Goal: Communication & Community: Answer question/provide support

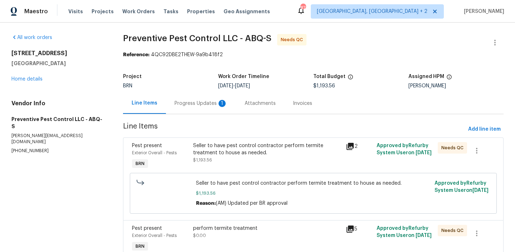
click at [199, 104] on div "Progress Updates 1" at bounding box center [200, 103] width 53 height 7
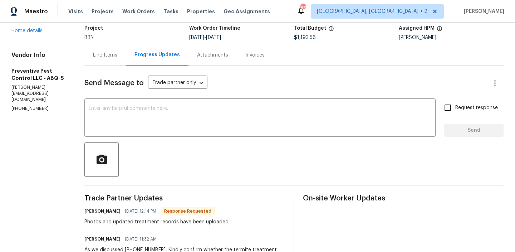
click at [91, 64] on div "Line Items" at bounding box center [104, 54] width 41 height 21
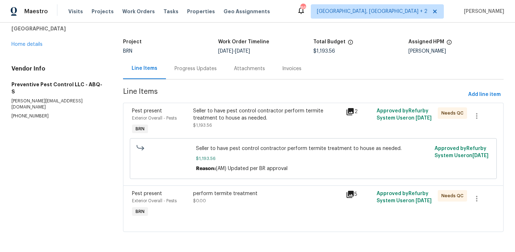
click at [189, 73] on div "Progress Updates" at bounding box center [195, 68] width 59 height 21
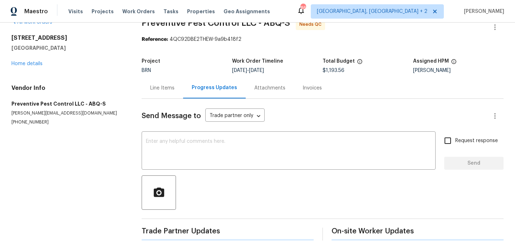
scroll to position [15, 0]
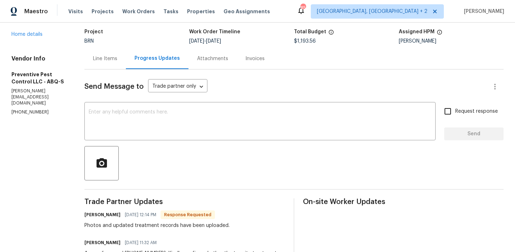
click at [108, 60] on div "Line Items" at bounding box center [105, 58] width 24 height 7
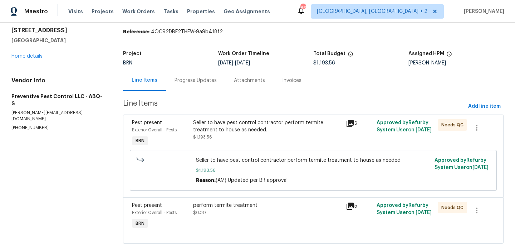
scroll to position [35, 0]
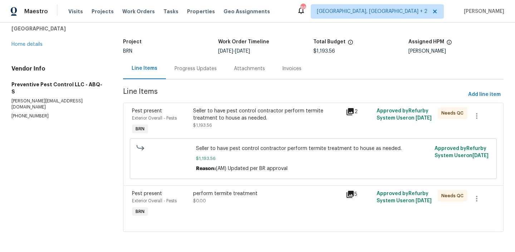
click at [189, 75] on div "Progress Updates" at bounding box center [195, 68] width 59 height 21
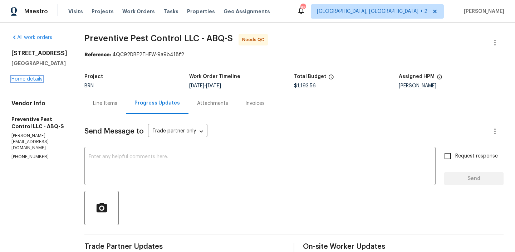
click at [28, 81] on link "Home details" at bounding box center [26, 78] width 31 height 5
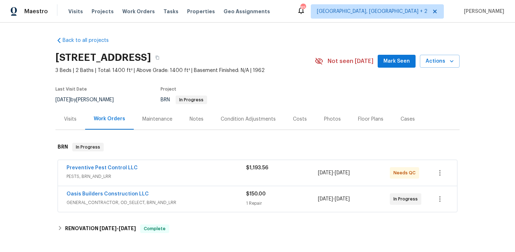
scroll to position [39, 0]
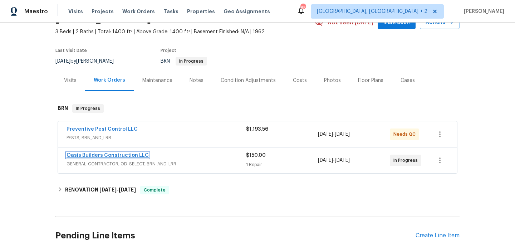
click at [93, 156] on link "Oasis Builders Construction LLC" at bounding box center [107, 155] width 82 height 5
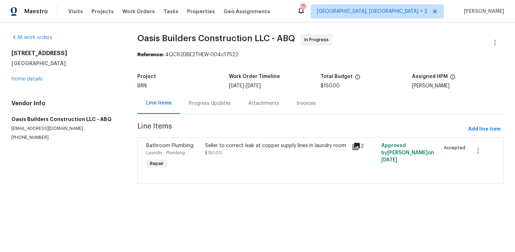
click at [190, 106] on div "Progress Updates" at bounding box center [210, 103] width 42 height 7
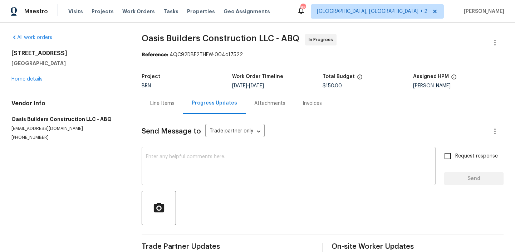
scroll to position [26, 0]
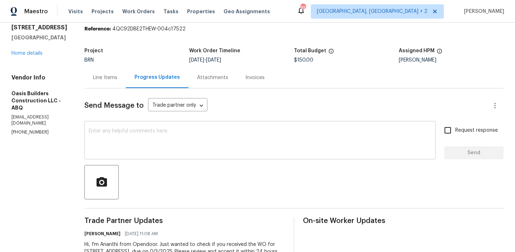
click at [183, 155] on div "x ​" at bounding box center [259, 141] width 351 height 36
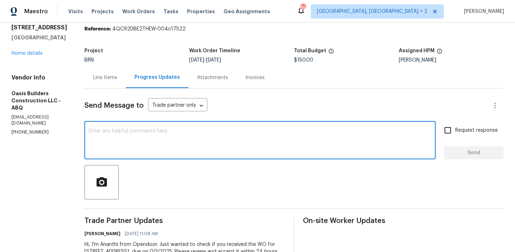
click at [165, 144] on textarea at bounding box center [260, 140] width 342 height 25
type textarea "C"
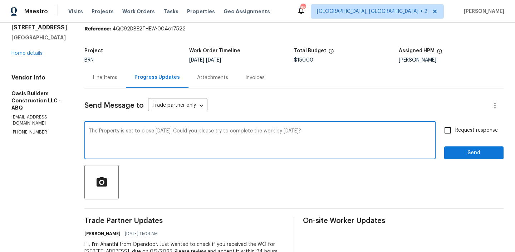
type textarea "The Property is set to close Tomorrow 10/03. Could you please try to complete t…"
click at [442, 145] on div "The Property is set to close Tomorrow 10/03. Could you please try to complete t…" at bounding box center [293, 141] width 419 height 36
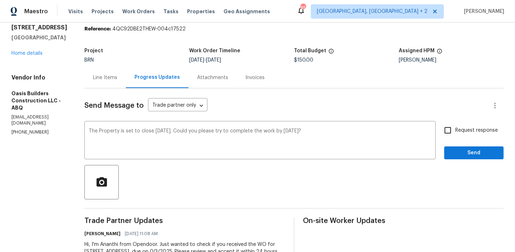
click at [453, 132] on input "Request response" at bounding box center [447, 130] width 15 height 15
checkbox input "true"
click at [453, 152] on span "Send" at bounding box center [474, 152] width 48 height 9
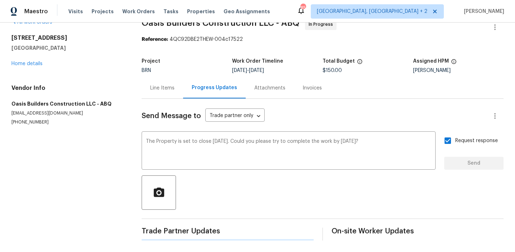
scroll to position [0, 0]
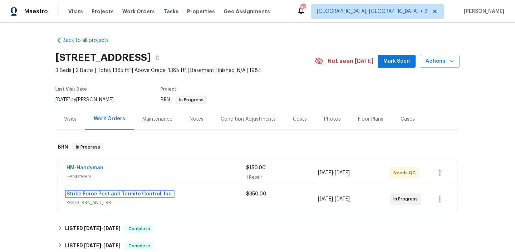
click at [73, 193] on link "Strike Force Pest and Termite Control, Inc." at bounding box center [119, 193] width 106 height 5
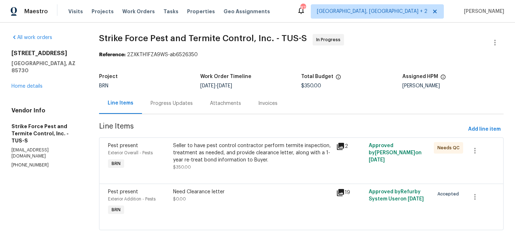
click at [163, 103] on div "Progress Updates" at bounding box center [171, 103] width 42 height 7
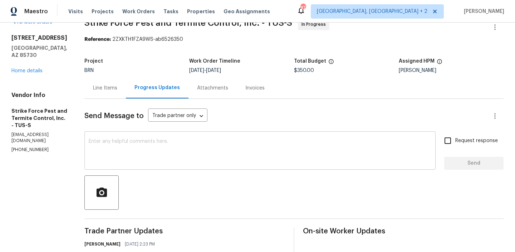
scroll to position [28, 0]
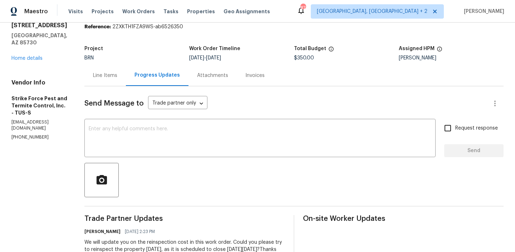
click at [107, 72] on div "Line Items" at bounding box center [105, 75] width 24 height 7
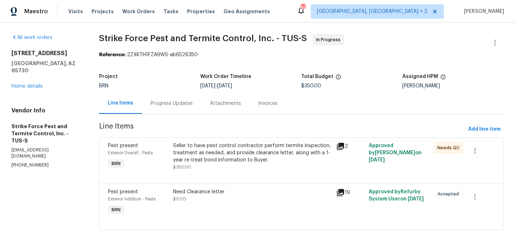
click at [219, 183] on div "Pest present Exterior Overall - Pests BRN Seller to have pest control contracto…" at bounding box center [301, 160] width 404 height 46
click at [205, 198] on div "Need Clearance letter $0.00" at bounding box center [252, 195] width 158 height 14
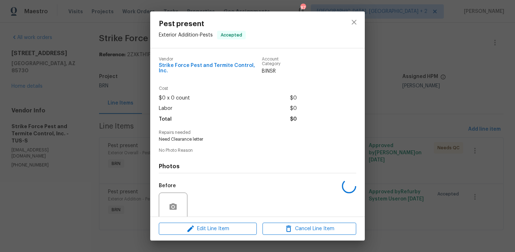
scroll to position [53, 0]
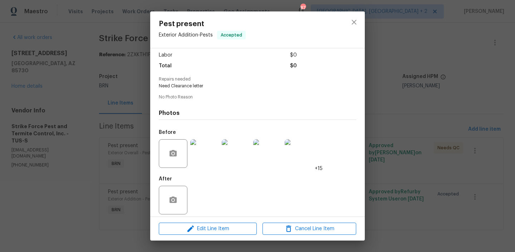
click at [71, 112] on div "Pest present Exterior Addition - Pests Accepted Vendor Strike Force Pest and Te…" at bounding box center [257, 126] width 515 height 252
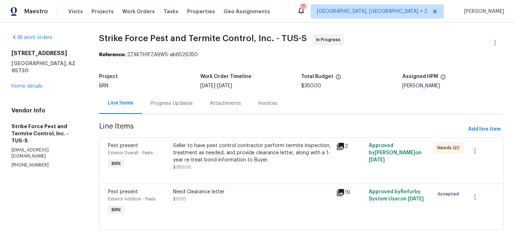
click at [149, 114] on section "Strike Force Pest and Termite Control, Inc. - TUS-S In Progress Reference: 2ZXK…" at bounding box center [301, 136] width 404 height 204
click at [162, 99] on div "Progress Updates" at bounding box center [171, 103] width 59 height 21
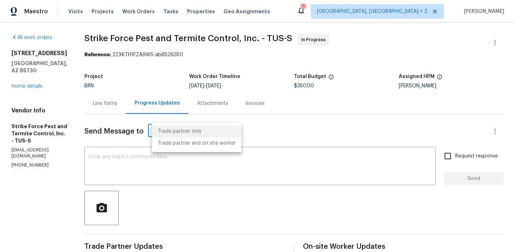
click at [180, 134] on body "Maestro Visits Projects Work Orders Tasks Properties Geo Assignments 87 Albuque…" at bounding box center [257, 126] width 515 height 252
click at [180, 134] on li "Trade partner only" at bounding box center [196, 131] width 89 height 12
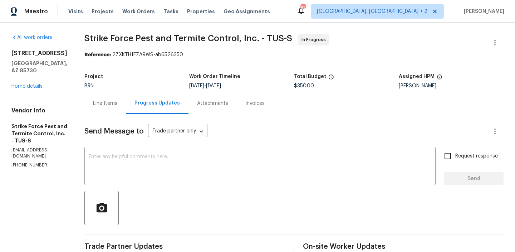
click at [23, 162] on p "(602) 770-7604" at bounding box center [39, 165] width 56 height 6
copy p "(602) 770-7604"
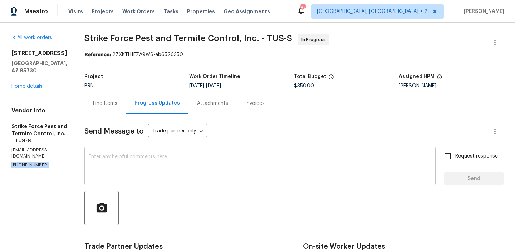
copy p "(602) 770-7604"
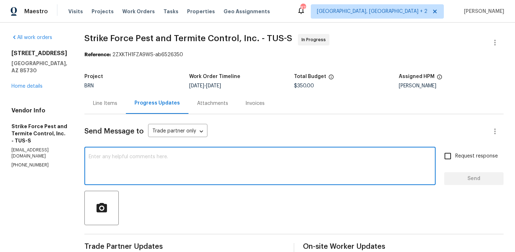
click at [119, 164] on textarea at bounding box center [260, 166] width 342 height 25
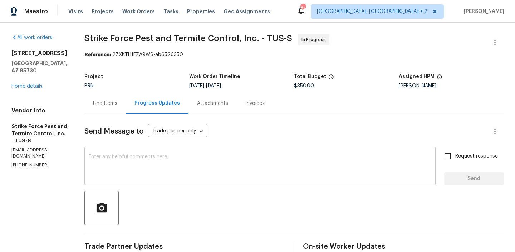
click at [138, 158] on textarea at bounding box center [260, 166] width 342 height 25
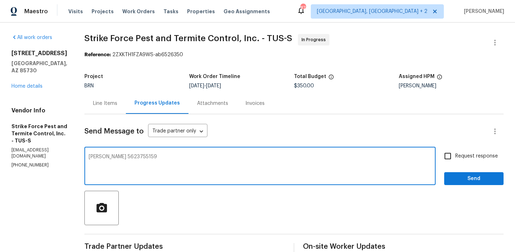
type textarea "mike 5623755159"
click at [121, 154] on div "mike 5623755159 x ​" at bounding box center [259, 166] width 351 height 36
click at [121, 154] on textarea "mike 5623755159" at bounding box center [260, 166] width 342 height 25
click at [115, 155] on textarea "mike 5623755159" at bounding box center [260, 166] width 342 height 25
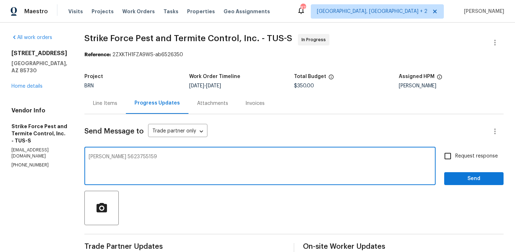
click at [105, 156] on textarea "mike 5623755159" at bounding box center [260, 166] width 342 height 25
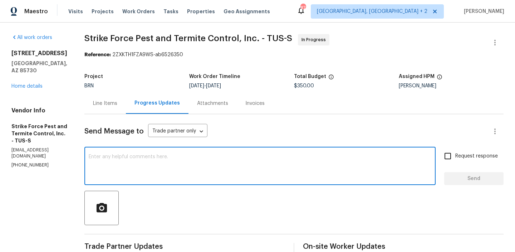
click at [163, 159] on textarea at bounding box center [260, 166] width 342 height 25
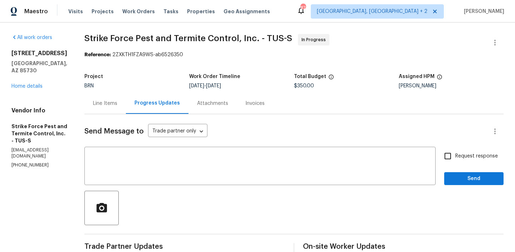
click at [116, 111] on div "Line Items" at bounding box center [104, 103] width 41 height 21
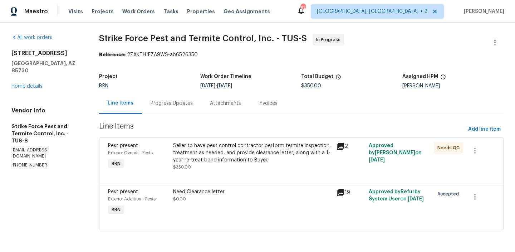
click at [222, 136] on section "Strike Force Pest and Termite Control, Inc. - TUS-S In Progress Reference: 2ZXK…" at bounding box center [301, 136] width 404 height 204
click at [199, 159] on div "Seller to have pest control contractor perform termite inspection, treatment as…" at bounding box center [252, 152] width 158 height 21
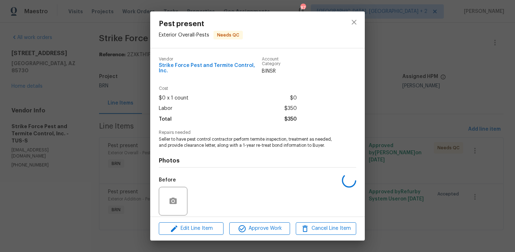
scroll to position [48, 0]
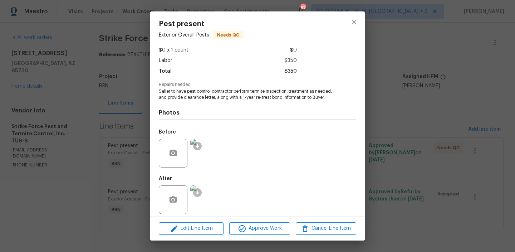
click at [84, 129] on div "Pest present Exterior Overall - Pests Needs QC Vendor Strike Force Pest and Ter…" at bounding box center [257, 126] width 515 height 252
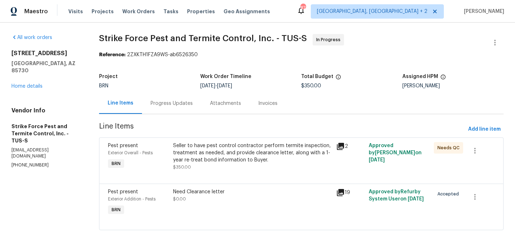
click at [151, 103] on div "Progress Updates" at bounding box center [171, 103] width 42 height 7
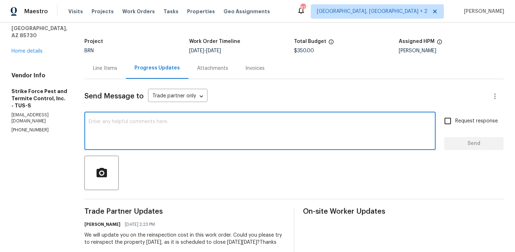
click at [150, 133] on textarea at bounding box center [260, 131] width 342 height 25
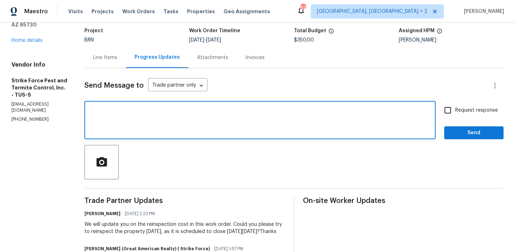
scroll to position [45, 0]
click at [121, 113] on textarea "48092288100" at bounding box center [260, 121] width 342 height 25
type textarea "4809228800"
click at [105, 109] on textarea "4809228800" at bounding box center [260, 121] width 342 height 25
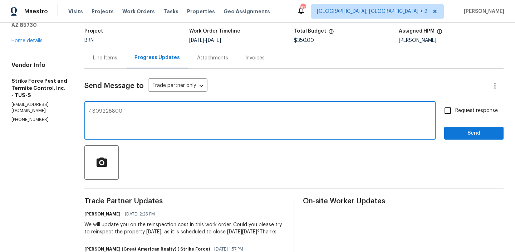
click at [105, 109] on textarea "4809228800" at bounding box center [260, 121] width 342 height 25
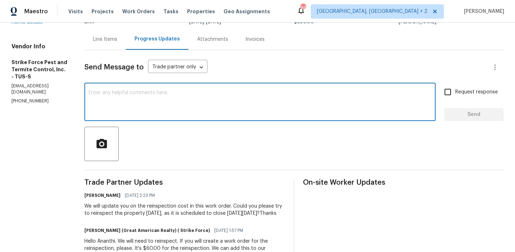
scroll to position [0, 0]
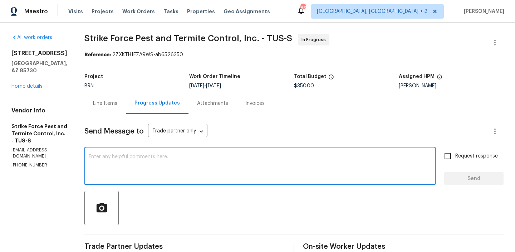
click at [168, 168] on textarea at bounding box center [260, 166] width 342 height 25
click at [163, 158] on textarea at bounding box center [260, 166] width 342 height 25
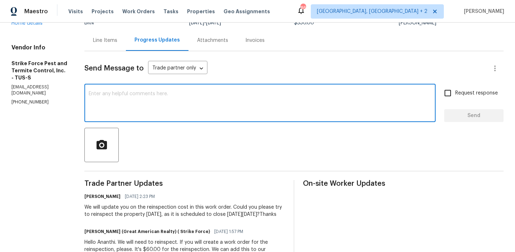
scroll to position [67, 0]
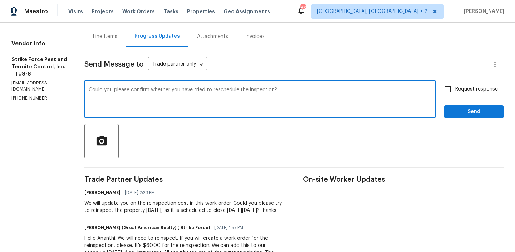
type textarea "Could you please confirm whether you have tried to reschedule the inspection?"
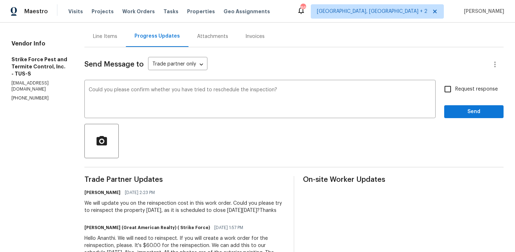
click at [472, 95] on label "Request response" at bounding box center [469, 88] width 58 height 15
click at [455, 95] on input "Request response" at bounding box center [447, 88] width 15 height 15
checkbox input "true"
click at [452, 110] on span "Send" at bounding box center [474, 111] width 48 height 9
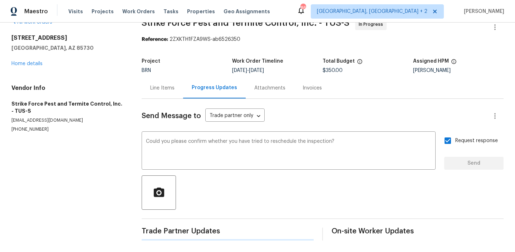
scroll to position [0, 0]
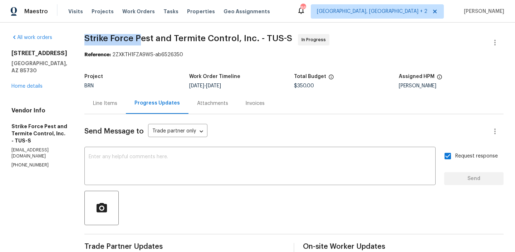
drag, startPoint x: 89, startPoint y: 38, endPoint x: 143, endPoint y: 38, distance: 54.3
copy span "Strike Force P"
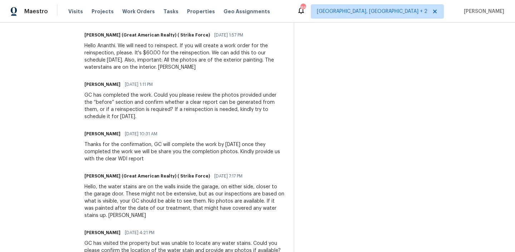
scroll to position [271, 0]
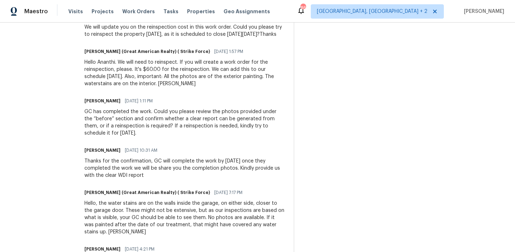
click at [182, 72] on div "Hello Ananthi. We will need to reinspect. If you will create a work order for t…" at bounding box center [184, 73] width 200 height 29
copy div "reinspection"
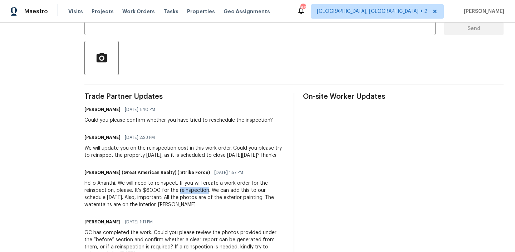
scroll to position [0, 0]
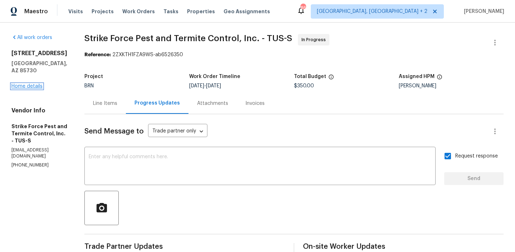
click at [30, 84] on link "Home details" at bounding box center [26, 86] width 31 height 5
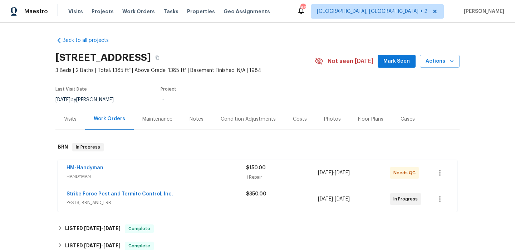
scroll to position [64, 0]
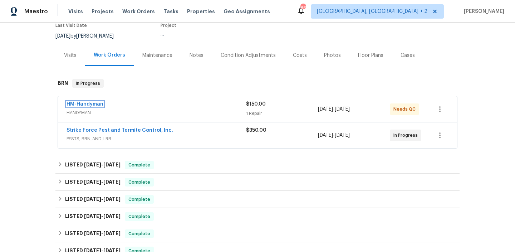
click at [85, 104] on link "HM-Handyman" at bounding box center [84, 103] width 37 height 5
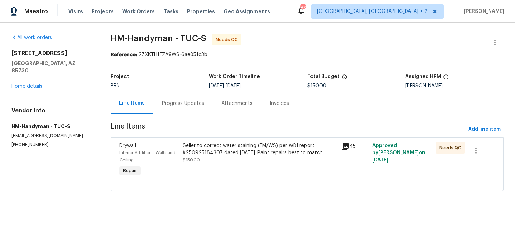
click at [180, 106] on div "Progress Updates" at bounding box center [183, 103] width 42 height 7
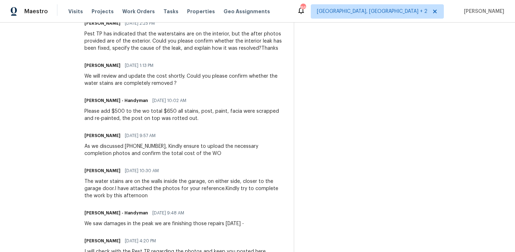
scroll to position [234, 0]
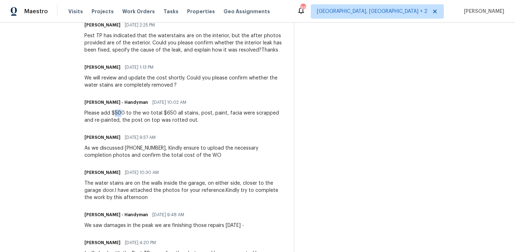
drag, startPoint x: 121, startPoint y: 114, endPoint x: 130, endPoint y: 113, distance: 9.3
click at [130, 113] on div "Please add $500 to the wo total $650 all stains, post, paint, facia were scrapp…" at bounding box center [184, 116] width 200 height 14
drag, startPoint x: 181, startPoint y: 112, endPoint x: 170, endPoint y: 112, distance: 11.4
click at [170, 112] on div "Please add $500 to the wo total $650 all stains, post, paint, facia were scrapp…" at bounding box center [184, 116] width 200 height 14
copy div "650"
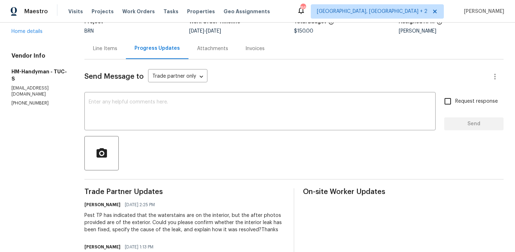
scroll to position [0, 0]
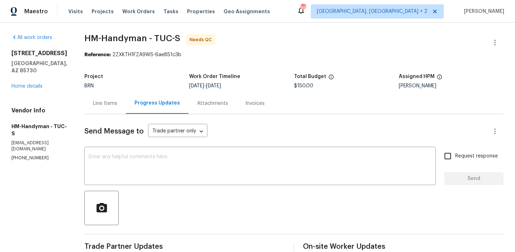
click at [115, 105] on div "Line Items" at bounding box center [105, 103] width 24 height 7
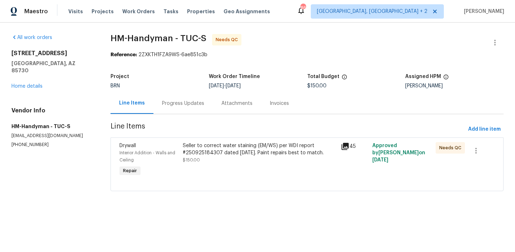
click at [193, 144] on div "Seller to correct water staining (EM/WS) per WDI report #250925184307 dated 9/2…" at bounding box center [260, 149] width 154 height 14
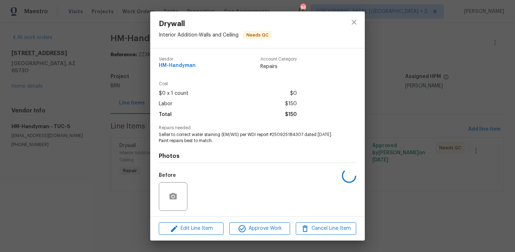
scroll to position [48, 0]
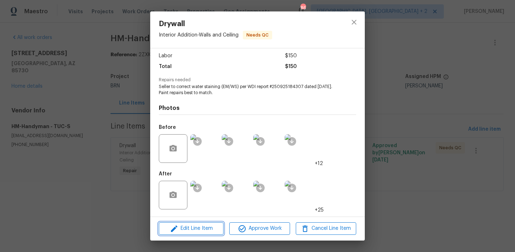
click at [189, 224] on span "Edit Line Item" at bounding box center [191, 228] width 60 height 9
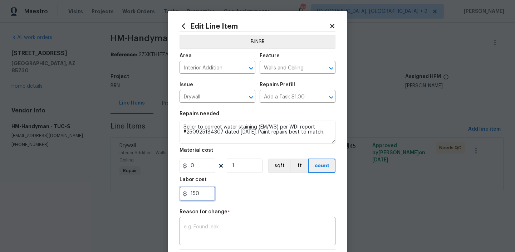
click at [206, 195] on input "150" at bounding box center [197, 193] width 36 height 14
type input "1"
paste input "650"
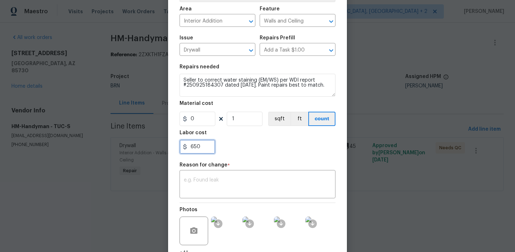
scroll to position [88, 0]
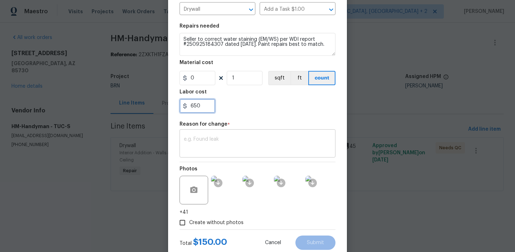
type input "650"
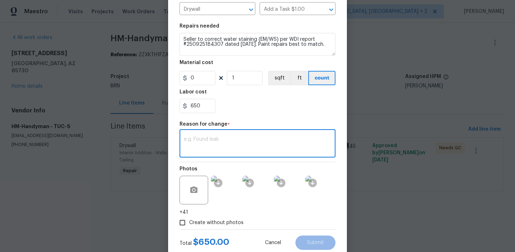
click at [238, 143] on textarea at bounding box center [257, 144] width 147 height 15
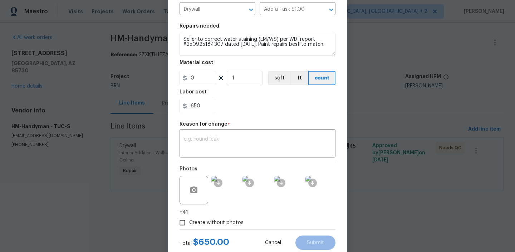
paste textarea "(AM) Updated per vendors final cost."
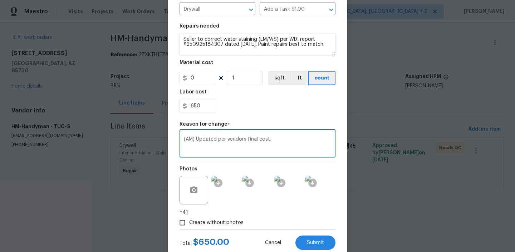
scroll to position [108, 0]
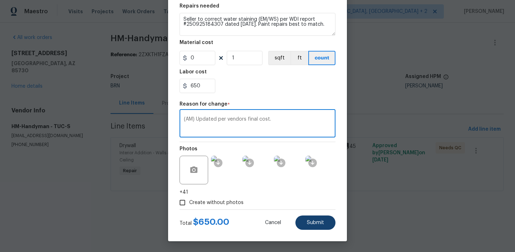
type textarea "(AM) Updated per vendors final cost."
click at [311, 223] on span "Submit" at bounding box center [315, 222] width 17 height 5
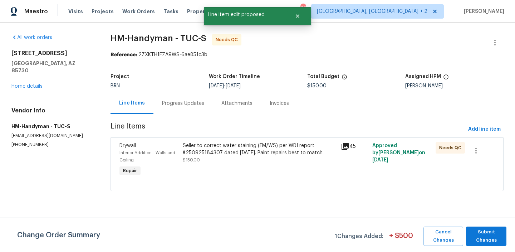
scroll to position [0, 0]
click at [491, 234] on span "Submit Changes" at bounding box center [485, 236] width 33 height 16
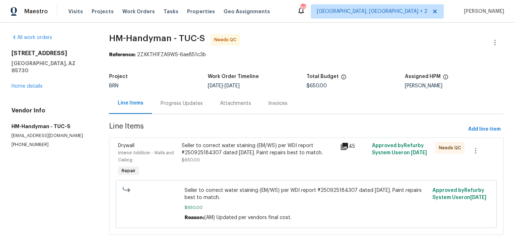
click at [222, 162] on div "Seller to correct water staining (EM/WS) per WDI report #250925184307 dated 9/2…" at bounding box center [259, 152] width 154 height 21
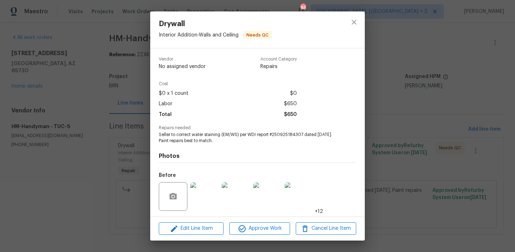
scroll to position [48, 0]
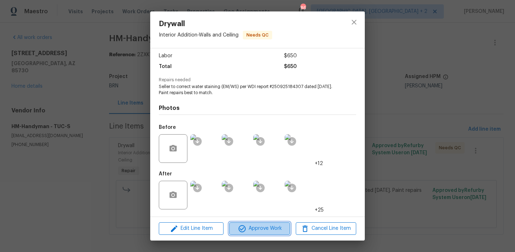
click at [246, 229] on span "Approve Work" at bounding box center [259, 228] width 56 height 9
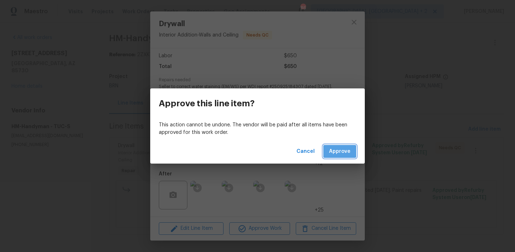
click at [337, 154] on span "Approve" at bounding box center [339, 151] width 21 height 9
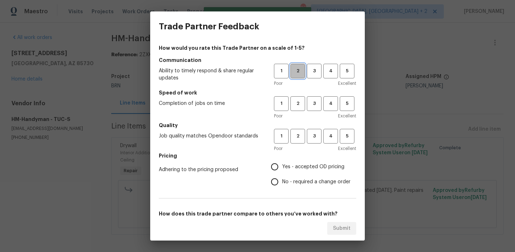
click at [293, 72] on span "2" at bounding box center [297, 71] width 13 height 8
click at [295, 103] on span "2" at bounding box center [297, 103] width 13 height 8
click at [297, 135] on span "2" at bounding box center [297, 136] width 13 height 8
click at [279, 183] on input "No - required a change order" at bounding box center [274, 181] width 15 height 15
radio input "true"
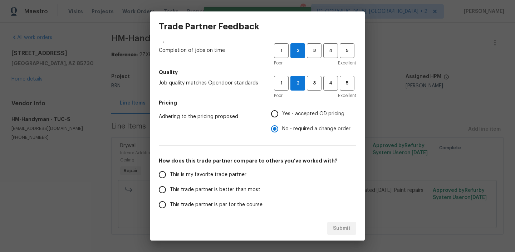
scroll to position [110, 0]
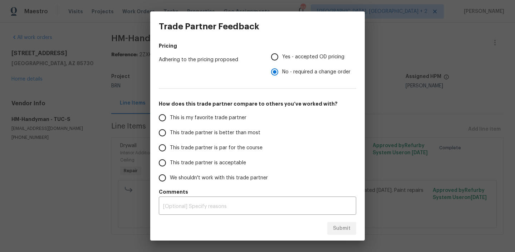
click at [195, 132] on span "This trade partner is better than most" at bounding box center [215, 133] width 90 height 8
click at [170, 132] on input "This trade partner is better than most" at bounding box center [162, 132] width 15 height 15
click at [335, 227] on span "Submit" at bounding box center [342, 228] width 18 height 9
radio input "true"
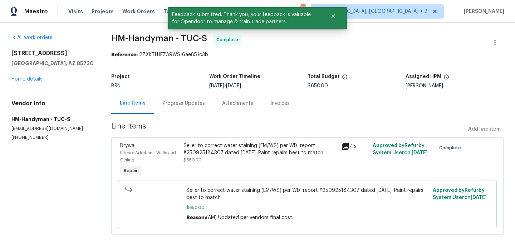
click at [183, 88] on div "BRN" at bounding box center [160, 85] width 98 height 5
click at [177, 105] on div "Progress Updates" at bounding box center [184, 103] width 42 height 7
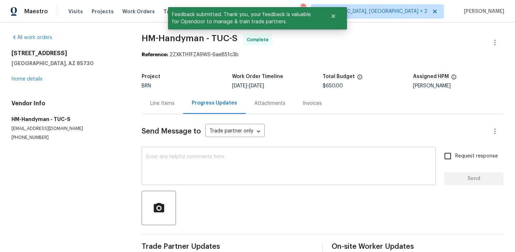
click at [177, 177] on textarea at bounding box center [288, 166] width 285 height 25
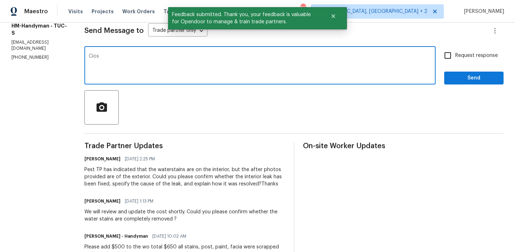
scroll to position [101, 0]
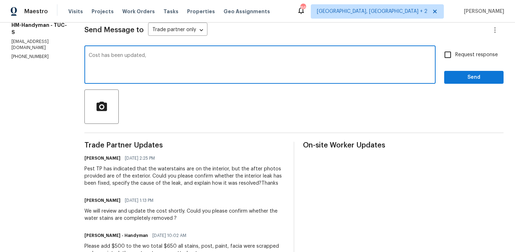
paste textarea "WO is approved, Please upload the invoice under the invoice section.Thanks"
type textarea "Cost has been updated, WO is approved, Please upload the invoice under the invo…"
click at [453, 59] on input "Request response" at bounding box center [447, 54] width 15 height 15
checkbox input "true"
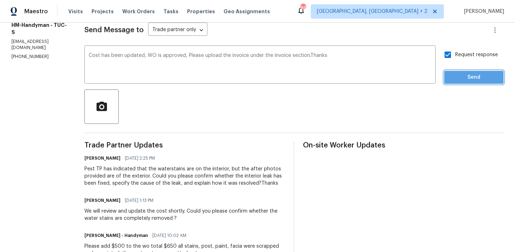
click at [453, 75] on span "Send" at bounding box center [474, 77] width 48 height 9
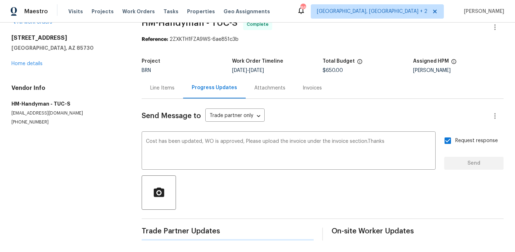
scroll to position [0, 0]
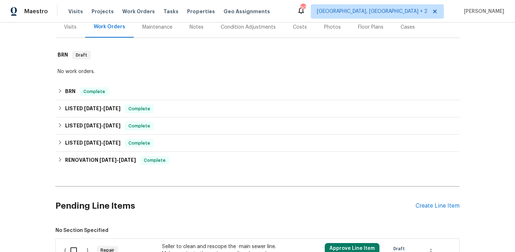
scroll to position [95, 0]
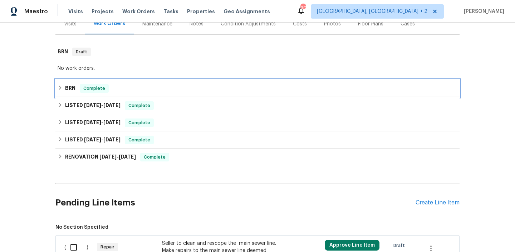
click at [80, 82] on div "BRN Complete" at bounding box center [257, 88] width 404 height 17
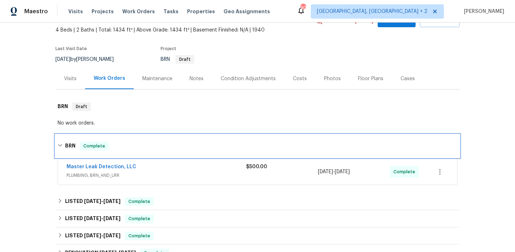
scroll to position [0, 0]
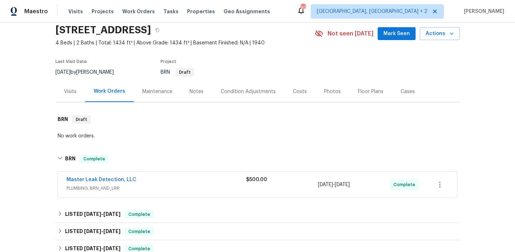
click at [143, 178] on div "Master Leak Detection, LLC" at bounding box center [155, 180] width 179 height 9
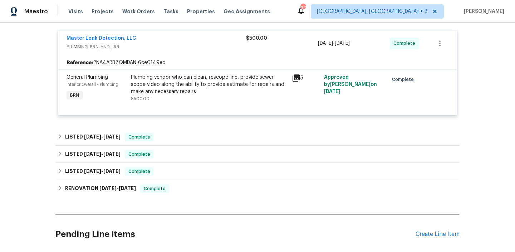
scroll to position [173, 0]
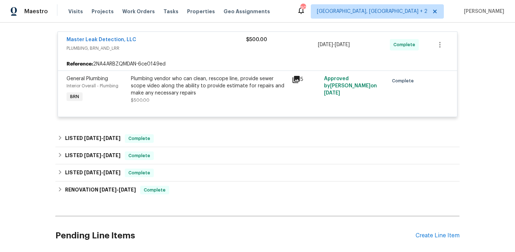
click at [157, 98] on div "Plumbing vendor who can clean, rescope line, provide sewer scope video along th…" at bounding box center [209, 89] width 157 height 29
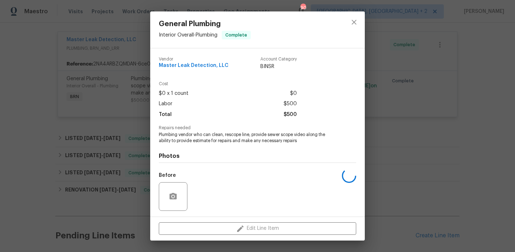
scroll to position [48, 0]
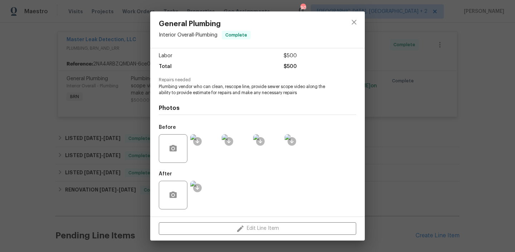
click at [103, 197] on div "General Plumbing Interior Overall - Plumbing Complete Vendor Master Leak Detect…" at bounding box center [257, 126] width 515 height 252
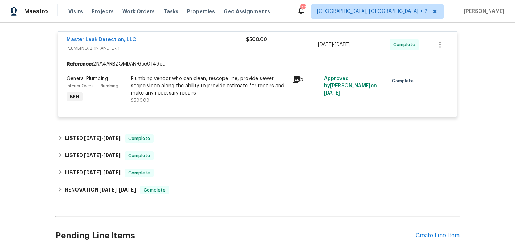
scroll to position [139, 0]
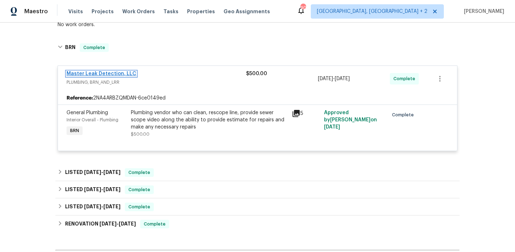
click at [114, 73] on link "Master Leak Detection, LLC" at bounding box center [101, 73] width 70 height 5
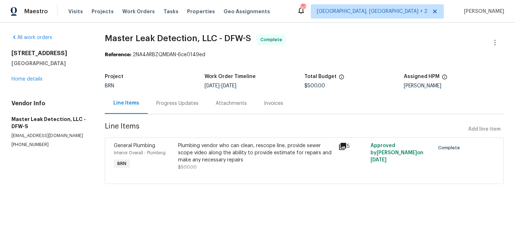
click at [167, 97] on div "Progress Updates" at bounding box center [177, 103] width 59 height 21
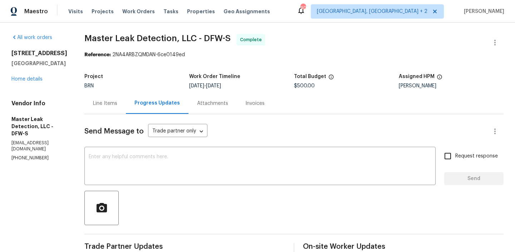
click at [30, 82] on div "609 W Lone Star Ave Cleburne, TX 76033 Home details" at bounding box center [39, 66] width 56 height 33
click at [30, 80] on link "Home details" at bounding box center [26, 78] width 31 height 5
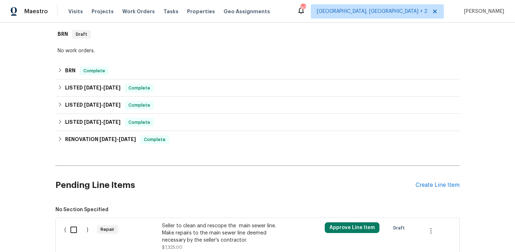
scroll to position [259, 0]
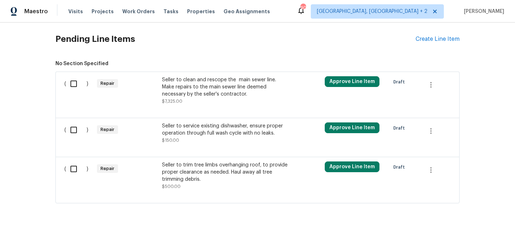
click at [207, 89] on div "Seller to clean and rescope the main sewer line. Make repairs to the main sewer…" at bounding box center [225, 86] width 126 height 21
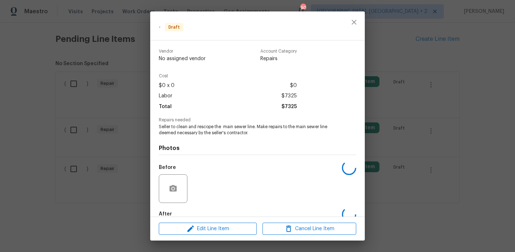
scroll to position [40, 0]
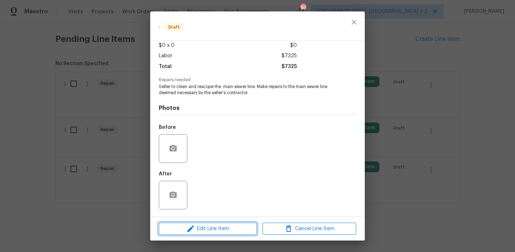
click at [187, 231] on icon "button" at bounding box center [190, 228] width 9 height 9
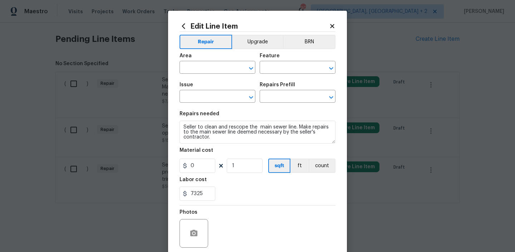
click at [301, 49] on div "Area ​ Feature ​" at bounding box center [257, 63] width 156 height 29
click at [302, 48] on button "BRN" at bounding box center [309, 42] width 53 height 14
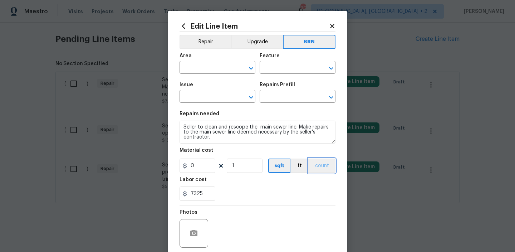
click at [321, 159] on button "count" at bounding box center [321, 165] width 27 height 14
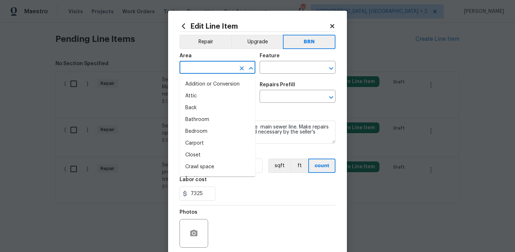
click at [211, 65] on input "text" at bounding box center [207, 68] width 56 height 11
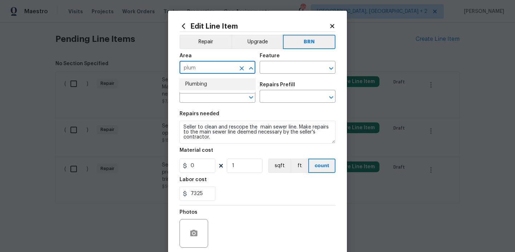
click at [210, 85] on li "Plumbing" at bounding box center [217, 84] width 76 height 12
type input "Plumbing"
click at [285, 66] on input "text" at bounding box center [287, 68] width 56 height 11
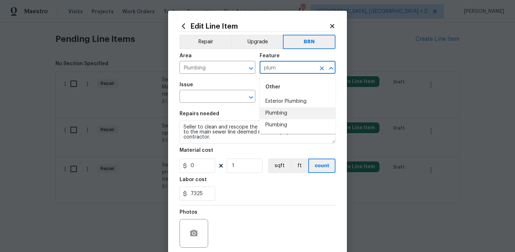
click at [280, 114] on li "Plumbing" at bounding box center [297, 113] width 76 height 12
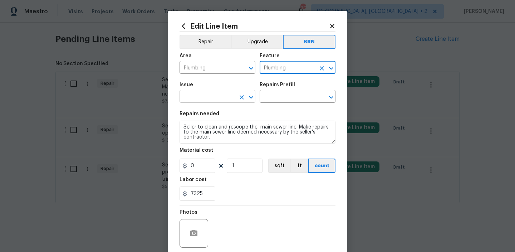
type input "Plumbing"
click at [224, 98] on input "text" at bounding box center [207, 96] width 56 height 11
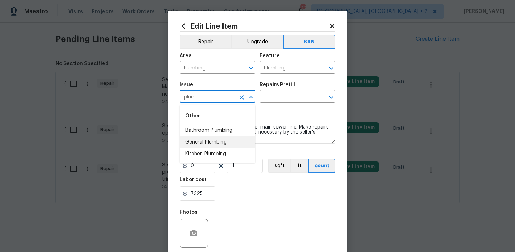
click at [212, 143] on li "General Plumbing" at bounding box center [217, 142] width 76 height 12
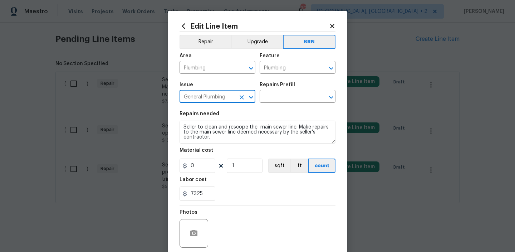
type input "General Plumbing"
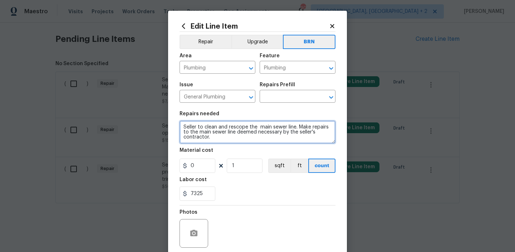
click at [213, 134] on textarea "Seller to clean and rescope the main sewer line. Make repairs to the main sewer…" at bounding box center [257, 131] width 156 height 23
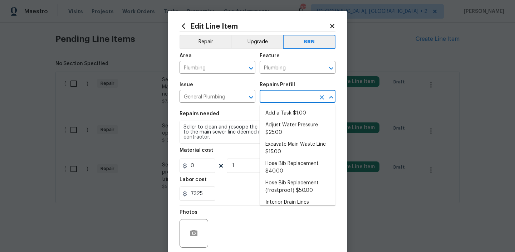
click at [272, 99] on input "text" at bounding box center [287, 96] width 56 height 11
click at [273, 116] on li "Add a Task $1.00" at bounding box center [297, 113] width 76 height 12
type input "Add a Task $1.00"
type textarea "HPM to detail"
type input "1"
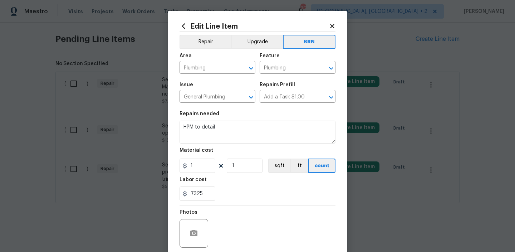
click at [221, 148] on div "Material cost" at bounding box center [257, 152] width 156 height 9
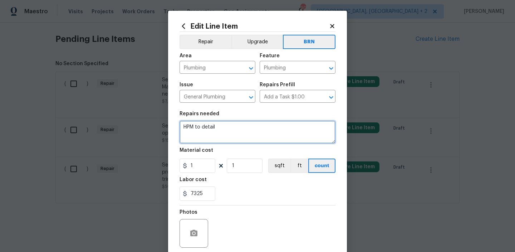
click at [219, 127] on textarea "HPM to detail" at bounding box center [257, 131] width 156 height 23
paste textarea "Seller to clean and rescope the main sewer line. Make repairs to the main sewer…"
type textarea "Seller to clean and rescope the main sewer line. Make repairs to the main sewer…"
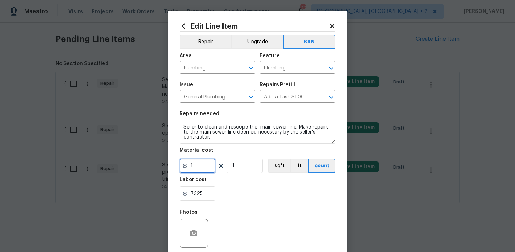
click at [210, 164] on input "1" at bounding box center [197, 165] width 36 height 14
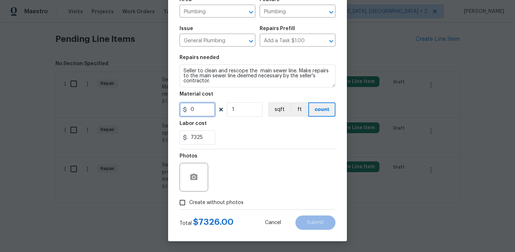
type input "0"
click at [186, 197] on input "Create without photos" at bounding box center [182, 202] width 14 height 14
checkbox input "true"
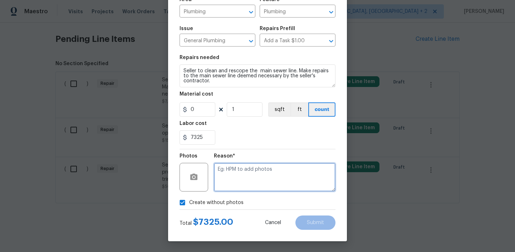
click at [238, 180] on textarea at bounding box center [275, 177] width 122 height 29
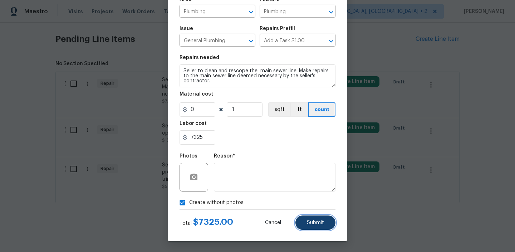
click at [311, 218] on button "Submit" at bounding box center [315, 222] width 40 height 14
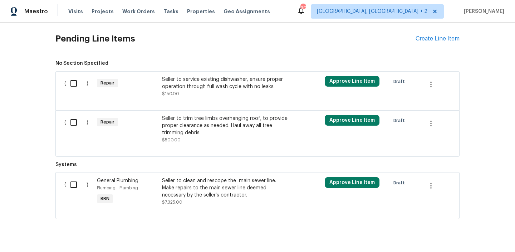
scroll to position [263, 0]
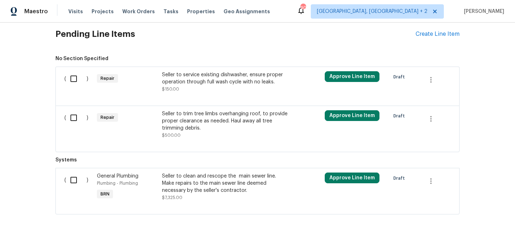
click at [192, 76] on div "Seller to service existing dishwasher, ensure proper operation through full was…" at bounding box center [225, 78] width 126 height 14
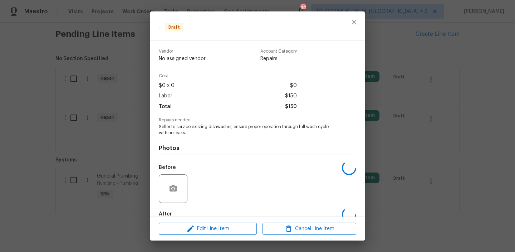
scroll to position [40, 0]
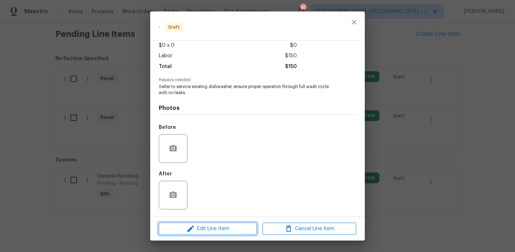
click at [205, 223] on button "Edit Line Item" at bounding box center [208, 228] width 98 height 13
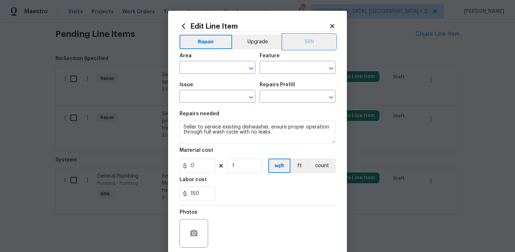
click at [309, 42] on button "BRN" at bounding box center [309, 42] width 53 height 14
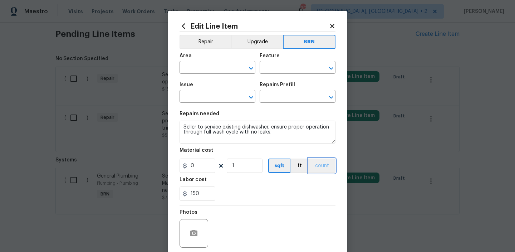
click at [321, 160] on button "count" at bounding box center [321, 165] width 27 height 14
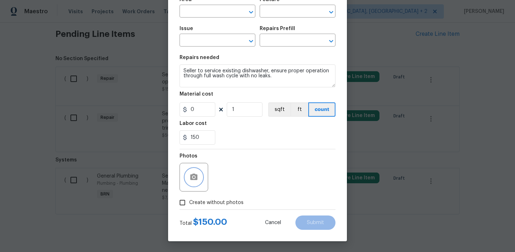
click at [199, 179] on button "button" at bounding box center [193, 176] width 17 height 17
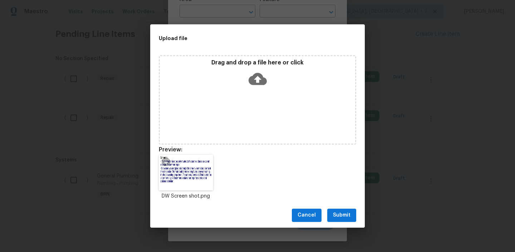
click at [337, 212] on span "Submit" at bounding box center [342, 214] width 18 height 9
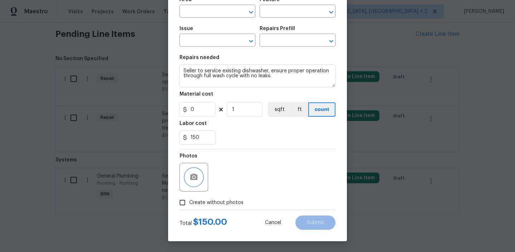
scroll to position [0, 0]
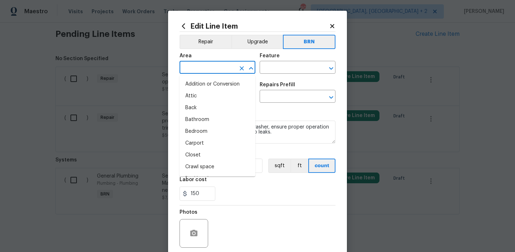
click at [200, 68] on input "text" at bounding box center [207, 68] width 56 height 11
type input "ki"
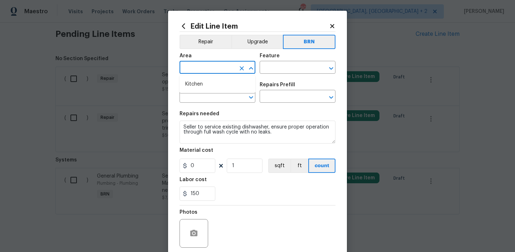
type input "t"
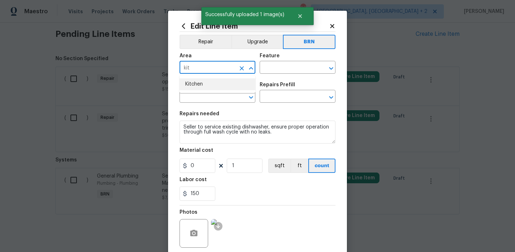
click at [205, 86] on li "Kitchen" at bounding box center [217, 84] width 76 height 12
type input "Kitchen"
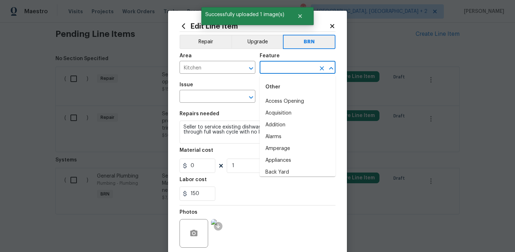
click at [276, 69] on input "text" at bounding box center [287, 68] width 56 height 11
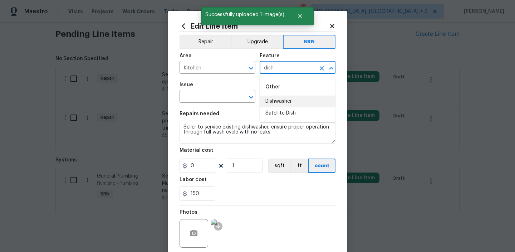
click at [277, 102] on li "Dishwasher" at bounding box center [297, 101] width 76 height 12
type input "Dishwasher"
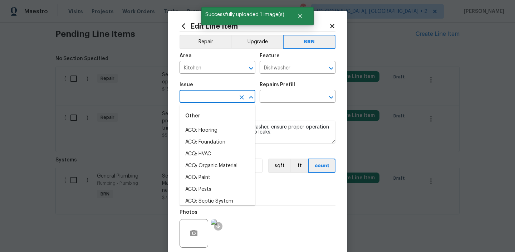
click at [198, 92] on input "text" at bounding box center [207, 96] width 56 height 11
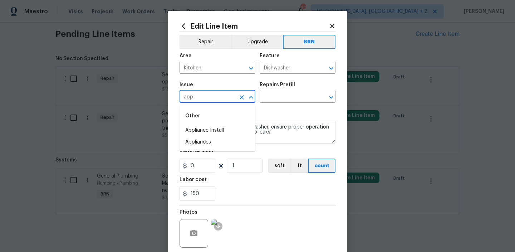
click at [207, 122] on div "Other" at bounding box center [217, 115] width 76 height 17
click at [199, 131] on li "Appliance Install" at bounding box center [217, 130] width 76 height 12
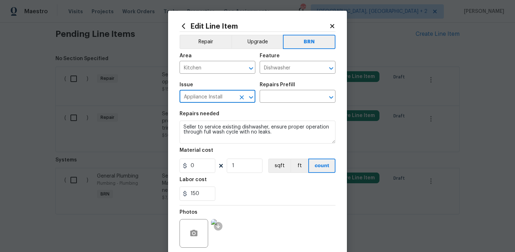
type input "Appliance Install"
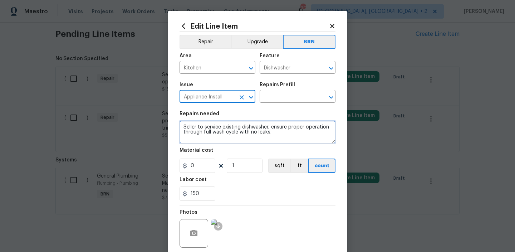
click at [199, 131] on textarea "Seller to service existing dishwasher, ensure proper operation through full was…" at bounding box center [257, 131] width 156 height 23
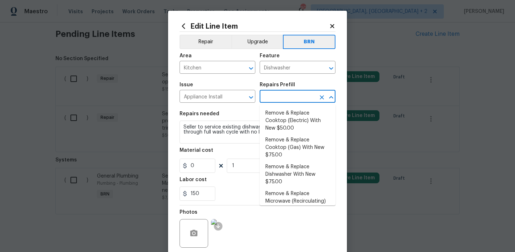
click at [275, 101] on input "text" at bounding box center [287, 96] width 56 height 11
click at [274, 115] on li "Remove & Replace Cooktop (Electric) With New $50.00" at bounding box center [297, 120] width 76 height 27
type input "Appliances"
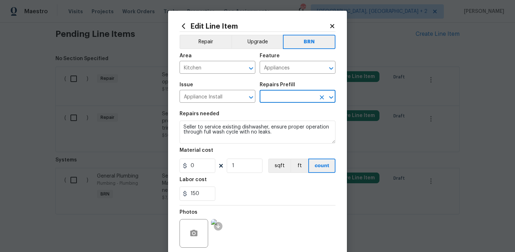
type input "Remove & Replace Cooktop (Electric) With New $50.00"
type textarea "Remove the existing cooktop and replace it with a new electric cooktop provided…"
type input "50"
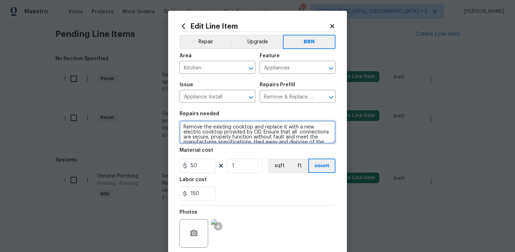
click at [228, 134] on textarea "Remove the existing cooktop and replace it with a new electric cooktop provided…" at bounding box center [257, 131] width 156 height 23
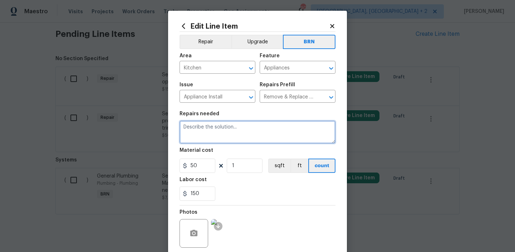
paste textarea "Seller to service existing dishwasher, ensure proper operation through full was…"
type textarea "Seller to service existing dishwasher, ensure proper operation through full was…"
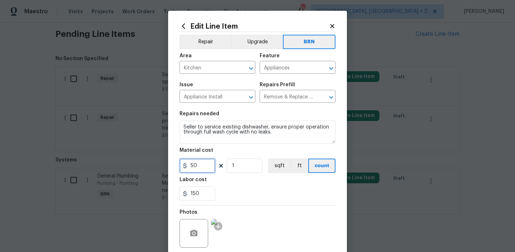
click at [208, 162] on input "50" at bounding box center [197, 165] width 36 height 14
type input "0"
click at [276, 63] on input "Appliances" at bounding box center [287, 68] width 56 height 11
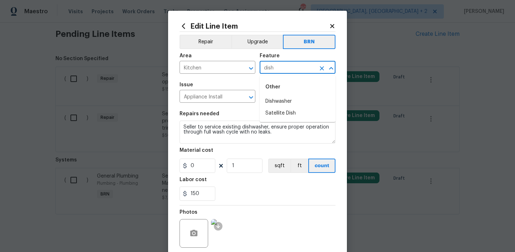
click at [275, 97] on li "Dishwasher" at bounding box center [297, 101] width 76 height 12
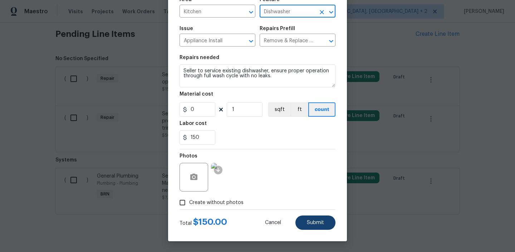
type input "Dishwasher"
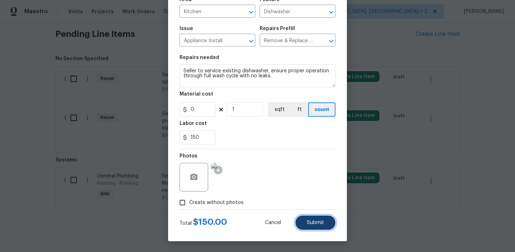
click at [312, 224] on span "Submit" at bounding box center [315, 222] width 17 height 5
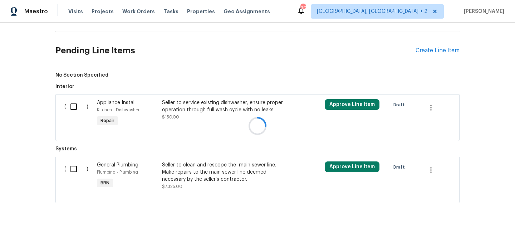
scroll to position [263, 0]
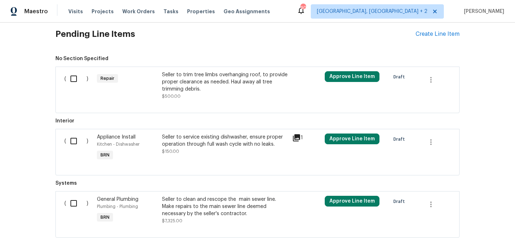
click at [187, 79] on div "Seller to trim tree limbs overhanging roof, to provide proper clearance as need…" at bounding box center [225, 81] width 126 height 21
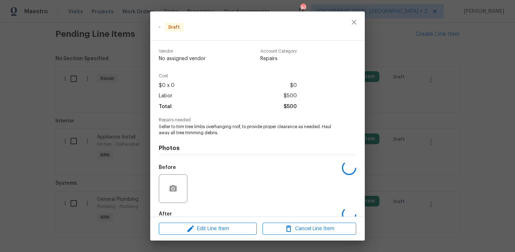
scroll to position [40, 0]
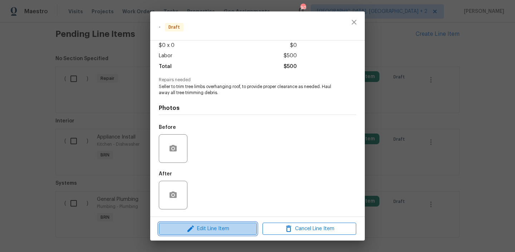
click at [184, 227] on span "Edit Line Item" at bounding box center [208, 228] width 94 height 9
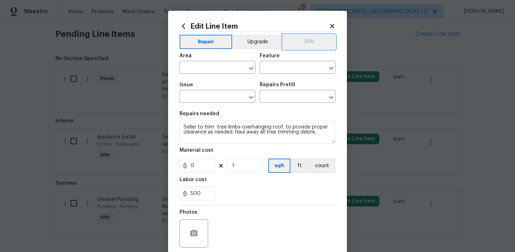
click at [309, 39] on button "BRN" at bounding box center [309, 42] width 53 height 14
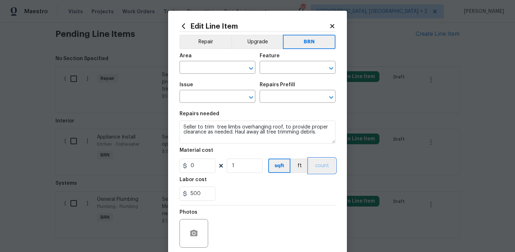
click at [321, 159] on button "count" at bounding box center [321, 165] width 27 height 14
click at [203, 68] on input "text" at bounding box center [207, 68] width 56 height 11
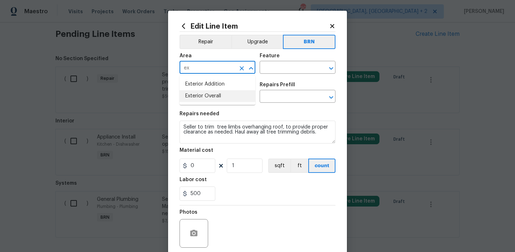
click at [221, 85] on li "Exterior Addition" at bounding box center [217, 84] width 76 height 12
type input "Exterior Addition"
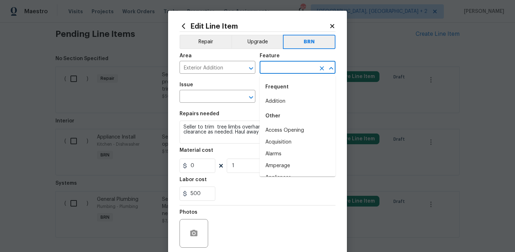
click at [269, 63] on input "text" at bounding box center [287, 68] width 56 height 11
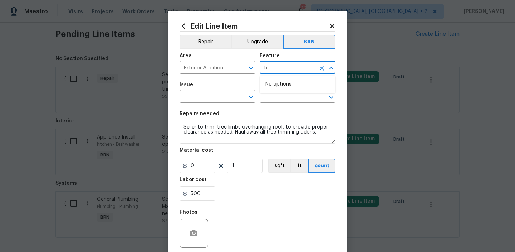
type input "t"
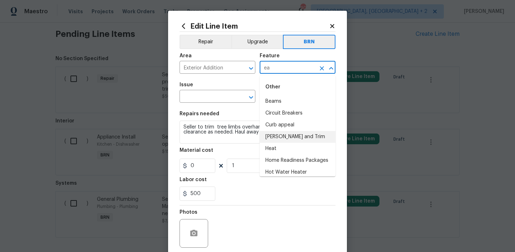
click at [282, 139] on li "Eaves and Trim" at bounding box center [297, 137] width 76 height 12
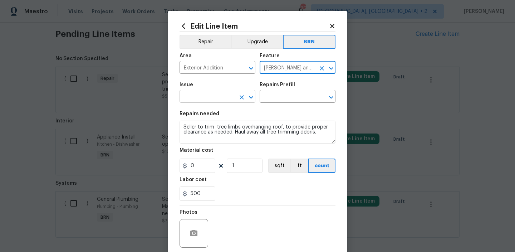
type input "Eaves and Trim"
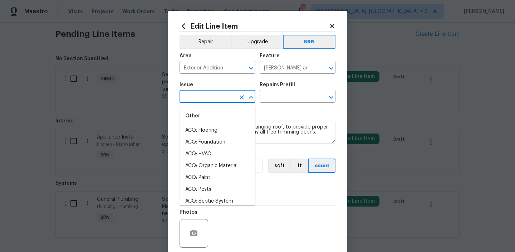
click at [214, 100] on input "text" at bounding box center [207, 96] width 56 height 11
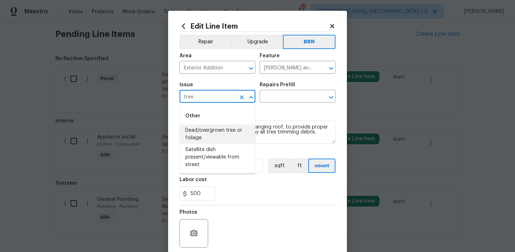
click at [215, 135] on li "Dead/overgrown tree or foliage" at bounding box center [217, 133] width 76 height 19
type input "Dead/overgrown tree or foliage"
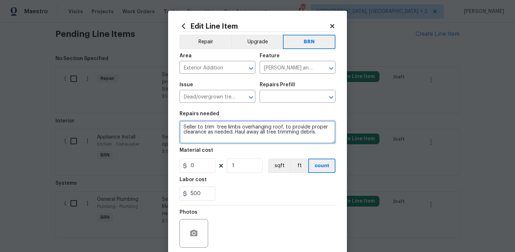
click at [215, 135] on textarea "Seller to trim tree limbs overhanging roof, to provide proper clearance as need…" at bounding box center [257, 131] width 156 height 23
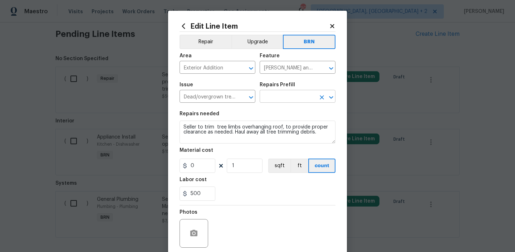
click at [276, 98] on input "text" at bounding box center [287, 96] width 56 height 11
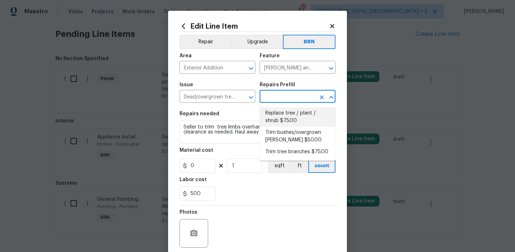
click at [274, 117] on li "Replace tree / plant / shrub $75.00" at bounding box center [297, 116] width 76 height 19
type input "Replace tree / plant / shrub $75.00"
type textarea "Replace dead, unheathly trees, plants or shrubs with like kind (3 gallon), and …"
type input "75"
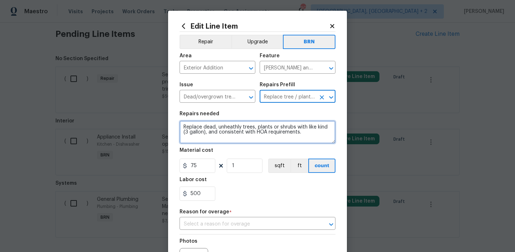
click at [229, 142] on textarea "Replace dead, unheathly trees, plants or shrubs with like kind (3 gallon), and …" at bounding box center [257, 131] width 156 height 23
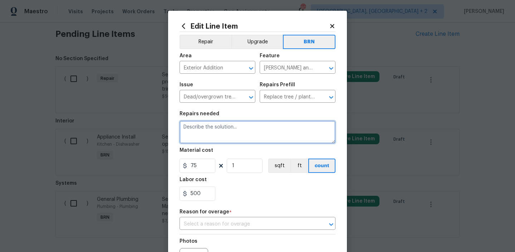
paste textarea "Seller to trim tree limbs overhanging roof, to provide proper clearance as need…"
type textarea "Seller to trim tree limbs overhanging roof, to provide proper clearance as need…"
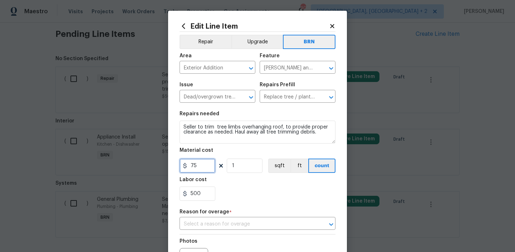
click at [200, 167] on input "75" at bounding box center [197, 165] width 36 height 14
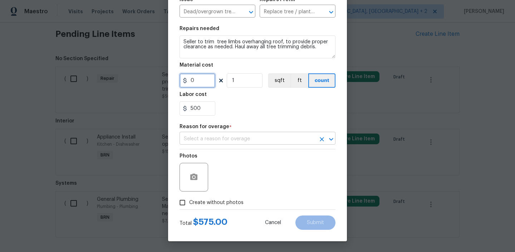
type input "0"
click at [207, 136] on input "text" at bounding box center [247, 138] width 136 height 11
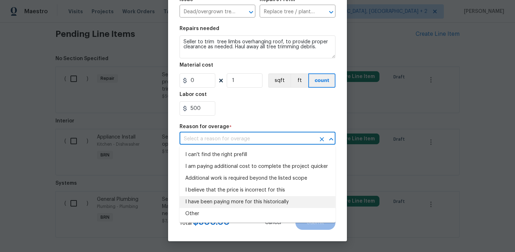
click at [197, 210] on li "Other" at bounding box center [257, 214] width 156 height 12
type input "Other"
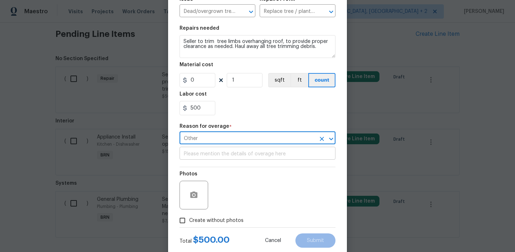
click at [206, 155] on input "text" at bounding box center [257, 153] width 156 height 11
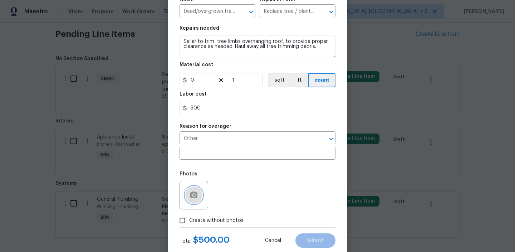
click at [190, 196] on icon "button" at bounding box center [193, 194] width 7 height 6
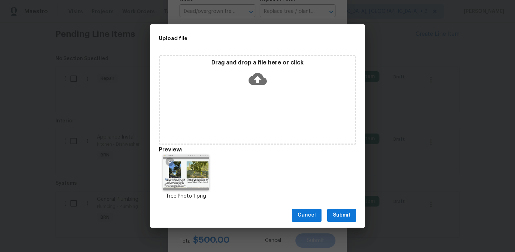
click at [338, 213] on span "Submit" at bounding box center [342, 214] width 18 height 9
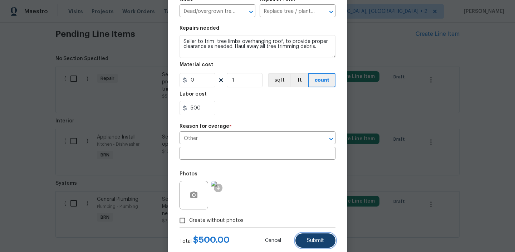
click at [318, 239] on span "Submit" at bounding box center [315, 240] width 17 height 5
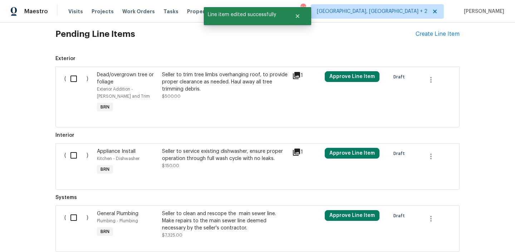
scroll to position [313, 0]
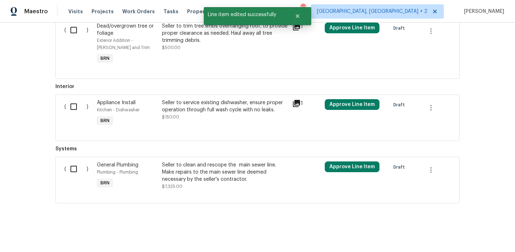
click at [173, 168] on div "Seller to clean and rescope the main sewer line. Make repairs to the main sewer…" at bounding box center [225, 171] width 126 height 21
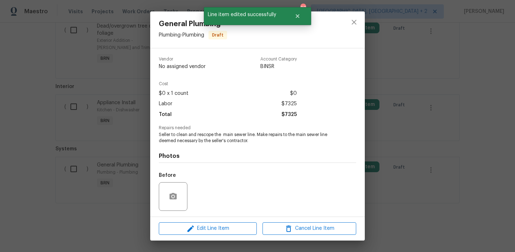
scroll to position [48, 0]
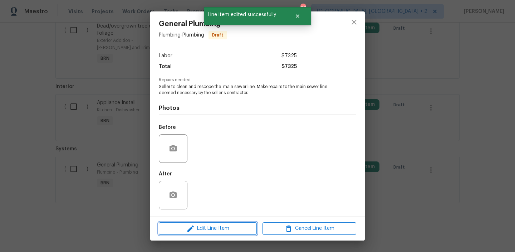
click at [189, 232] on icon "button" at bounding box center [190, 228] width 9 height 9
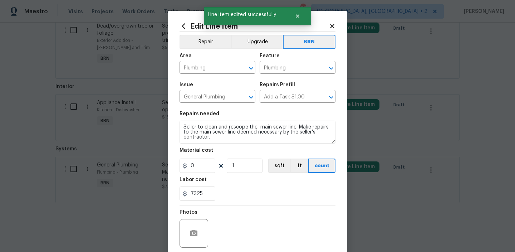
scroll to position [56, 0]
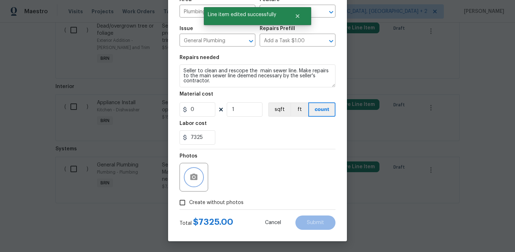
click at [190, 179] on icon "button" at bounding box center [193, 176] width 7 height 6
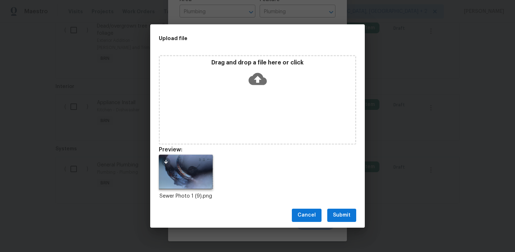
click at [342, 214] on span "Submit" at bounding box center [342, 214] width 18 height 9
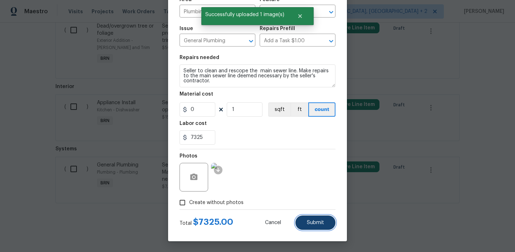
click at [317, 223] on span "Submit" at bounding box center [315, 222] width 17 height 5
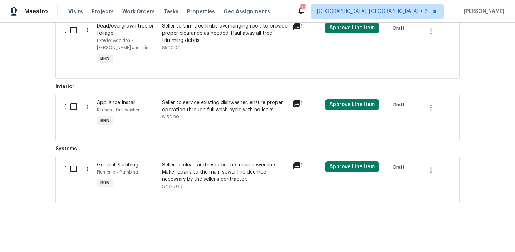
scroll to position [0, 0]
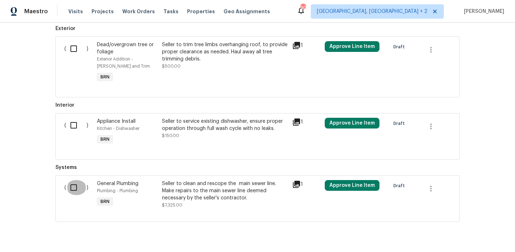
click at [84, 190] on input "checkbox" at bounding box center [76, 187] width 20 height 15
checkbox input "true"
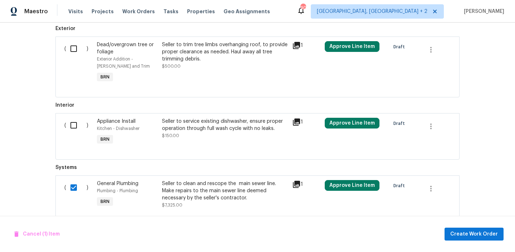
scroll to position [313, 0]
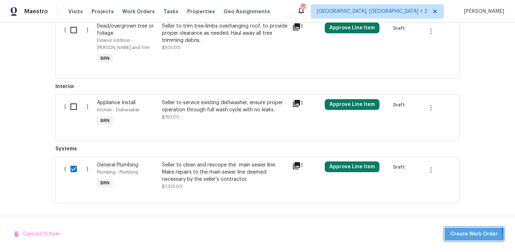
click at [463, 238] on button "Create Work Order" at bounding box center [473, 233] width 59 height 13
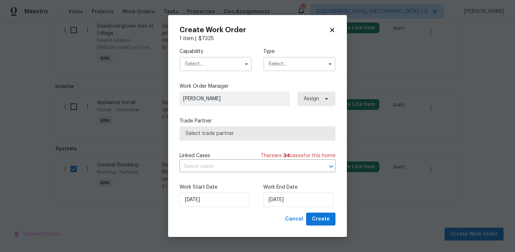
click at [216, 63] on input "text" at bounding box center [215, 64] width 72 height 14
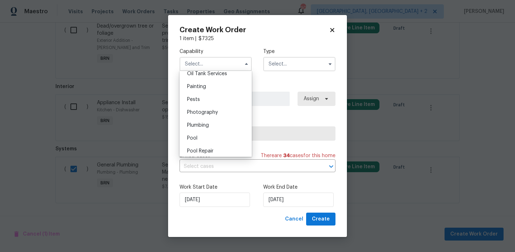
scroll to position [612, 0]
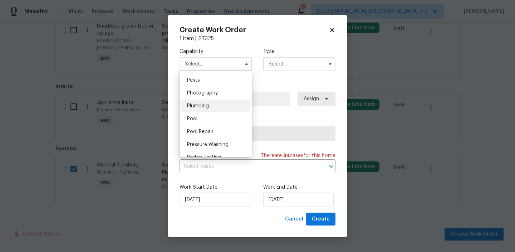
click at [203, 108] on div "Plumbing" at bounding box center [215, 105] width 69 height 13
type input "Plumbing"
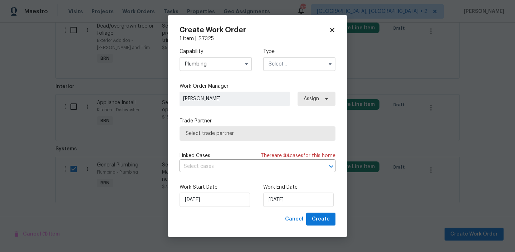
click at [285, 68] on input "text" at bounding box center [299, 64] width 72 height 14
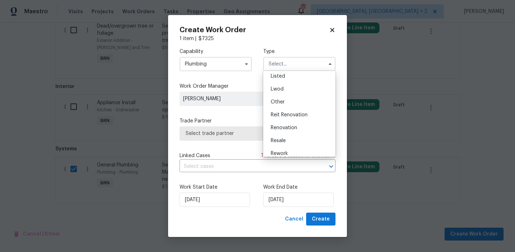
scroll to position [85, 0]
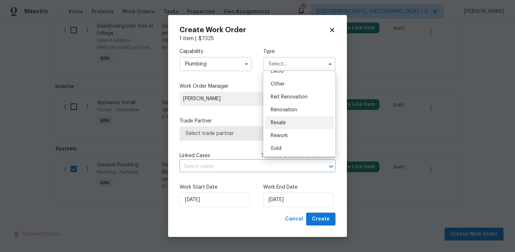
click at [281, 123] on span "Resale" at bounding box center [278, 122] width 15 height 5
type input "Resale"
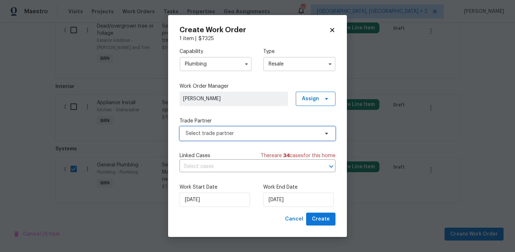
click at [228, 132] on span "Select trade partner" at bounding box center [251, 133] width 133 height 7
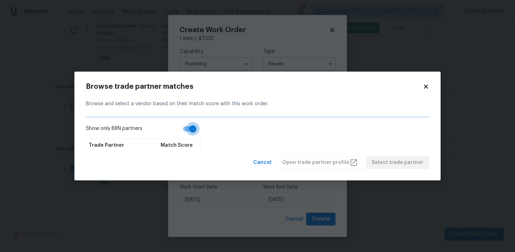
click at [188, 129] on input "Show only BRN partners" at bounding box center [192, 129] width 41 height 14
checkbox input "false"
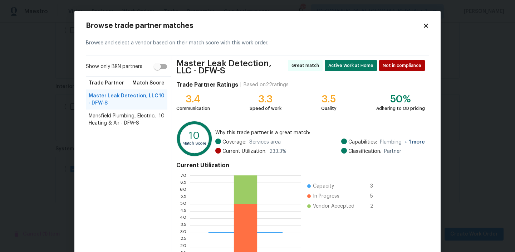
scroll to position [66, 0]
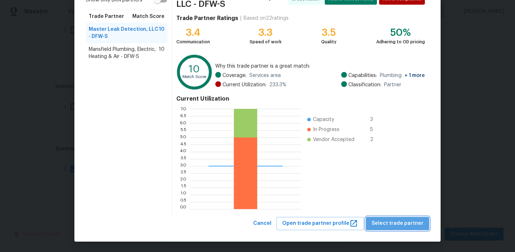
click at [412, 223] on span "Select trade partner" at bounding box center [397, 223] width 52 height 9
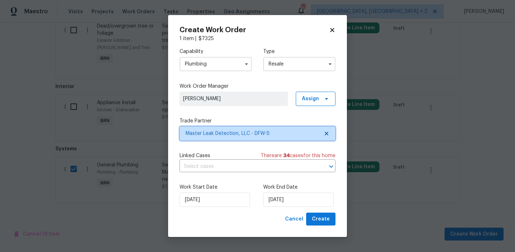
scroll to position [0, 0]
click at [235, 163] on input "text" at bounding box center [247, 166] width 136 height 11
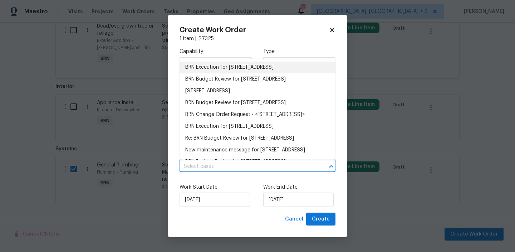
click at [207, 66] on li "BRN Execution for 609 W Lone Star Ave, Cleburne, TX 76033" at bounding box center [257, 67] width 156 height 12
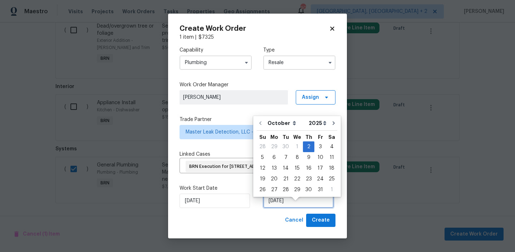
click at [279, 208] on input "[DATE]" at bounding box center [298, 200] width 70 height 14
click at [272, 155] on div "6" at bounding box center [274, 157] width 12 height 10
type input "[DATE]"
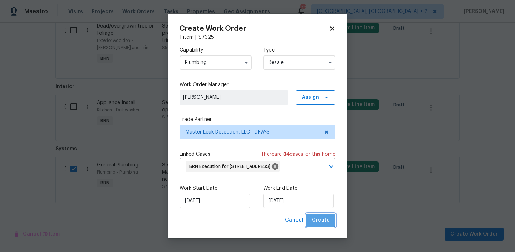
click at [314, 224] on span "Create" at bounding box center [321, 219] width 18 height 9
checkbox input "false"
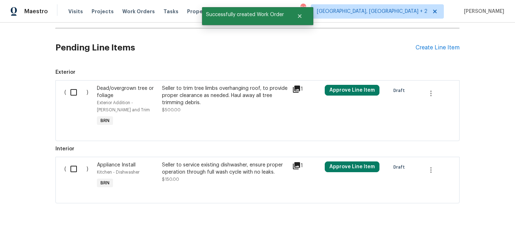
click at [66, 96] on input "checkbox" at bounding box center [76, 92] width 20 height 15
checkbox input "true"
click at [66, 160] on div "( )" at bounding box center [78, 175] width 33 height 33
click at [69, 169] on input "checkbox" at bounding box center [76, 168] width 20 height 15
checkbox input "true"
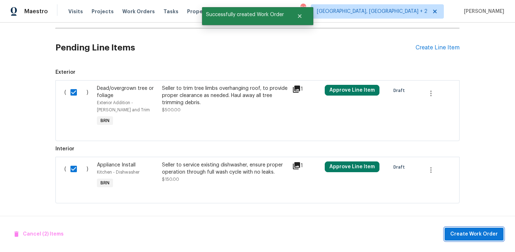
click at [461, 228] on button "Create Work Order" at bounding box center [473, 233] width 59 height 13
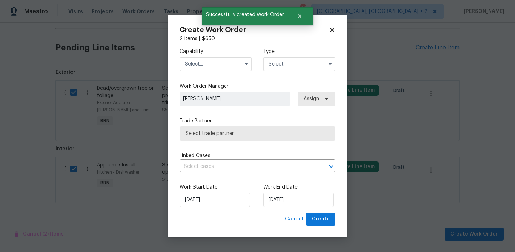
click at [209, 61] on input "text" at bounding box center [215, 64] width 72 height 14
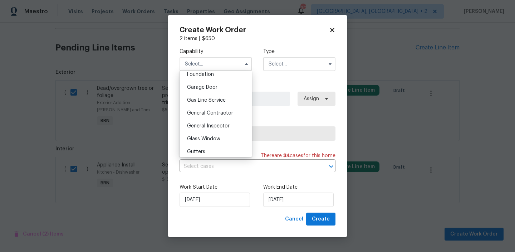
scroll to position [310, 0]
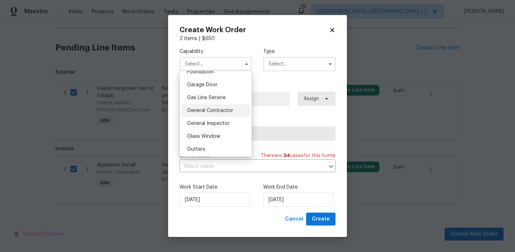
click at [214, 112] on span "General Contractor" at bounding box center [210, 110] width 46 height 5
type input "General Contractor"
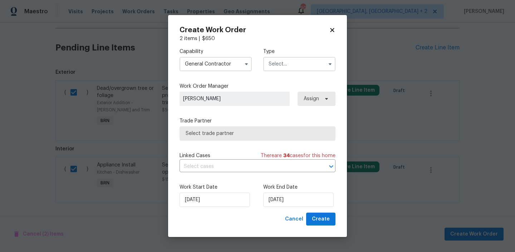
click at [272, 71] on div "Capability General Contractor Type" at bounding box center [257, 59] width 156 height 35
click at [276, 63] on input "text" at bounding box center [299, 64] width 72 height 14
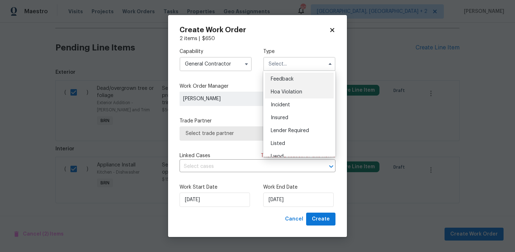
scroll to position [85, 0]
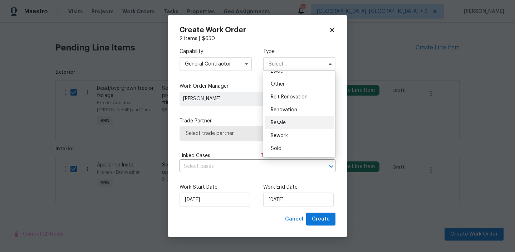
click at [279, 123] on span "Resale" at bounding box center [278, 122] width 15 height 5
type input "Resale"
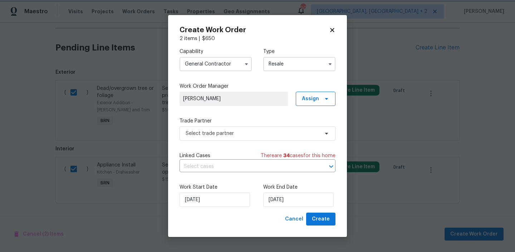
scroll to position [0, 0]
click at [224, 131] on span "Select trade partner" at bounding box center [251, 133] width 133 height 7
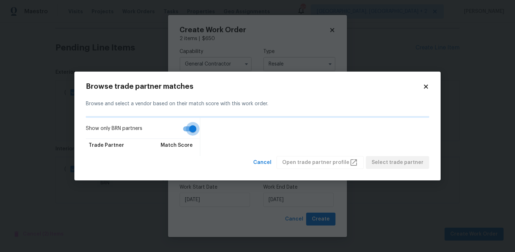
click at [186, 130] on input "Show only BRN partners" at bounding box center [192, 129] width 41 height 14
checkbox input "false"
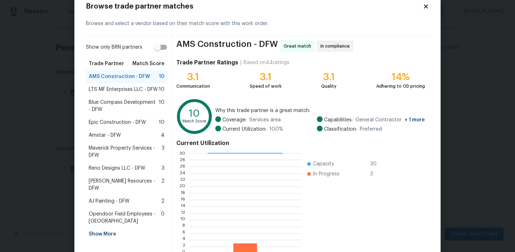
scroll to position [64, 0]
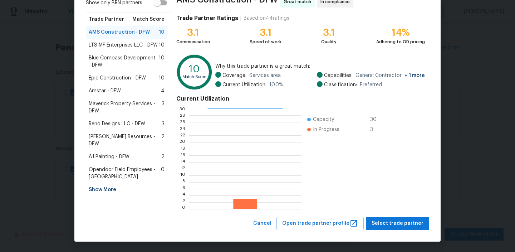
click at [387, 215] on div "AMS Construction - DFW Great match In compliance Trade Partner Ratings | Based …" at bounding box center [300, 104] width 257 height 225
click at [378, 231] on div "Browse trade partner matches Browse and select a vendor based on their match sc…" at bounding box center [257, 94] width 366 height 294
click at [379, 228] on button "Select trade partner" at bounding box center [397, 223] width 63 height 13
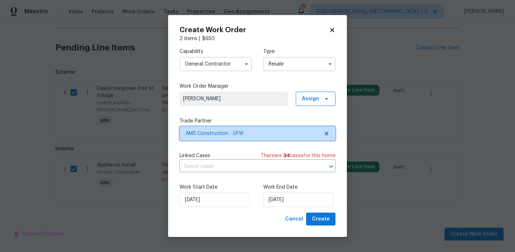
scroll to position [0, 0]
click at [257, 163] on input "text" at bounding box center [247, 166] width 136 height 11
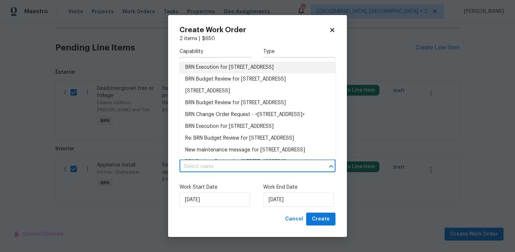
click at [203, 66] on li "BRN Execution for 609 W Lone Star Ave, Cleburne, TX 76033" at bounding box center [257, 67] width 156 height 12
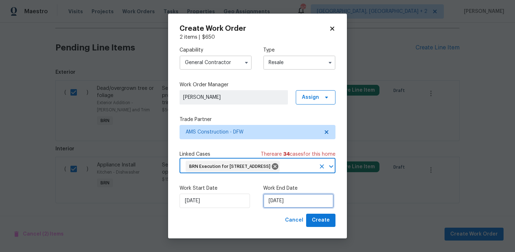
click at [281, 208] on input "02/10/2025" at bounding box center [298, 200] width 70 height 14
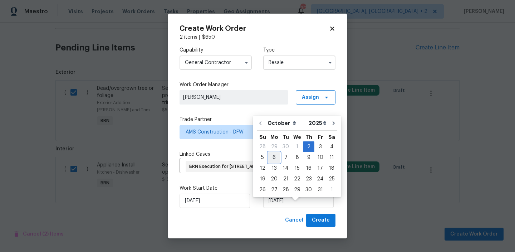
click at [274, 158] on div "6" at bounding box center [274, 157] width 12 height 10
type input "06/10/2025"
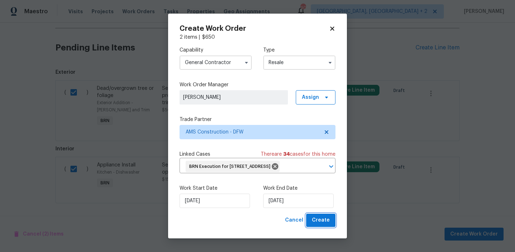
click at [314, 224] on span "Create" at bounding box center [321, 219] width 18 height 9
checkbox input "false"
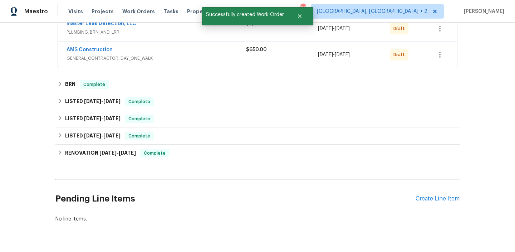
scroll to position [127, 0]
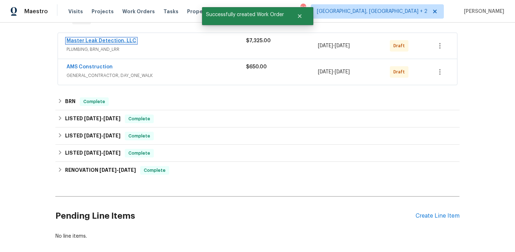
click at [100, 41] on link "Master Leak Detection, LLC" at bounding box center [101, 40] width 70 height 5
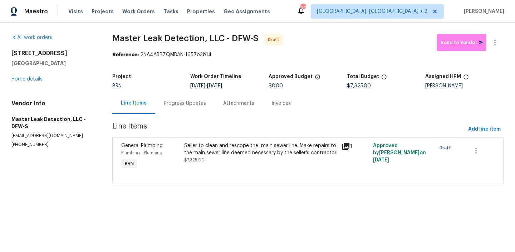
click at [189, 98] on div "Progress Updates" at bounding box center [184, 103] width 59 height 21
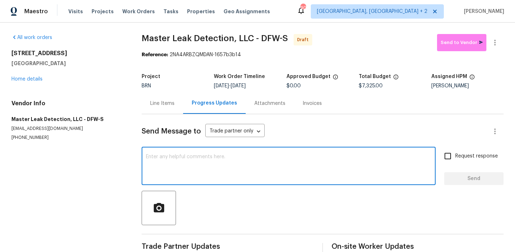
click at [173, 160] on textarea at bounding box center [288, 166] width 285 height 25
paste textarea "Hi, I'm Ananthi from Opendoor. Just wanted to check if you received the WO for …"
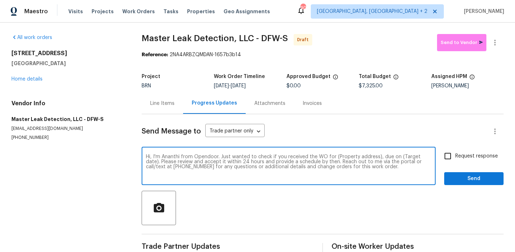
drag, startPoint x: 377, startPoint y: 156, endPoint x: 334, endPoint y: 158, distance: 43.3
click at [334, 158] on textarea "Hi, I'm Ananthi from Opendoor. Just wanted to check if you received the WO for …" at bounding box center [288, 166] width 285 height 25
paste textarea "609 W Lone Star Ave, Cleburne, TX 76033"
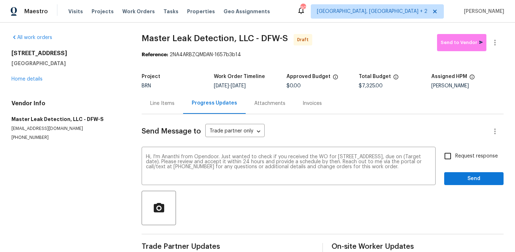
drag, startPoint x: 242, startPoint y: 85, endPoint x: 270, endPoint y: 85, distance: 28.2
click at [270, 85] on div "10/2/2025 - 10/6/2025" at bounding box center [250, 85] width 72 height 5
copy span "10/6/2025"
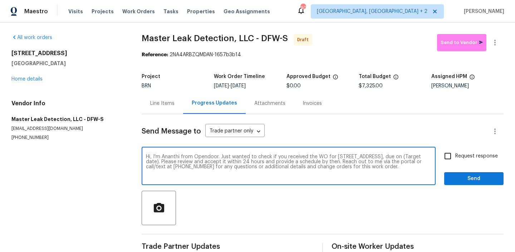
drag, startPoint x: 210, startPoint y: 162, endPoint x: 182, endPoint y: 162, distance: 28.2
click at [182, 162] on textarea "Hi, I'm Ananthi from Opendoor. Just wanted to check if you received the WO for …" at bounding box center [288, 166] width 285 height 25
paste textarea "10/6/2025"
type textarea "Hi, I'm Ananthi from Opendoor. Just wanted to check if you received the WO for …"
click at [478, 157] on span "Request response" at bounding box center [476, 156] width 43 height 8
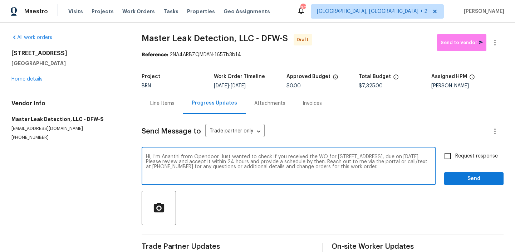
click at [455, 157] on input "Request response" at bounding box center [447, 155] width 15 height 15
checkbox input "true"
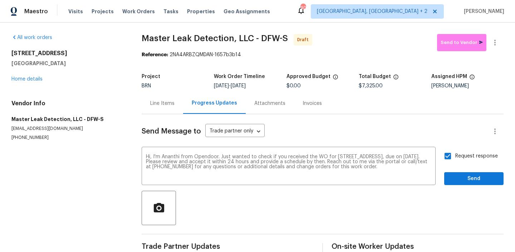
click at [471, 185] on div "Send Message to Trade partner only Trade partner only ​ Hi, I'm Ananthi from Op…" at bounding box center [323, 184] width 362 height 140
click at [469, 176] on span "Send" at bounding box center [474, 178] width 48 height 9
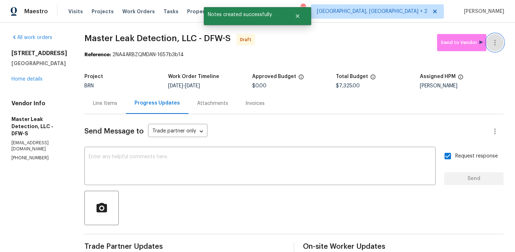
click at [495, 38] on icon "button" at bounding box center [494, 42] width 9 height 9
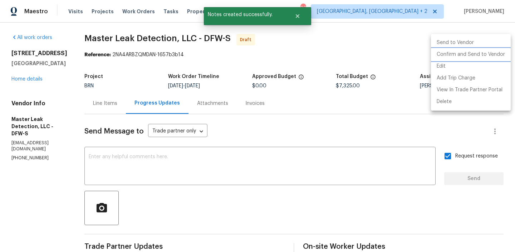
click at [459, 53] on li "Confirm and Send to Vendor" at bounding box center [471, 55] width 80 height 12
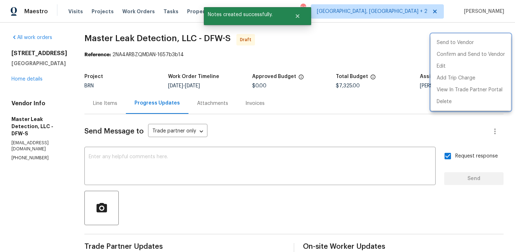
click at [268, 99] on div at bounding box center [257, 126] width 515 height 252
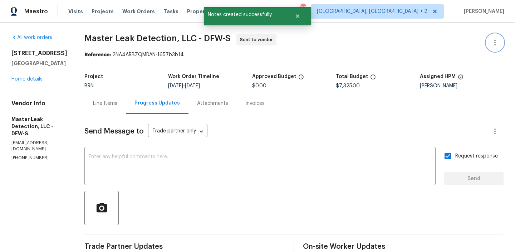
scroll to position [70, 0]
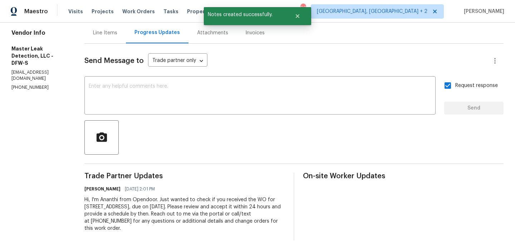
click at [172, 206] on div "Hi, I'm Ananthi from Opendoor. Just wanted to check if you received the WO for …" at bounding box center [184, 214] width 200 height 36
copy div "Trade Partner Updates Ananthi Mahendran 10/02/2025 2:01 PM"
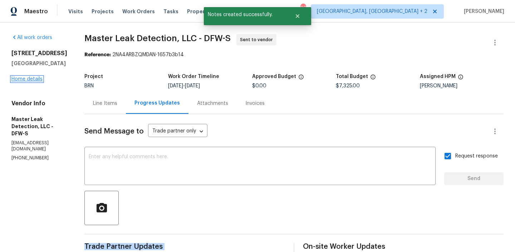
click at [36, 79] on link "Home details" at bounding box center [26, 78] width 31 height 5
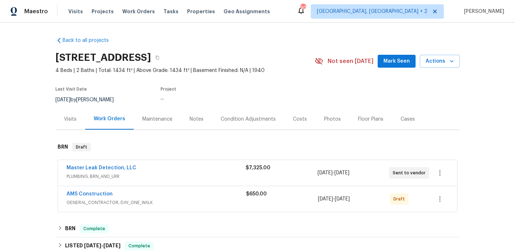
scroll to position [40, 0]
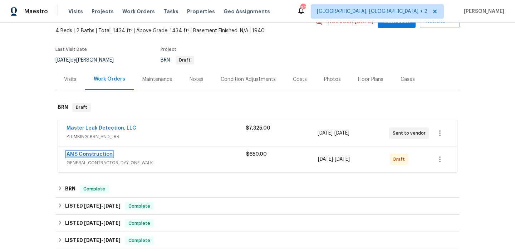
click at [91, 154] on link "AMS Construction" at bounding box center [89, 154] width 46 height 5
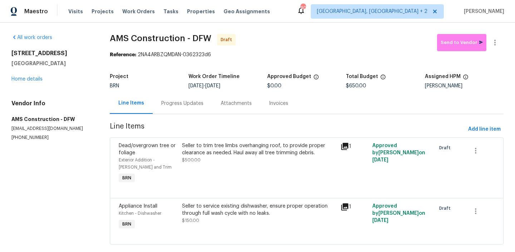
click at [182, 108] on div "Progress Updates" at bounding box center [182, 103] width 59 height 21
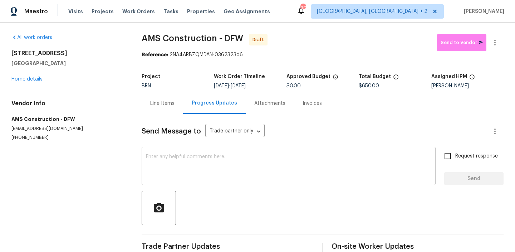
click at [189, 170] on textarea at bounding box center [288, 166] width 285 height 25
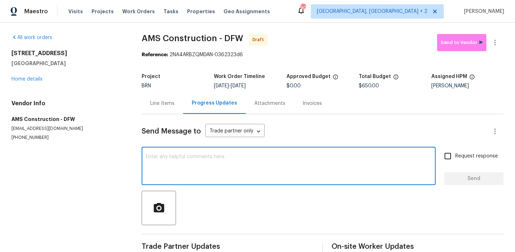
paste textarea "Hi, I'm Ananthi from Opendoor. Just wanted to check if you received the WO for …"
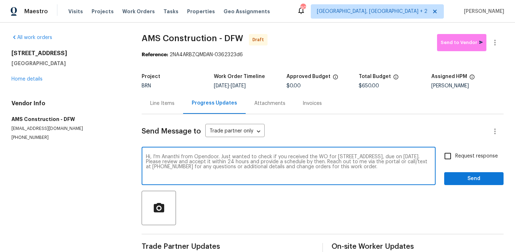
type textarea "Hi, I'm Ananthi from Opendoor. Just wanted to check if you received the WO for …"
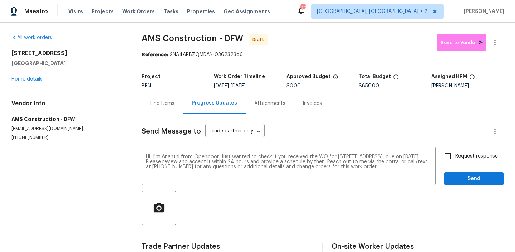
click at [460, 161] on label "Request response" at bounding box center [469, 155] width 58 height 15
click at [455, 161] on input "Request response" at bounding box center [447, 155] width 15 height 15
checkbox input "true"
click at [457, 172] on button "Send" at bounding box center [473, 178] width 59 height 13
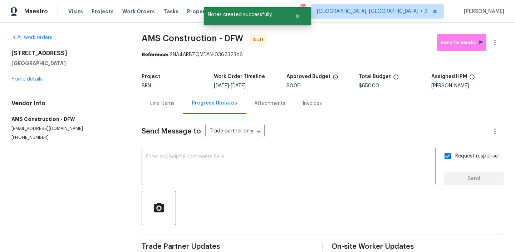
click at [497, 34] on div at bounding box center [494, 42] width 17 height 17
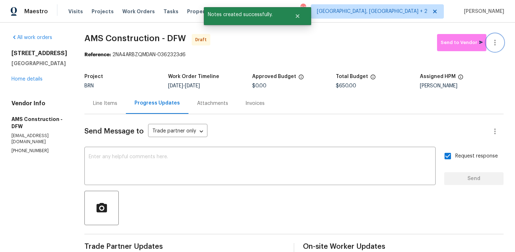
click at [496, 38] on icon "button" at bounding box center [494, 42] width 9 height 9
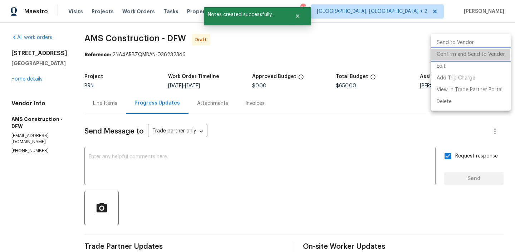
click at [457, 54] on li "Confirm and Send to Vendor" at bounding box center [471, 55] width 80 height 12
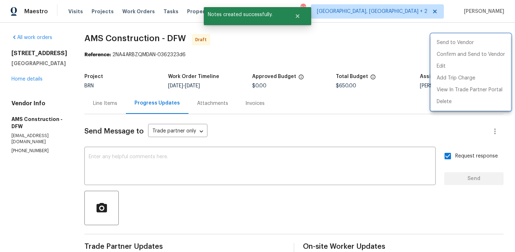
click at [125, 70] on div at bounding box center [257, 126] width 515 height 252
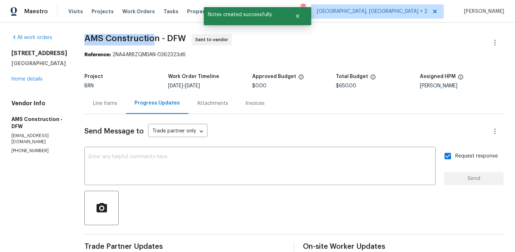
drag, startPoint x: 78, startPoint y: 41, endPoint x: 152, endPoint y: 39, distance: 73.7
click at [152, 39] on div "All work orders 609 W Lone Star Ave Cleburne, TX 76033 Home details Vendor Info…" at bounding box center [257, 172] width 515 height 299
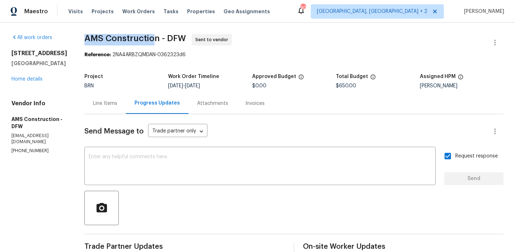
copy span "AMS Constructio"
click at [160, 37] on span "AMS Construction - DFW" at bounding box center [134, 38] width 101 height 9
drag, startPoint x: 154, startPoint y: 38, endPoint x: 80, endPoint y: 41, distance: 74.7
click at [80, 40] on div "All work orders 609 W Lone Star Ave Cleburne, TX 76033 Home details Vendor Info…" at bounding box center [257, 172] width 515 height 299
copy span "AMS Construction"
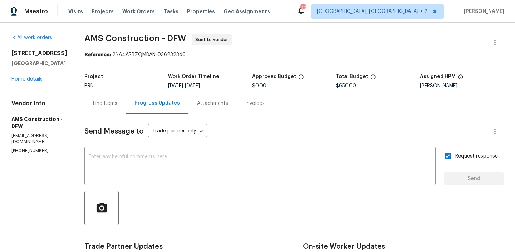
click at [133, 46] on span "AMS Construction - DFW Sent to vendor" at bounding box center [285, 42] width 402 height 17
click at [28, 82] on div "609 W Lone Star Ave Cleburne, TX 76033 Home details" at bounding box center [39, 66] width 56 height 33
click at [25, 81] on link "Home details" at bounding box center [26, 78] width 31 height 5
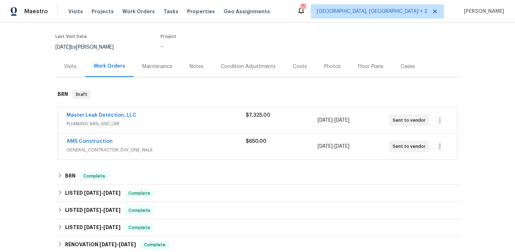
scroll to position [96, 0]
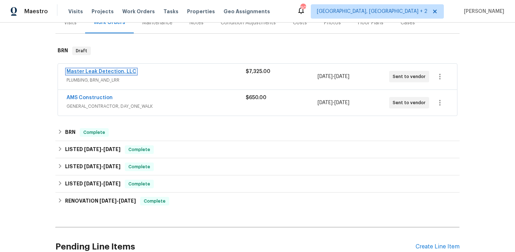
click at [90, 71] on link "Master Leak Detection, LLC" at bounding box center [101, 71] width 70 height 5
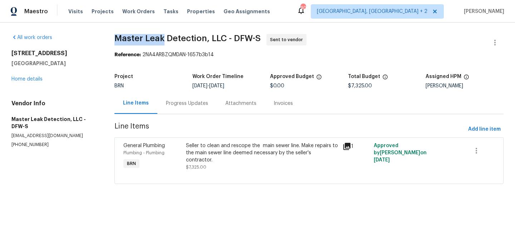
drag, startPoint x: 109, startPoint y: 35, endPoint x: 160, endPoint y: 39, distance: 51.6
click at [160, 39] on div "All work orders 609 W Lone Star Ave Cleburne, TX 76033 Home details Vendor Info…" at bounding box center [257, 113] width 515 height 181
copy span "Master Leak"
click at [126, 70] on div "Project BRN Work Order Timeline 10/2/2025 - 10/6/2025 Approved Budget $0.00 Tot…" at bounding box center [308, 81] width 389 height 23
click at [121, 31] on div "All work orders 609 W Lone Star Ave Cleburne, TX 76033 Home details Vendor Info…" at bounding box center [257, 113] width 515 height 181
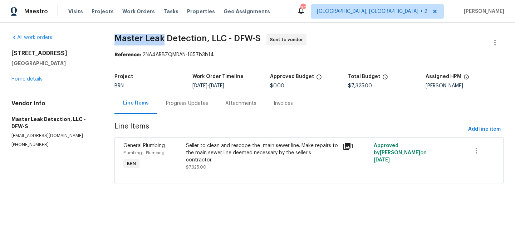
drag, startPoint x: 109, startPoint y: 38, endPoint x: 162, endPoint y: 38, distance: 52.9
click at [162, 38] on div "All work orders 609 W Lone Star Ave Cleburne, TX 76033 Home details Vendor Info…" at bounding box center [257, 113] width 515 height 181
copy span "Master Leak"
click at [88, 78] on div "609 W Lone Star Ave Cleburne, TX 76033 Home details" at bounding box center [54, 66] width 86 height 33
click at [36, 78] on link "Home details" at bounding box center [26, 78] width 31 height 5
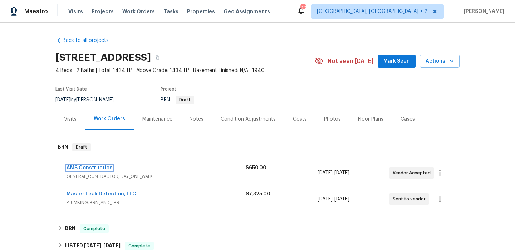
click at [83, 168] on link "AMS Construction" at bounding box center [89, 167] width 46 height 5
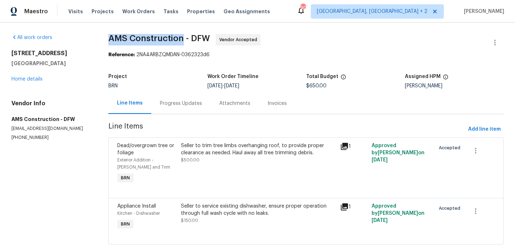
drag, startPoint x: 110, startPoint y: 36, endPoint x: 185, endPoint y: 39, distance: 74.7
click at [185, 39] on div "All work orders 609 W Lone Star Ave Cleburne, TX 76033 Home details Vendor Info…" at bounding box center [257, 144] width 515 height 242
copy span "AMS Construction"
click at [133, 41] on span "AMS Construction - DFW" at bounding box center [158, 38] width 101 height 9
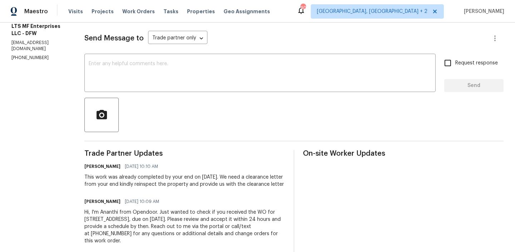
scroll to position [31, 0]
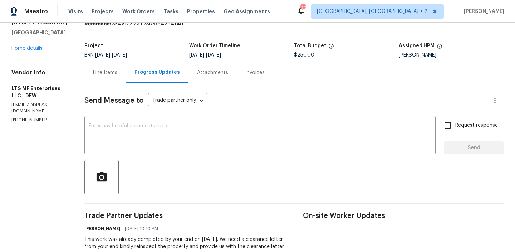
click at [14, 123] on p "[PHONE_NUMBER]" at bounding box center [39, 120] width 56 height 6
click at [14, 123] on p "(817) 988-4131" at bounding box center [39, 120] width 56 height 6
copy p "(817) 988-4131"
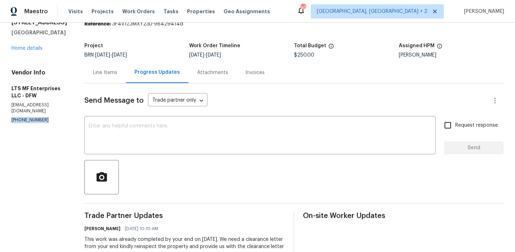
copy p "(817) 988-4131"
click at [35, 112] on p "bill@ltsmf.com" at bounding box center [39, 108] width 56 height 12
copy p "bill@ltsmf.com"
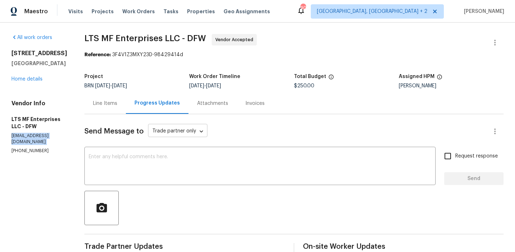
scroll to position [113, 0]
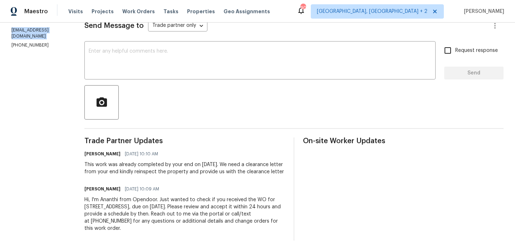
drag, startPoint x: 144, startPoint y: 164, endPoint x: 160, endPoint y: 170, distance: 17.2
click at [160, 170] on div "This work was already completed by your end on 6/13/2025. We need a clearance l…" at bounding box center [184, 168] width 200 height 14
copy div "reinspect the property and provide us with the clearance letter"
click at [113, 49] on textarea at bounding box center [260, 61] width 342 height 25
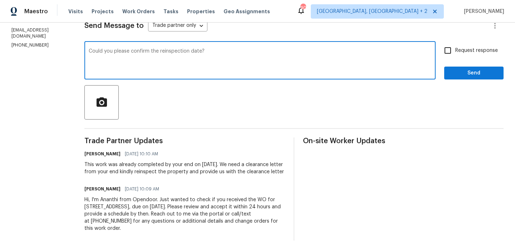
type textarea "Could you please confirm the reinspection date?"
click at [462, 43] on label "Request response" at bounding box center [469, 50] width 58 height 15
click at [455, 43] on input "Request response" at bounding box center [447, 50] width 15 height 15
checkbox input "true"
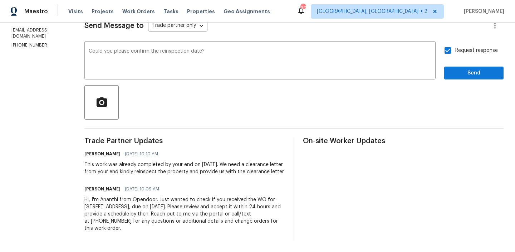
click at [454, 56] on div "Request response Send" at bounding box center [473, 61] width 59 height 36
click at [453, 58] on div "Request response Send" at bounding box center [473, 61] width 59 height 36
click at [450, 66] on button "Send" at bounding box center [473, 72] width 59 height 13
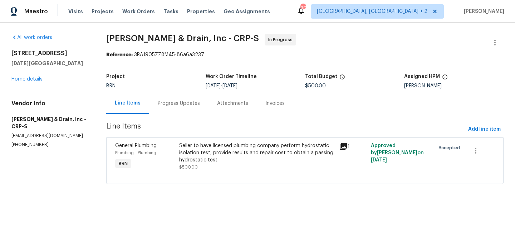
click at [173, 98] on div "Progress Updates" at bounding box center [178, 103] width 59 height 21
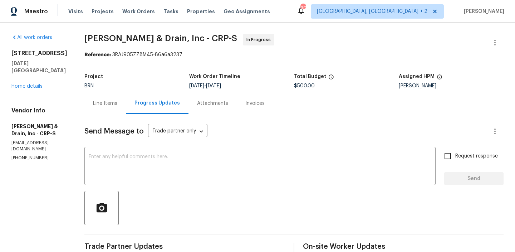
click at [99, 105] on div "Line Items" at bounding box center [105, 103] width 24 height 7
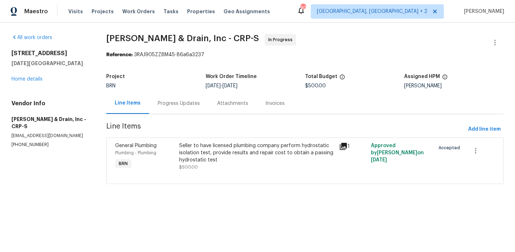
click at [226, 158] on div "Seller to have licensed plumbing company perform hydrostatic isolation test, pr…" at bounding box center [256, 152] width 155 height 21
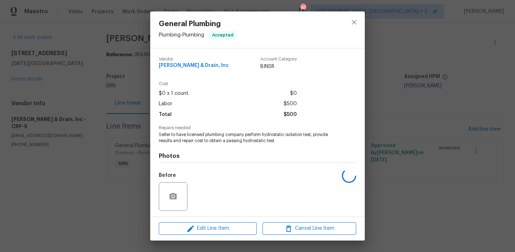
scroll to position [48, 0]
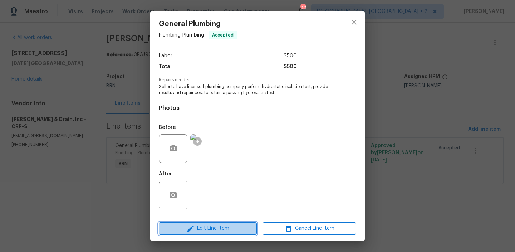
click at [196, 231] on span "Edit Line Item" at bounding box center [208, 228] width 94 height 9
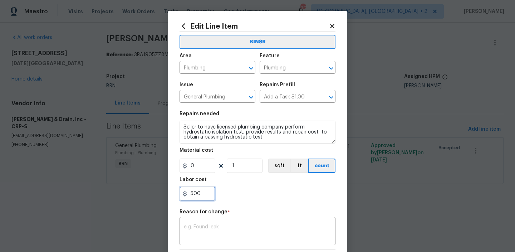
click at [204, 191] on input "500" at bounding box center [197, 193] width 36 height 14
type input "5"
paste input "2365.00"
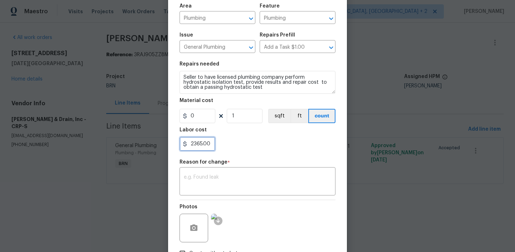
scroll to position [101, 0]
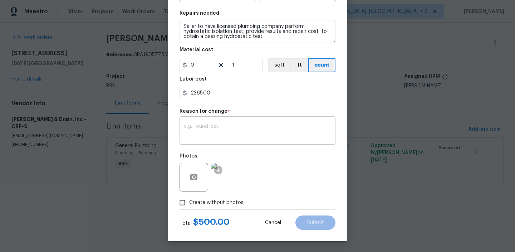
type input "2365"
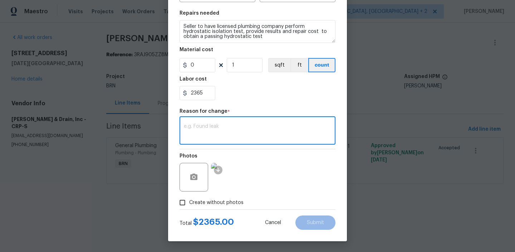
click at [234, 127] on textarea at bounding box center [257, 131] width 147 height 15
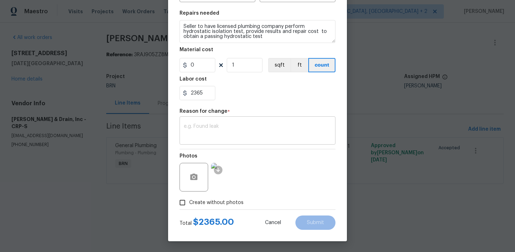
click at [248, 142] on div "x ​" at bounding box center [257, 131] width 156 height 26
paste textarea "(AM) Updated per BR approval"
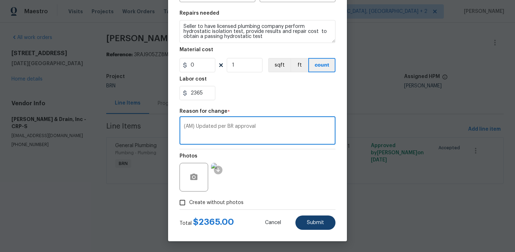
type textarea "(AM) Updated per BR approval"
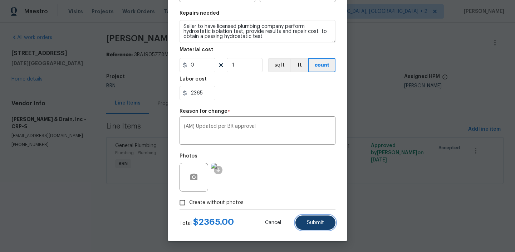
click at [308, 218] on button "Submit" at bounding box center [315, 222] width 40 height 14
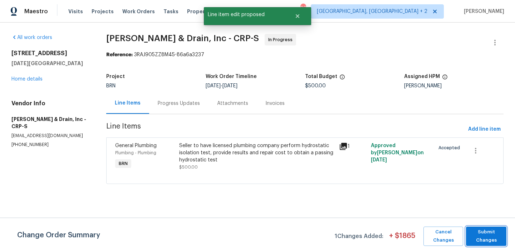
scroll to position [0, 0]
click at [489, 233] on span "Submit Changes" at bounding box center [485, 236] width 33 height 16
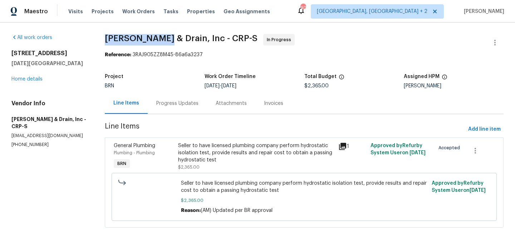
drag, startPoint x: 103, startPoint y: 40, endPoint x: 170, endPoint y: 41, distance: 67.9
click at [170, 41] on div "All work orders [STREET_ADDRESS][DATE] Home details Vendor Info [PERSON_NAME] &…" at bounding box center [257, 135] width 515 height 225
copy span "[PERSON_NAME]"
click at [167, 108] on div "Progress Updates" at bounding box center [177, 103] width 59 height 21
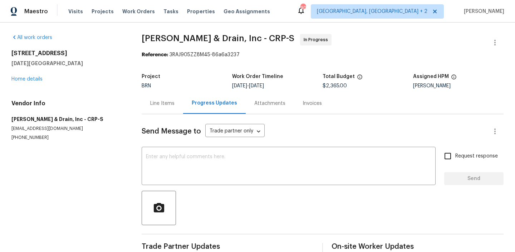
scroll to position [15, 0]
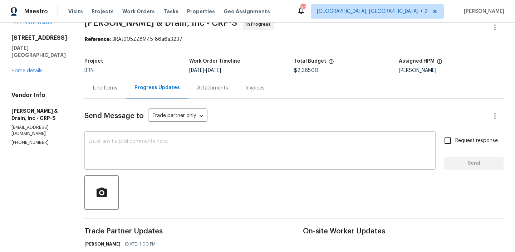
click at [166, 148] on textarea at bounding box center [260, 151] width 342 height 25
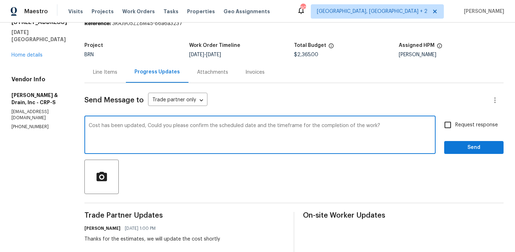
scroll to position [33, 0]
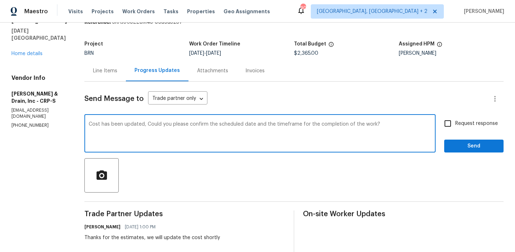
type textarea "Cost has been updated, Could you please confirm the scheduled date and the time…"
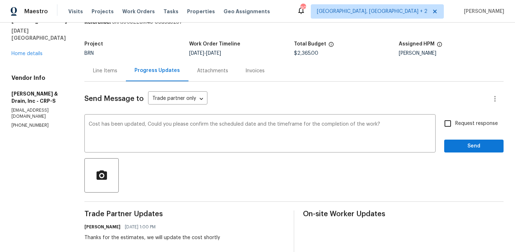
click at [479, 126] on span "Request response" at bounding box center [476, 124] width 43 height 8
click at [455, 126] on input "Request response" at bounding box center [447, 123] width 15 height 15
checkbox input "true"
click at [466, 144] on span "Send" at bounding box center [474, 146] width 48 height 9
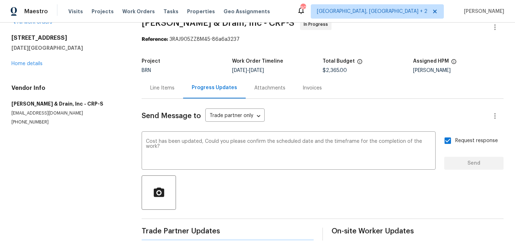
scroll to position [0, 0]
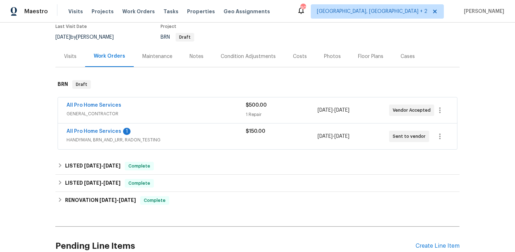
scroll to position [64, 0]
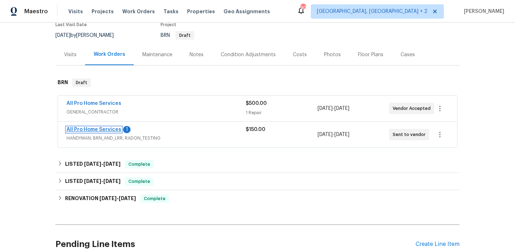
click at [95, 129] on link "All Pro Home Services" at bounding box center [93, 129] width 55 height 5
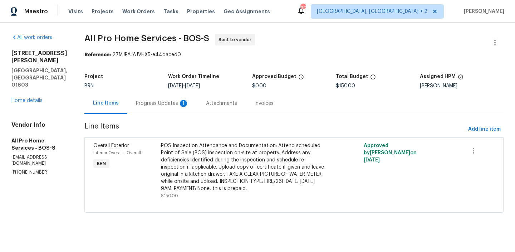
click at [157, 89] on div "Project BRN Work Order Timeline 10/2/2025 - 10/6/2025 Approved Budget $0.00 Tot…" at bounding box center [293, 81] width 419 height 23
click at [156, 90] on div "Project BRN Work Order Timeline 10/2/2025 - 10/6/2025 Approved Budget $0.00 Tot…" at bounding box center [293, 81] width 419 height 23
click at [155, 108] on div "Progress Updates 1" at bounding box center [162, 103] width 70 height 21
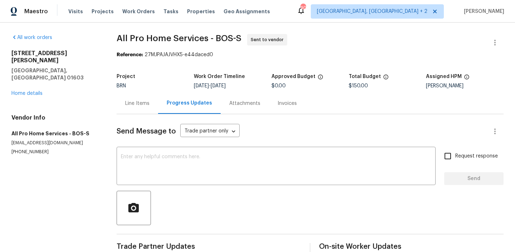
click at [32, 74] on div "13 Victor Ave Worcester, MA 01603 Home details" at bounding box center [55, 73] width 88 height 47
click at [27, 91] on link "Home details" at bounding box center [26, 93] width 31 height 5
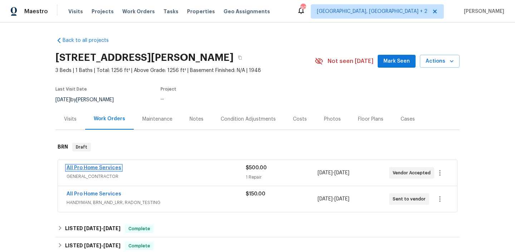
click at [104, 168] on link "All Pro Home Services" at bounding box center [93, 167] width 55 height 5
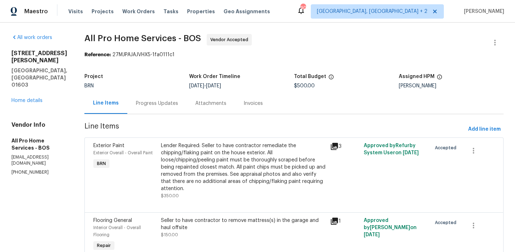
click at [173, 105] on div "Progress Updates" at bounding box center [157, 103] width 42 height 7
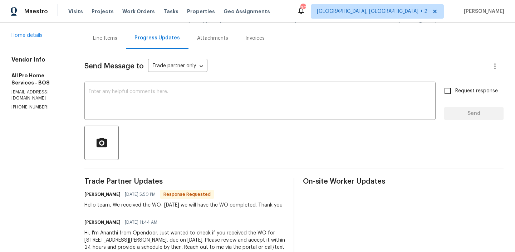
scroll to position [67, 0]
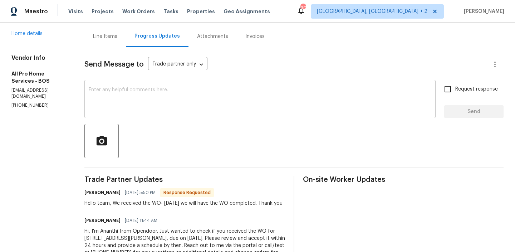
click at [161, 105] on textarea at bounding box center [260, 99] width 342 height 25
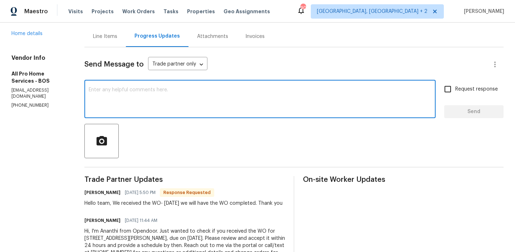
scroll to position [72, 0]
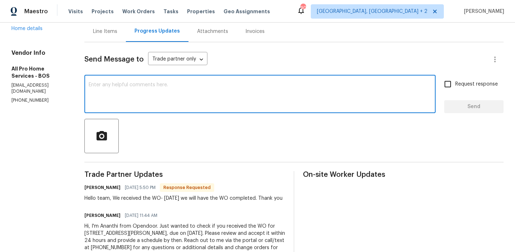
click at [133, 84] on textarea at bounding box center [260, 94] width 342 height 25
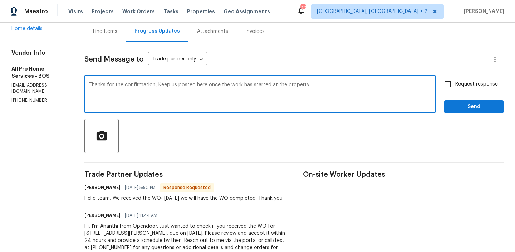
type textarea "Thanks for the confirmation, Keep us posted here once the work has started at t…"
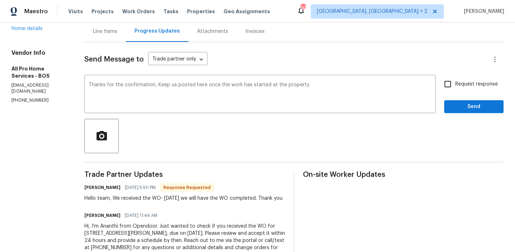
click at [465, 78] on label "Request response" at bounding box center [469, 83] width 58 height 15
click at [455, 78] on input "Request response" at bounding box center [447, 83] width 15 height 15
checkbox input "true"
click at [457, 102] on span "Send" at bounding box center [474, 106] width 48 height 9
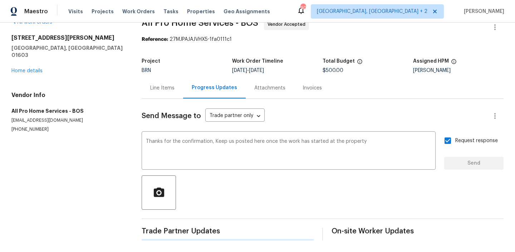
scroll to position [0, 0]
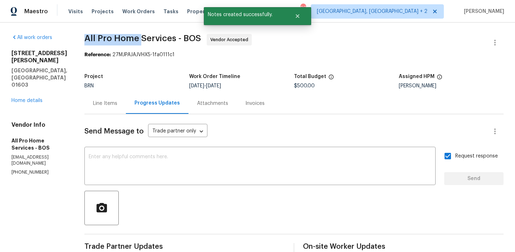
drag, startPoint x: 81, startPoint y: 39, endPoint x: 140, endPoint y: 39, distance: 58.3
click at [140, 39] on div "All work orders 13 Victor Ave Worcester, MA 01603 Home details Vendor Info All …" at bounding box center [257, 204] width 515 height 362
copy span "All Pro Home"
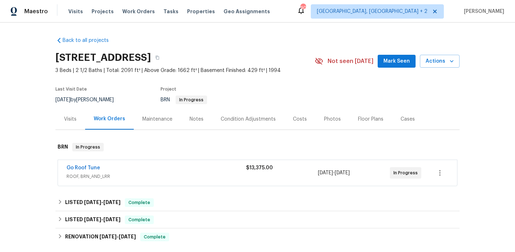
click at [84, 170] on span "Go Roof Tune" at bounding box center [83, 167] width 34 height 7
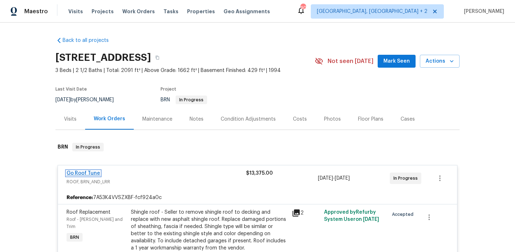
click at [76, 172] on link "Go Roof Tune" at bounding box center [83, 172] width 34 height 5
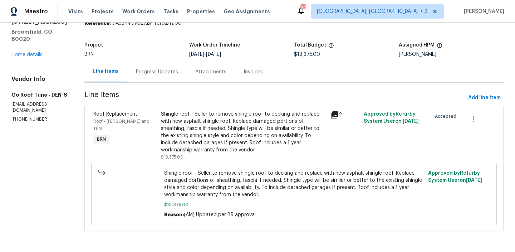
click at [165, 64] on div "Progress Updates" at bounding box center [156, 71] width 59 height 21
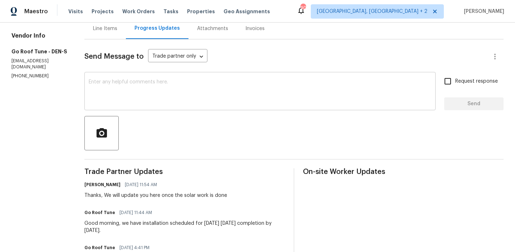
scroll to position [80, 0]
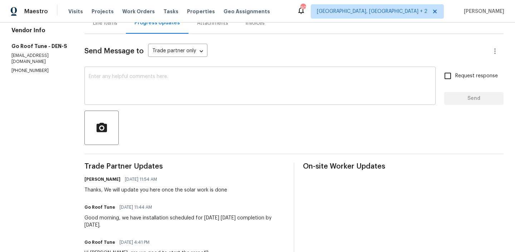
click at [160, 97] on textarea at bounding box center [260, 86] width 342 height 25
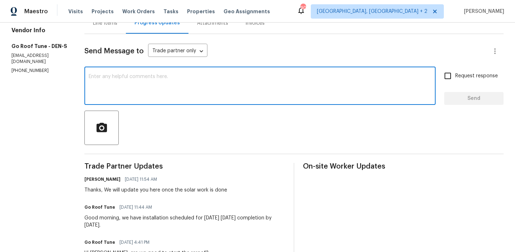
type textarea "S"
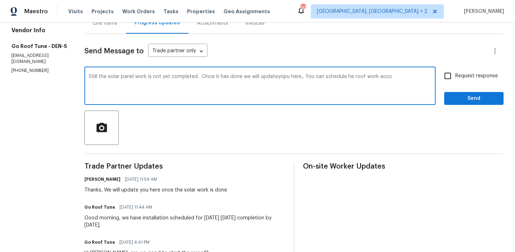
type textarea "Still the solar panel work is not yet completed . Once it has done we will upda…"
click at [129, 79] on textarea "Still the solar panel work is not yet completed . Once it has done we will upda…" at bounding box center [260, 86] width 342 height 25
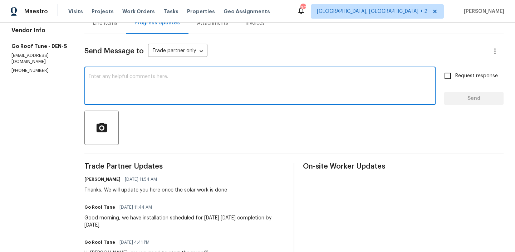
scroll to position [0, 0]
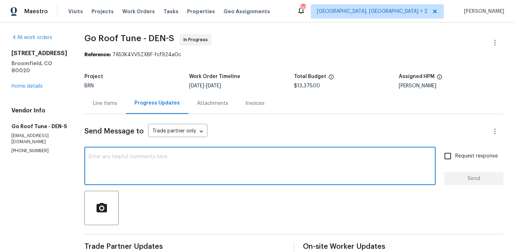
paste textarea "solar panel work is still pending. Once it is completed, we will update you, an…"
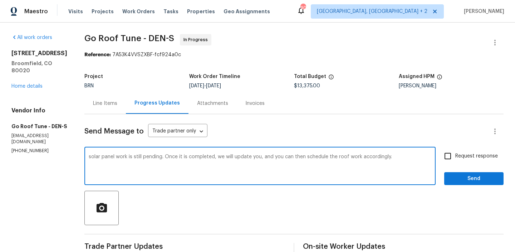
click at [101, 158] on textarea "solar panel work is still pending. Once it is completed, we will update you, an…" at bounding box center [260, 166] width 342 height 25
type textarea "Solar panel work is still pending. Once it is completed, we will update you, an…"
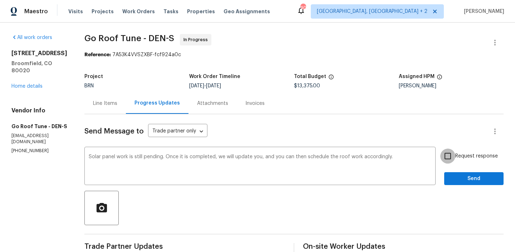
click at [447, 155] on input "Request response" at bounding box center [447, 155] width 15 height 15
checkbox input "true"
click at [449, 182] on button "Send" at bounding box center [473, 178] width 59 height 13
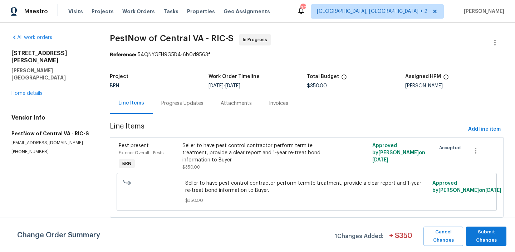
click at [185, 97] on div "Progress Updates" at bounding box center [182, 103] width 59 height 21
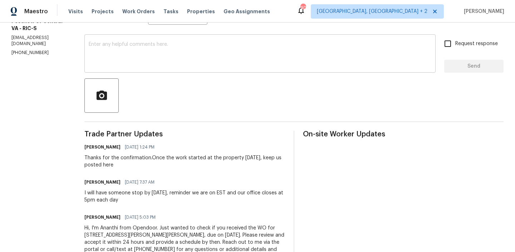
scroll to position [113, 0]
click at [104, 51] on textarea at bounding box center [260, 53] width 342 height 25
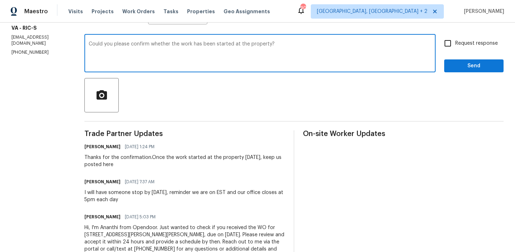
type textarea "Could you please confirm whether the work has been started at the property?"
click at [454, 47] on input "Request response" at bounding box center [447, 43] width 15 height 15
checkbox input "true"
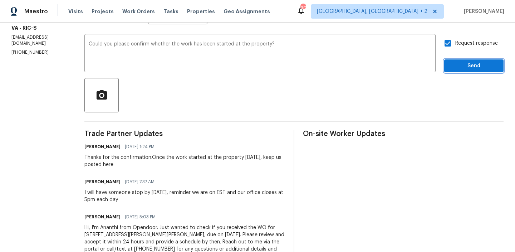
click at [454, 65] on span "Send" at bounding box center [474, 65] width 48 height 9
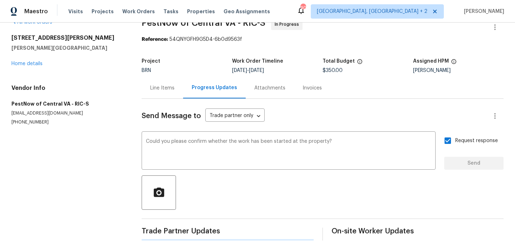
scroll to position [0, 0]
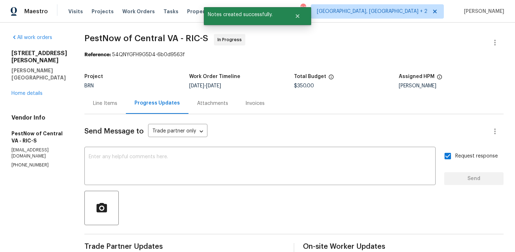
click at [25, 140] on div "Vendor Info PestNow of Central VA - RIC-S khuber@pestnow.com (804) 589-1009" at bounding box center [39, 141] width 56 height 54
copy p "(804) 589-1009"
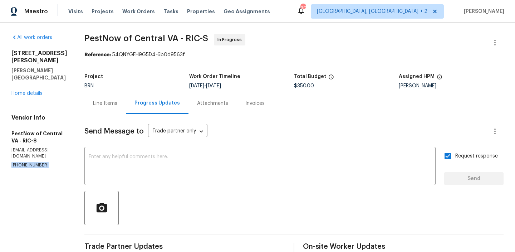
copy p "(804) 589-1009"
click at [108, 107] on div "Line Items" at bounding box center [104, 103] width 41 height 21
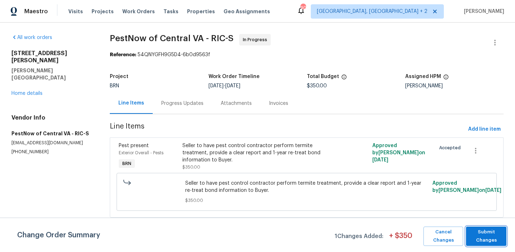
click at [489, 233] on span "Submit Changes" at bounding box center [485, 236] width 33 height 16
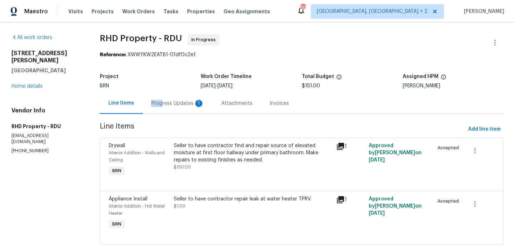
click at [160, 100] on div "Progress Updates 1" at bounding box center [177, 103] width 53 height 7
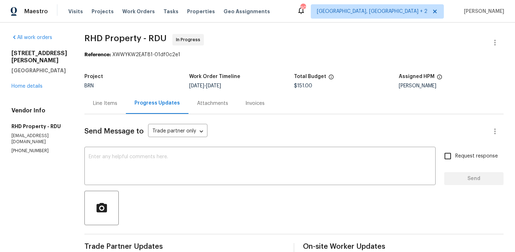
click at [114, 97] on div "Line Items" at bounding box center [104, 103] width 41 height 21
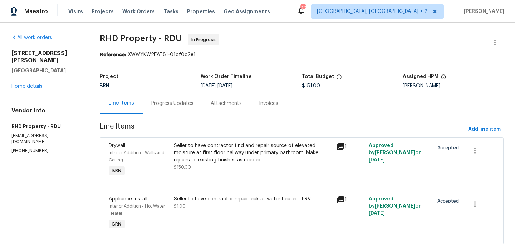
scroll to position [13, 0]
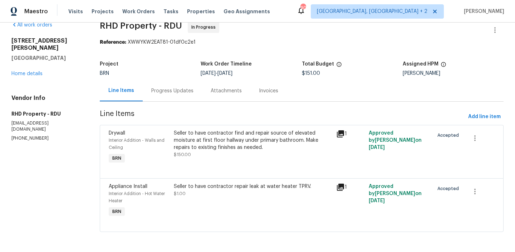
click at [165, 90] on div "Progress Updates" at bounding box center [172, 90] width 42 height 7
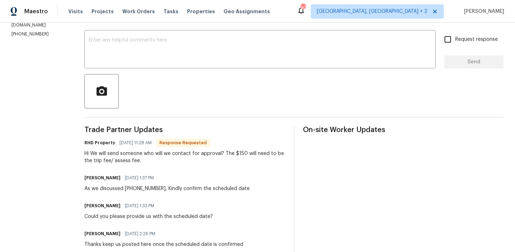
scroll to position [118, 0]
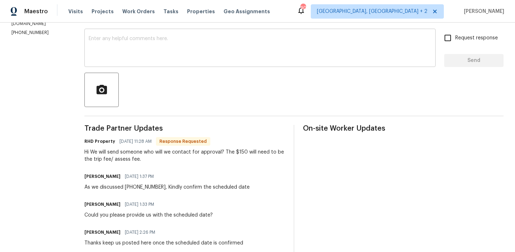
click at [142, 65] on div "x ​" at bounding box center [259, 48] width 351 height 36
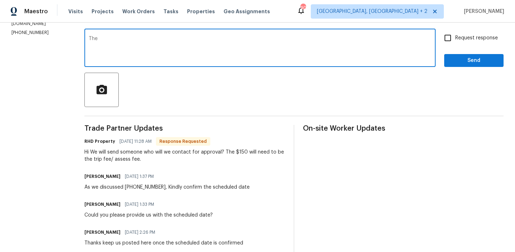
paste textarea "water heater TPRV"
paste textarea "[DATE]"
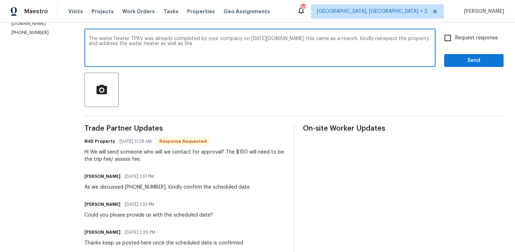
type textarea "The water heater TPRV was already completed by your company on [DATE][DOMAIN_NA…"
click at [150, 49] on textarea "The water heater TPRV was already completed by your company on [DATE][DOMAIN_NA…" at bounding box center [260, 48] width 342 height 25
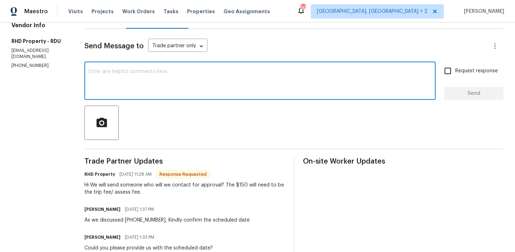
click at [114, 40] on div "Send Message to Trade partner only Trade partner only ​" at bounding box center [285, 46] width 402 height 17
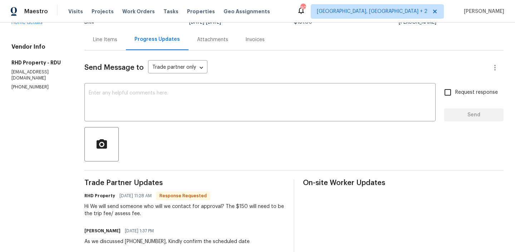
click at [109, 42] on div "Line Items" at bounding box center [105, 39] width 24 height 7
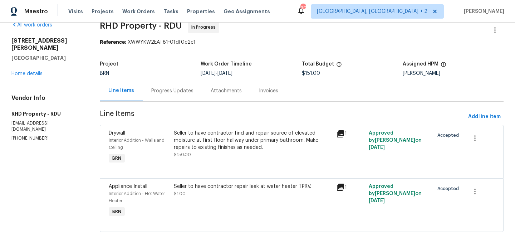
click at [166, 88] on div "Progress Updates" at bounding box center [172, 90] width 42 height 7
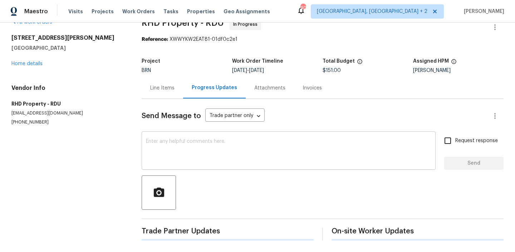
click at [166, 161] on textarea at bounding box center [288, 151] width 285 height 25
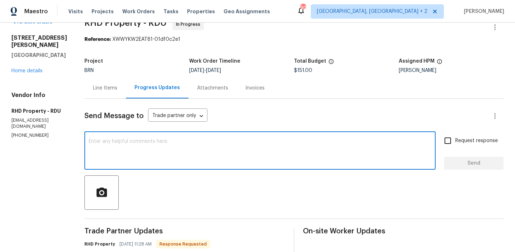
paste textarea "The water heater TPRV was already completed by your company on 8/8/2025.Now thi…"
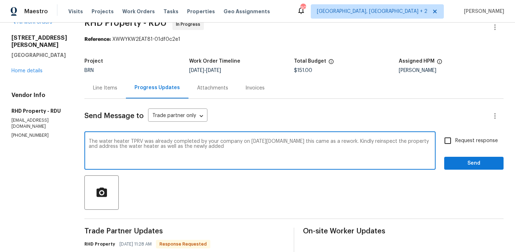
paste textarea "elevated moisture"
type textarea "The water heater TPRV was already completed by your company on 8/8/2025.Now thi…"
click at [446, 145] on input "Request response" at bounding box center [447, 140] width 15 height 15
checkbox input "true"
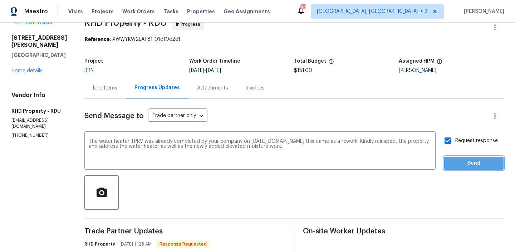
click at [451, 159] on span "Send" at bounding box center [474, 163] width 48 height 9
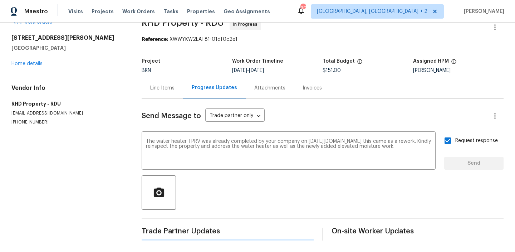
scroll to position [0, 0]
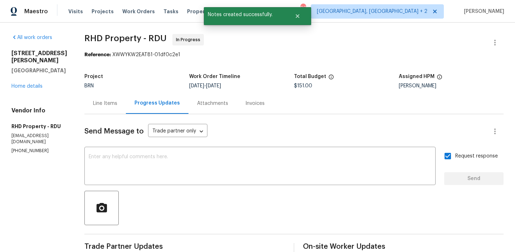
click at [21, 133] on div "Vendor Info RHD Property - RDU Rhdopendoor@rhdproperty.com (919) 424-7516" at bounding box center [39, 130] width 56 height 47
copy p "[PHONE_NUMBER]"
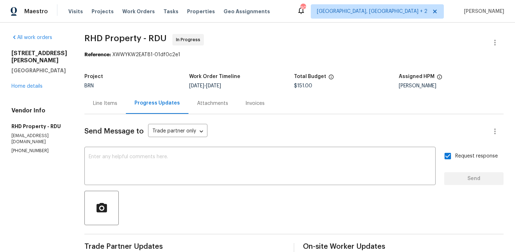
click at [28, 148] on p "[PHONE_NUMBER]" at bounding box center [39, 151] width 56 height 6
copy p "[PHONE_NUMBER]"
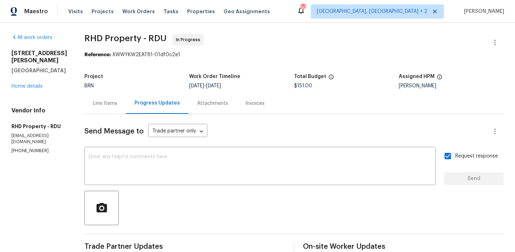
click at [112, 105] on div "Line Items" at bounding box center [105, 103] width 24 height 7
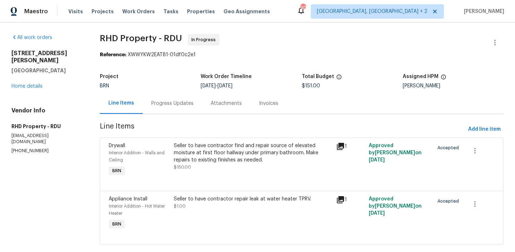
scroll to position [13, 0]
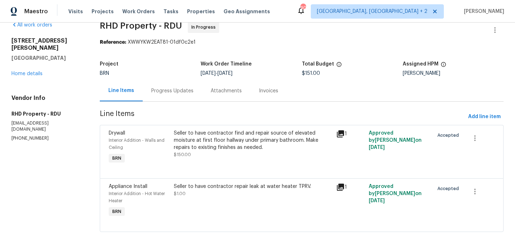
click at [169, 90] on div "Progress Updates" at bounding box center [172, 90] width 42 height 7
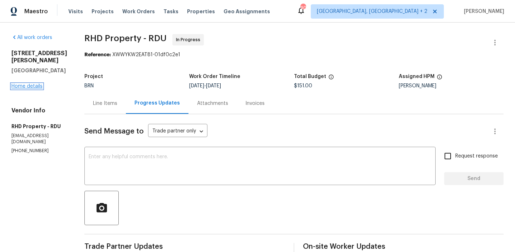
click at [35, 84] on link "Home details" at bounding box center [26, 86] width 31 height 5
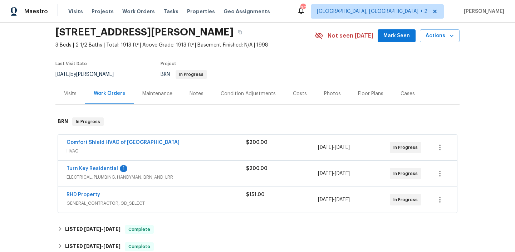
scroll to position [30, 0]
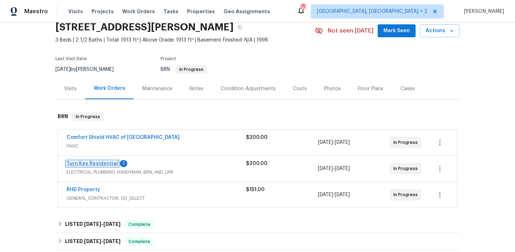
click at [93, 164] on link "Turn Key Residential" at bounding box center [91, 163] width 51 height 5
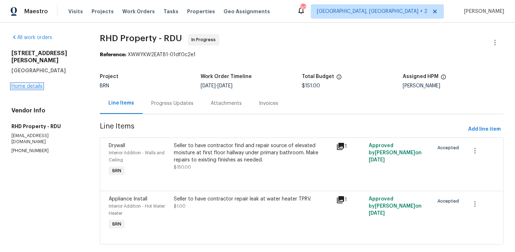
click at [36, 84] on link "Home details" at bounding box center [26, 86] width 31 height 5
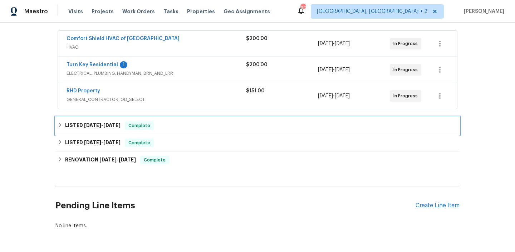
click at [104, 123] on span "[DATE]" at bounding box center [111, 125] width 17 height 5
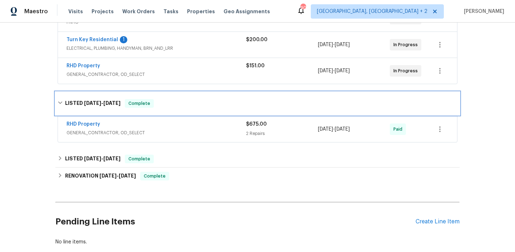
scroll to position [179, 0]
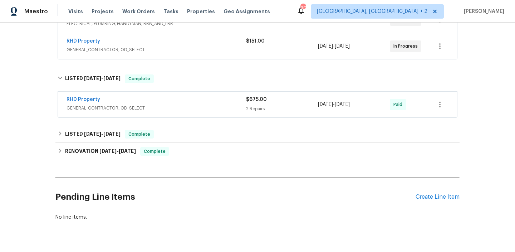
click at [115, 97] on div "RHD Property" at bounding box center [155, 100] width 179 height 9
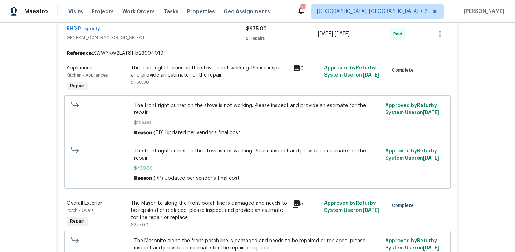
scroll to position [522, 0]
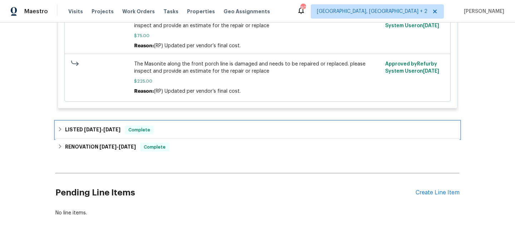
click at [131, 126] on span "Complete" at bounding box center [139, 129] width 28 height 7
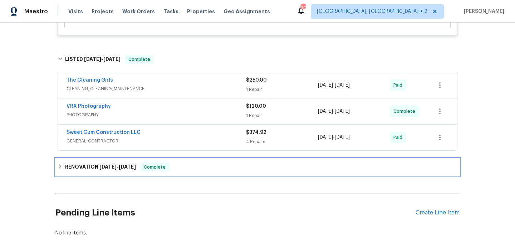
click at [136, 164] on span "[DATE]" at bounding box center [127, 166] width 17 height 5
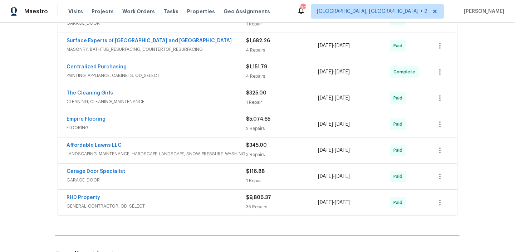
scroll to position [824, 0]
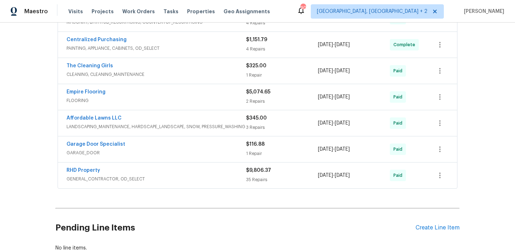
click at [135, 167] on div "RHD Property" at bounding box center [155, 171] width 179 height 9
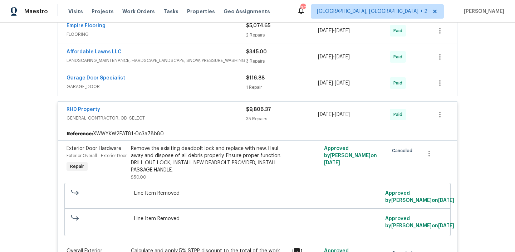
scroll to position [880, 0]
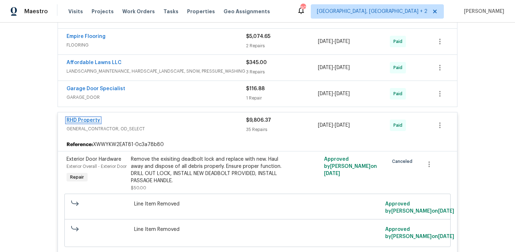
click at [78, 118] on link "RHD Property" at bounding box center [83, 120] width 34 height 5
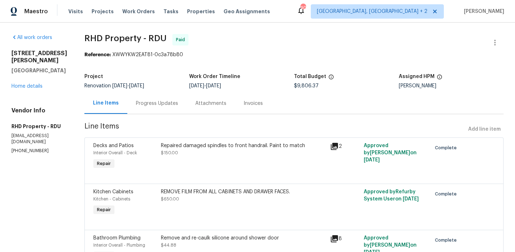
drag, startPoint x: 226, startPoint y: 86, endPoint x: 263, endPoint y: 85, distance: 36.8
click at [263, 86] on div "[DATE] - [DATE]" at bounding box center [241, 85] width 105 height 5
copy span "[DATE]"
click at [38, 84] on link "Home details" at bounding box center [26, 86] width 31 height 5
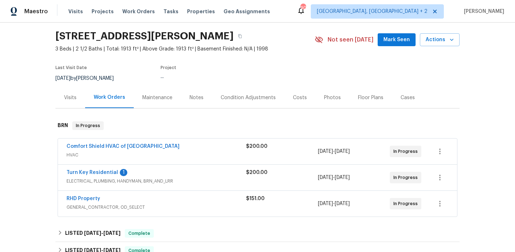
scroll to position [34, 0]
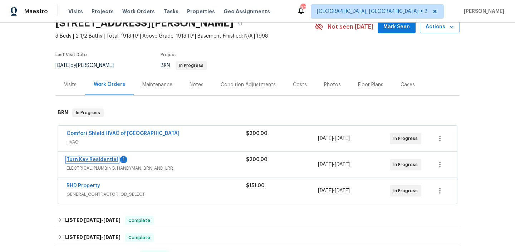
click at [88, 158] on link "Turn Key Residential" at bounding box center [91, 159] width 51 height 5
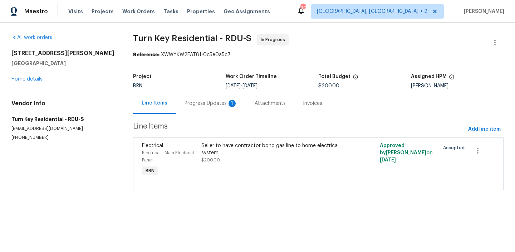
click at [184, 101] on div "Progress Updates 1" at bounding box center [210, 103] width 53 height 7
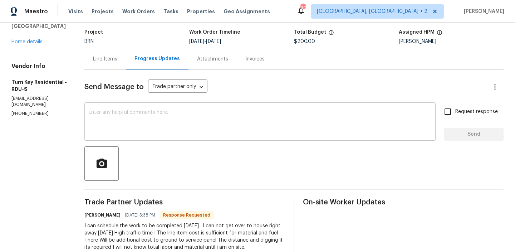
click at [175, 120] on textarea at bounding box center [260, 122] width 342 height 25
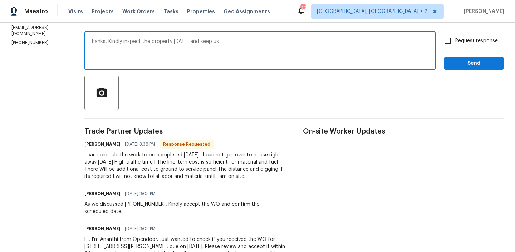
scroll to position [36, 0]
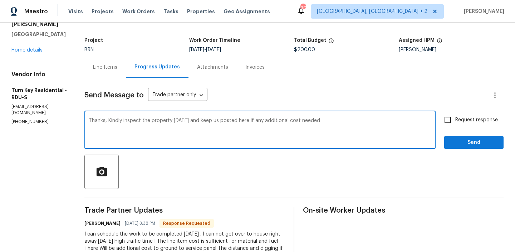
type textarea "Thanks, Kindly inspect the property [DATE] and keep us posted here if any addit…"
click at [455, 118] on input "Request response" at bounding box center [447, 119] width 15 height 15
checkbox input "true"
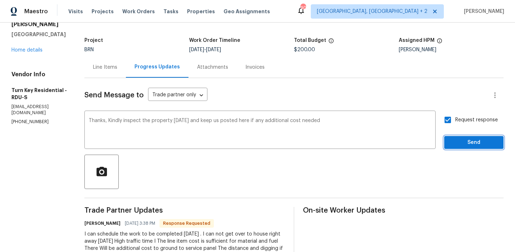
click at [457, 144] on span "Send" at bounding box center [474, 142] width 48 height 9
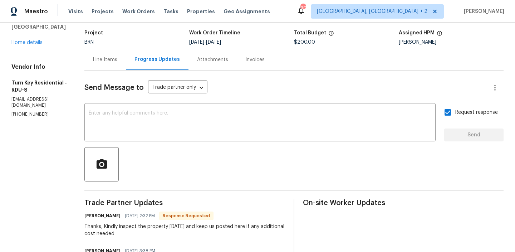
scroll to position [16, 0]
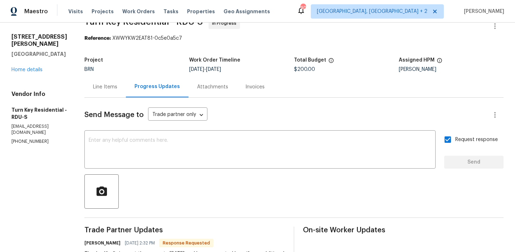
click at [21, 66] on div "All work orders 218 Newberry Ln Durham, NC 27703 Home details Vendor Info Turn …" at bounding box center [39, 81] width 56 height 127
click at [25, 59] on div "218 Newberry Ln Durham, NC 27703 Home details" at bounding box center [39, 53] width 56 height 40
click at [20, 67] on link "Home details" at bounding box center [26, 69] width 31 height 5
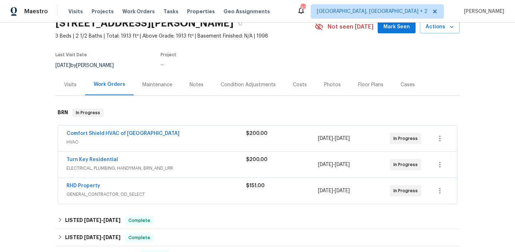
scroll to position [69, 0]
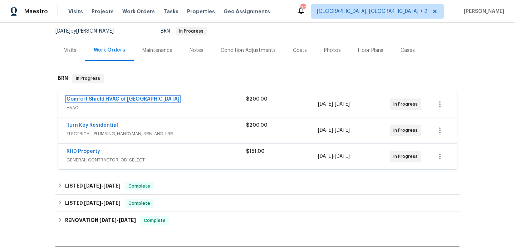
click at [99, 101] on link "Comfort Shield HVAC of NC" at bounding box center [122, 98] width 113 height 5
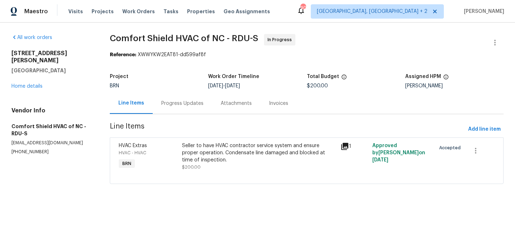
click at [182, 106] on div "Progress Updates" at bounding box center [182, 103] width 42 height 7
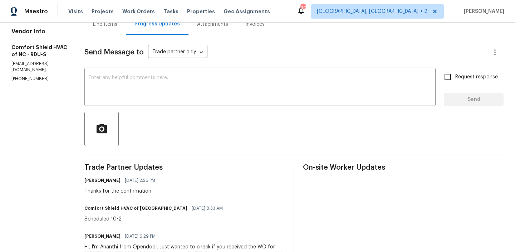
scroll to position [10, 0]
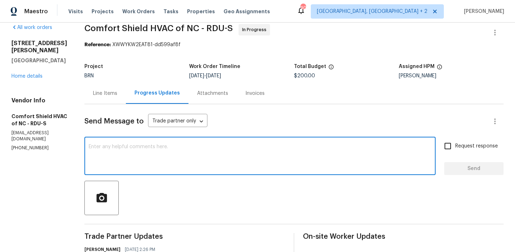
click at [162, 155] on textarea at bounding box center [260, 156] width 342 height 25
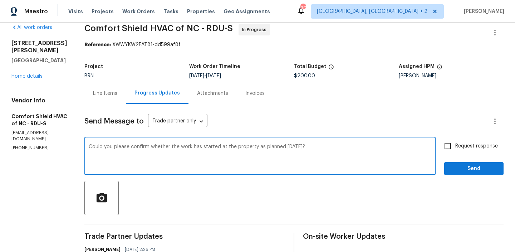
type textarea "Could you please confirm whether the work has started at the property as planne…"
click at [455, 140] on input "Request response" at bounding box center [447, 145] width 15 height 15
checkbox input "true"
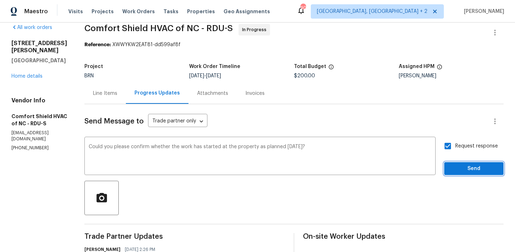
click at [462, 167] on span "Send" at bounding box center [474, 168] width 48 height 9
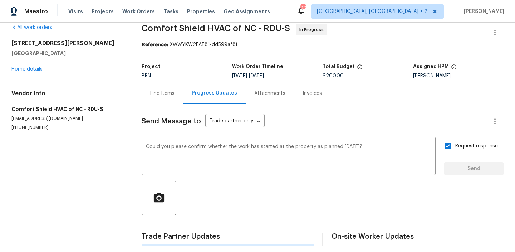
scroll to position [0, 0]
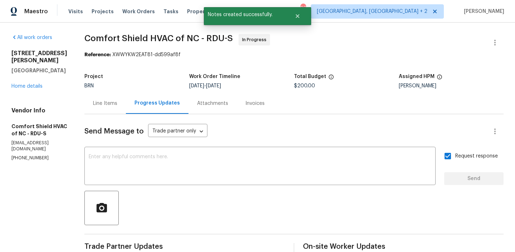
click at [24, 81] on div "218 Newberry Ln Durham, NC 27703 Home details" at bounding box center [39, 70] width 56 height 40
click at [25, 84] on link "Home details" at bounding box center [26, 86] width 31 height 5
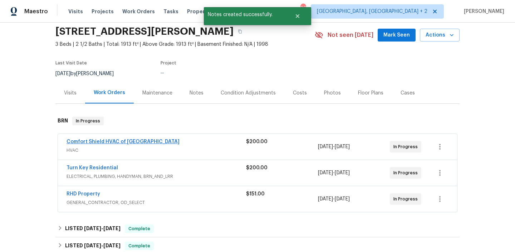
scroll to position [48, 0]
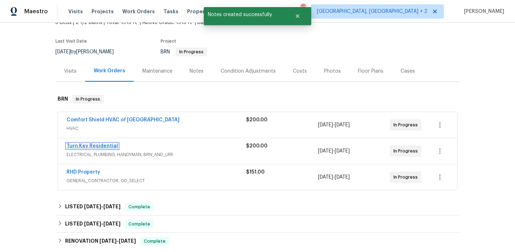
click at [75, 145] on link "Turn Key Residential" at bounding box center [91, 145] width 51 height 5
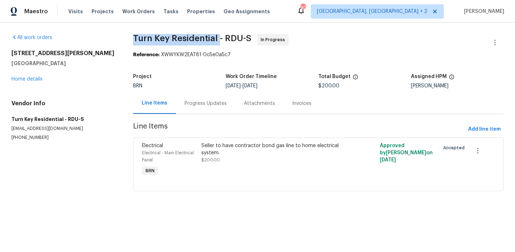
drag, startPoint x: 128, startPoint y: 36, endPoint x: 214, endPoint y: 36, distance: 86.1
click at [214, 36] on div "All work orders 218 Newberry Ln Durham, NC 27703 Home details Vendor Info Turn …" at bounding box center [257, 117] width 515 height 188
copy span "Turn Key Residential"
click at [103, 84] on div "All work orders 218 Newberry Ln Durham, NC 27703 Home details Vendor Info Turn …" at bounding box center [63, 87] width 104 height 106
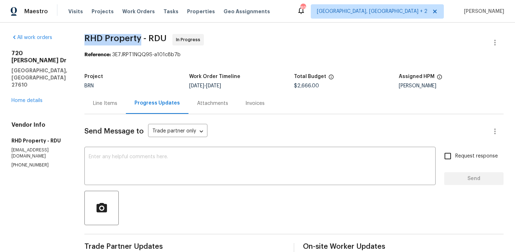
drag, startPoint x: 90, startPoint y: 42, endPoint x: 150, endPoint y: 38, distance: 60.2
copy span "RHD Property"
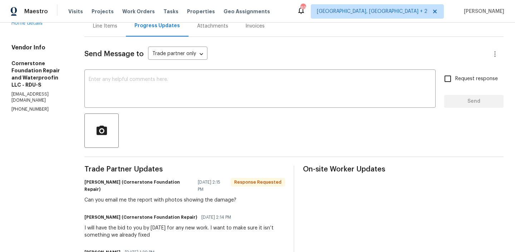
scroll to position [51, 0]
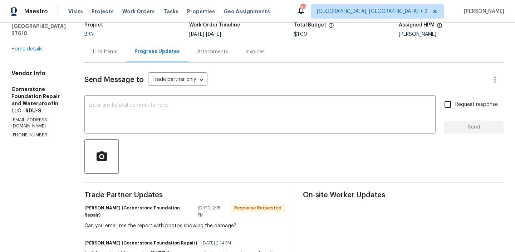
click at [32, 117] on p "[EMAIL_ADDRESS][DOMAIN_NAME]" at bounding box center [39, 123] width 56 height 12
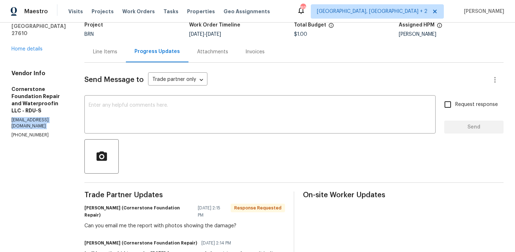
click at [32, 117] on p "[EMAIL_ADDRESS][DOMAIN_NAME]" at bounding box center [39, 123] width 56 height 12
copy p "[EMAIL_ADDRESS][DOMAIN_NAME]"
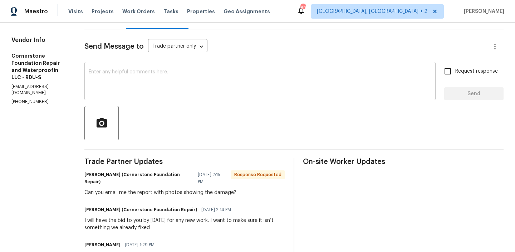
click at [128, 66] on div "x ​" at bounding box center [259, 82] width 351 height 36
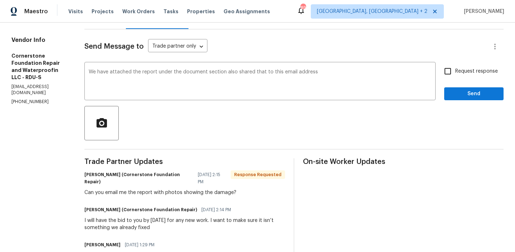
click at [25, 62] on div "Vendor Info Cornerstone Foundation Repair and Waterproofin LLC - RDU-S [EMAIL_A…" at bounding box center [39, 70] width 56 height 68
copy p "[EMAIL_ADDRESS][DOMAIN_NAME]"
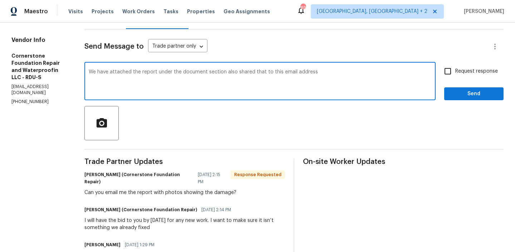
click at [324, 74] on textarea "We have attached the report under the document section also shared that to this…" at bounding box center [260, 81] width 342 height 25
paste textarea "[EMAIL_ADDRESS][DOMAIN_NAME]"
type textarea "We have attached the report under the document section also shared that to this…"
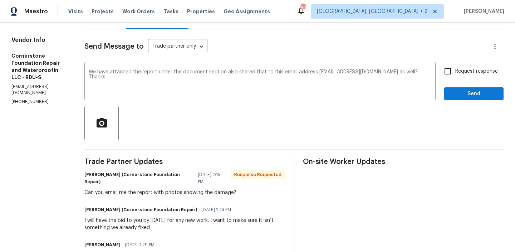
click at [466, 76] on label "Request response" at bounding box center [469, 71] width 58 height 15
click at [455, 76] on input "Request response" at bounding box center [447, 71] width 15 height 15
checkbox input "true"
click at [461, 88] on button "Send" at bounding box center [473, 93] width 59 height 13
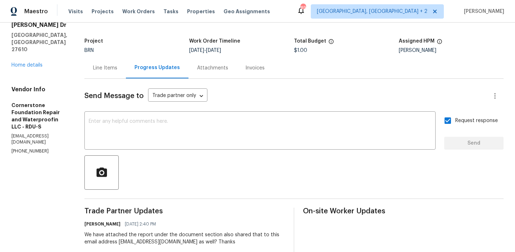
scroll to position [34, 0]
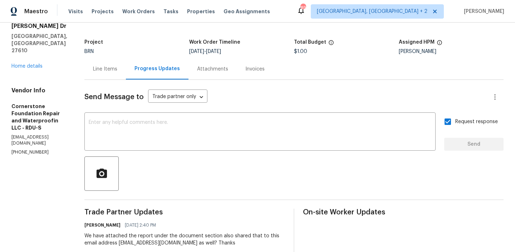
click at [93, 71] on div "Line Items" at bounding box center [105, 68] width 24 height 7
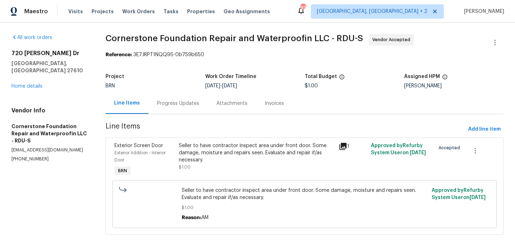
click at [222, 153] on div "Seller to have contractor inspect area under front door. Some damage, moisture …" at bounding box center [257, 152] width 156 height 21
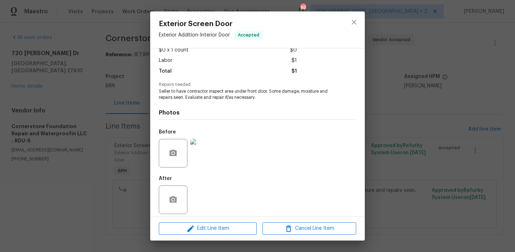
scroll to position [52, 0]
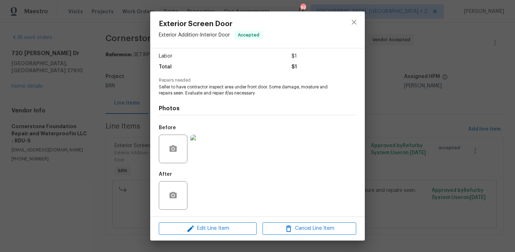
click at [89, 149] on div "Exterior Screen Door Exterior Addition - Interior Door Accepted Vendor Cornerst…" at bounding box center [257, 126] width 515 height 252
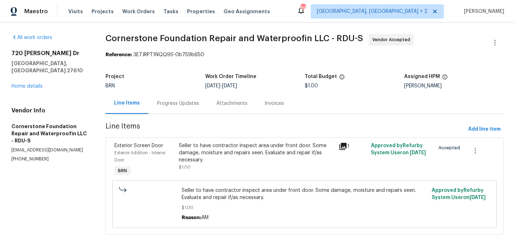
click at [177, 99] on div "Progress Updates" at bounding box center [177, 103] width 59 height 21
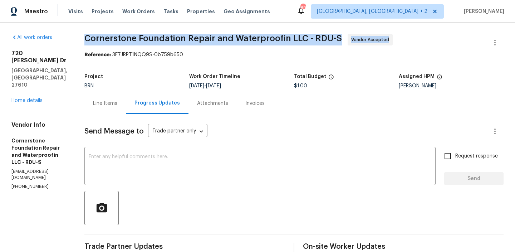
drag, startPoint x: 79, startPoint y: 43, endPoint x: 131, endPoint y: 46, distance: 52.3
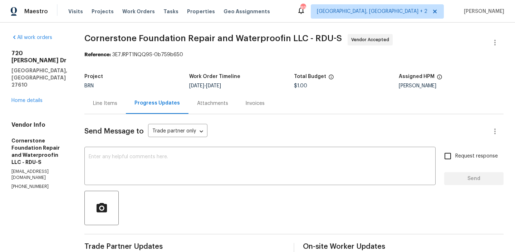
click at [131, 46] on span "Cornerstone Foundation Repair and Waterproofin LLC - RDU-S Vendor Accepted" at bounding box center [285, 42] width 402 height 17
drag, startPoint x: 79, startPoint y: 41, endPoint x: 180, endPoint y: 43, distance: 100.8
copy span "Cornerstone Foundation"
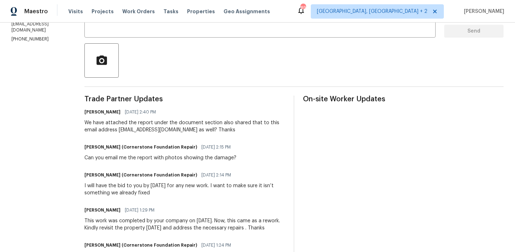
scroll to position [150, 0]
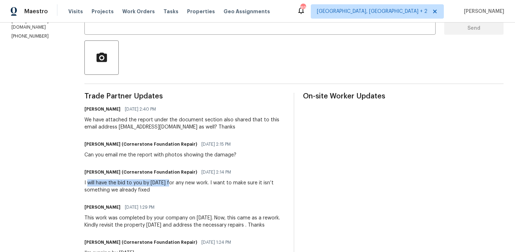
drag, startPoint x: 84, startPoint y: 184, endPoint x: 168, endPoint y: 182, distance: 84.0
click at [169, 183] on div "I will have the bid to you by tomorrow for any new work. I want to make sure it…" at bounding box center [184, 186] width 200 height 14
copy div "will have the bid to you by tomorrow"
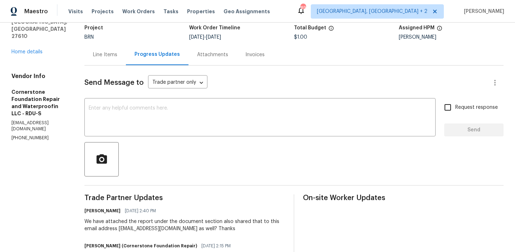
scroll to position [0, 0]
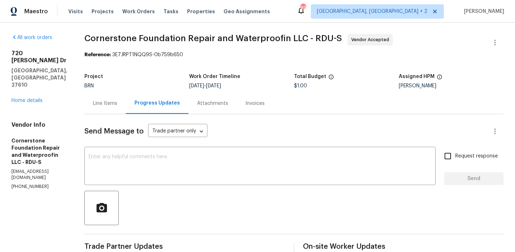
click at [93, 106] on div "Line Items" at bounding box center [105, 103] width 24 height 7
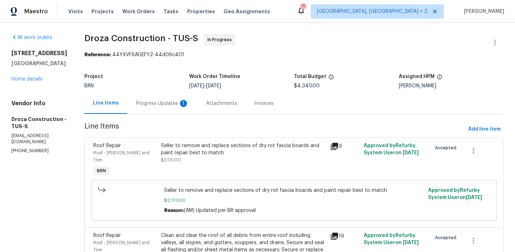
click at [195, 99] on div "Progress Updates 1" at bounding box center [162, 103] width 70 height 21
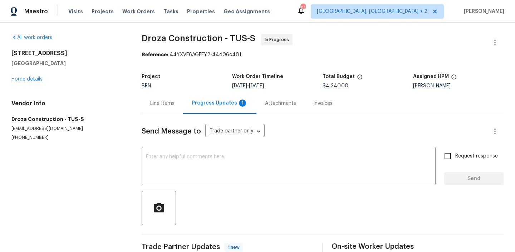
click at [178, 106] on div "Line Items" at bounding box center [162, 103] width 41 height 21
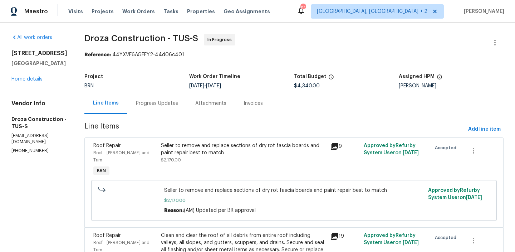
click at [172, 106] on div "Progress Updates" at bounding box center [157, 103] width 42 height 7
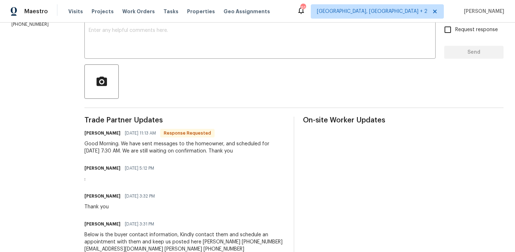
scroll to position [117, 0]
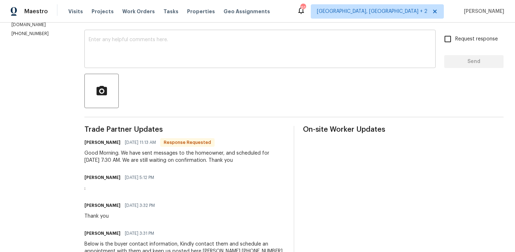
click at [143, 44] on textarea at bounding box center [260, 49] width 342 height 25
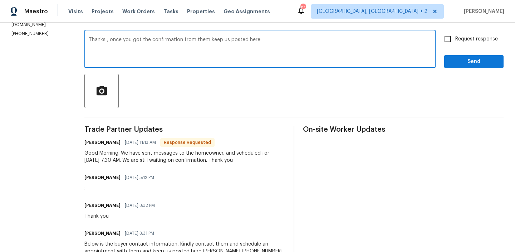
type textarea "Thanks , once you got the confirmation from them keep us posted here"
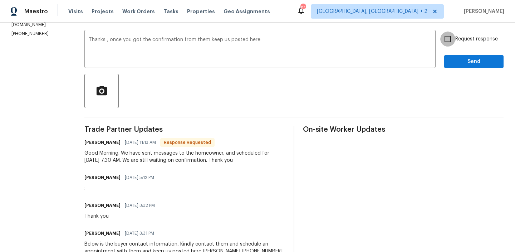
click at [447, 37] on input "Request response" at bounding box center [447, 38] width 15 height 15
checkbox input "true"
click at [453, 64] on span "Send" at bounding box center [474, 61] width 48 height 9
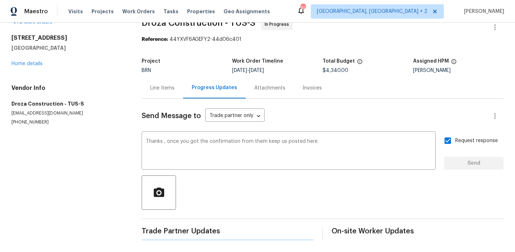
scroll to position [0, 0]
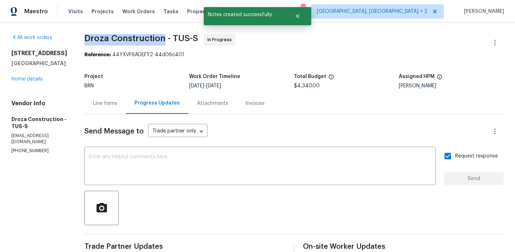
drag, startPoint x: 88, startPoint y: 37, endPoint x: 168, endPoint y: 40, distance: 80.4
copy span "Droza Construction"
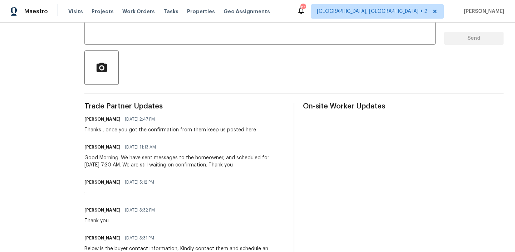
scroll to position [144, 0]
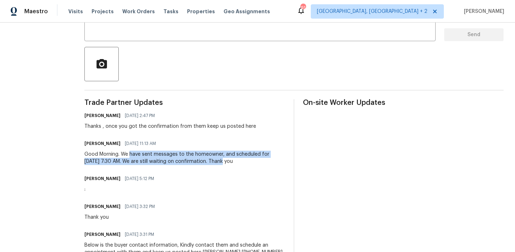
drag, startPoint x: 136, startPoint y: 155, endPoint x: 227, endPoint y: 159, distance: 90.5
click at [227, 159] on div "Good Morning. We have sent messages to the homeowner, and scheduled for 10/7/20…" at bounding box center [184, 157] width 200 height 14
copy div "have sent messages to the homeowner, and scheduled for 10/7/2025 at 7:30 AM. We…"
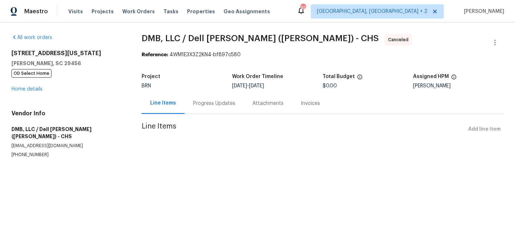
click at [182, 104] on div "Line Items" at bounding box center [163, 103] width 43 height 21
click at [203, 108] on div "Progress Updates" at bounding box center [213, 103] width 59 height 21
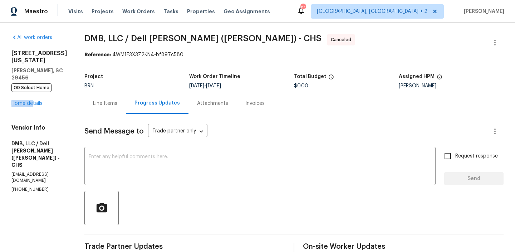
click at [32, 93] on div "[STREET_ADDRESS][US_STATE][PERSON_NAME] OD Select Home Home details" at bounding box center [39, 78] width 56 height 57
drag, startPoint x: 70, startPoint y: 38, endPoint x: 114, endPoint y: 38, distance: 44.0
copy span "DMB, LLC"
click at [30, 101] on link "Home details" at bounding box center [26, 103] width 31 height 5
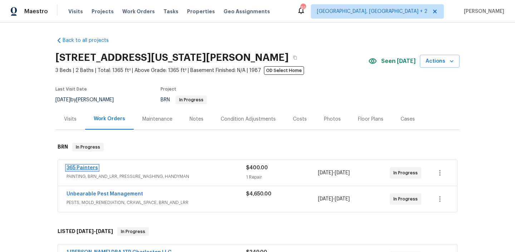
click at [83, 167] on link "365 Painters" at bounding box center [81, 167] width 31 height 5
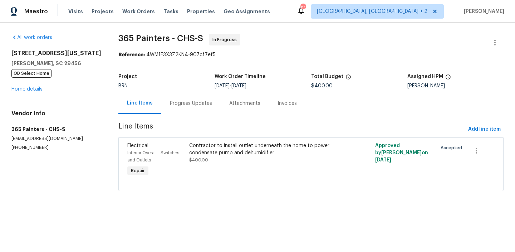
click at [186, 105] on div "Progress Updates" at bounding box center [191, 103] width 42 height 7
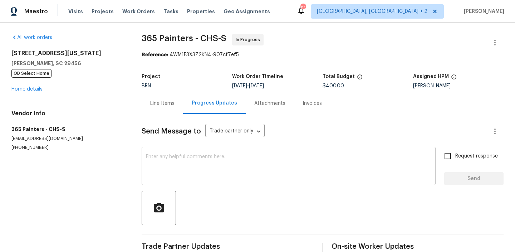
scroll to position [14, 0]
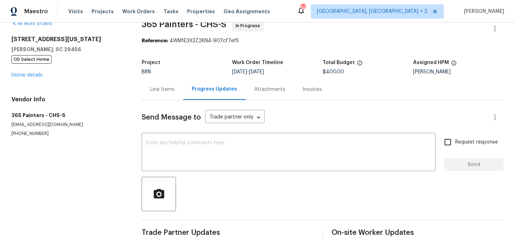
click at [165, 92] on div "Line Items" at bounding box center [162, 89] width 24 height 7
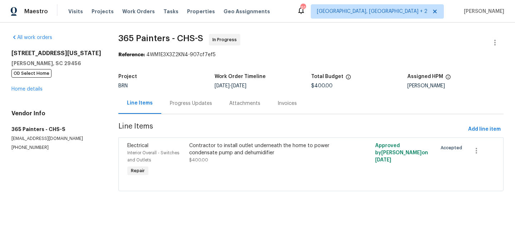
click at [392, 156] on div "Approved by [PERSON_NAME] on [DATE]" at bounding box center [404, 160] width 62 height 40
click at [123, 40] on span "365 Painters - CHS-S" at bounding box center [160, 38] width 85 height 9
drag, startPoint x: 121, startPoint y: 40, endPoint x: 172, endPoint y: 38, distance: 50.8
click at [172, 38] on span "365 Painters - CHS-S" at bounding box center [160, 38] width 85 height 9
copy span "365 Painters"
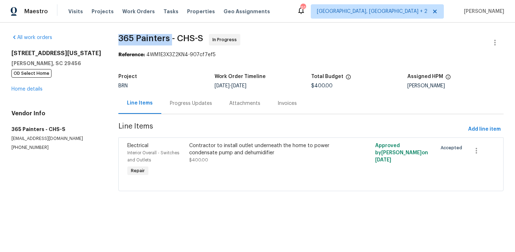
copy span "365 Painters"
click at [113, 63] on div "All work orders [STREET_ADDRESS][US_STATE][PERSON_NAME] OD Select Home Home det…" at bounding box center [257, 117] width 515 height 188
click at [18, 146] on p "[PHONE_NUMBER]" at bounding box center [56, 147] width 90 height 6
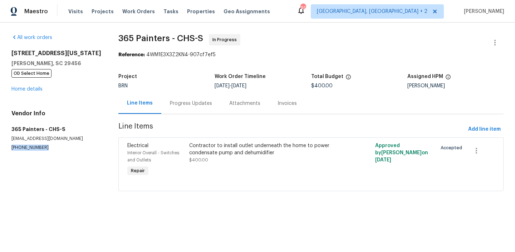
copy p "[PHONE_NUMBER]"
click at [20, 146] on p "[PHONE_NUMBER]" at bounding box center [56, 147] width 90 height 6
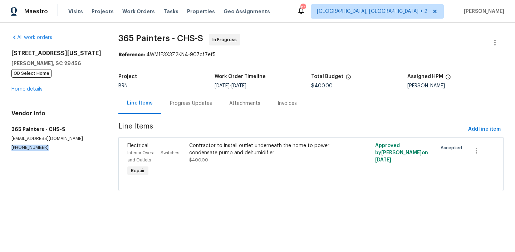
copy p "[PHONE_NUMBER]"
click at [221, 105] on div "Attachments" at bounding box center [245, 103] width 48 height 21
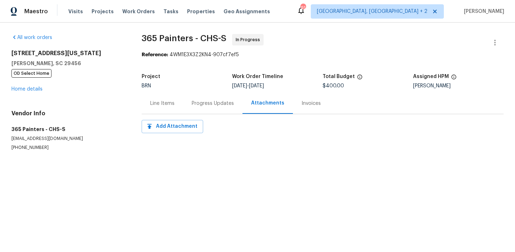
click at [193, 110] on div "Progress Updates" at bounding box center [212, 103] width 59 height 21
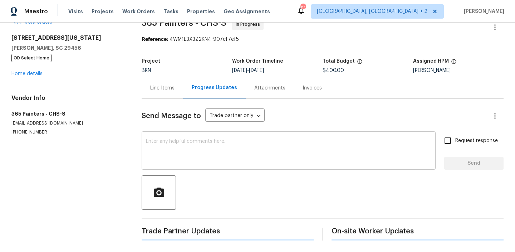
scroll to position [14, 0]
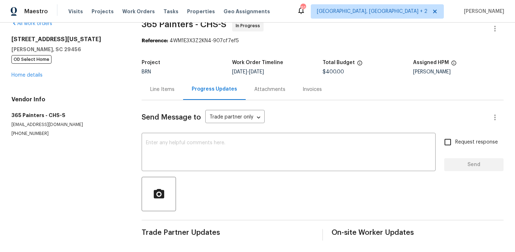
click at [152, 85] on div "Line Items" at bounding box center [162, 89] width 41 height 21
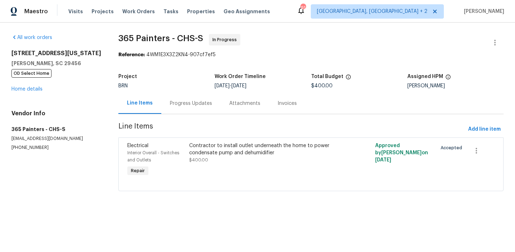
click at [16, 150] on p "(931) 981-4846" at bounding box center [56, 147] width 90 height 6
copy p "(931) 981-4846"
click at [181, 106] on div "Progress Updates" at bounding box center [191, 103] width 42 height 7
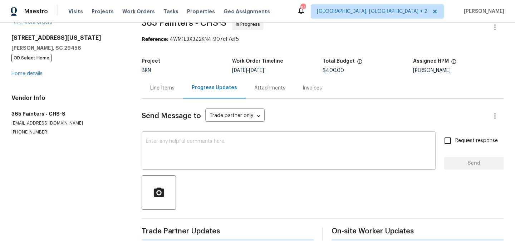
scroll to position [14, 0]
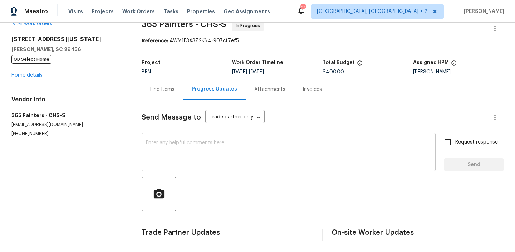
click at [174, 139] on div "x ​" at bounding box center [289, 152] width 294 height 36
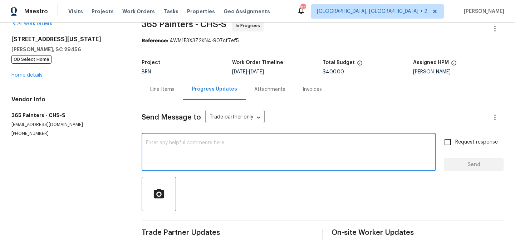
paste textarea "Could you please provide us with the scheduled date?"
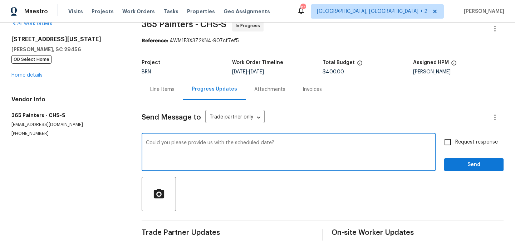
click at [278, 141] on textarea "Could you please provide us with the scheduled date?" at bounding box center [288, 152] width 285 height 25
type textarea "Could you please provide us with the scheduled date for the electrical outlet w…"
click at [454, 145] on input "Request response" at bounding box center [447, 141] width 15 height 15
checkbox input "true"
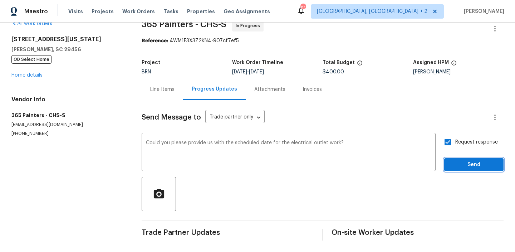
click at [457, 165] on span "Send" at bounding box center [474, 164] width 48 height 9
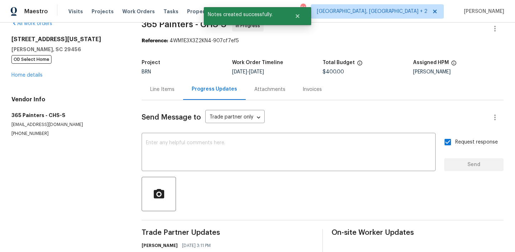
scroll to position [0, 0]
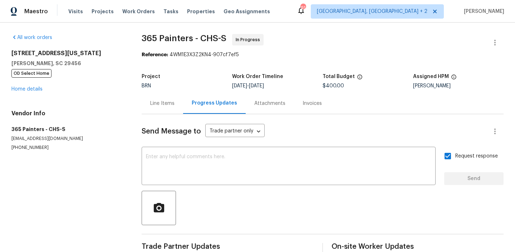
click at [25, 135] on div "Vendor Info 365 Painters - CHS-S info@365painters.com (931) 981-4846" at bounding box center [67, 130] width 113 height 41
copy p "info@365painters.com"
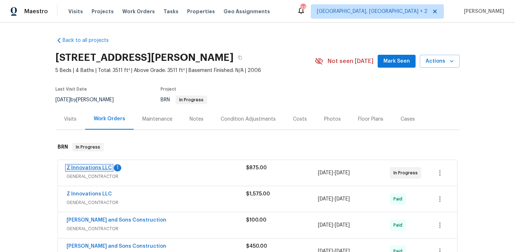
click at [73, 167] on link "Z Innovations LLC" at bounding box center [88, 167] width 45 height 5
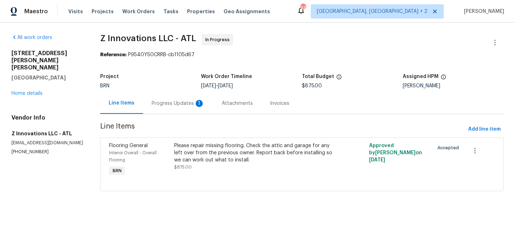
click at [153, 100] on div "Progress Updates 1" at bounding box center [178, 103] width 53 height 7
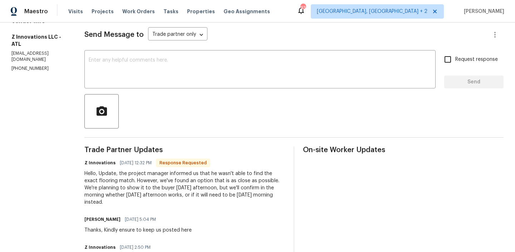
scroll to position [103, 0]
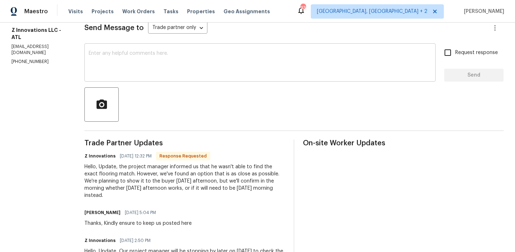
click at [144, 63] on textarea at bounding box center [260, 63] width 342 height 25
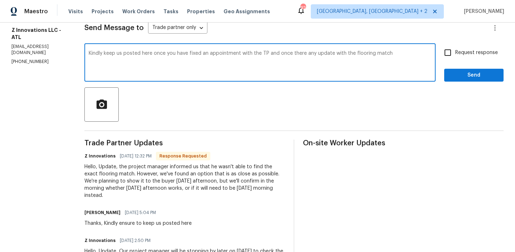
type textarea "Kindly keep us posted here once you have fixed an appointment with the TP and o…"
click at [141, 51] on textarea "Kindly keep us posted here once you have fixed an appointment with the TP and o…" at bounding box center [260, 63] width 342 height 25
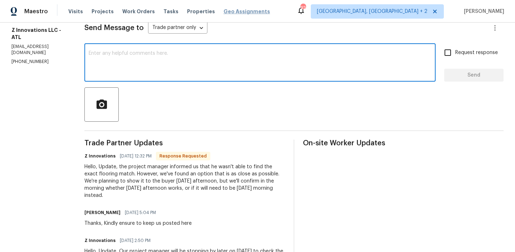
paste textarea "Please keep us updated here once you have scheduled an appointment with the TP,…"
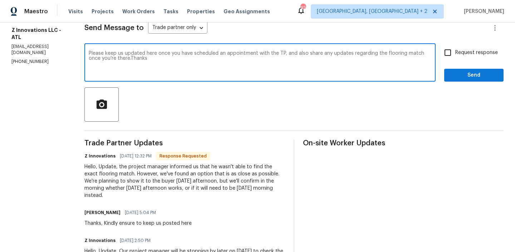
type textarea "Please keep us updated here once you have scheduled an appointment with the TP,…"
click at [457, 50] on span "Request response" at bounding box center [476, 53] width 43 height 8
click at [455, 50] on input "Request response" at bounding box center [447, 52] width 15 height 15
checkbox input "true"
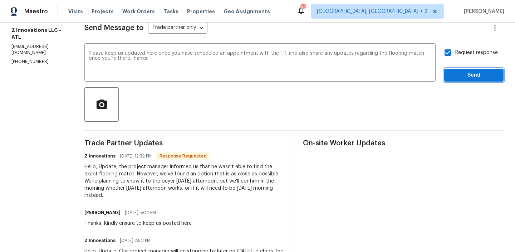
click at [454, 77] on span "Send" at bounding box center [474, 75] width 48 height 9
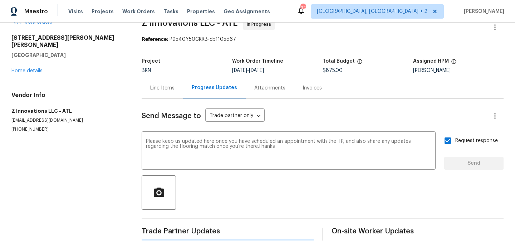
scroll to position [0, 0]
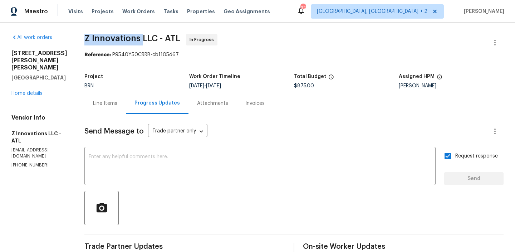
drag, startPoint x: 77, startPoint y: 41, endPoint x: 138, endPoint y: 40, distance: 61.5
copy span "Z Innovations"
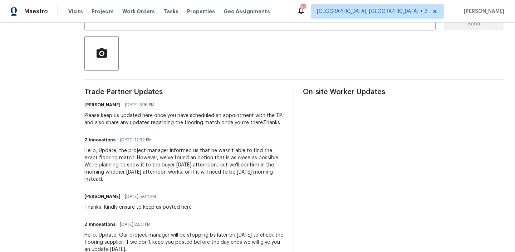
scroll to position [159, 0]
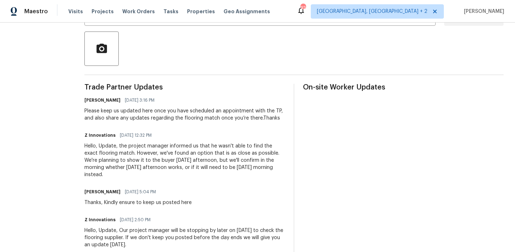
drag, startPoint x: 115, startPoint y: 147, endPoint x: 281, endPoint y: 166, distance: 166.9
click at [282, 167] on div "Hello, Update, the project manager informed us that he wasn't able to find the …" at bounding box center [184, 160] width 200 height 36
copy div "the project manager informed us that he wasn't able to find the exact flooring …"
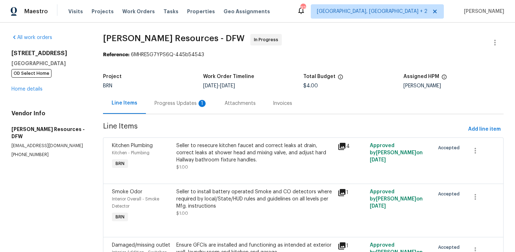
click at [157, 96] on div "Progress Updates 1" at bounding box center [181, 103] width 70 height 21
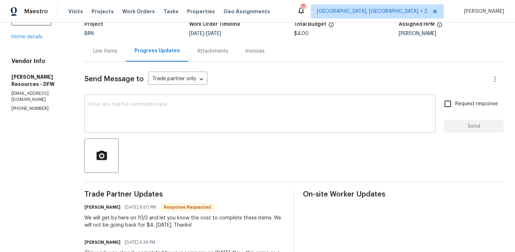
scroll to position [56, 0]
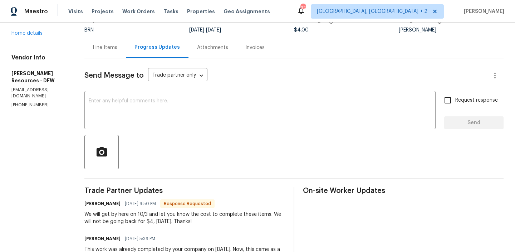
click at [147, 132] on div "Send Message to Trade partner only Trade partner only ​ x ​ Request response Se…" at bounding box center [293, 191] width 419 height 267
click at [142, 118] on textarea at bounding box center [260, 110] width 342 height 25
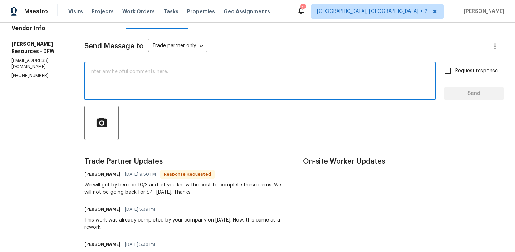
scroll to position [0, 0]
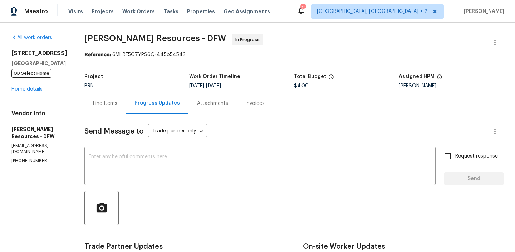
click at [117, 101] on div "Line Items" at bounding box center [105, 103] width 24 height 7
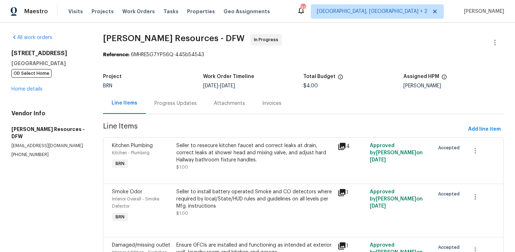
click at [178, 106] on div "Progress Updates" at bounding box center [175, 103] width 42 height 7
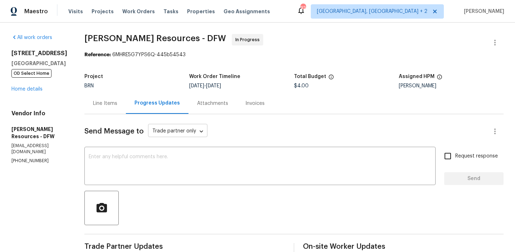
scroll to position [54, 0]
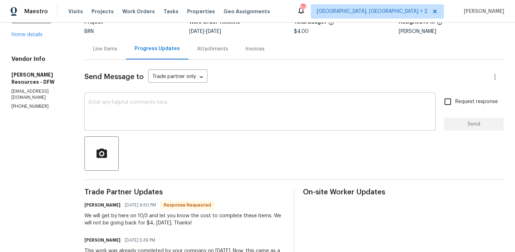
click at [155, 107] on textarea at bounding box center [260, 112] width 342 height 25
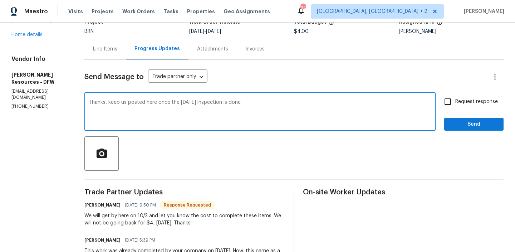
type textarea "Thanks, keep us posted here once the tomorrow’s inspection is done"
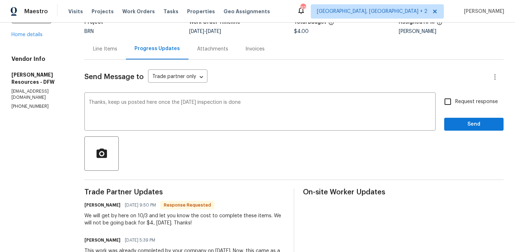
click at [455, 104] on label "Request response" at bounding box center [469, 101] width 58 height 15
click at [455, 104] on input "Request response" at bounding box center [447, 101] width 15 height 15
checkbox input "true"
click at [456, 124] on span "Send" at bounding box center [474, 124] width 48 height 9
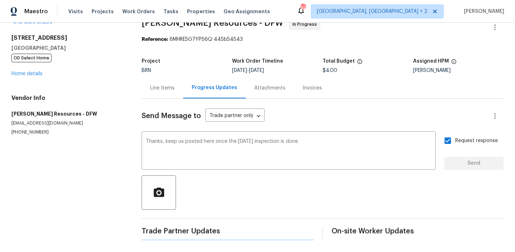
scroll to position [0, 0]
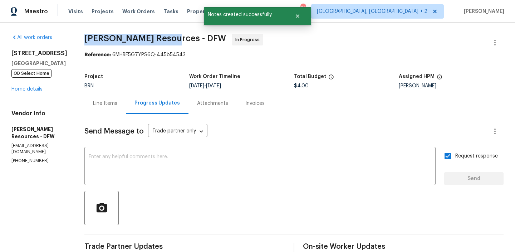
drag, startPoint x: 96, startPoint y: 39, endPoint x: 186, endPoint y: 38, distance: 90.4
click at [186, 38] on div "All work orders 6807 Abilene Dr Sachse, TX 75048 OD Select Home Home details Ve…" at bounding box center [257, 221] width 515 height 397
copy span "Lawrence Resources"
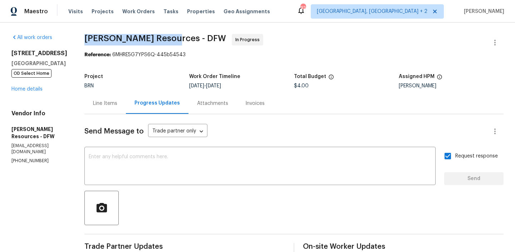
scroll to position [168, 0]
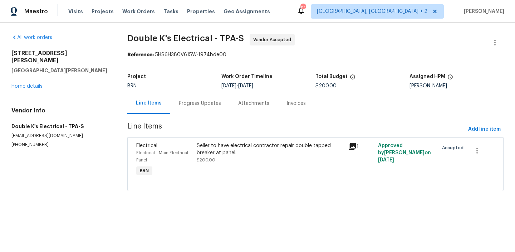
click at [187, 105] on div "Progress Updates" at bounding box center [200, 103] width 42 height 7
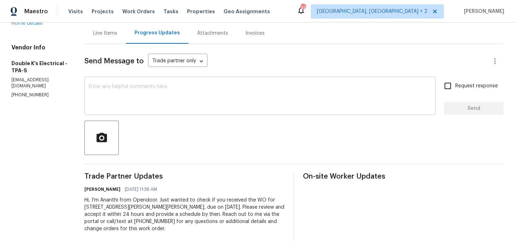
scroll to position [70, 0]
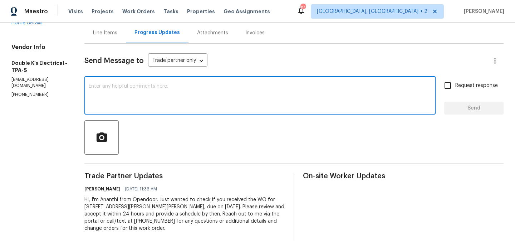
click at [170, 93] on textarea at bounding box center [260, 96] width 342 height 25
click at [313, 70] on div "Send Message to Trade partner only Trade partner only ​ x ​ Request response Se…" at bounding box center [293, 142] width 419 height 197
click at [297, 95] on textarea at bounding box center [260, 96] width 342 height 25
paste textarea "Could you please provide us with the scheduled date?"
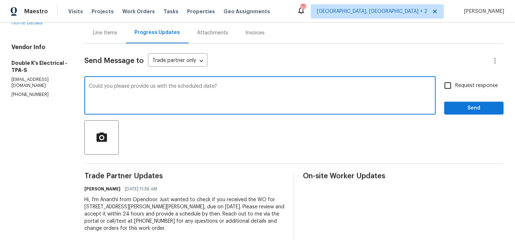
type textarea "Could you please provide us with the scheduled date?"
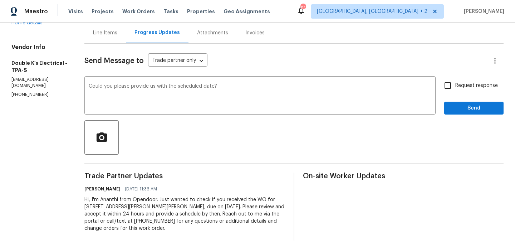
click at [469, 86] on span "Request response" at bounding box center [476, 86] width 43 height 8
click at [455, 86] on input "Request response" at bounding box center [447, 85] width 15 height 15
checkbox input "true"
click at [461, 104] on span "Send" at bounding box center [474, 108] width 48 height 9
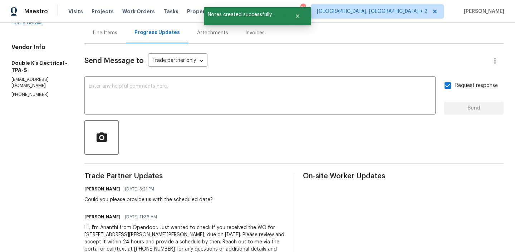
click at [18, 76] on div "Vendor Info Double K's Electrical - TPA-S ravindrateeakram@gmail.com (407) 724-…" at bounding box center [39, 71] width 56 height 54
copy p "(407) 724-1783"
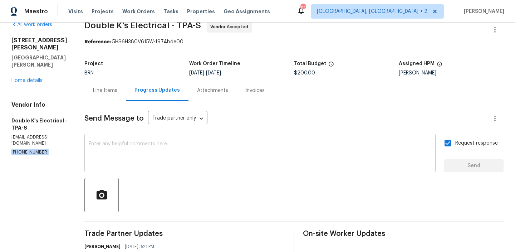
scroll to position [0, 0]
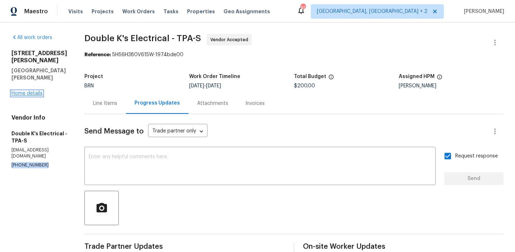
click at [31, 91] on link "Home details" at bounding box center [26, 93] width 31 height 5
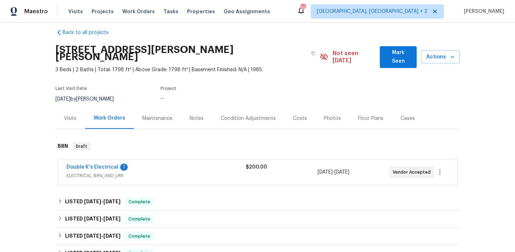
scroll to position [38, 0]
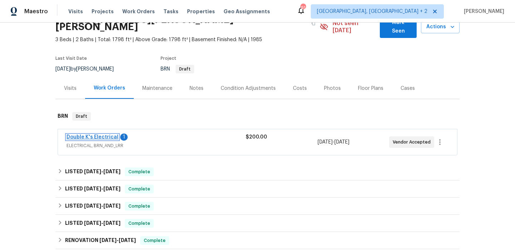
click at [96, 134] on link "Double K's Electrical" at bounding box center [92, 136] width 52 height 5
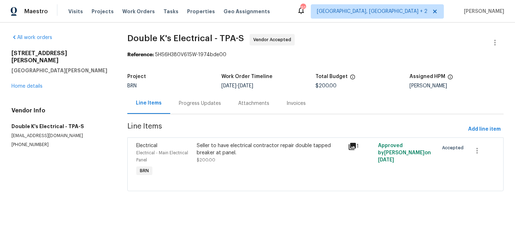
click at [190, 100] on div "Progress Updates" at bounding box center [200, 103] width 42 height 7
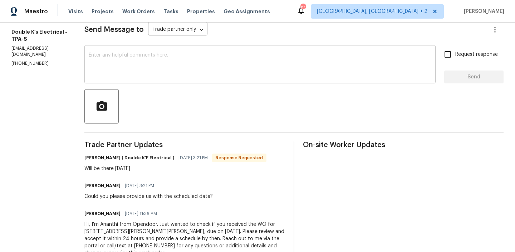
scroll to position [107, 0]
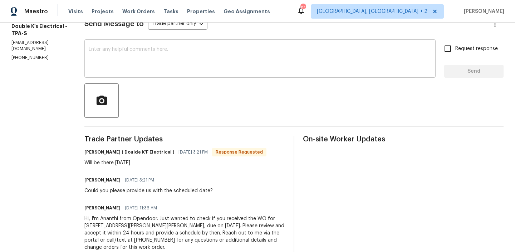
click at [148, 53] on textarea at bounding box center [260, 59] width 342 height 25
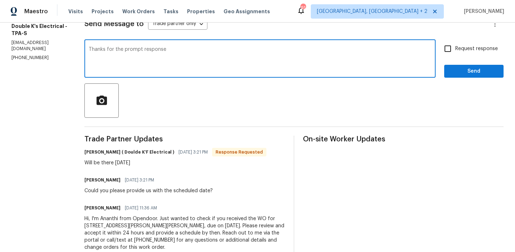
type textarea "Thanks for the prompt response"
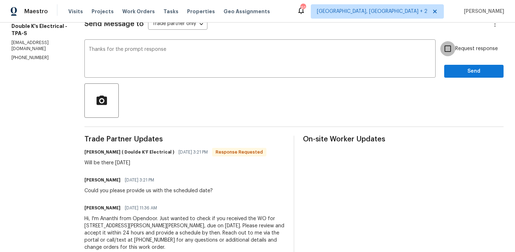
click at [450, 50] on input "Request response" at bounding box center [447, 48] width 15 height 15
checkbox input "true"
click at [458, 75] on span "Send" at bounding box center [474, 71] width 48 height 9
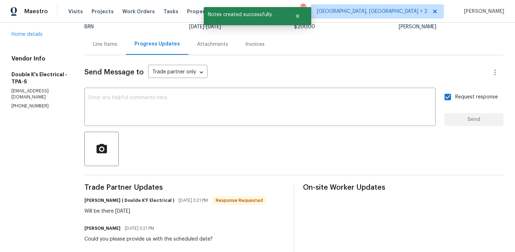
scroll to position [0, 0]
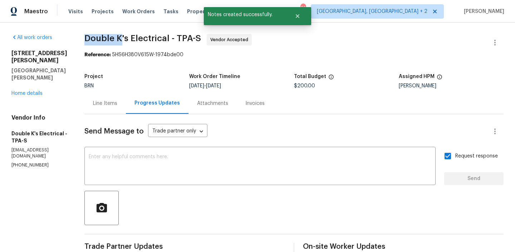
drag, startPoint x: 86, startPoint y: 39, endPoint x: 126, endPoint y: 38, distance: 40.0
click at [126, 38] on div "All work orders 3402 Rankin Dr New Port Richey, FL 34655 Home details Vendor In…" at bounding box center [257, 214] width 515 height 383
copy span "Double K"
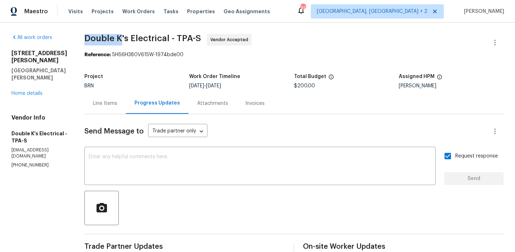
scroll to position [154, 0]
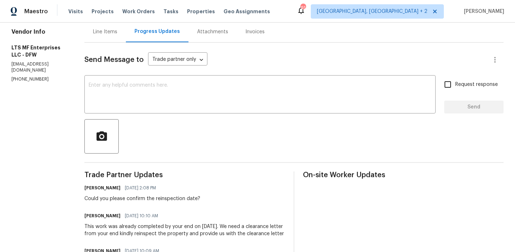
scroll to position [75, 0]
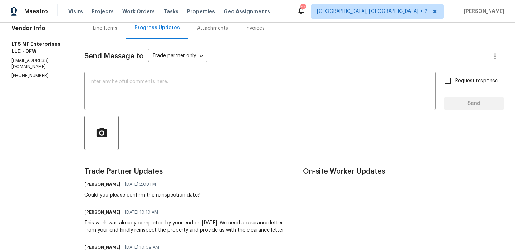
click at [24, 75] on p "[PHONE_NUMBER]" at bounding box center [39, 76] width 56 height 6
copy p "[PHONE_NUMBER]"
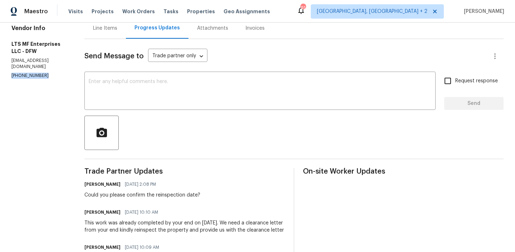
click at [24, 76] on p "[PHONE_NUMBER]" at bounding box center [39, 76] width 56 height 6
click at [19, 64] on div "Vendor Info LTS MF Enterprises LLC - DFW [EMAIL_ADDRESS][DOMAIN_NAME] [PHONE_NU…" at bounding box center [39, 52] width 56 height 54
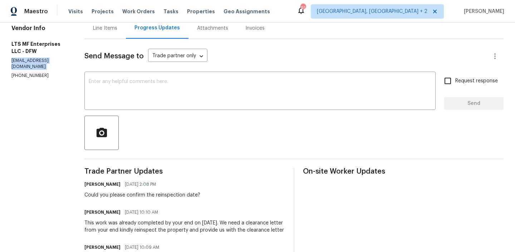
copy p "bill@ltsmf.com"
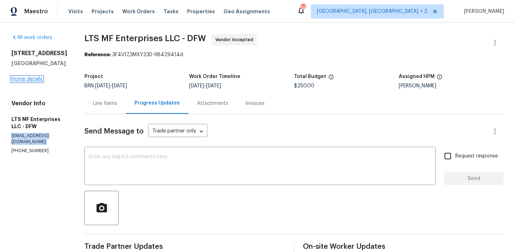
click at [26, 81] on link "Home details" at bounding box center [26, 78] width 31 height 5
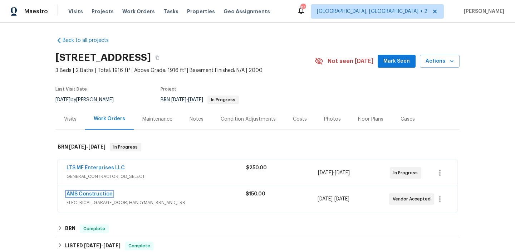
click at [89, 192] on link "AMS Construction" at bounding box center [89, 193] width 46 height 5
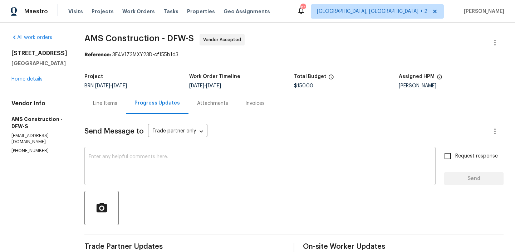
scroll to position [70, 0]
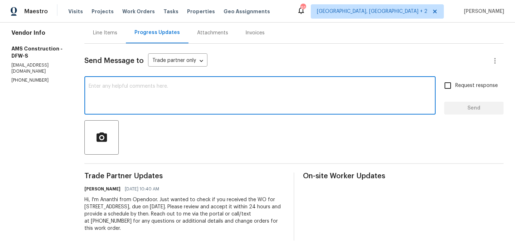
click at [128, 104] on textarea at bounding box center [260, 96] width 342 height 25
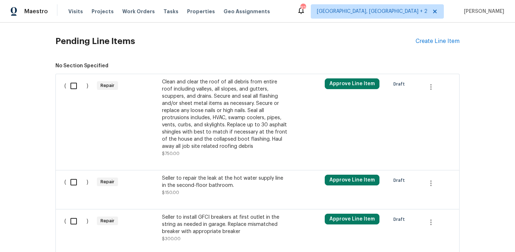
scroll to position [161, 0]
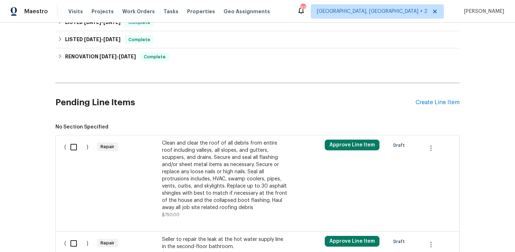
click at [190, 168] on div "Clean and clear the roof of all debris from entire roof including valleys, all …" at bounding box center [225, 174] width 126 height 71
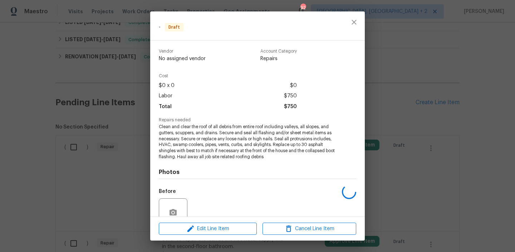
scroll to position [64, 0]
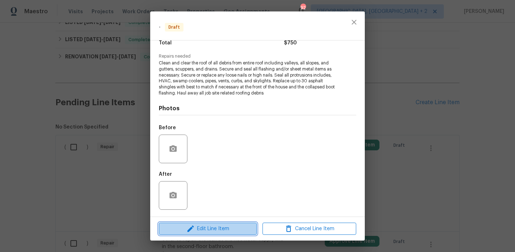
click at [200, 226] on span "Edit Line Item" at bounding box center [208, 228] width 94 height 9
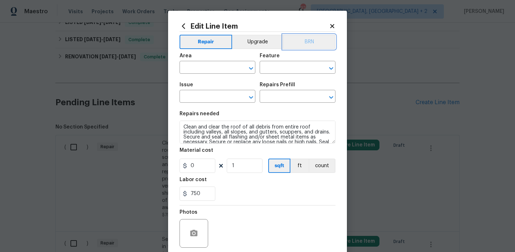
click at [303, 41] on button "BRN" at bounding box center [309, 42] width 53 height 14
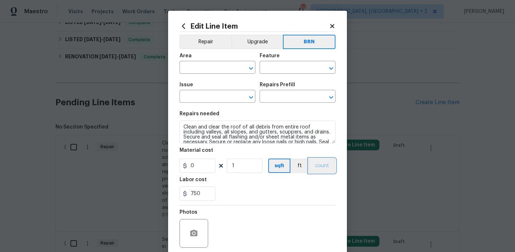
click at [322, 162] on button "count" at bounding box center [321, 165] width 27 height 14
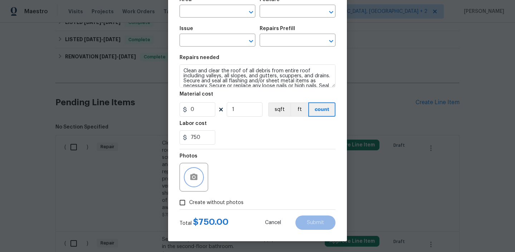
click at [194, 175] on icon "button" at bounding box center [193, 176] width 7 height 6
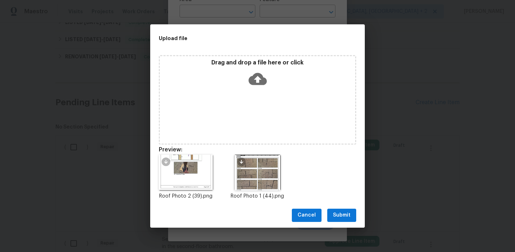
click at [346, 211] on span "Submit" at bounding box center [342, 214] width 18 height 9
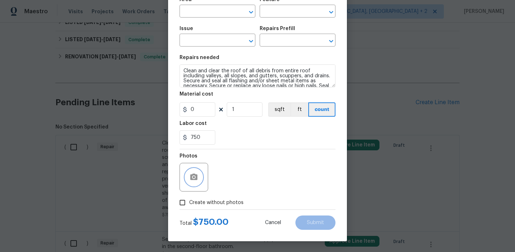
scroll to position [0, 0]
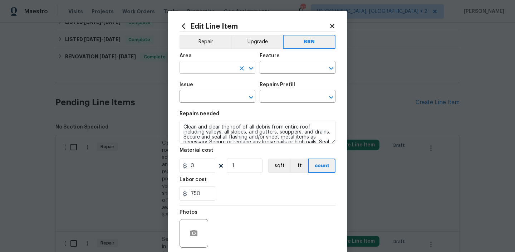
click at [205, 69] on input "text" at bounding box center [207, 68] width 56 height 11
click at [204, 87] on li "Roof" at bounding box center [217, 84] width 76 height 12
type input "Roof"
click at [277, 70] on input "text" at bounding box center [287, 68] width 56 height 11
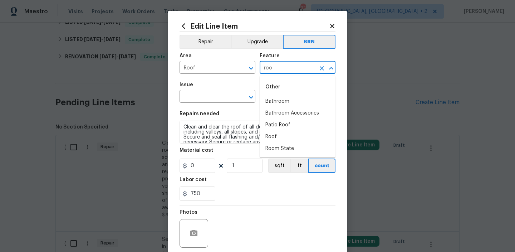
type input "roof"
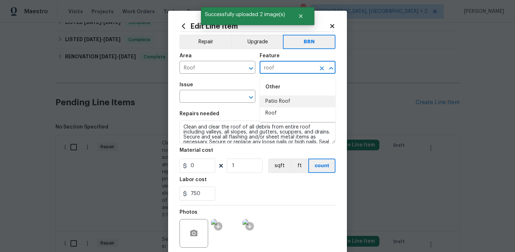
click at [274, 112] on li "Roof" at bounding box center [297, 113] width 76 height 12
type input "Roof"
click at [210, 95] on input "text" at bounding box center [207, 96] width 56 height 11
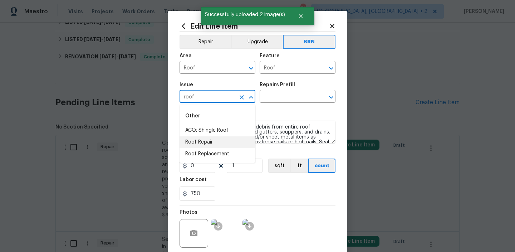
click at [195, 152] on li "Roof Replacement" at bounding box center [217, 154] width 76 height 12
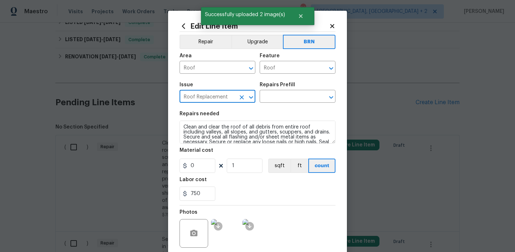
type input "Roof Replacement"
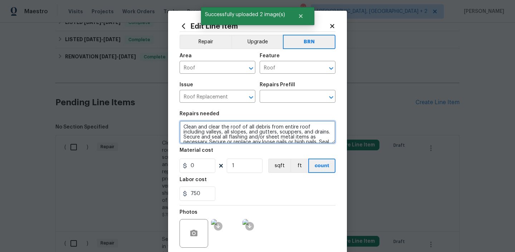
click at [199, 135] on textarea "Clean and clear the roof of all debris from entire roof including valleys, all …" at bounding box center [257, 131] width 156 height 23
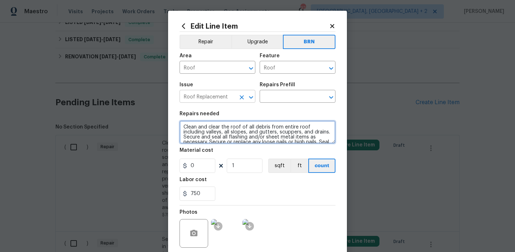
click at [241, 98] on icon "Clear" at bounding box center [241, 97] width 4 height 4
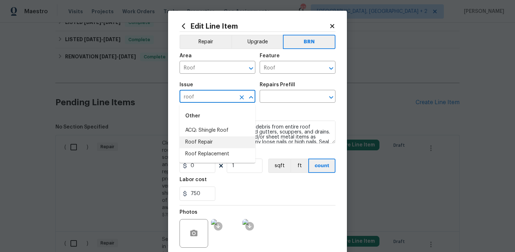
click at [202, 140] on li "Roof Repair" at bounding box center [217, 142] width 76 height 12
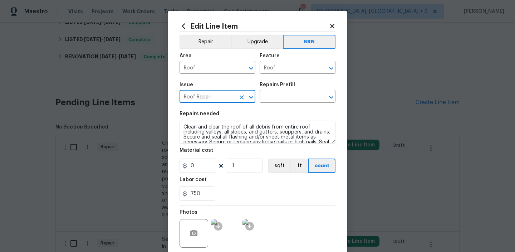
type input "Roof Repair"
click at [202, 140] on textarea "Clean and clear the roof of all debris from entire roof including valleys, all …" at bounding box center [257, 131] width 156 height 23
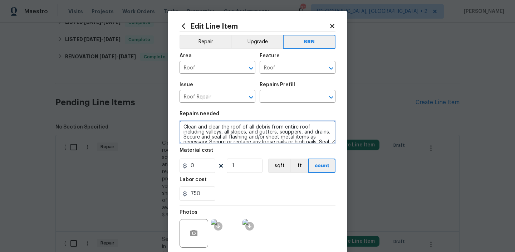
click at [202, 140] on textarea "Clean and clear the roof of all debris from entire roof including valleys, all …" at bounding box center [257, 131] width 156 height 23
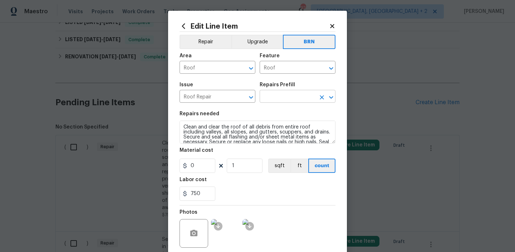
click at [267, 98] on input "text" at bounding box center [287, 96] width 56 height 11
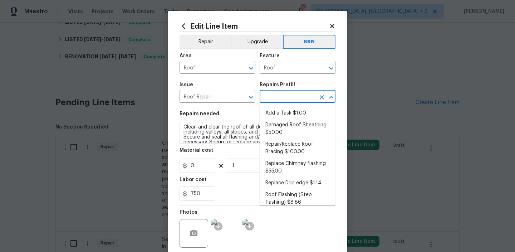
click at [273, 109] on li "Add a Task $1.00" at bounding box center [297, 113] width 76 height 12
type input "Eaves and Trim"
type input "Add a Task $1.00"
type textarea "HPM to detail"
type input "1"
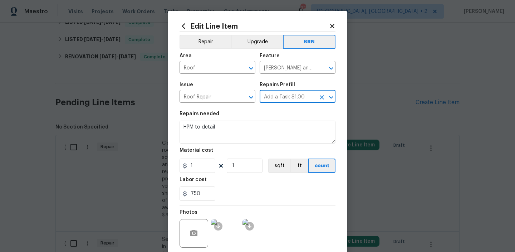
click at [212, 147] on section "Repairs needed HPM to detail Material cost 1 1 sqft ft count Labor cost 750" at bounding box center [257, 156] width 156 height 98
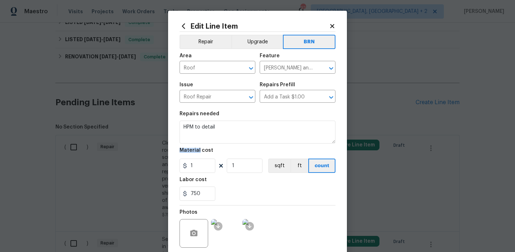
click at [212, 147] on section "Repairs needed HPM to detail Material cost 1 1 sqft ft count Labor cost 750" at bounding box center [257, 156] width 156 height 98
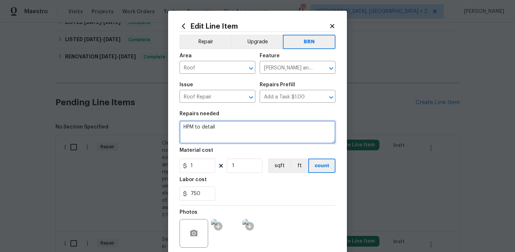
click at [212, 133] on textarea "HPM to detail" at bounding box center [257, 131] width 156 height 23
paste textarea "Clean and clear the roof of all debris from entire roof including valleys, all …"
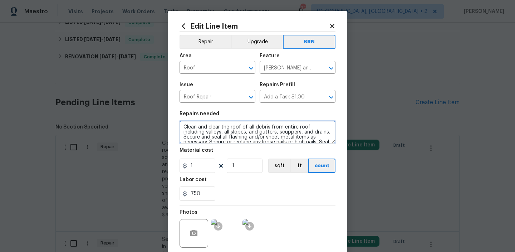
scroll to position [26, 0]
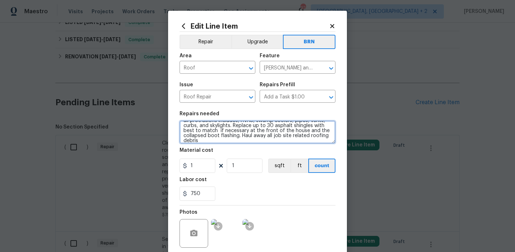
type textarea "Clean and clear the roof of all debris from entire roof including valleys, all …"
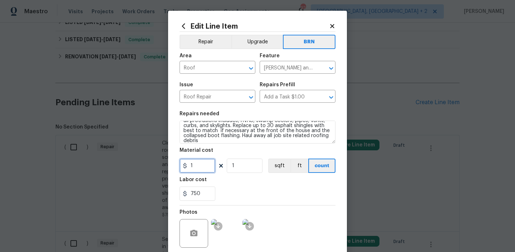
click at [201, 168] on input "1" at bounding box center [197, 165] width 36 height 14
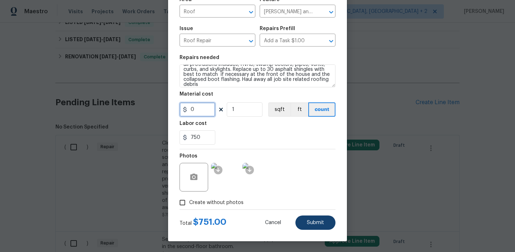
type input "0"
click at [317, 220] on span "Submit" at bounding box center [315, 222] width 17 height 5
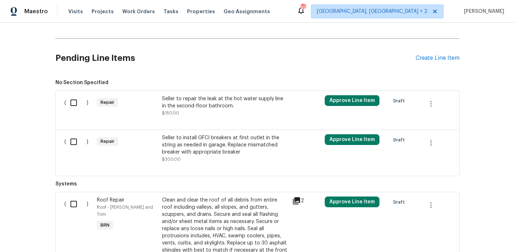
scroll to position [209, 0]
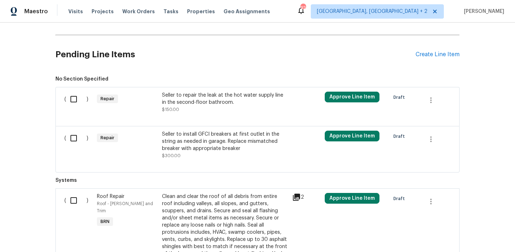
click at [189, 109] on div "Seller to repair the leak at the hot water supply line in the second-floor bath…" at bounding box center [225, 101] width 126 height 21
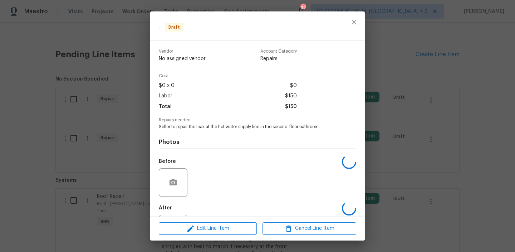
scroll to position [34, 0]
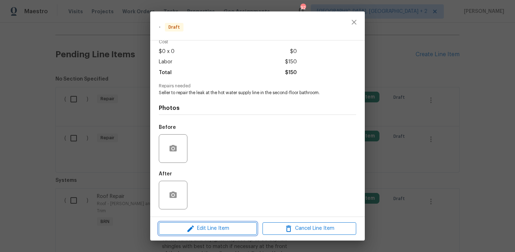
click at [205, 225] on span "Edit Line Item" at bounding box center [208, 228] width 94 height 9
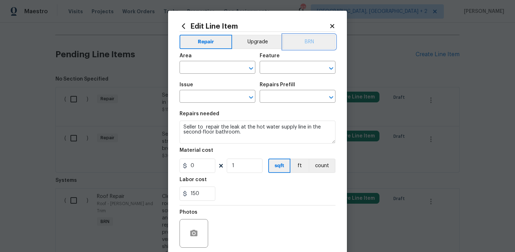
click at [314, 41] on button "BRN" at bounding box center [309, 42] width 53 height 14
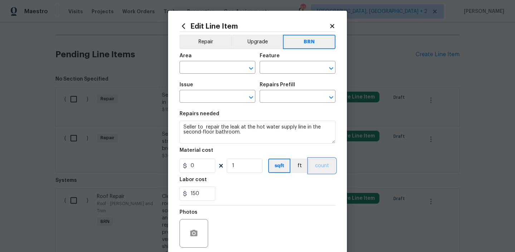
click at [322, 165] on button "count" at bounding box center [321, 165] width 27 height 14
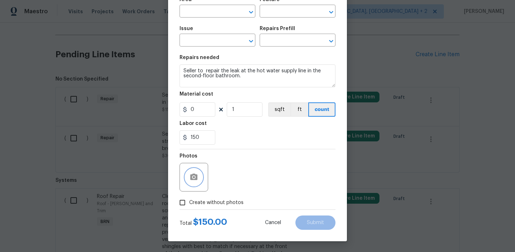
click at [199, 182] on button "button" at bounding box center [193, 176] width 17 height 17
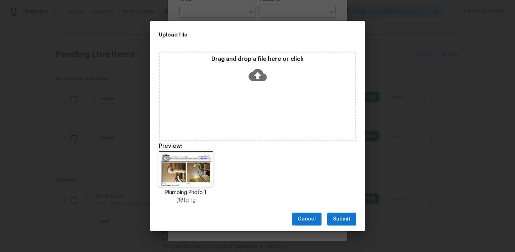
click at [336, 215] on span "Submit" at bounding box center [342, 218] width 18 height 9
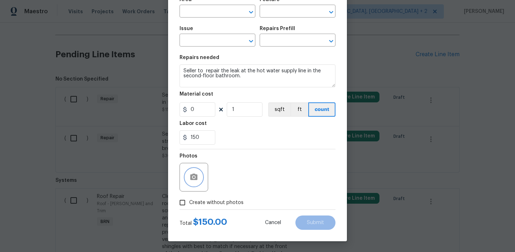
scroll to position [0, 0]
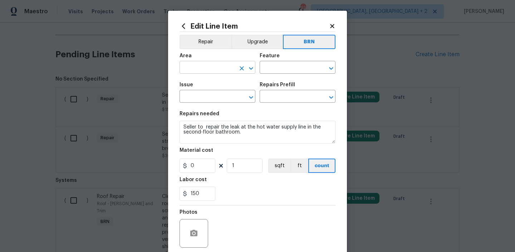
click at [206, 69] on input "text" at bounding box center [207, 68] width 56 height 11
click at [200, 85] on li "Plumbing" at bounding box center [217, 84] width 76 height 12
type input "Plumbing"
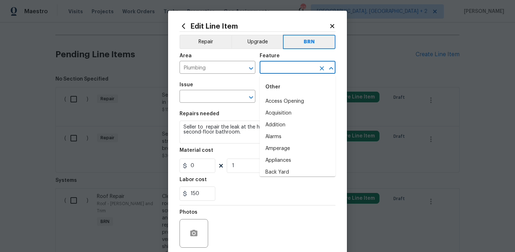
click at [268, 69] on input "text" at bounding box center [287, 68] width 56 height 11
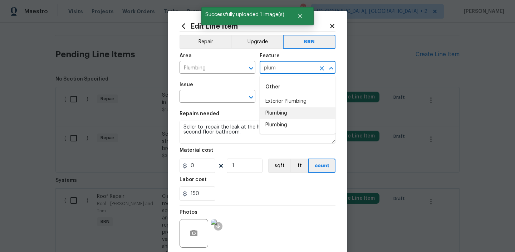
click at [271, 110] on li "Plumbing" at bounding box center [297, 113] width 76 height 12
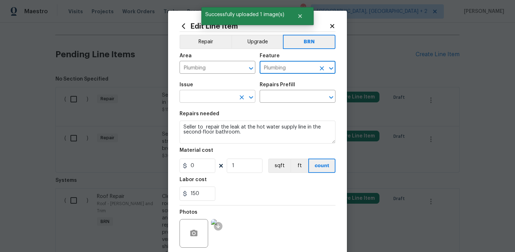
type input "Plumbing"
click at [219, 92] on input "text" at bounding box center [207, 96] width 56 height 11
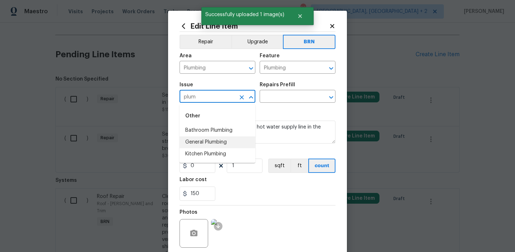
click at [207, 142] on li "General Plumbing" at bounding box center [217, 142] width 76 height 12
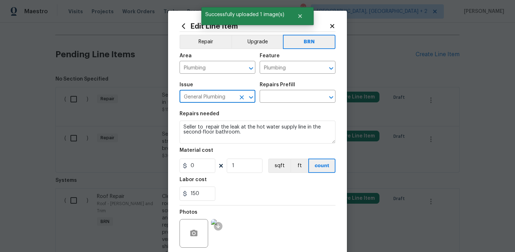
type input "General Plumbing"
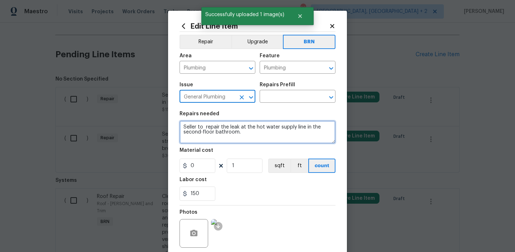
click at [208, 125] on textarea "Seller to repair the leak at the hot water supply line in the second-floor bath…" at bounding box center [257, 131] width 156 height 23
click at [208, 127] on textarea "Seller to repair the leak at the hot water supply line in the second-floor bath…" at bounding box center [257, 131] width 156 height 23
click at [222, 132] on textarea "Seller to repair the leak at the hot water supply line in the second-floor bath…" at bounding box center [257, 131] width 156 height 23
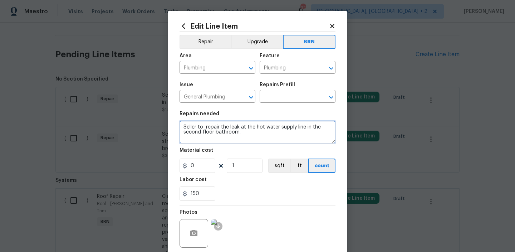
click at [222, 132] on textarea "Seller to repair the leak at the hot water supply line in the second-floor bath…" at bounding box center [257, 131] width 156 height 23
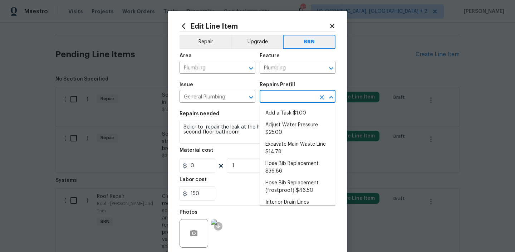
click at [278, 93] on input "text" at bounding box center [287, 96] width 56 height 11
click at [275, 118] on li "Add a Task $1.00" at bounding box center [297, 113] width 76 height 12
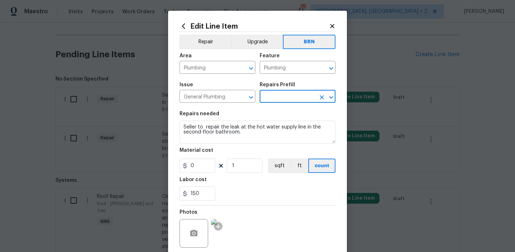
type input "Add a Task $1.00"
type textarea "HPM to detail"
type input "1"
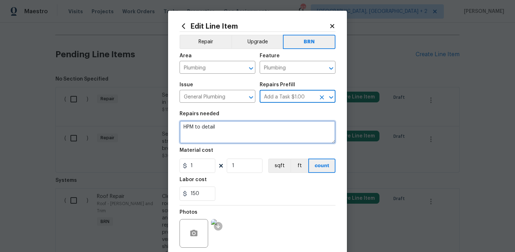
click at [234, 130] on textarea "HPM to detail" at bounding box center [257, 131] width 156 height 23
paste textarea "Seller to repair the leak at the hot water supply line in the second-floor bath…"
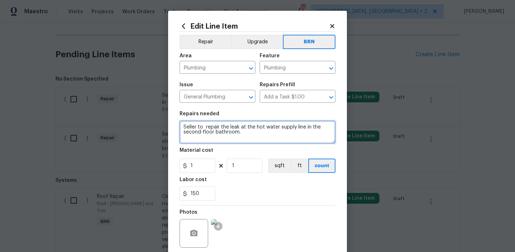
type textarea "Seller to repair the leak at the hot water supply line in the second-floor bath…"
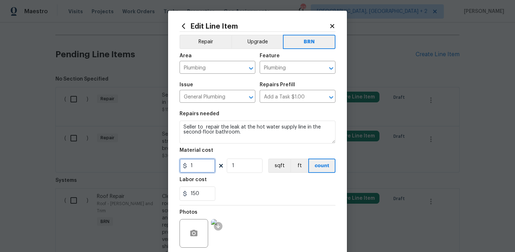
click at [210, 166] on input "1" at bounding box center [197, 165] width 36 height 14
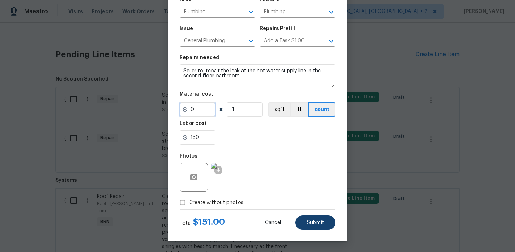
type input "0"
click at [320, 226] on button "Submit" at bounding box center [315, 222] width 40 height 14
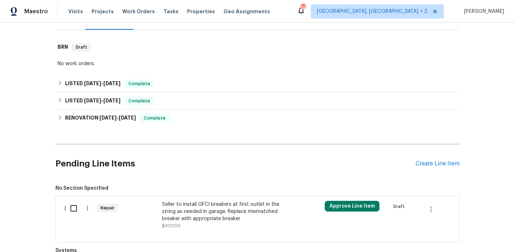
scroll to position [209, 0]
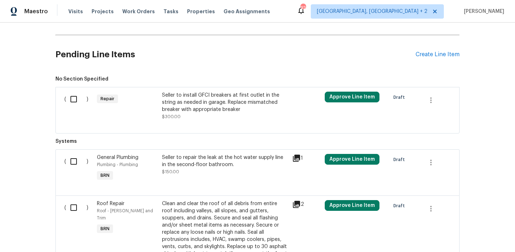
click at [192, 104] on div "Seller to install GFCI breakers at first outlet in the string as needed in gara…" at bounding box center [225, 101] width 126 height 21
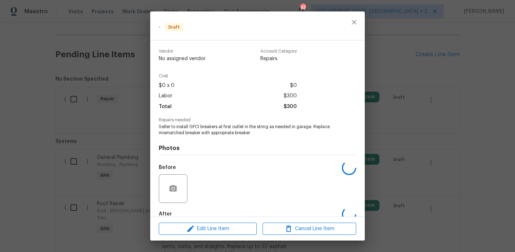
scroll to position [40, 0]
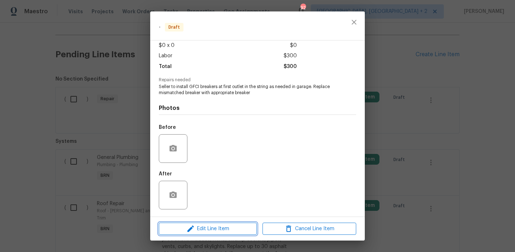
click at [194, 223] on button "Edit Line Item" at bounding box center [208, 228] width 98 height 13
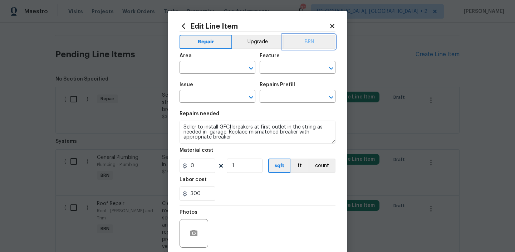
click at [304, 45] on button "BRN" at bounding box center [309, 42] width 53 height 14
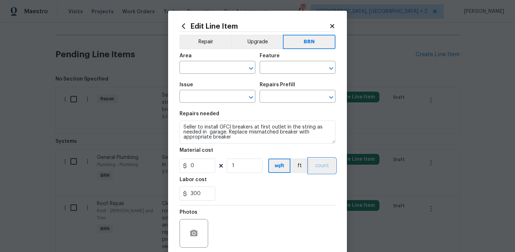
click at [319, 160] on button "count" at bounding box center [321, 165] width 27 height 14
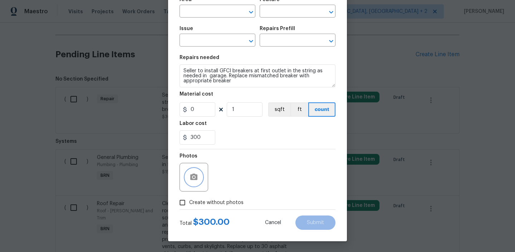
click at [190, 178] on icon "button" at bounding box center [193, 176] width 7 height 6
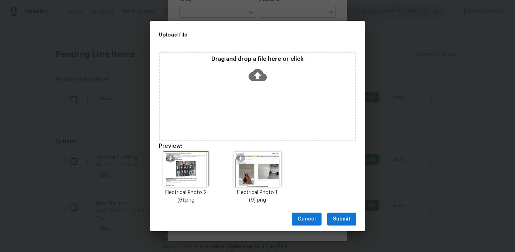
click at [336, 216] on span "Submit" at bounding box center [342, 218] width 18 height 9
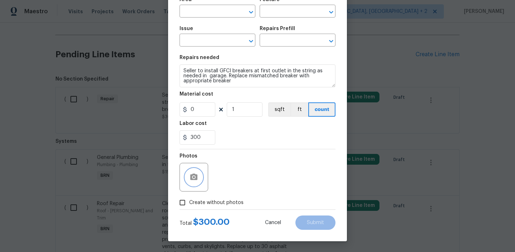
scroll to position [0, 0]
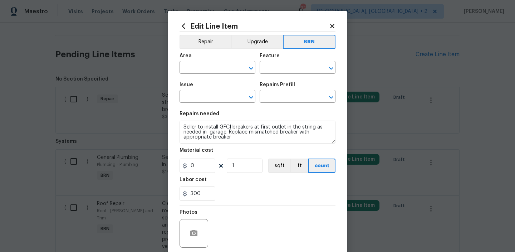
click at [202, 60] on div "Area" at bounding box center [217, 57] width 76 height 9
click at [199, 62] on div "Area" at bounding box center [217, 57] width 76 height 9
click at [192, 70] on input "text" at bounding box center [207, 68] width 56 height 11
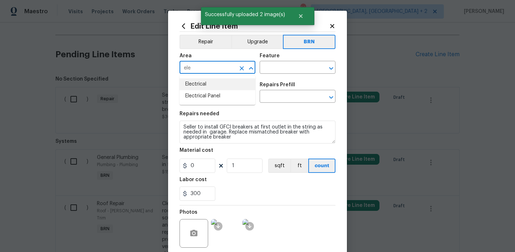
click at [202, 88] on li "Electrical" at bounding box center [217, 84] width 76 height 12
type input "Electrical"
click at [283, 65] on input "text" at bounding box center [287, 68] width 56 height 11
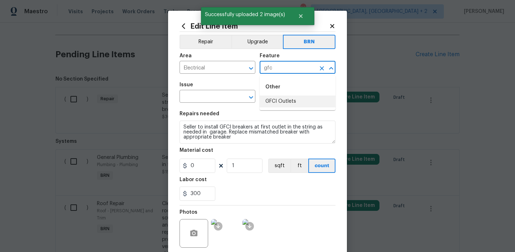
click at [273, 100] on li "GFCI Outlets" at bounding box center [297, 101] width 76 height 12
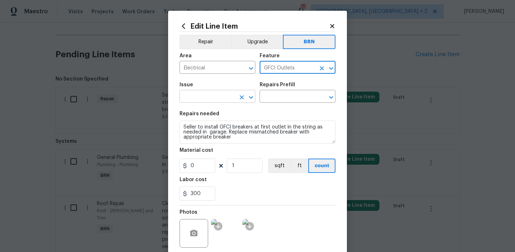
type input "GFCI Outlets"
click at [200, 95] on input "text" at bounding box center [207, 96] width 56 height 11
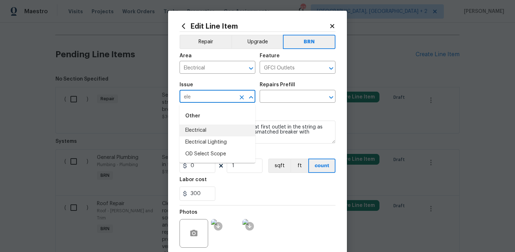
click at [200, 127] on li "Electrical" at bounding box center [217, 130] width 76 height 12
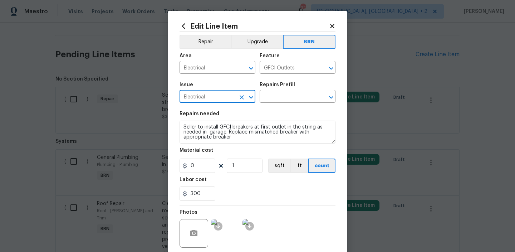
type input "Electrical"
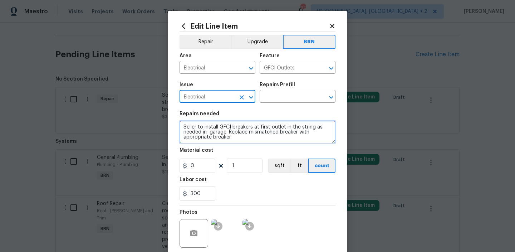
click at [200, 127] on textarea "Seller to install GFCI breakers at first outlet in the string as needed in gara…" at bounding box center [257, 131] width 156 height 23
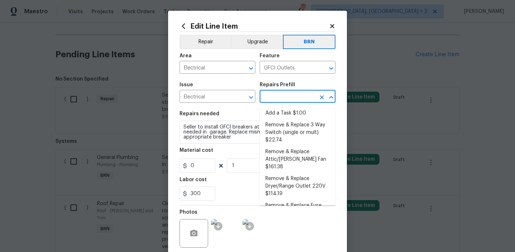
click at [275, 98] on input "text" at bounding box center [287, 96] width 56 height 11
click at [273, 112] on li "Add a Task $1.00" at bounding box center [297, 113] width 76 height 12
type input "Add a Task $1.00"
type textarea "HPM to detail"
type input "1"
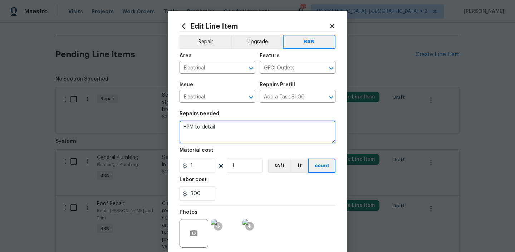
click at [207, 141] on textarea "HPM to detail" at bounding box center [257, 131] width 156 height 23
paste textarea "Seller to install GFCI breakers at first outlet in the string as needed in gara…"
type textarea "Seller to install GFCI breakers at first outlet in the string as needed in gara…"
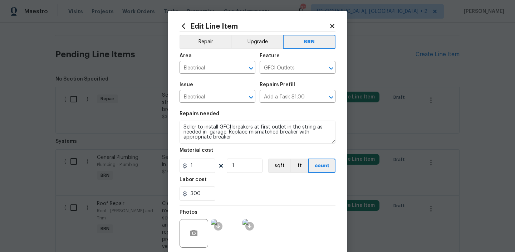
click at [200, 158] on figure "Material cost 1 1 sqft ft count" at bounding box center [257, 160] width 156 height 25
click at [200, 163] on input "1" at bounding box center [197, 165] width 36 height 14
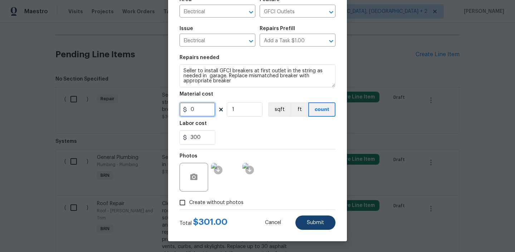
type input "0"
click at [308, 218] on button "Submit" at bounding box center [315, 222] width 40 height 14
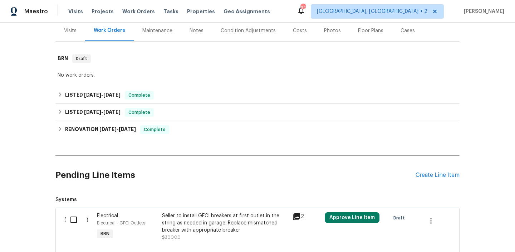
scroll to position [209, 0]
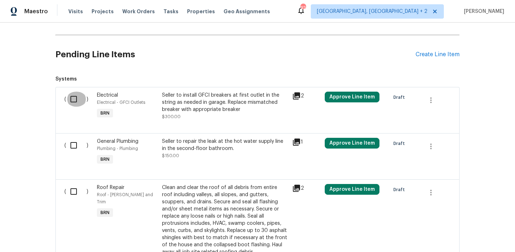
click at [69, 101] on input "checkbox" at bounding box center [76, 98] width 20 height 15
checkbox input "true"
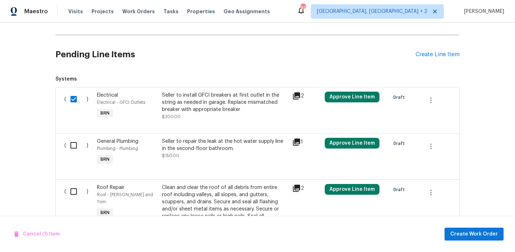
click at [75, 144] on input "checkbox" at bounding box center [76, 145] width 20 height 15
checkbox input "true"
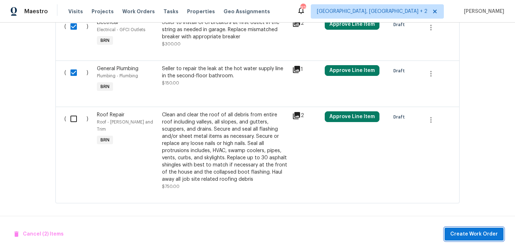
click at [458, 235] on span "Create Work Order" at bounding box center [474, 233] width 48 height 9
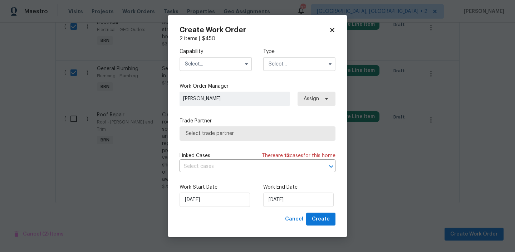
click at [201, 67] on input "text" at bounding box center [215, 64] width 72 height 14
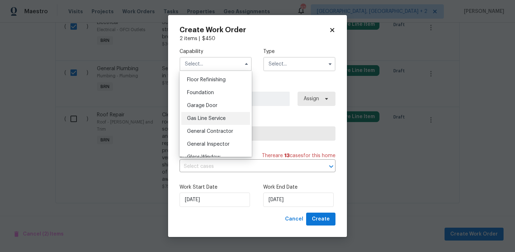
scroll to position [299, 0]
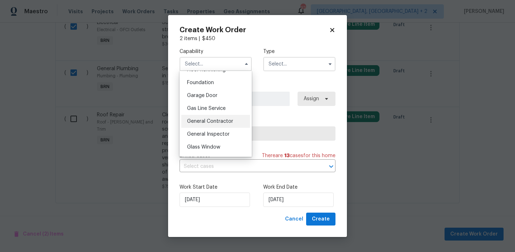
click at [215, 118] on div "General Contractor" at bounding box center [215, 121] width 69 height 13
type input "General Contractor"
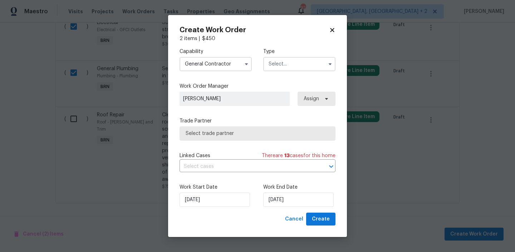
click at [268, 65] on input "text" at bounding box center [299, 64] width 72 height 14
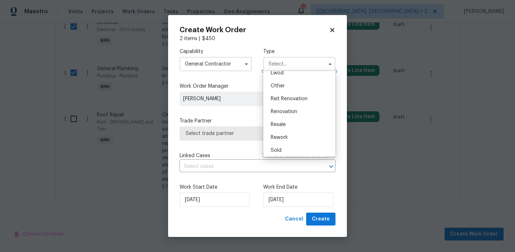
scroll to position [85, 0]
click at [283, 122] on span "Resale" at bounding box center [278, 122] width 15 height 5
type input "Resale"
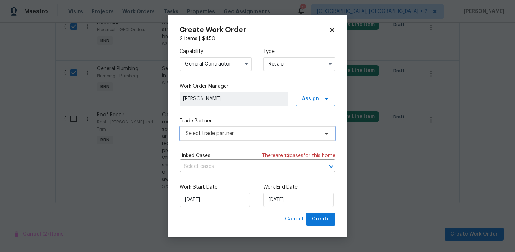
click at [226, 133] on span "Select trade partner" at bounding box center [251, 133] width 133 height 7
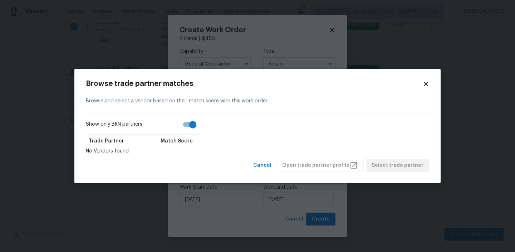
click at [184, 120] on input "Show only BRN partners" at bounding box center [192, 125] width 41 height 14
checkbox input "false"
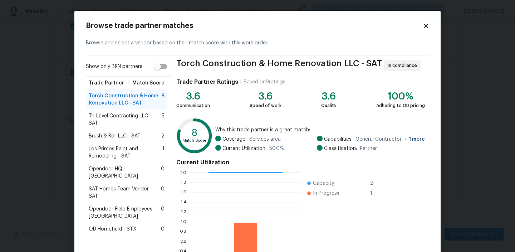
scroll to position [9, 0]
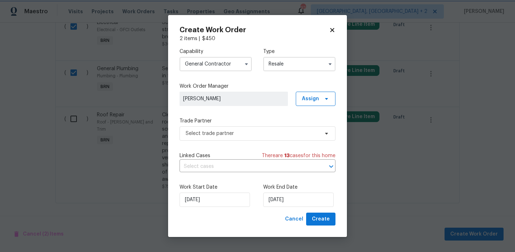
click at [70, 90] on body "Maestro Visits Projects Work Orders Tasks Properties Geo Assignments 92 Albuque…" at bounding box center [257, 126] width 515 height 252
click at [220, 70] on input "General Contractor" at bounding box center [215, 64] width 72 height 14
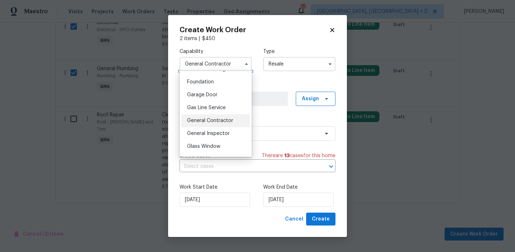
scroll to position [301, 0]
click at [204, 117] on div "General Contractor" at bounding box center [215, 120] width 69 height 13
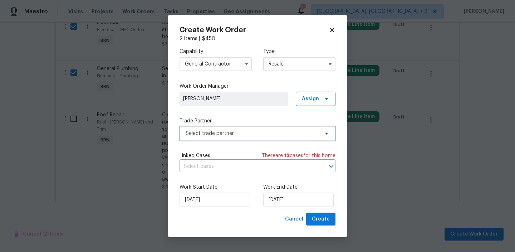
click at [201, 134] on span "Select trade partner" at bounding box center [251, 133] width 133 height 7
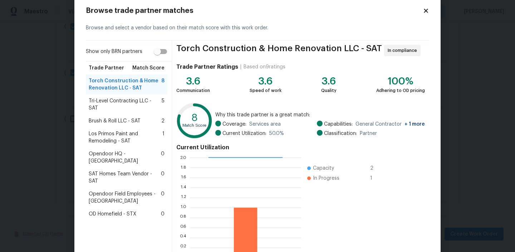
scroll to position [64, 0]
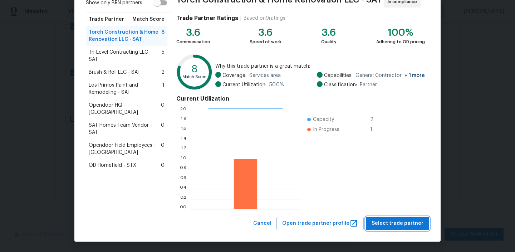
click at [384, 222] on span "Select trade partner" at bounding box center [397, 223] width 52 height 9
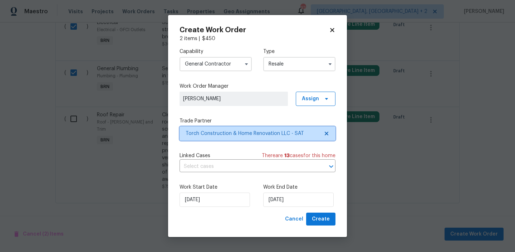
scroll to position [0, 0]
click at [227, 170] on input "text" at bounding box center [247, 166] width 136 height 11
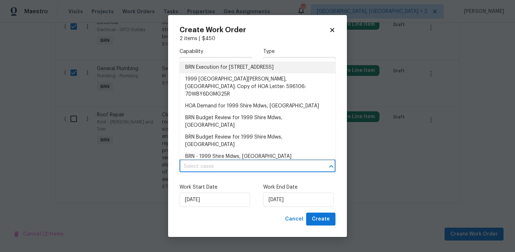
click at [213, 66] on li "BRN Execution for 1999 Shire Mdws, New Braunfels, TX 78130" at bounding box center [257, 67] width 156 height 12
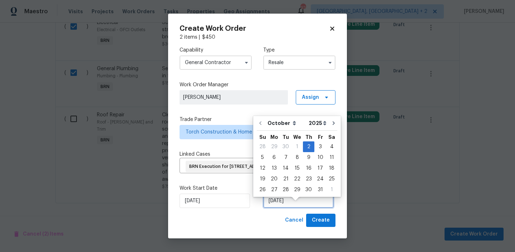
click at [286, 208] on input "02/10/2025" at bounding box center [298, 200] width 70 height 14
click at [274, 159] on div "6" at bounding box center [274, 157] width 12 height 10
type input "06/10/2025"
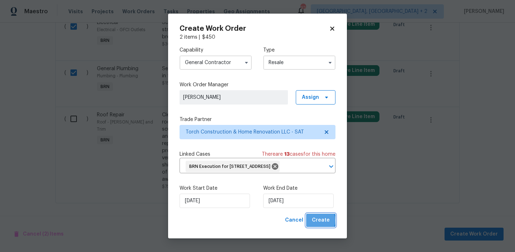
click at [317, 224] on span "Create" at bounding box center [321, 219] width 18 height 9
checkbox input "false"
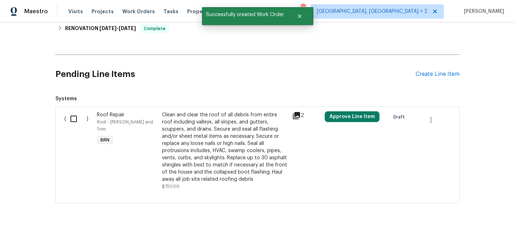
scroll to position [208, 0]
click at [79, 118] on input "checkbox" at bounding box center [76, 118] width 20 height 15
checkbox input "true"
click at [471, 234] on span "Create Work Order" at bounding box center [474, 233] width 48 height 9
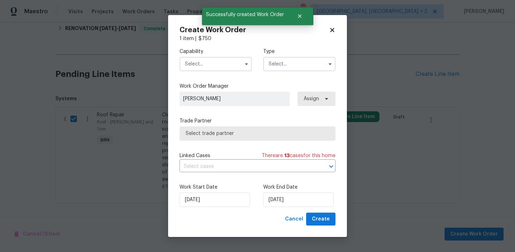
click at [224, 69] on input "text" at bounding box center [215, 64] width 72 height 14
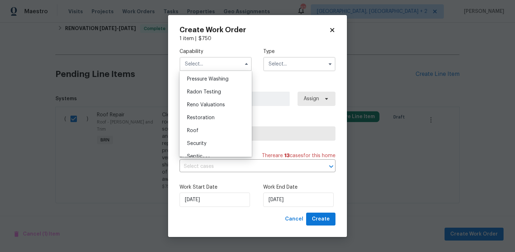
scroll to position [685, 0]
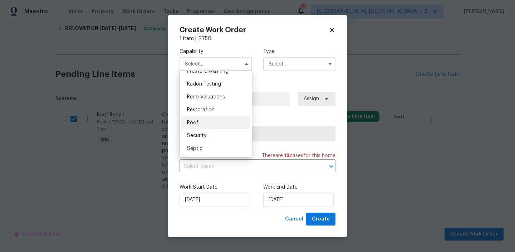
click at [200, 120] on div "Roof" at bounding box center [215, 122] width 69 height 13
type input "Roof"
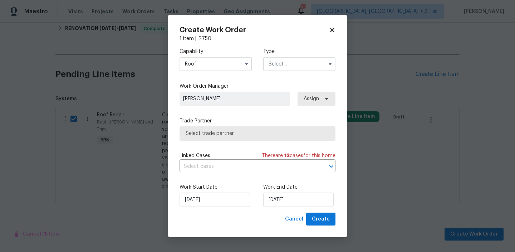
click at [283, 60] on input "text" at bounding box center [299, 64] width 72 height 14
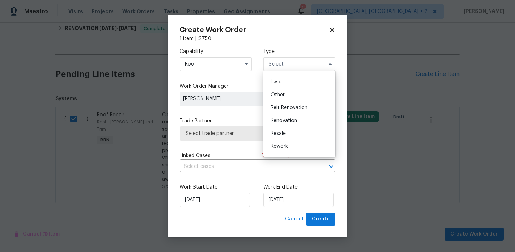
scroll to position [85, 0]
click at [284, 113] on div "Renovation" at bounding box center [299, 109] width 69 height 13
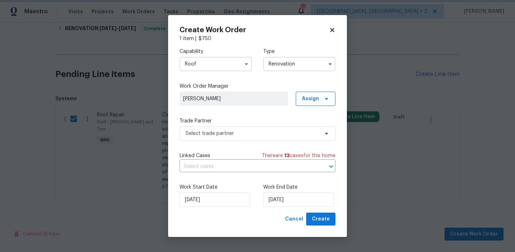
scroll to position [0, 0]
click at [276, 62] on input "Renovation" at bounding box center [299, 64] width 72 height 14
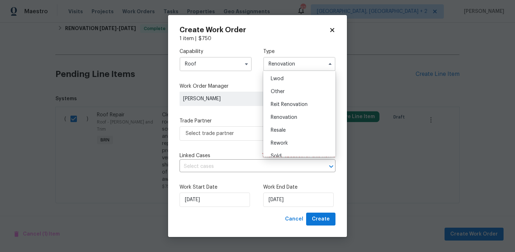
scroll to position [85, 0]
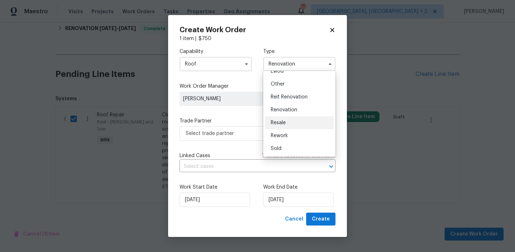
click at [283, 123] on span "Resale" at bounding box center [278, 122] width 15 height 5
type input "Resale"
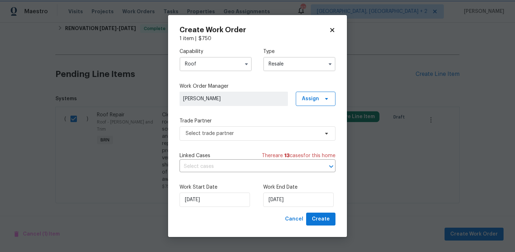
scroll to position [0, 0]
click at [216, 139] on span "Select trade partner" at bounding box center [257, 133] width 156 height 14
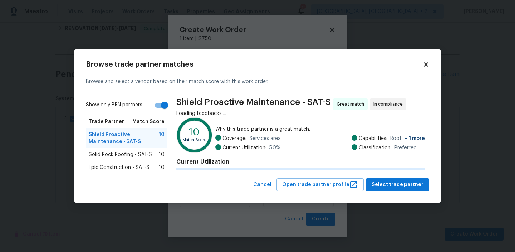
click at [189, 131] on text "10" at bounding box center [194, 132] width 11 height 10
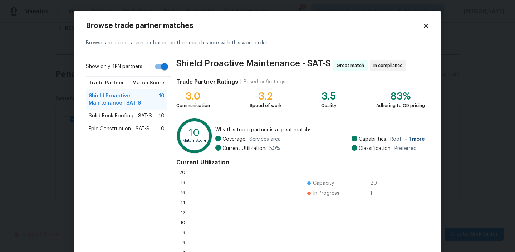
scroll to position [100, 113]
click at [160, 63] on input "Show only BRN partners" at bounding box center [164, 67] width 41 height 14
checkbox input "false"
click at [108, 116] on span "Solid Rock Roofing - SAT-S" at bounding box center [120, 115] width 63 height 7
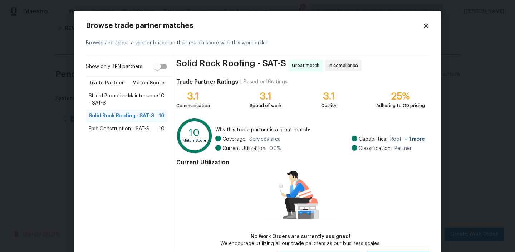
scroll to position [34, 0]
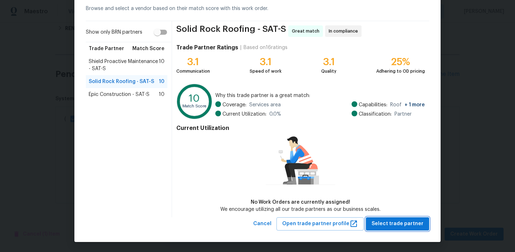
click at [383, 219] on span "Select trade partner" at bounding box center [397, 223] width 52 height 9
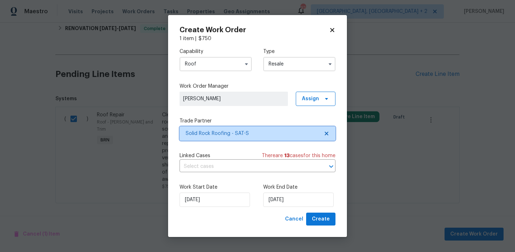
scroll to position [0, 0]
click at [257, 167] on input "text" at bounding box center [247, 166] width 136 height 11
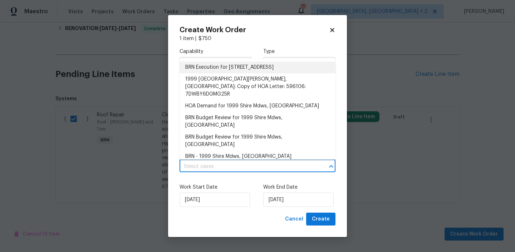
click at [206, 68] on li "BRN Execution for 1999 Shire Mdws, New Braunfels, TX 78130" at bounding box center [257, 67] width 156 height 12
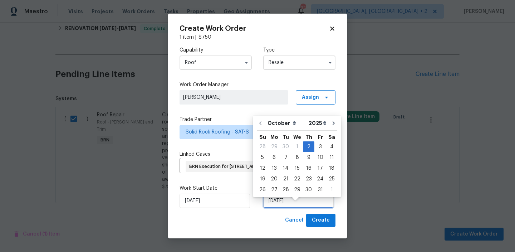
click at [285, 208] on input "02/10/2025" at bounding box center [298, 200] width 70 height 14
click at [271, 157] on div "6" at bounding box center [274, 157] width 12 height 10
type input "06/10/2025"
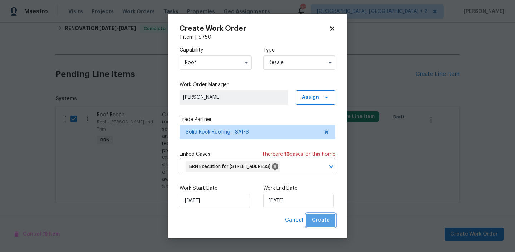
click at [318, 224] on span "Create" at bounding box center [321, 219] width 18 height 9
checkbox input "false"
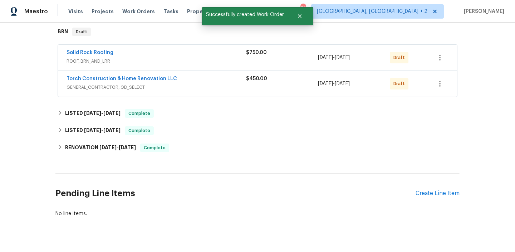
scroll to position [109, 0]
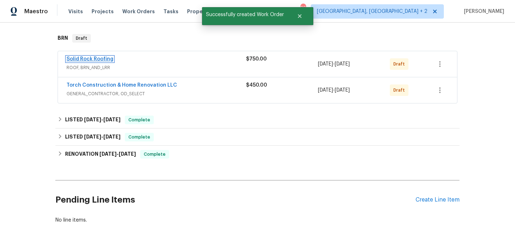
click at [80, 58] on link "Solid Rock Roofing" at bounding box center [89, 58] width 47 height 5
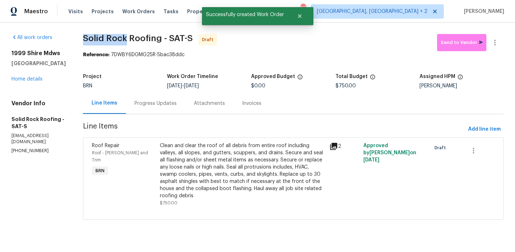
drag, startPoint x: 82, startPoint y: 36, endPoint x: 128, endPoint y: 40, distance: 45.9
click at [128, 40] on div "All work orders 1999 Shire Mdws New Braunfels, TX 78130 Home details Vendor Inf…" at bounding box center [257, 131] width 515 height 217
copy span "Solid Rock"
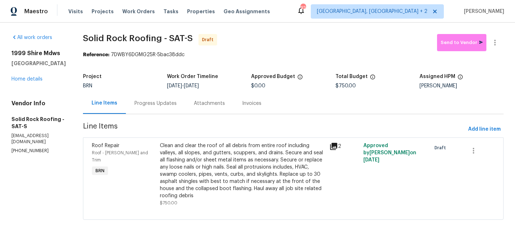
click at [119, 87] on div "BRN" at bounding box center [125, 85] width 84 height 5
click at [151, 101] on div "Progress Updates" at bounding box center [155, 103] width 42 height 7
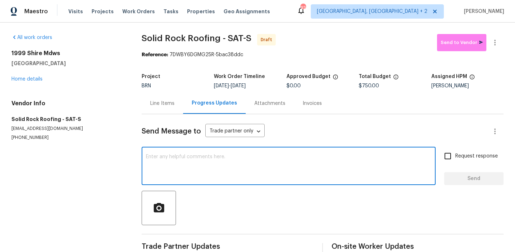
click at [184, 166] on textarea at bounding box center [288, 166] width 285 height 25
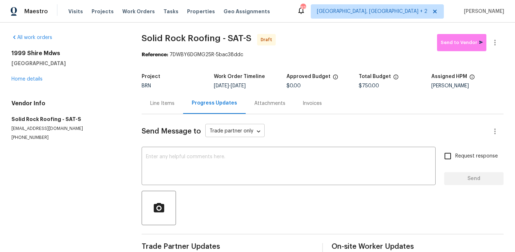
paste textarea "Hi, I'm Ananthi from Opendoor. Just wanted to check if you received the WO for …"
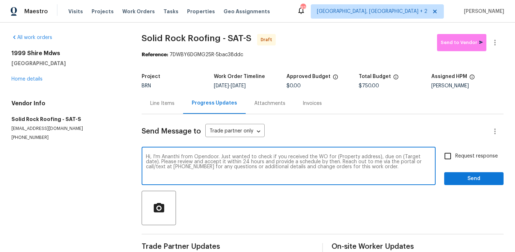
drag, startPoint x: 377, startPoint y: 157, endPoint x: 335, endPoint y: 157, distance: 41.5
click at [335, 157] on textarea "Hi, I'm Ananthi from Opendoor. Just wanted to check if you received the WO for …" at bounding box center [288, 166] width 285 height 25
paste textarea "1999 Shire Mdws, New Braunfels, TX 78130"
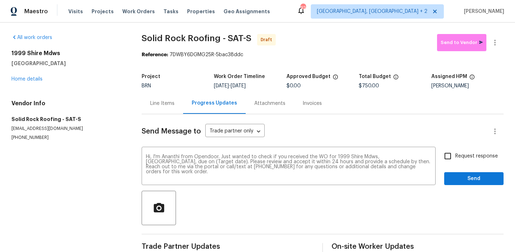
drag, startPoint x: 242, startPoint y: 86, endPoint x: 265, endPoint y: 86, distance: 22.5
click at [246, 86] on span "[DATE]" at bounding box center [238, 85] width 15 height 5
copy span "[DATE]"
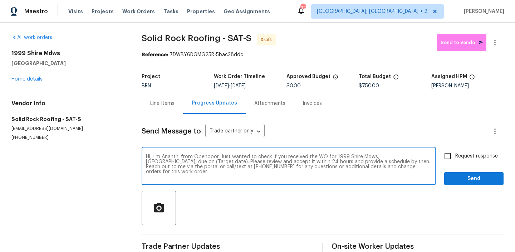
drag, startPoint x: 211, startPoint y: 162, endPoint x: 182, endPoint y: 162, distance: 28.6
click at [182, 162] on textarea "Hi, I'm Ananthi from Opendoor. Just wanted to check if you received the WO for …" at bounding box center [288, 166] width 285 height 25
paste textarea "[DATE]"
type textarea "Hi, I'm Ananthi from Opendoor. Just wanted to check if you received the WO for …"
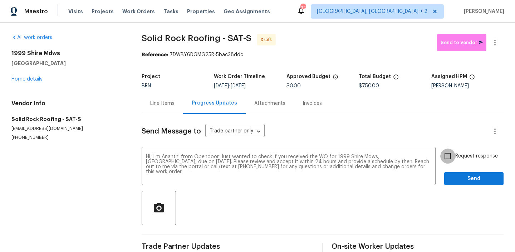
click at [450, 154] on input "Request response" at bounding box center [447, 155] width 15 height 15
checkbox input "true"
click at [452, 175] on span "Send" at bounding box center [474, 178] width 48 height 9
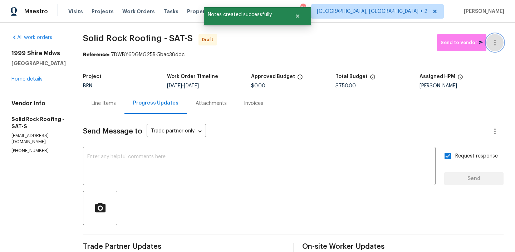
click at [494, 36] on button "button" at bounding box center [494, 42] width 17 height 17
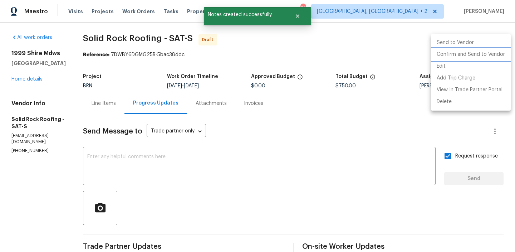
click at [452, 55] on li "Confirm and Send to Vendor" at bounding box center [471, 55] width 80 height 12
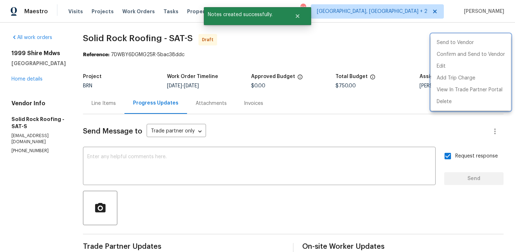
click at [218, 102] on div at bounding box center [257, 126] width 515 height 252
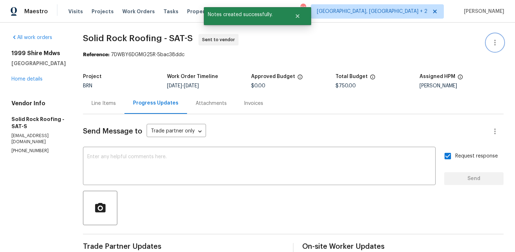
scroll to position [70, 0]
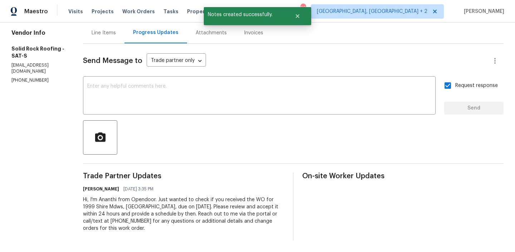
click at [159, 199] on div "Hi, I'm Ananthi from Opendoor. Just wanted to check if you received the WO for …" at bounding box center [183, 214] width 201 height 36
copy div "Trade Partner Updates Ananthi Mahendran 10/02/2025 3:35 PM"
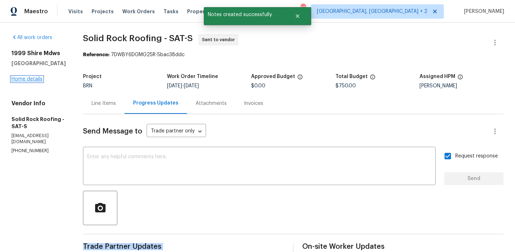
click at [35, 81] on link "Home details" at bounding box center [26, 78] width 31 height 5
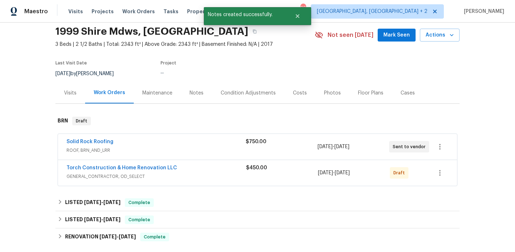
scroll to position [31, 0]
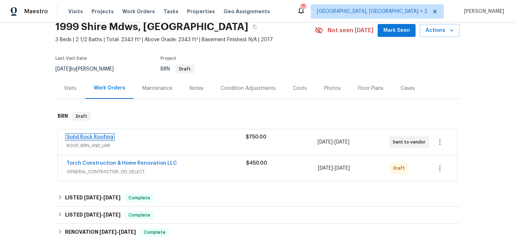
click at [93, 138] on link "Solid Rock Roofing" at bounding box center [89, 136] width 47 height 5
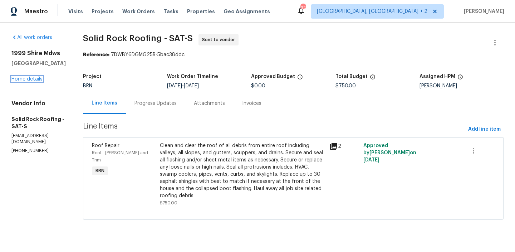
click at [34, 81] on link "Home details" at bounding box center [26, 78] width 31 height 5
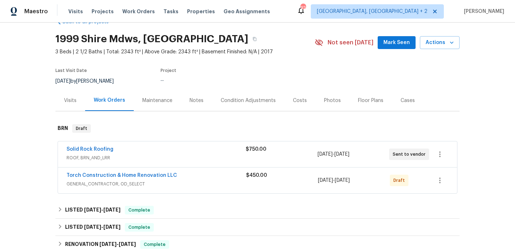
scroll to position [26, 0]
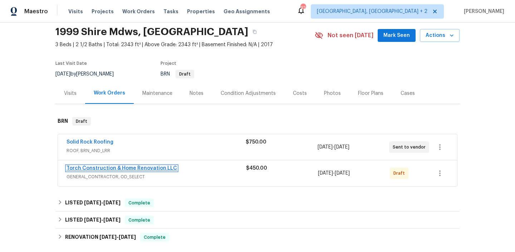
click at [95, 168] on link "Torch Construction & Home Renovation LLC" at bounding box center [121, 167] width 110 height 5
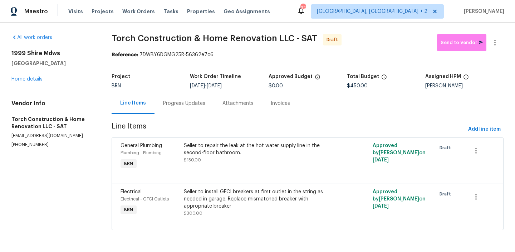
click at [177, 106] on div "Progress Updates" at bounding box center [184, 103] width 42 height 7
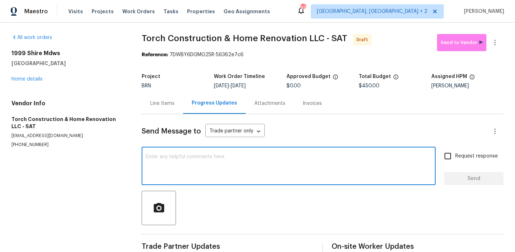
click at [182, 174] on textarea at bounding box center [288, 166] width 285 height 25
paste textarea "Hi, I'm Ananthi from Opendoor. Just wanted to check if you received the WO for …"
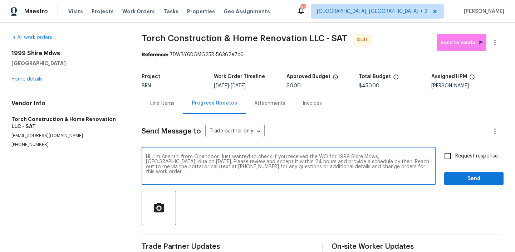
type textarea "Hi, I'm Ananthi from Opendoor. Just wanted to check if you received the WO for …"
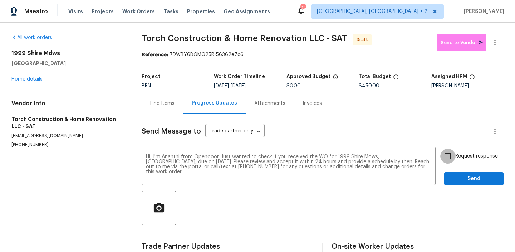
click at [448, 154] on input "Request response" at bounding box center [447, 155] width 15 height 15
checkbox input "true"
click at [453, 174] on span "Send" at bounding box center [474, 178] width 48 height 9
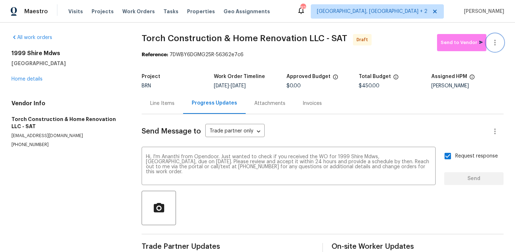
click at [494, 36] on button "button" at bounding box center [494, 42] width 17 height 17
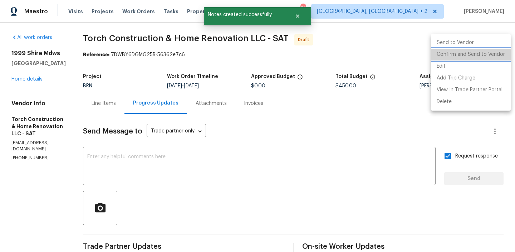
click at [473, 53] on li "Confirm and Send to Vendor" at bounding box center [471, 55] width 80 height 12
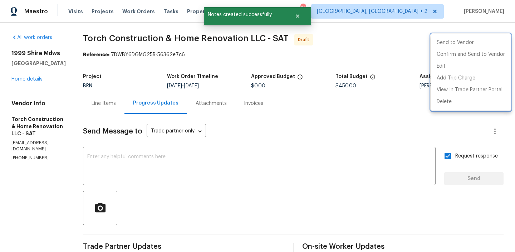
click at [167, 48] on div at bounding box center [257, 126] width 515 height 252
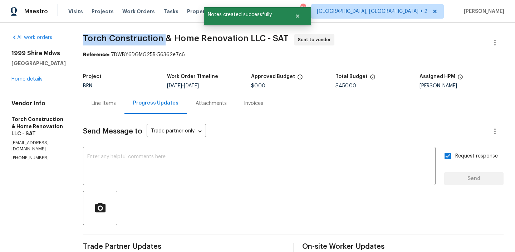
drag, startPoint x: 91, startPoint y: 43, endPoint x: 175, endPoint y: 39, distance: 84.4
click at [175, 39] on div "All work orders 1999 Shire Mdws New Braunfels, TX 78130 Home details Vendor Inf…" at bounding box center [257, 172] width 515 height 299
copy span "Torch Construction"
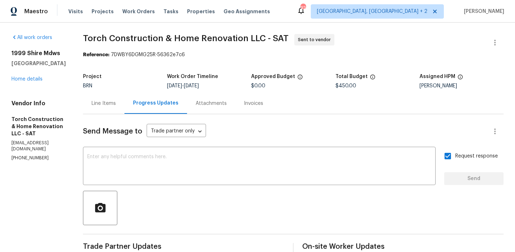
click at [92, 83] on span "BRN" at bounding box center [87, 85] width 9 height 5
click at [165, 82] on div "Project" at bounding box center [125, 78] width 84 height 9
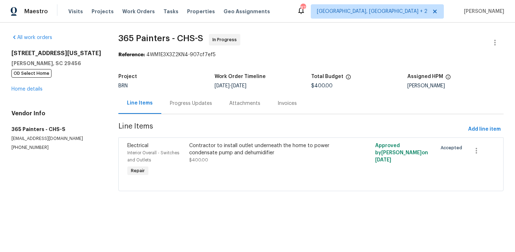
click at [124, 41] on span "365 Painters - CHS-S" at bounding box center [160, 38] width 85 height 9
drag, startPoint x: 110, startPoint y: 40, endPoint x: 173, endPoint y: 39, distance: 62.2
click at [173, 39] on div "All work orders 109 Washington Dr Ladson, SC 29456 OD Select Home Home details …" at bounding box center [257, 117] width 515 height 188
copy span "365 Painters"
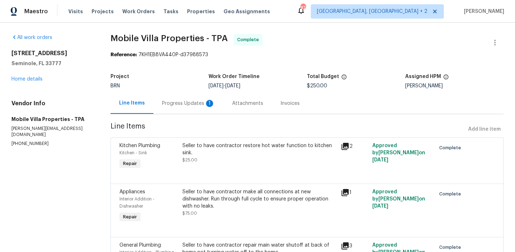
click at [181, 99] on div "Progress Updates 1" at bounding box center [188, 103] width 70 height 21
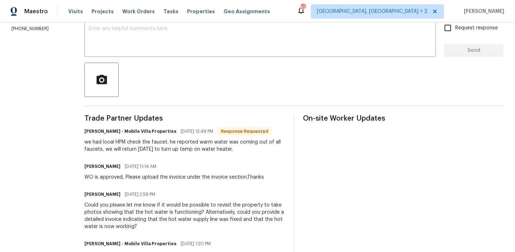
scroll to position [127, 0]
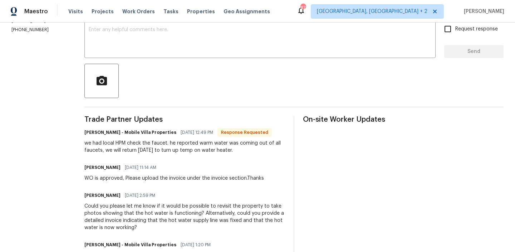
click at [141, 61] on div "Send Message to Trade partner only Trade partner only ​ x ​ Request response Se…" at bounding box center [293, 218] width 419 height 462
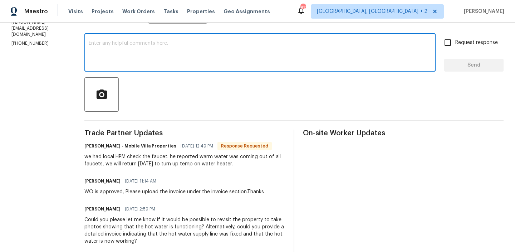
click at [121, 60] on textarea at bounding box center [260, 53] width 342 height 25
click at [116, 43] on textarea "No need thanks, we are" at bounding box center [260, 53] width 342 height 25
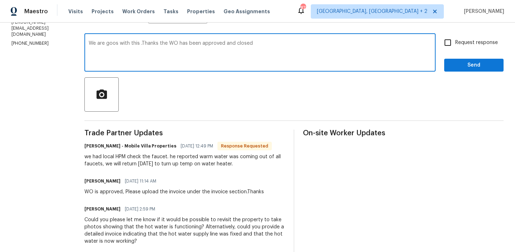
type textarea "We are goos with this .Thanks the WO has been approved and closed"
click at [95, 44] on textarea "We are goos with this .Thanks the WO has been approved and closed" at bounding box center [260, 53] width 342 height 25
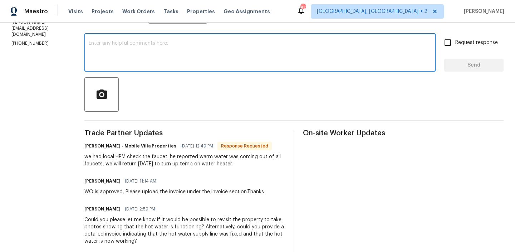
paste textarea "We’re good with this. Thank you—the WO has been approved and closed."
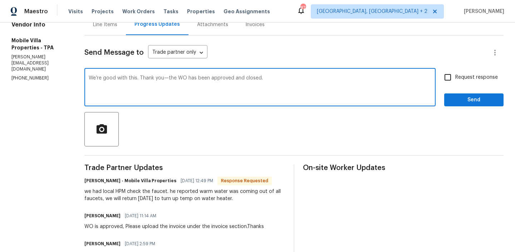
scroll to position [55, 0]
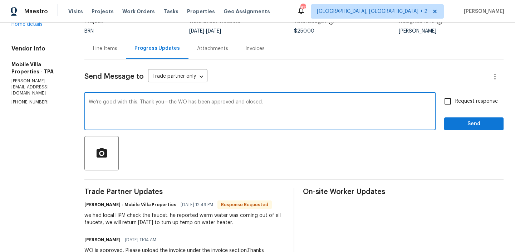
type textarea "We’re good with this. Thank you—the WO has been approved and closed."
click at [446, 109] on div "Request response Send" at bounding box center [473, 112] width 59 height 36
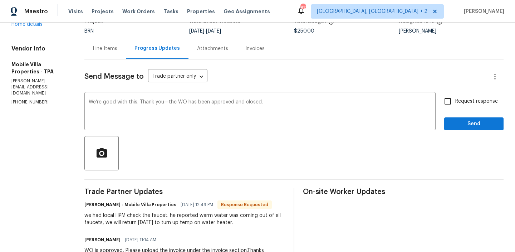
click at [457, 104] on span "Request response" at bounding box center [476, 102] width 43 height 8
click at [455, 104] on input "Request response" at bounding box center [447, 101] width 15 height 15
checkbox input "true"
click at [457, 120] on span "Send" at bounding box center [474, 123] width 48 height 9
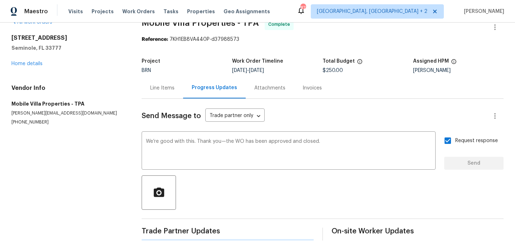
scroll to position [0, 0]
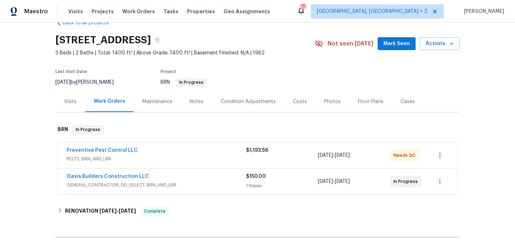
scroll to position [29, 0]
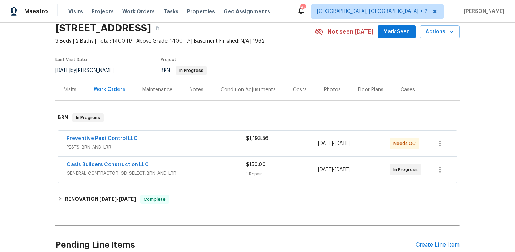
click at [105, 169] on div "Oasis Builders Construction LLC" at bounding box center [155, 165] width 179 height 9
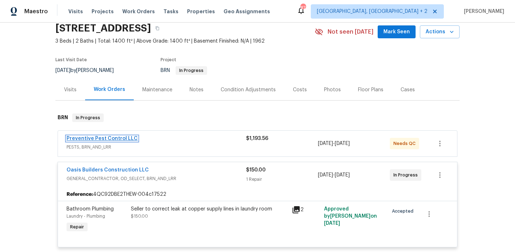
click at [100, 136] on link "Preventive Pest Control LLC" at bounding box center [101, 138] width 71 height 5
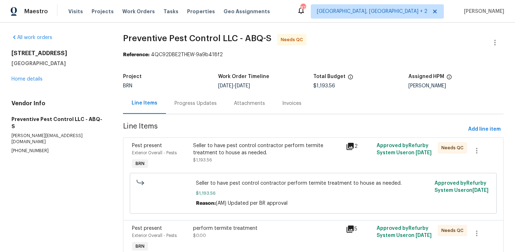
click at [181, 103] on div "Progress Updates" at bounding box center [195, 103] width 42 height 7
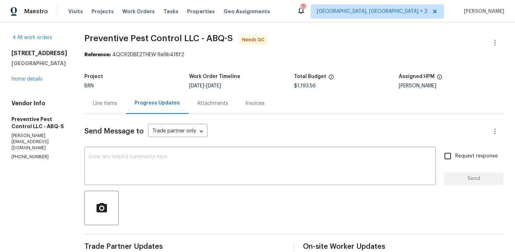
click at [106, 89] on div "Project BRN Work Order Timeline [DATE] - [DATE] Total Budget $1,193.56 Assigned…" at bounding box center [293, 81] width 419 height 23
click at [100, 105] on div "Line Items" at bounding box center [105, 103] width 24 height 7
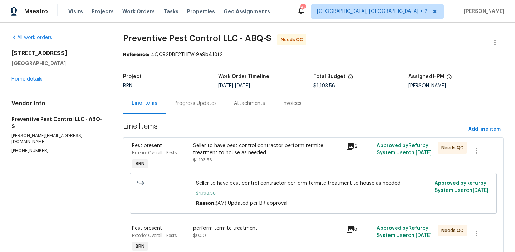
scroll to position [35, 0]
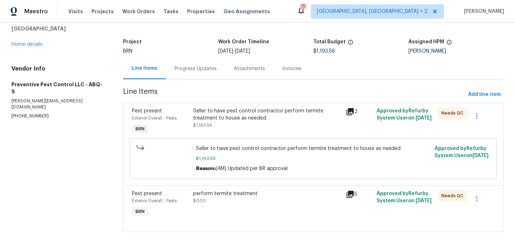
click at [227, 188] on div "perform termite treatment $0.00" at bounding box center [267, 204] width 153 height 33
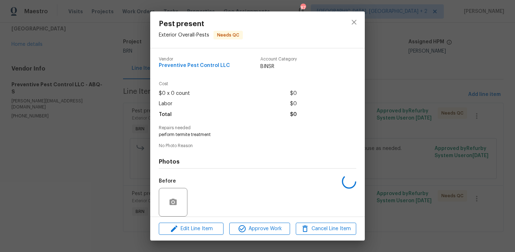
scroll to position [53, 0]
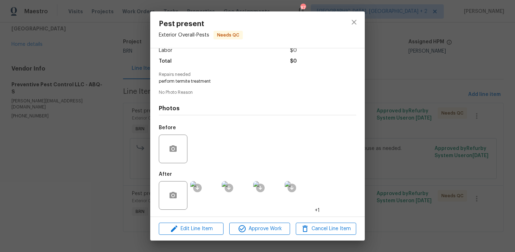
click at [207, 192] on img at bounding box center [204, 195] width 29 height 29
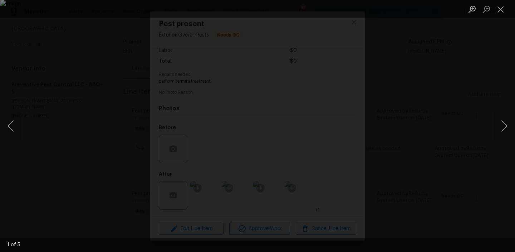
click at [75, 139] on div "Lightbox" at bounding box center [257, 126] width 515 height 252
click at [90, 133] on div "Lightbox" at bounding box center [257, 126] width 515 height 252
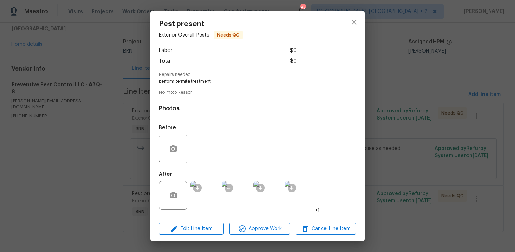
click at [114, 122] on div "Pest present Exterior Overall - Pests Needs QC Vendor Preventive Pest Control L…" at bounding box center [257, 126] width 515 height 252
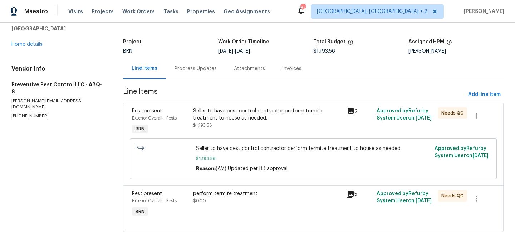
click at [268, 118] on div "Seller to have pest control contractor perform termite treatment to house as ne…" at bounding box center [267, 114] width 149 height 14
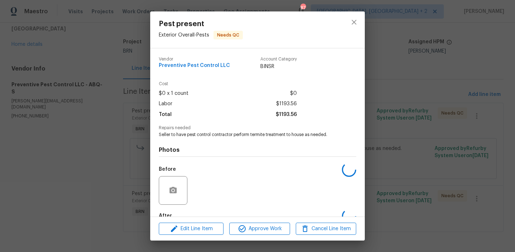
scroll to position [42, 0]
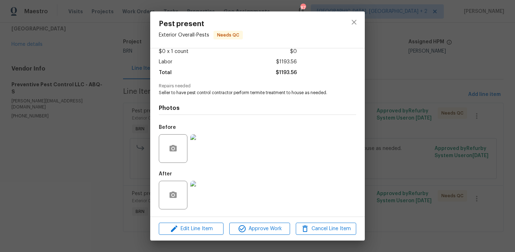
click at [122, 198] on div "Pest present Exterior Overall - Pests Needs QC Vendor Preventive Pest Control L…" at bounding box center [257, 126] width 515 height 252
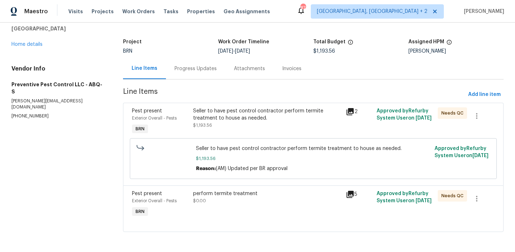
click at [243, 194] on div "perform termite treatment" at bounding box center [267, 193] width 149 height 7
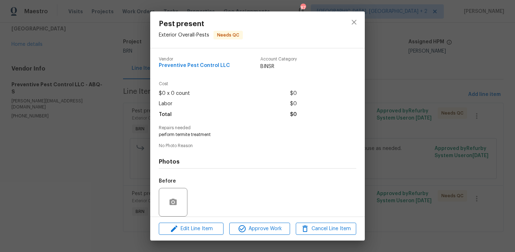
scroll to position [53, 0]
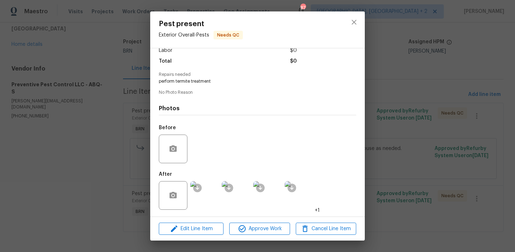
click at [210, 190] on img at bounding box center [204, 195] width 29 height 29
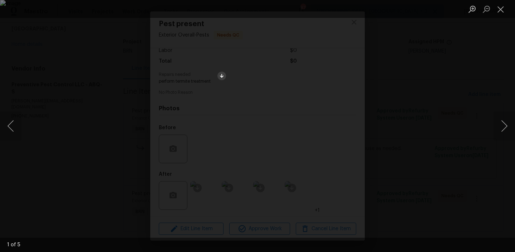
click at [221, 78] on ocidbutton "Lightbox" at bounding box center [221, 75] width 9 height 9
click at [143, 106] on div "Lightbox" at bounding box center [257, 126] width 515 height 252
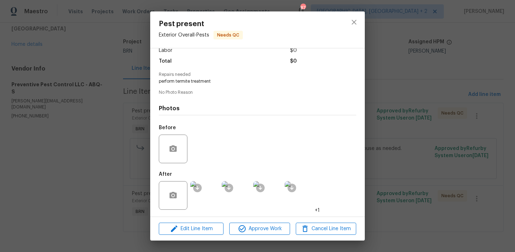
click at [93, 120] on div "Pest present Exterior Overall - Pests Needs QC Vendor Preventive Pest Control L…" at bounding box center [257, 126] width 515 height 252
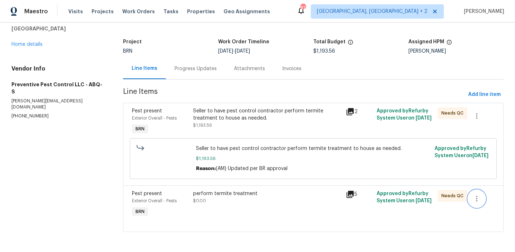
click at [477, 202] on button "button" at bounding box center [476, 198] width 17 height 17
click at [479, 199] on li "Cancel" at bounding box center [482, 198] width 28 height 12
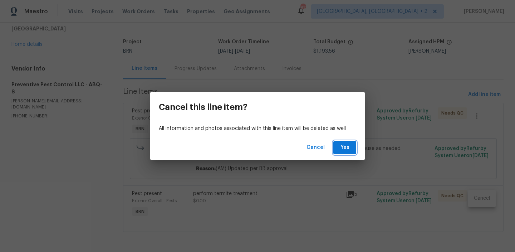
click at [341, 146] on span "Yes" at bounding box center [344, 147] width 11 height 9
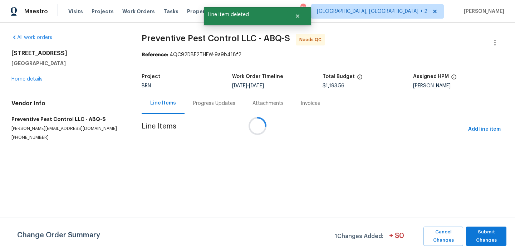
scroll to position [0, 0]
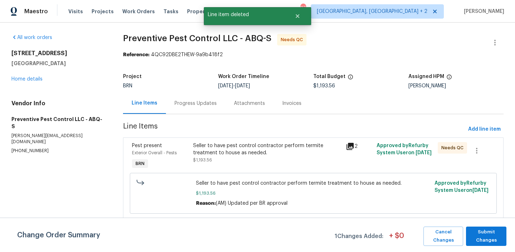
click at [265, 160] on div "Seller to have pest control contractor perform termite treatment to house as ne…" at bounding box center [267, 152] width 149 height 21
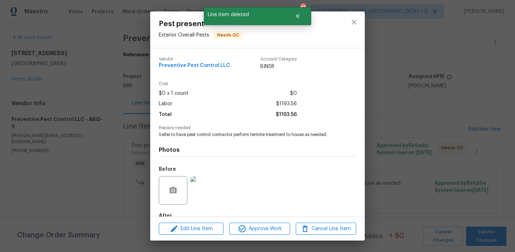
scroll to position [42, 0]
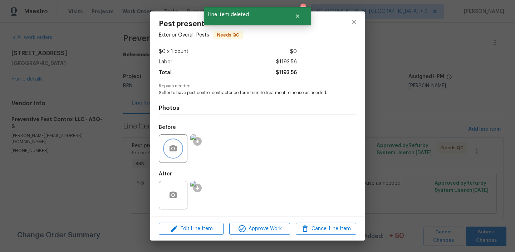
click at [174, 154] on button "button" at bounding box center [172, 148] width 17 height 17
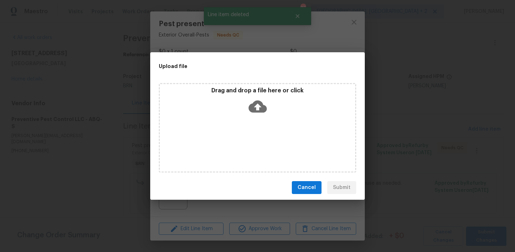
click at [111, 160] on div "Upload file Drag and drop a file here or click Cancel Submit" at bounding box center [257, 126] width 515 height 252
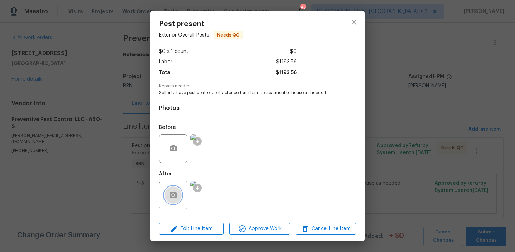
click at [172, 194] on icon "button" at bounding box center [173, 194] width 9 height 9
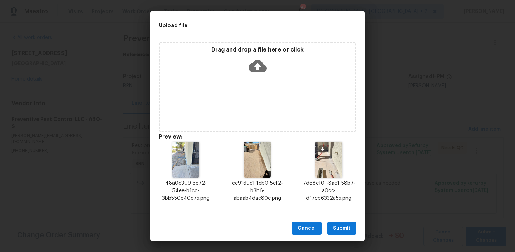
scroll to position [72, 0]
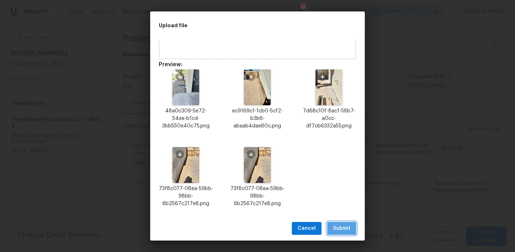
click at [337, 230] on span "Submit" at bounding box center [342, 228] width 18 height 9
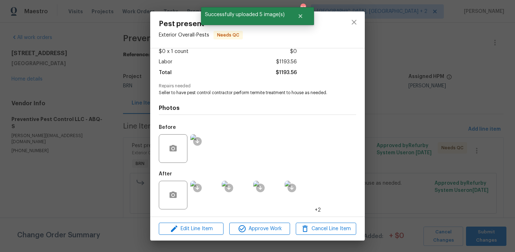
click at [64, 129] on div "Pest present Exterior Overall - Pests Needs QC Vendor Preventive Pest Control L…" at bounding box center [257, 126] width 515 height 252
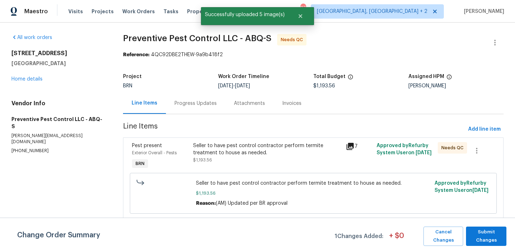
click at [193, 100] on div "Progress Updates" at bounding box center [195, 103] width 42 height 7
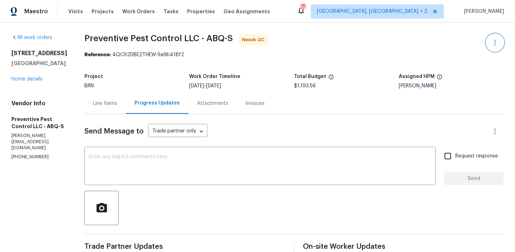
click at [494, 36] on button "button" at bounding box center [494, 42] width 17 height 17
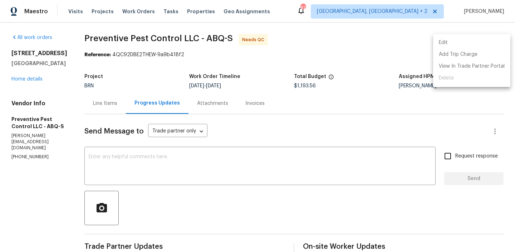
click at [459, 43] on li "Edit" at bounding box center [471, 43] width 77 height 12
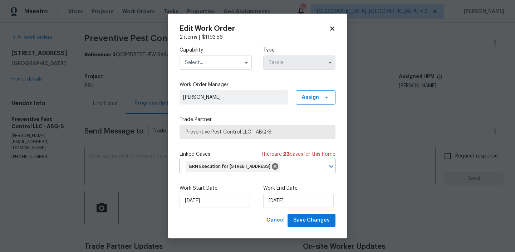
click at [207, 61] on input "text" at bounding box center [215, 62] width 72 height 14
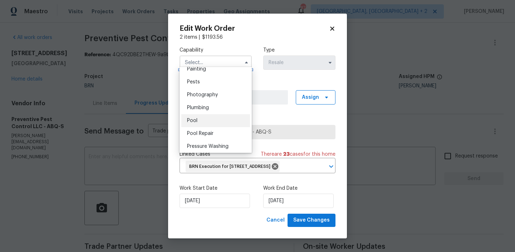
scroll to position [563, 0]
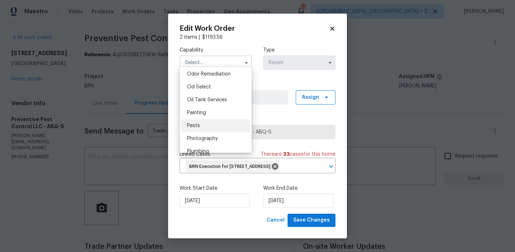
click at [197, 124] on span "Pests" at bounding box center [193, 125] width 13 height 5
type input "Pests"
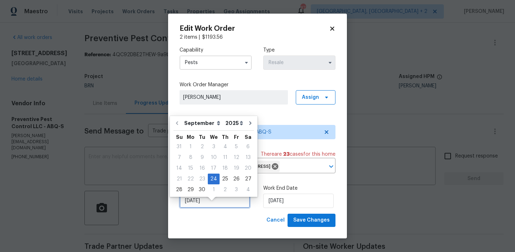
click at [203, 206] on input "24/09/2025" at bounding box center [214, 200] width 70 height 14
click at [219, 192] on div "2" at bounding box center [224, 189] width 11 height 10
type input "02/10/2025"
select select "9"
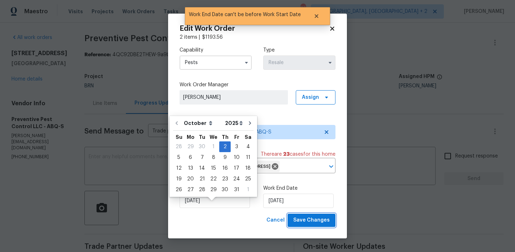
click at [304, 224] on span "Save Changes" at bounding box center [311, 219] width 36 height 9
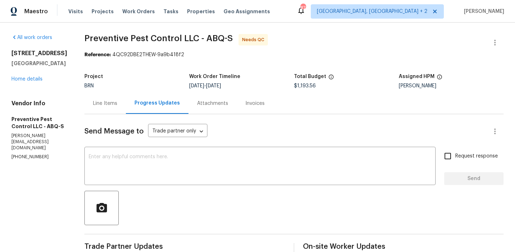
click at [104, 108] on div "Line Items" at bounding box center [104, 103] width 41 height 21
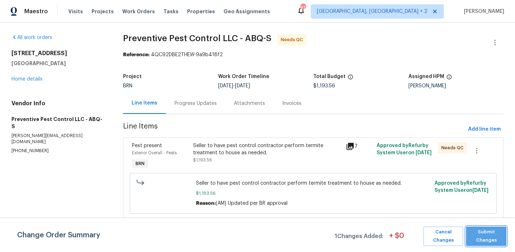
click at [483, 232] on span "Submit Changes" at bounding box center [485, 236] width 33 height 16
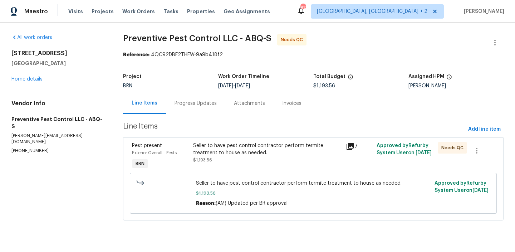
click at [218, 155] on div "Seller to have pest control contractor perform termite treatment to house as ne…" at bounding box center [267, 149] width 149 height 14
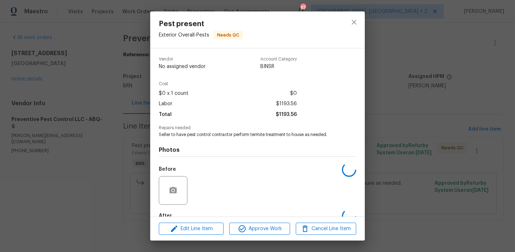
scroll to position [42, 0]
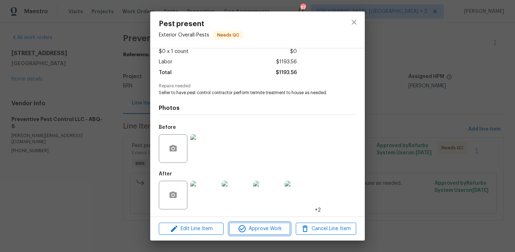
click at [266, 226] on span "Approve Work" at bounding box center [259, 228] width 56 height 9
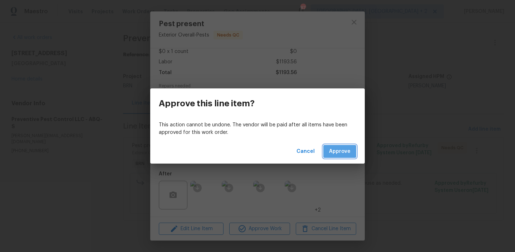
click at [341, 148] on span "Approve" at bounding box center [339, 151] width 21 height 9
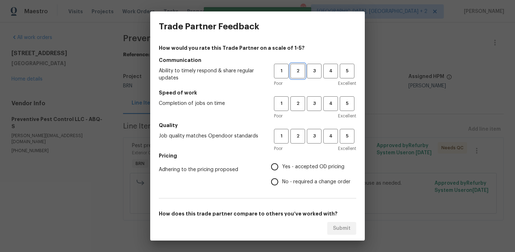
click at [298, 70] on span "2" at bounding box center [297, 71] width 13 height 8
click at [298, 112] on div "Poor Excellent" at bounding box center [315, 115] width 82 height 7
click at [298, 105] on span "2" at bounding box center [297, 103] width 13 height 8
click at [298, 132] on button "2" at bounding box center [297, 136] width 15 height 15
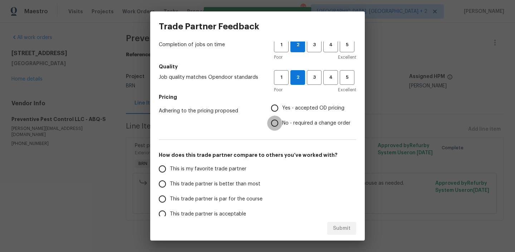
click at [268, 126] on input "No - required a change order" at bounding box center [274, 122] width 15 height 15
radio input "true"
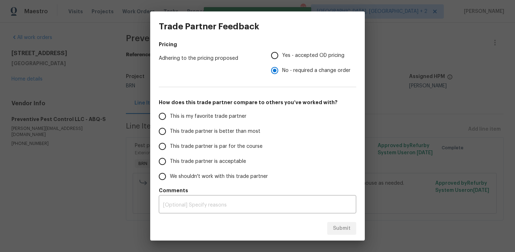
click at [188, 132] on span "This trade partner is better than most" at bounding box center [215, 132] width 90 height 8
click at [170, 132] on input "This trade partner is better than most" at bounding box center [162, 131] width 15 height 15
click at [333, 232] on span "Submit" at bounding box center [342, 228] width 18 height 9
radio input "true"
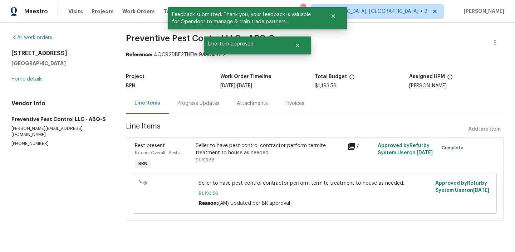
click at [183, 103] on div "Progress Updates" at bounding box center [198, 103] width 42 height 7
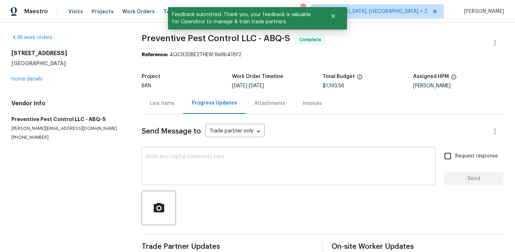
click at [187, 158] on textarea at bounding box center [288, 166] width 285 height 25
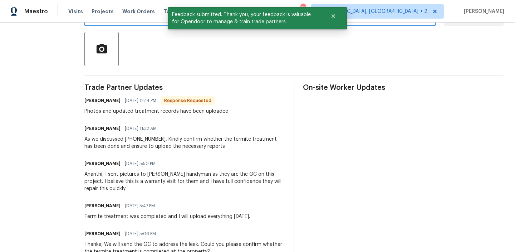
scroll to position [122, 0]
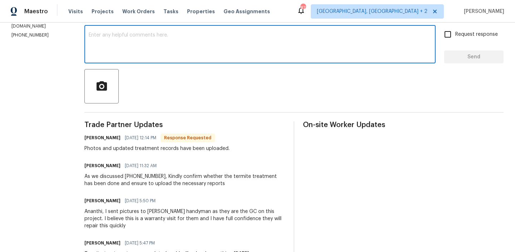
paste textarea "WO is approved, Please upload the invoice under the invoice section.Thanks"
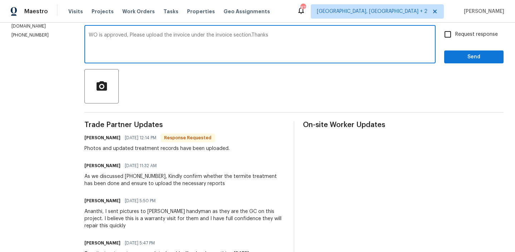
type textarea "WO is approved, Please upload the invoice under the invoice section.Thanks"
click at [469, 34] on span "Request response" at bounding box center [476, 35] width 43 height 8
click at [455, 34] on input "Request response" at bounding box center [447, 34] width 15 height 15
checkbox input "true"
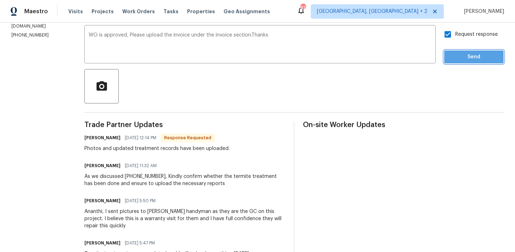
click at [456, 61] on button "Send" at bounding box center [473, 56] width 59 height 13
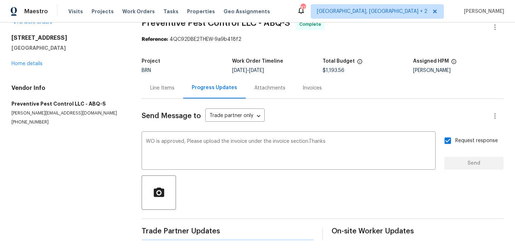
scroll to position [0, 0]
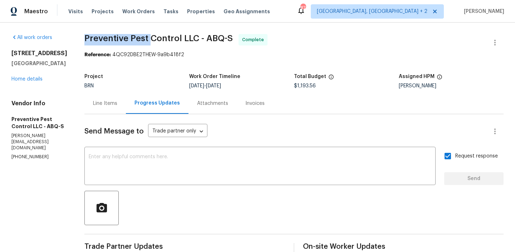
drag, startPoint x: 77, startPoint y: 36, endPoint x: 146, endPoint y: 37, distance: 69.0
copy span "Preventive Pest"
click at [36, 81] on link "Home details" at bounding box center [26, 78] width 31 height 5
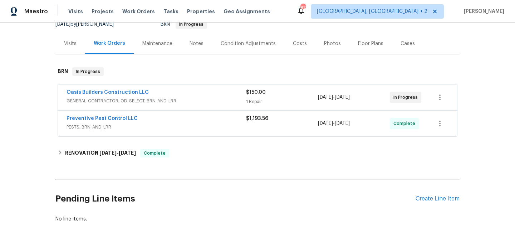
scroll to position [76, 0]
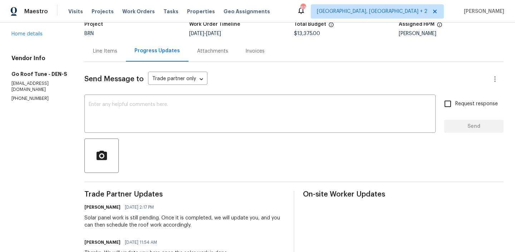
scroll to position [58, 0]
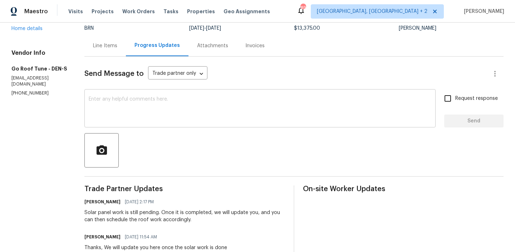
click at [131, 106] on textarea at bounding box center [260, 108] width 342 height 25
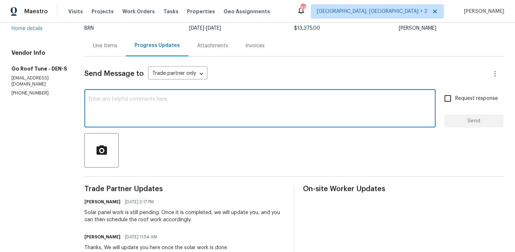
click at [132, 110] on textarea at bounding box center [260, 108] width 342 height 25
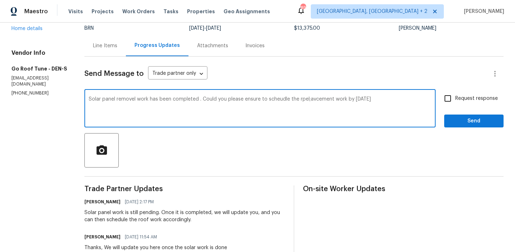
type textarea "Solar panel removel work has been completed . Could you please ensure to scheud…"
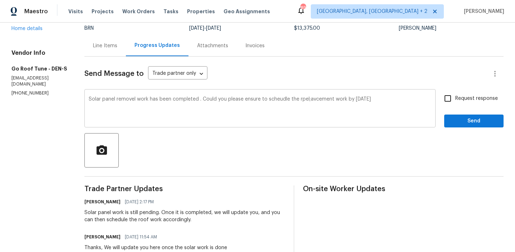
click at [118, 95] on div "Solar panel removel work has been completed . Could you please ensure to scheud…" at bounding box center [259, 109] width 351 height 36
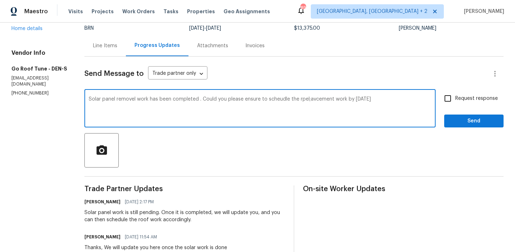
click at [110, 99] on textarea "Solar panel removel work has been completed . Could you please ensure to scheud…" at bounding box center [260, 108] width 342 height 25
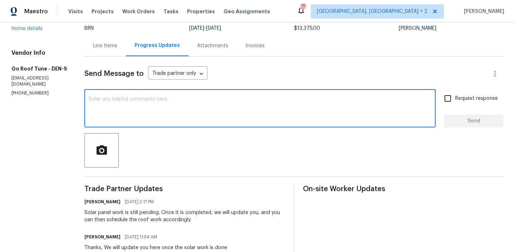
paste textarea "Solar panel removal work has been completed. Please ensure that the replacement…"
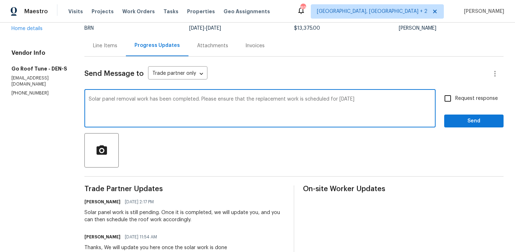
type textarea "Solar panel removal work has been completed. Please ensure that the replacement…"
click at [447, 103] on input "Request response" at bounding box center [447, 98] width 15 height 15
checkbox input "true"
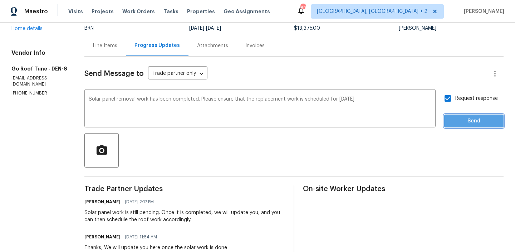
click at [451, 117] on span "Send" at bounding box center [474, 121] width 48 height 9
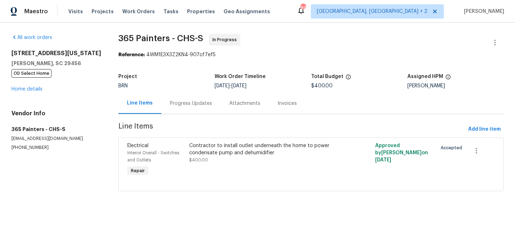
click at [185, 94] on div "Progress Updates" at bounding box center [190, 103] width 59 height 21
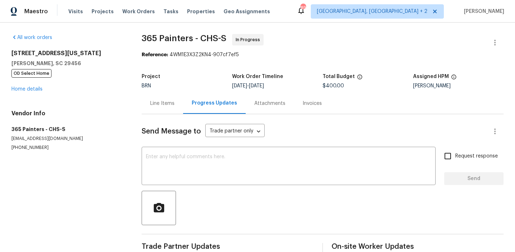
scroll to position [49, 0]
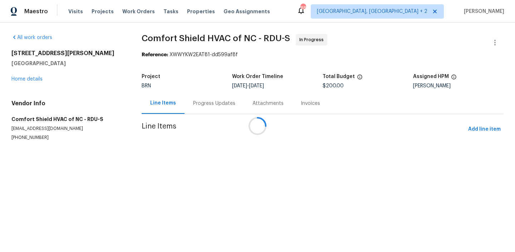
click at [192, 106] on div at bounding box center [257, 126] width 515 height 252
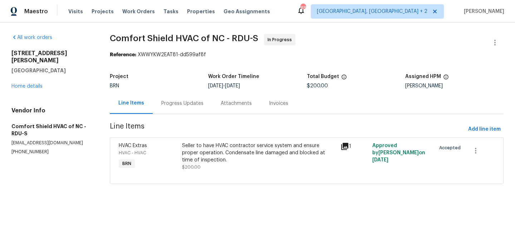
click at [184, 105] on div "Progress Updates" at bounding box center [182, 103] width 42 height 7
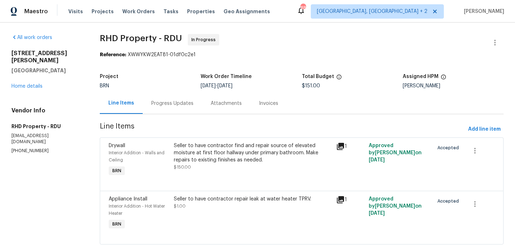
click at [164, 104] on div "Progress Updates" at bounding box center [172, 103] width 42 height 7
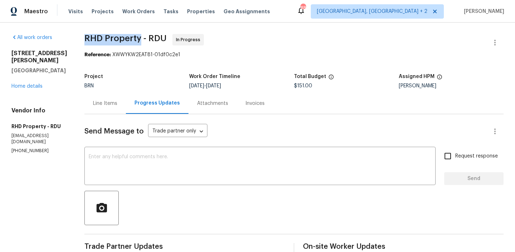
drag, startPoint x: 90, startPoint y: 39, endPoint x: 151, endPoint y: 39, distance: 61.1
copy span "RHD Property"
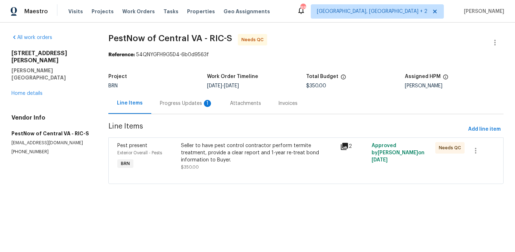
click at [177, 101] on div "Progress Updates 1" at bounding box center [186, 103] width 53 height 7
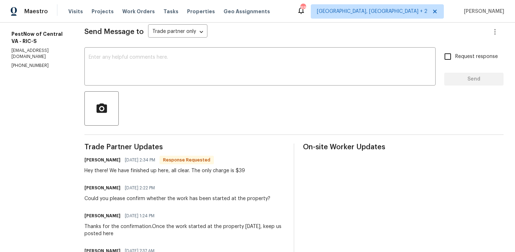
scroll to position [99, 0]
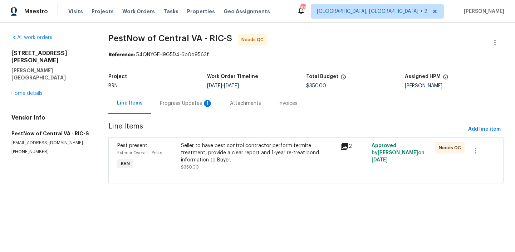
click at [167, 97] on div "Progress Updates 1" at bounding box center [186, 103] width 70 height 21
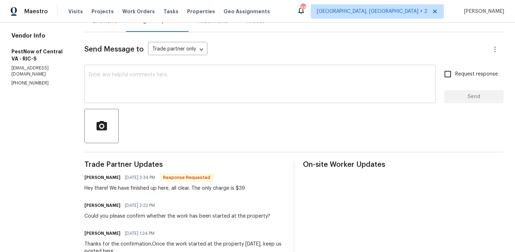
scroll to position [83, 0]
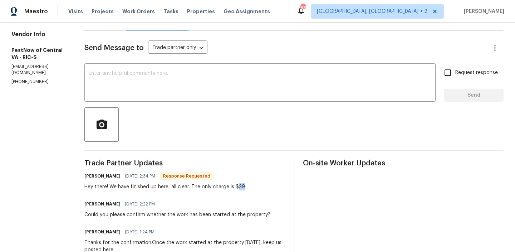
drag, startPoint x: 236, startPoint y: 187, endPoint x: 252, endPoint y: 187, distance: 16.1
click at [252, 187] on div "[PERSON_NAME] [DATE] 2:34 PM Response Requested Hey there! We have finished up …" at bounding box center [184, 180] width 200 height 19
copy div "39"
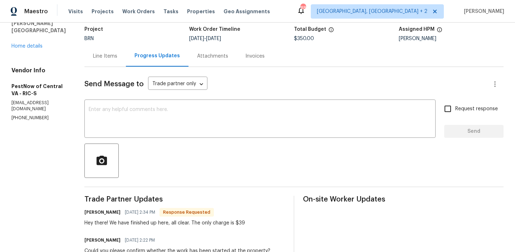
click at [96, 53] on div "Line Items" at bounding box center [105, 56] width 24 height 7
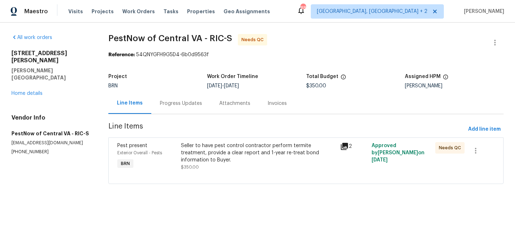
click at [233, 156] on div "Seller to have pest control contractor perform termite treatment, provide a cle…" at bounding box center [258, 152] width 154 height 21
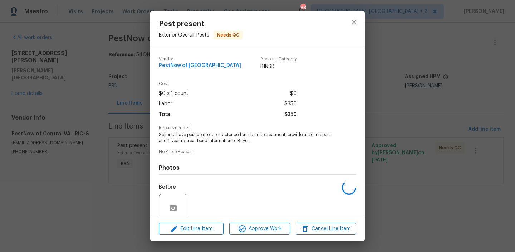
scroll to position [59, 0]
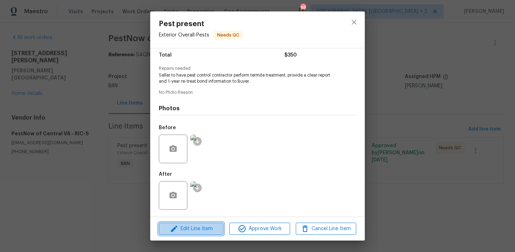
click at [195, 231] on span "Edit Line Item" at bounding box center [191, 228] width 60 height 9
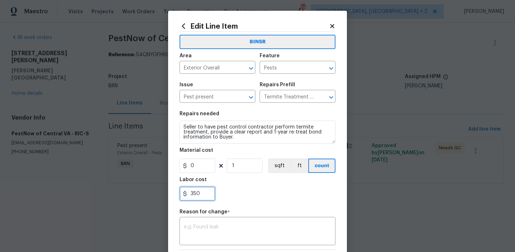
click at [207, 193] on input "350" at bounding box center [197, 193] width 36 height 14
type input "3"
paste input "39"
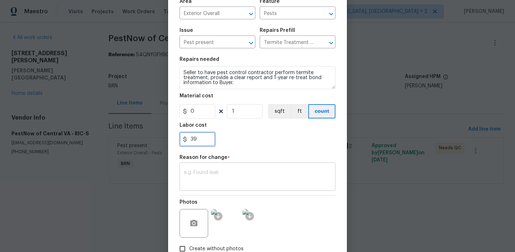
type input "39"
click at [210, 170] on textarea at bounding box center [257, 177] width 147 height 15
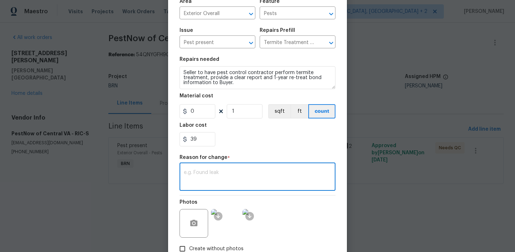
click at [207, 172] on textarea at bounding box center [257, 177] width 147 height 15
paste textarea "(AM) Updated per vendors final cost."
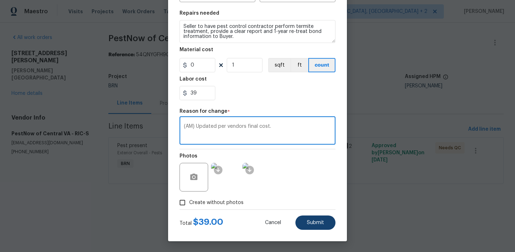
type textarea "(AM) Updated per vendors final cost."
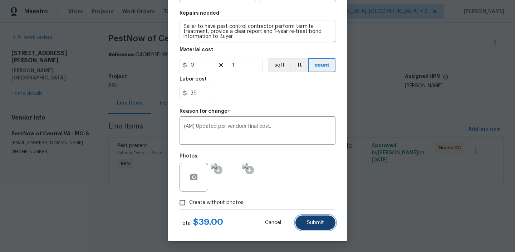
click at [315, 223] on span "Submit" at bounding box center [315, 222] width 17 height 5
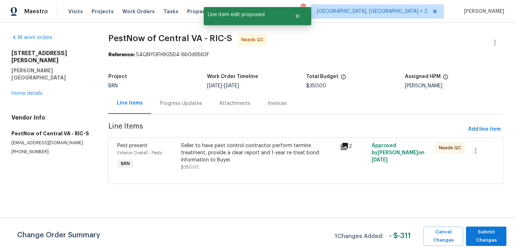
scroll to position [0, 0]
click at [483, 234] on span "Submit Changes" at bounding box center [485, 236] width 33 height 16
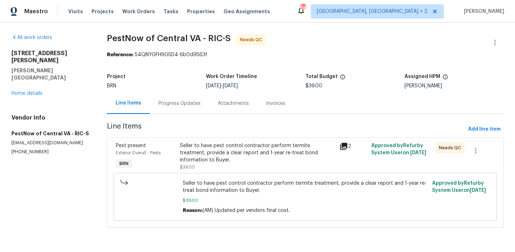
click at [168, 98] on div "Progress Updates" at bounding box center [179, 103] width 59 height 21
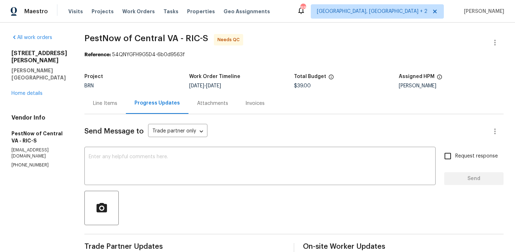
click at [93, 109] on div "Line Items" at bounding box center [104, 103] width 41 height 21
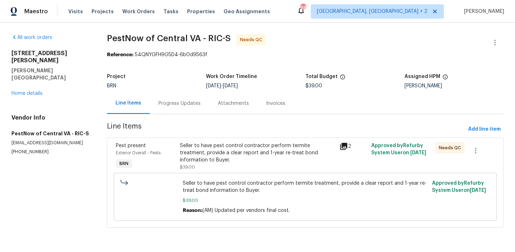
click at [209, 150] on div "Seller to have pest control contractor perform termite treatment, provide a cle…" at bounding box center [257, 152] width 155 height 21
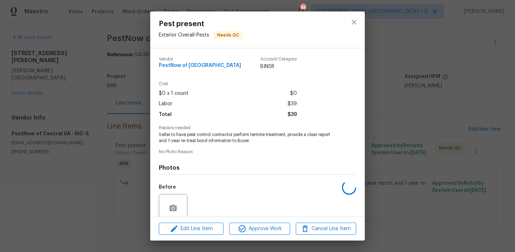
scroll to position [59, 0]
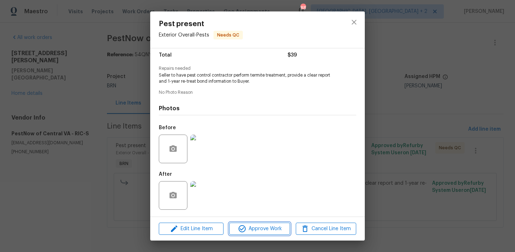
click at [254, 225] on span "Approve Work" at bounding box center [259, 228] width 56 height 9
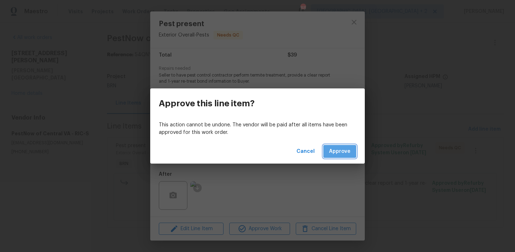
click at [342, 147] on span "Approve" at bounding box center [339, 151] width 21 height 9
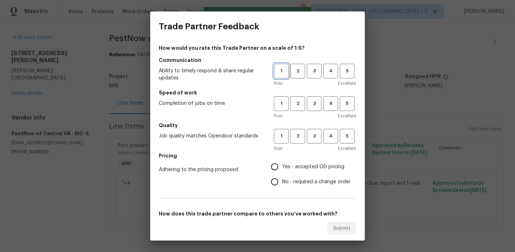
click at [283, 67] on span "1" at bounding box center [280, 71] width 13 height 8
click at [294, 71] on span "2" at bounding box center [297, 71] width 13 height 8
click at [320, 69] on span "3" at bounding box center [313, 71] width 13 height 8
click at [315, 101] on span "3" at bounding box center [313, 103] width 13 height 8
click at [314, 134] on span "3" at bounding box center [313, 136] width 13 height 8
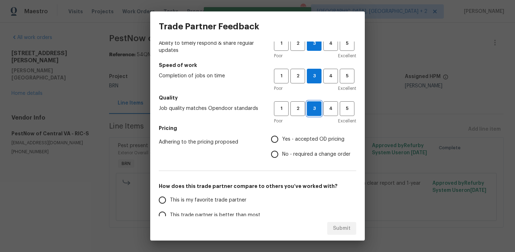
scroll to position [52, 0]
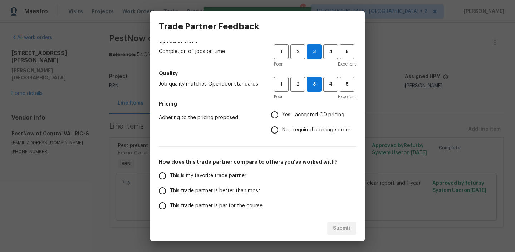
click at [275, 116] on input "Yes - accepted OD pricing" at bounding box center [274, 114] width 15 height 15
radio input "true"
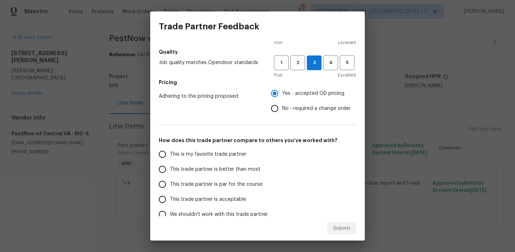
click at [164, 156] on input "This is my favorite trade partner" at bounding box center [162, 154] width 15 height 15
click at [341, 233] on button "Submit" at bounding box center [341, 228] width 29 height 13
radio input "true"
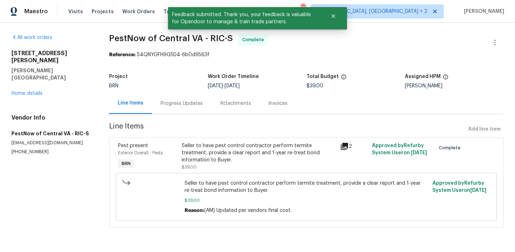
click at [179, 111] on div "Progress Updates" at bounding box center [181, 103] width 59 height 21
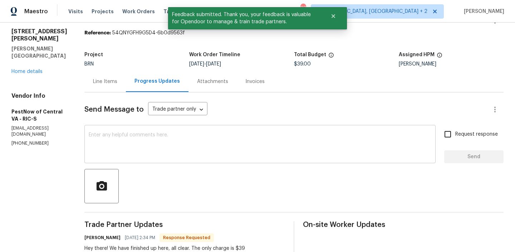
scroll to position [56, 0]
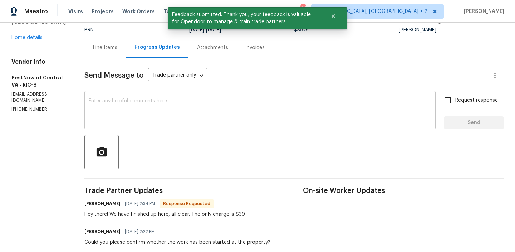
click at [149, 115] on textarea at bounding box center [260, 110] width 342 height 25
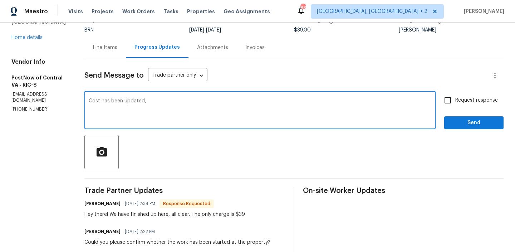
paste textarea "WO is approved, Please upload the invoice under the invoice section.Thanks"
type textarea "Cost has been updated, WO is approved, Please upload the invoice under the invo…"
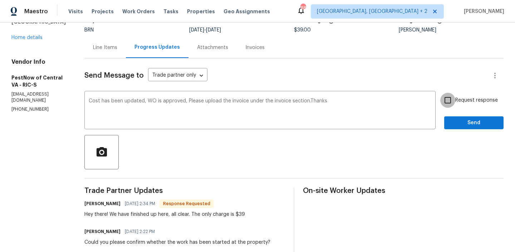
click at [454, 97] on input "Request response" at bounding box center [447, 100] width 15 height 15
checkbox input "true"
click at [457, 119] on span "Send" at bounding box center [474, 122] width 48 height 9
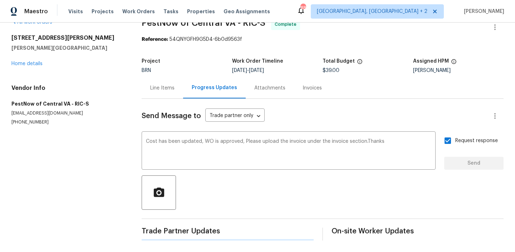
scroll to position [0, 0]
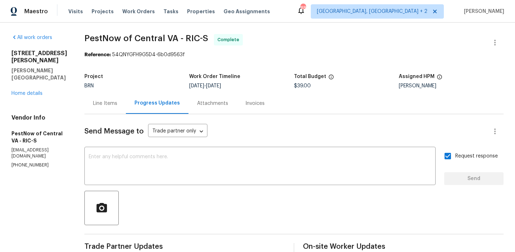
click at [239, 108] on div "Invoices" at bounding box center [255, 103] width 36 height 21
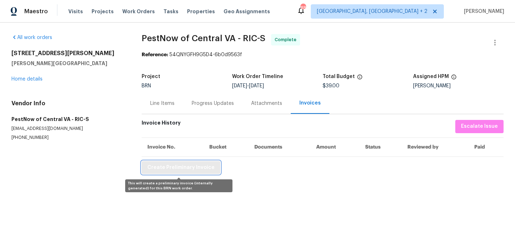
click at [168, 165] on span "Create Preliminary Invoice" at bounding box center [180, 167] width 67 height 9
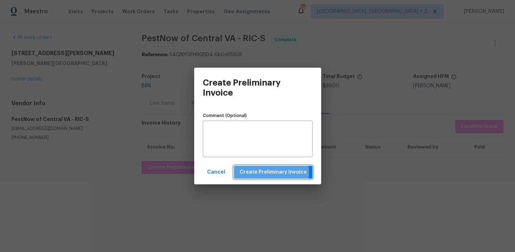
click at [268, 173] on span "Create Preliminary Invoice" at bounding box center [272, 172] width 67 height 9
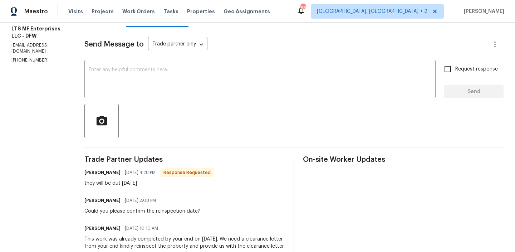
scroll to position [94, 0]
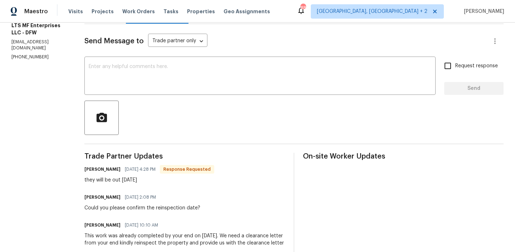
click at [151, 99] on div "Send Message to Trade partner only Trade partner only ​ x ​ Request response Se…" at bounding box center [293, 167] width 419 height 287
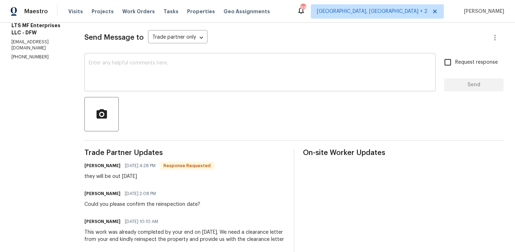
click at [133, 89] on div "x ​" at bounding box center [259, 73] width 351 height 36
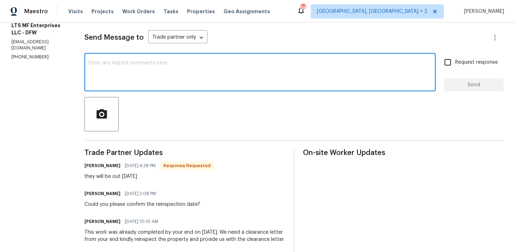
click at [131, 82] on textarea at bounding box center [260, 72] width 342 height 25
type textarea "Thanks, Kindly ensure to upload the"
click at [116, 65] on textarea "Thanks, Kindly ensure to upload the" at bounding box center [260, 72] width 342 height 25
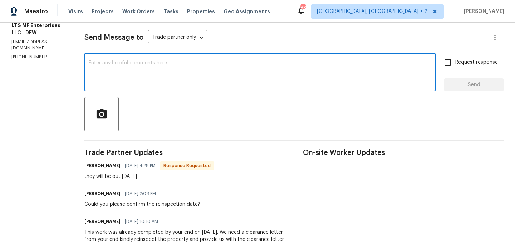
scroll to position [59, 0]
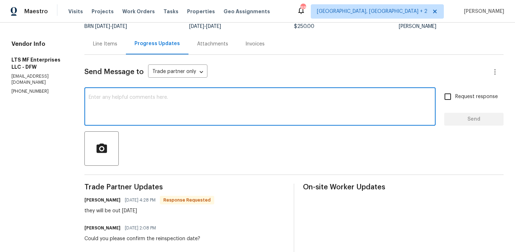
click at [103, 43] on div "Line Items" at bounding box center [105, 43] width 24 height 7
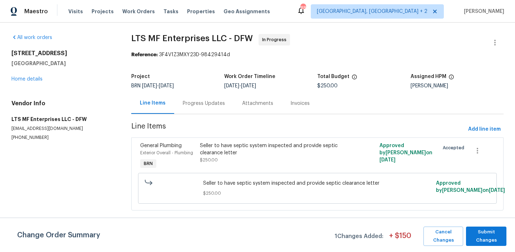
click at [192, 122] on section "LTS MF Enterprises LLC - DFW In Progress Reference: 3F4V1Z3MXY23D-98429414d Pro…" at bounding box center [317, 126] width 372 height 185
click at [193, 101] on div "Progress Updates" at bounding box center [204, 103] width 42 height 7
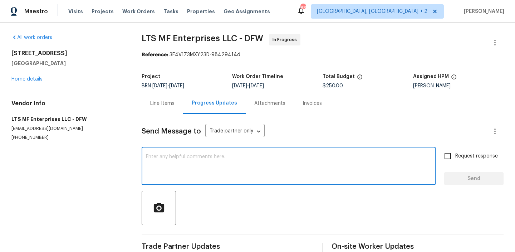
click at [173, 163] on textarea at bounding box center [288, 166] width 285 height 25
paste textarea "Thanks, Kindly ensure to upload the"
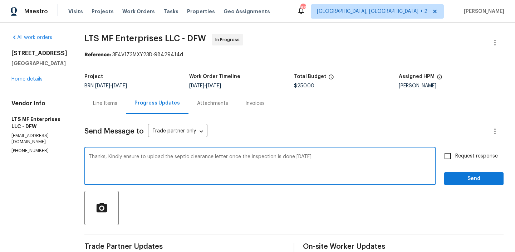
type textarea "Thanks, Kindly ensure to upload the septic clearance letter once the inspection…"
click at [462, 152] on span "Request response" at bounding box center [476, 156] width 43 height 8
click at [455, 152] on input "Request response" at bounding box center [447, 155] width 15 height 15
checkbox input "true"
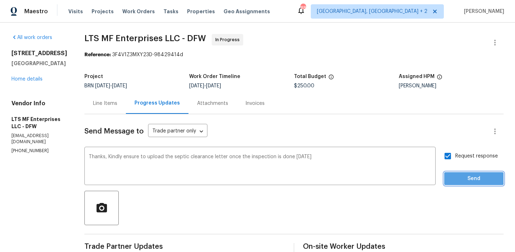
click at [454, 177] on span "Send" at bounding box center [474, 178] width 48 height 9
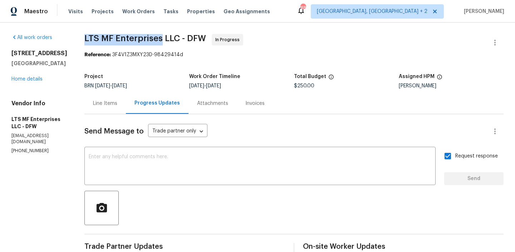
drag, startPoint x: 79, startPoint y: 39, endPoint x: 158, endPoint y: 42, distance: 78.7
click at [158, 42] on div "All work orders [STREET_ADDRESS][PERSON_NAME] Home details Vendor Info LTS MF E…" at bounding box center [257, 235] width 515 height 425
copy span "LTS MF Enterprises"
click at [21, 81] on link "Home details" at bounding box center [26, 78] width 31 height 5
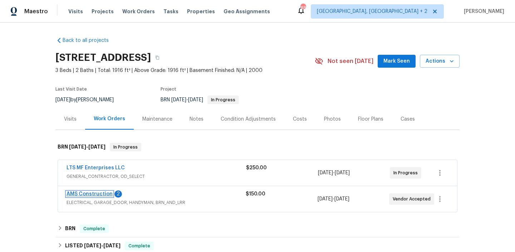
click at [76, 193] on link "AMS Construction" at bounding box center [89, 193] width 46 height 5
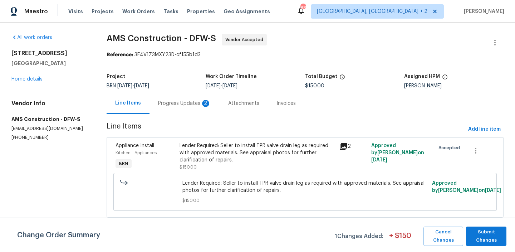
click at [187, 103] on div "Progress Updates 2" at bounding box center [184, 103] width 53 height 7
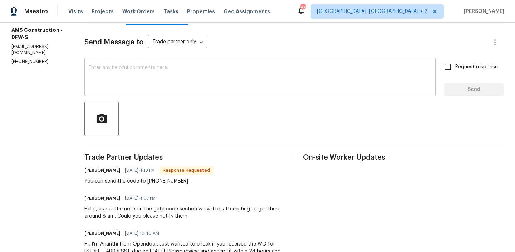
scroll to position [104, 0]
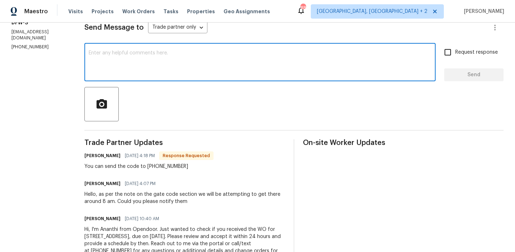
click at [150, 68] on textarea at bounding box center [260, 62] width 342 height 25
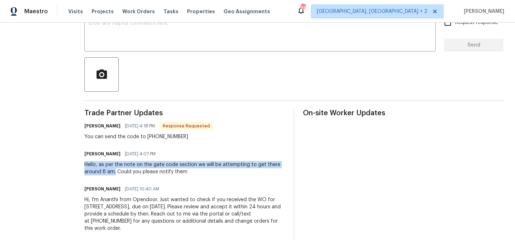
drag, startPoint x: 111, startPoint y: 172, endPoint x: 80, endPoint y: 165, distance: 31.6
click at [84, 165] on div "Hello, as per the note on the gate code section we will be attempting to get th…" at bounding box center [184, 168] width 200 height 14
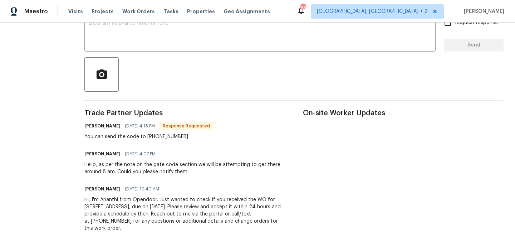
click at [76, 139] on div "All work orders [STREET_ADDRESS][PERSON_NAME] Home details Vendor Info AMS Cons…" at bounding box center [257, 70] width 515 height 362
drag, startPoint x: 76, startPoint y: 131, endPoint x: 164, endPoint y: 133, distance: 88.3
click at [164, 133] on div "All work orders [STREET_ADDRESS][PERSON_NAME] Home details Vendor Info AMS Cons…" at bounding box center [257, 70] width 515 height 362
drag, startPoint x: 139, startPoint y: 137, endPoint x: 196, endPoint y: 135, distance: 56.8
click at [196, 135] on div "You can send the code to [PHONE_NUMBER]" at bounding box center [148, 136] width 129 height 7
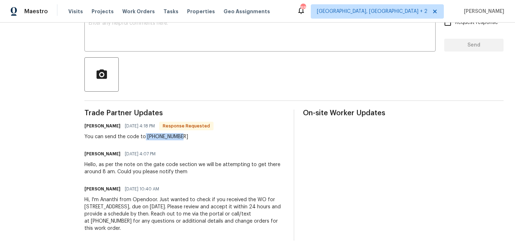
scroll to position [0, 0]
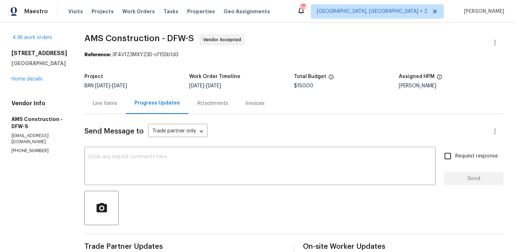
click at [84, 39] on span "AMS Construction - DFW-S" at bounding box center [138, 38] width 109 height 9
copy span "AMS"
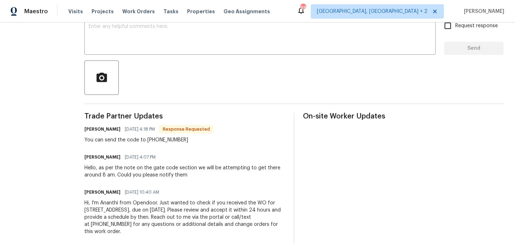
scroll to position [132, 0]
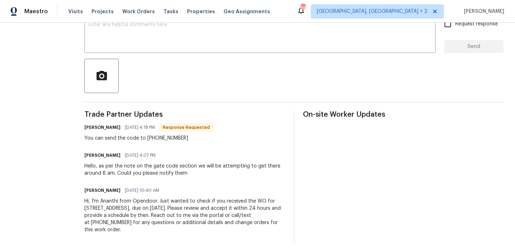
drag, startPoint x: 96, startPoint y: 168, endPoint x: 107, endPoint y: 172, distance: 11.7
click at [107, 172] on div "Hello, as per the note on the gate code section we will be attempting to get th…" at bounding box center [184, 169] width 200 height 14
click at [109, 173] on div "Hello, as per the note on the gate code section we will be attempting to get th…" at bounding box center [184, 169] width 200 height 14
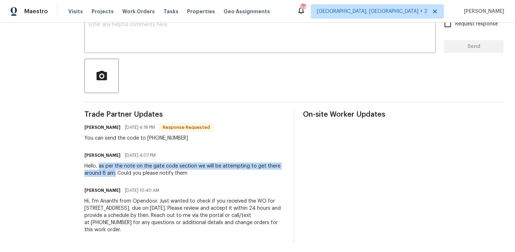
drag, startPoint x: 109, startPoint y: 173, endPoint x: 95, endPoint y: 167, distance: 14.7
click at [95, 167] on div "Hello, as per the note on the gate code section we will be attempting to get th…" at bounding box center [184, 169] width 200 height 14
copy div "as per the note on the gate code section we will be attempting to get there aro…"
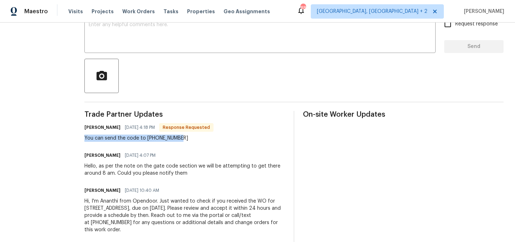
drag, startPoint x: 79, startPoint y: 136, endPoint x: 173, endPoint y: 139, distance: 94.4
click at [174, 139] on div "All work orders [STREET_ADDRESS][PERSON_NAME] Home details Vendor Info AMS Cons…" at bounding box center [257, 72] width 515 height 362
copy div "You can send the code to [PHONE_NUMBER]"
click at [155, 125] on span "[DATE] 4:18 PM" at bounding box center [140, 127] width 30 height 7
drag, startPoint x: 141, startPoint y: 140, endPoint x: 193, endPoint y: 139, distance: 52.2
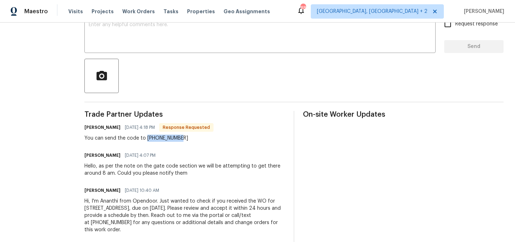
click at [193, 139] on div "You can send the code to [PHONE_NUMBER]" at bounding box center [148, 137] width 129 height 7
copy div "[PHONE_NUMBER]"
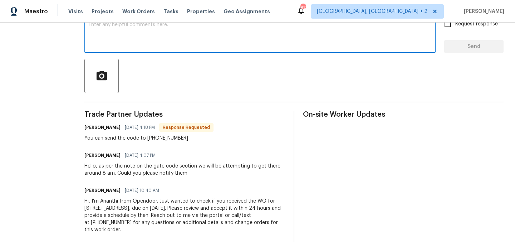
click at [169, 39] on textarea at bounding box center [260, 34] width 342 height 25
type textarea "T"
type textarea "We will update you . Thanks"
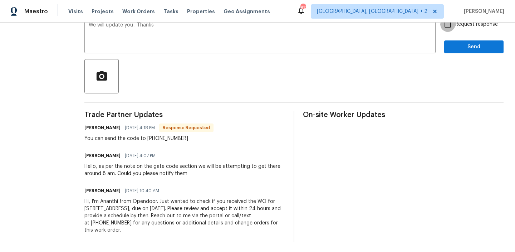
click at [455, 27] on input "Request response" at bounding box center [447, 24] width 15 height 15
checkbox input "true"
click at [454, 52] on button "Send" at bounding box center [473, 46] width 59 height 13
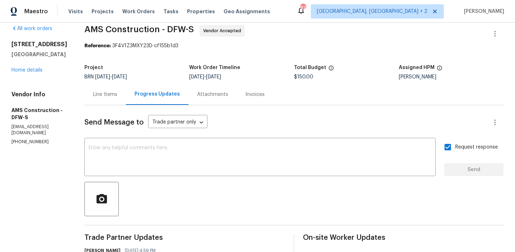
scroll to position [0, 0]
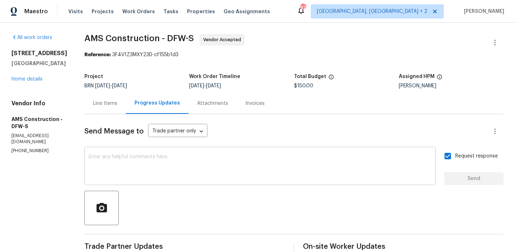
click at [156, 179] on div "x ​" at bounding box center [259, 166] width 351 height 36
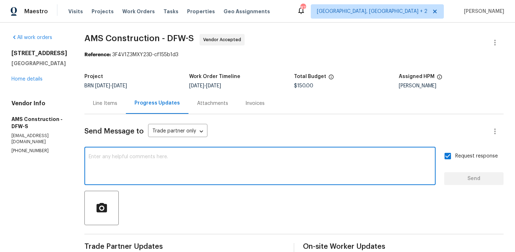
paste textarea "AMS will be visiting the property tomorrow. As noted in the gate code section, …"
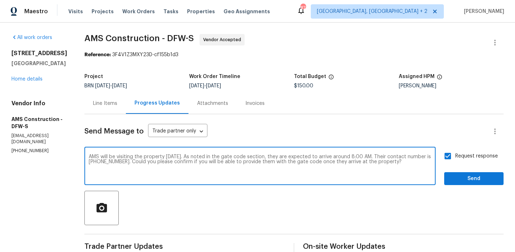
type textarea "AMS will be visiting the property tomorrow. As noted in the gate code section, …"
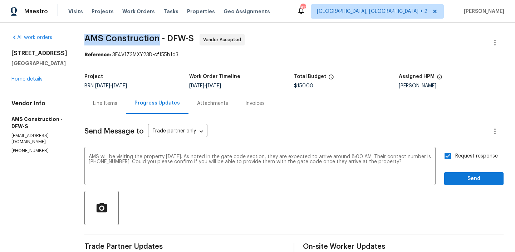
drag, startPoint x: 78, startPoint y: 38, endPoint x: 155, endPoint y: 37, distance: 77.2
click at [155, 37] on div "All work orders 9021 Monticello Dr Granbury, TX 76049 Home details Vendor Info …" at bounding box center [257, 218] width 515 height 390
copy span "AMS Construction"
click at [120, 41] on span "AMS Construction - DFW-S" at bounding box center [138, 38] width 109 height 9
click at [118, 157] on textarea "AMS will be visiting the property tomorrow. As noted in the gate code section, …" at bounding box center [260, 166] width 342 height 25
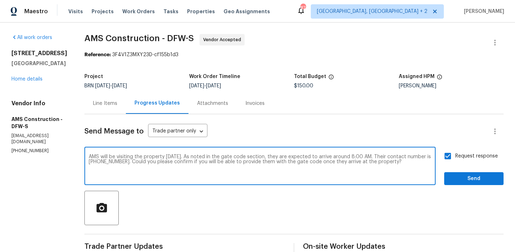
click at [118, 157] on textarea "AMS will be visiting the property tomorrow. As noted in the gate code section, …" at bounding box center [260, 166] width 342 height 25
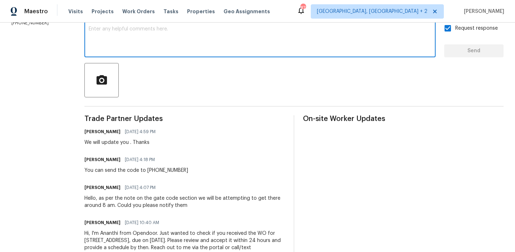
scroll to position [133, 0]
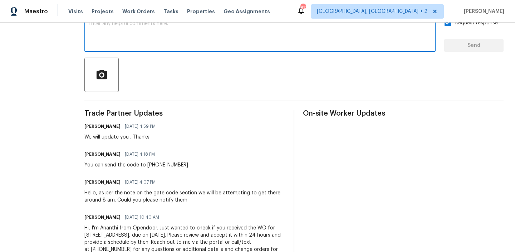
paste textarea "AMS will be visiting the property tomorrow 10/03. As noted in the gate code sec…"
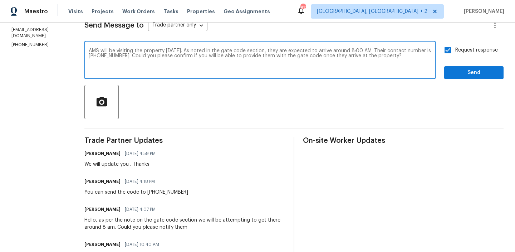
scroll to position [93, 0]
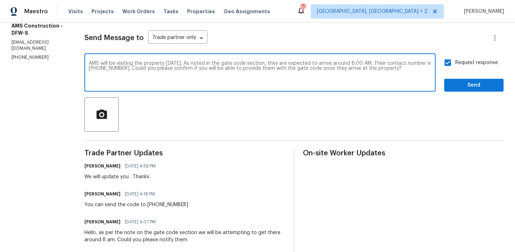
drag, startPoint x: 202, startPoint y: 64, endPoint x: 281, endPoint y: 64, distance: 79.3
click at [281, 64] on textarea "AMS will be visiting the property tomorrow 10/03. As noted in the gate code sec…" at bounding box center [260, 73] width 342 height 25
type textarea "AMS will be visiting the property tomorrow 10/03. As noted in the gate code sec…"
click at [173, 72] on textarea "AMS will be visiting the property tomorrow 10/03. As noted in the gate code sec…" at bounding box center [260, 73] width 342 height 25
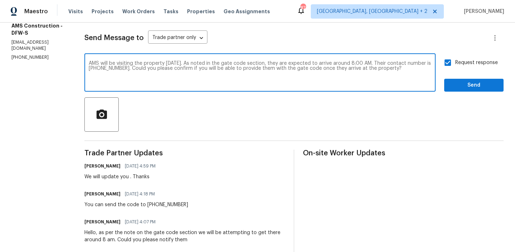
click at [173, 72] on textarea "AMS will be visiting the property tomorrow 10/03. As noted in the gate code sec…" at bounding box center [260, 73] width 342 height 25
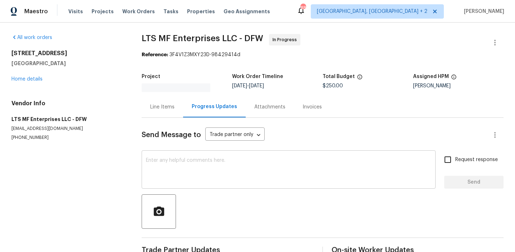
click at [159, 169] on textarea at bounding box center [288, 170] width 285 height 25
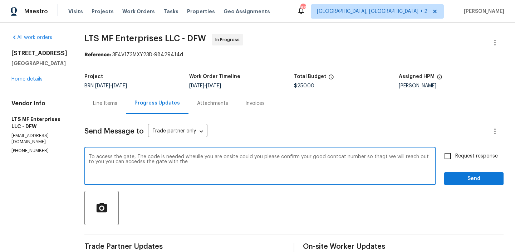
paste textarea "pass"
type textarea "To access the gate, The code is needed wheuile you are onsite could you please …"
click at [135, 160] on textarea "To access the gate, The code is needed wheuile you are onsite could you please …" at bounding box center [260, 166] width 342 height 25
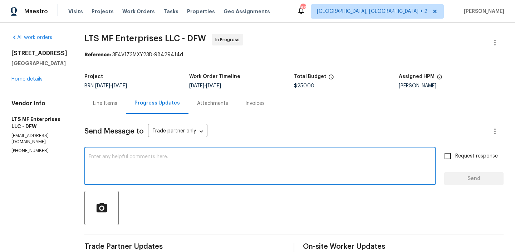
paste textarea "To access the gate, the code is required while you are onsite. Could you please…"
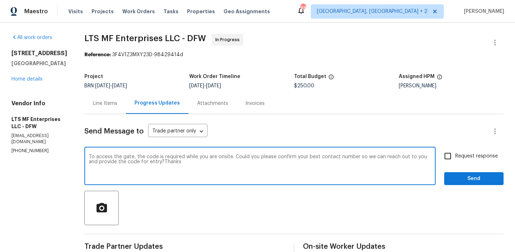
type textarea "To access the gate, the code is required while you are onsite. Could you please…"
click at [464, 149] on label "Request response" at bounding box center [469, 155] width 58 height 15
click at [455, 149] on input "Request response" at bounding box center [447, 155] width 15 height 15
checkbox input "true"
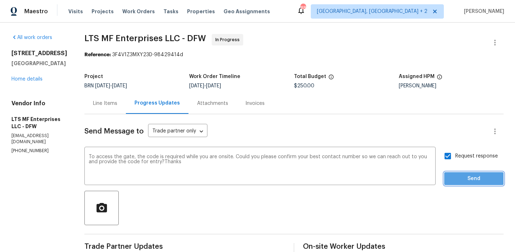
click at [455, 173] on button "Send" at bounding box center [473, 178] width 59 height 13
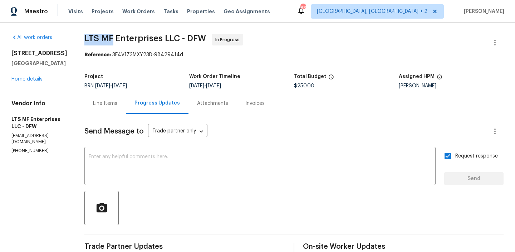
drag, startPoint x: 78, startPoint y: 36, endPoint x: 108, endPoint y: 38, distance: 30.4
click at [108, 38] on div "All work orders 9021 Monticello Dr Granbury, TX 76049 Home details Vendor Info …" at bounding box center [257, 256] width 515 height 467
copy span "LTS MF"
click at [32, 81] on link "Home details" at bounding box center [26, 78] width 31 height 5
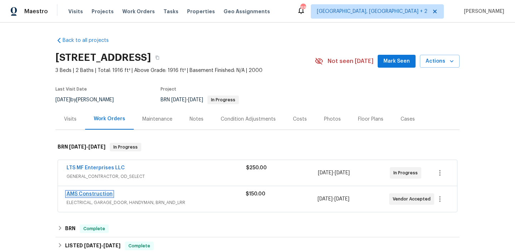
click at [89, 195] on link "AMS Construction" at bounding box center [89, 193] width 46 height 5
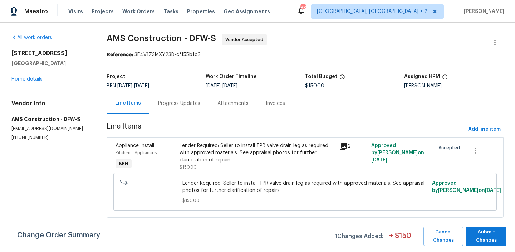
click at [187, 159] on div "Lender Required: Seller to install TPR valve drain leg as required with approve…" at bounding box center [256, 152] width 155 height 21
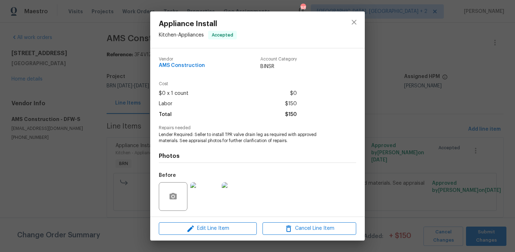
click at [197, 135] on span "Lender Required: Seller to install TPR valve drain leg as required with approve…" at bounding box center [248, 138] width 178 height 12
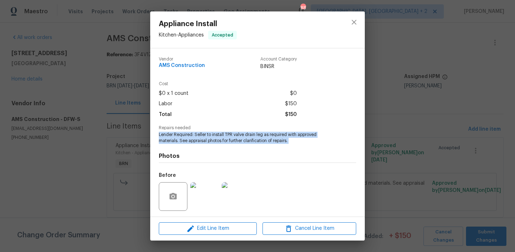
click at [197, 135] on span "Lender Required: Seller to install TPR valve drain leg as required with approve…" at bounding box center [248, 138] width 178 height 12
copy span "Lender Required: Seller to install TPR valve drain leg as required with approve…"
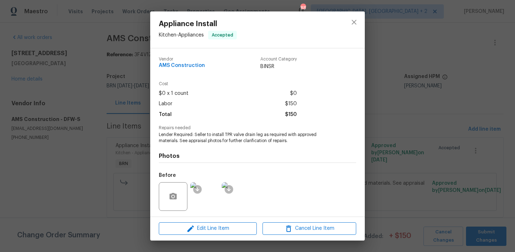
click at [107, 82] on div "Appliance Install Kitchen - Appliances Accepted Vendor AMS Construction Account…" at bounding box center [257, 126] width 515 height 252
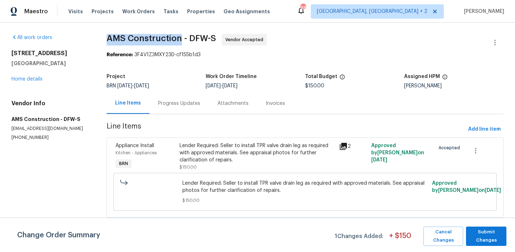
drag, startPoint x: 104, startPoint y: 42, endPoint x: 181, endPoint y: 40, distance: 76.8
click at [181, 40] on div "All work orders 9021 Monticello Dr Granbury, TX 76049 Home details Vendor Info …" at bounding box center [257, 130] width 515 height 215
copy span "AMS Construction"
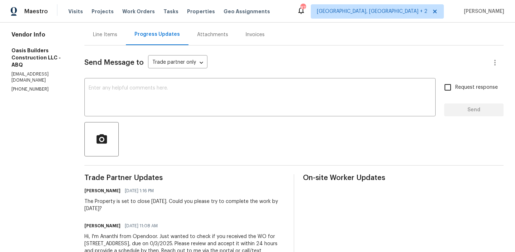
scroll to position [71, 0]
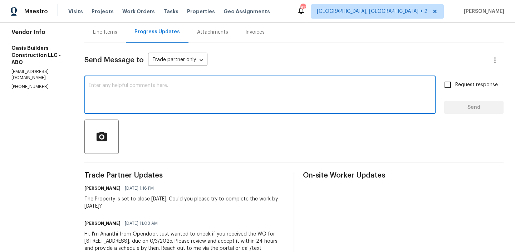
click at [138, 98] on textarea at bounding box center [260, 95] width 342 height 25
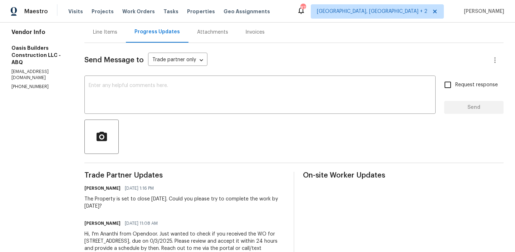
click at [31, 90] on p "[PHONE_NUMBER]" at bounding box center [39, 87] width 56 height 6
copy p "[PHONE_NUMBER]"
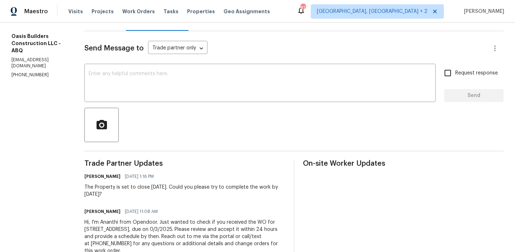
click at [105, 195] on div "The Property is set to close [DATE]. Could you please try to complete the work …" at bounding box center [184, 190] width 200 height 14
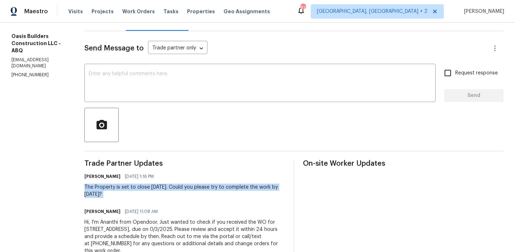
click at [105, 195] on div "The Property is set to close [DATE]. Could you please try to complete the work …" at bounding box center [184, 190] width 200 height 14
copy div "The Property is set to close [DATE]. Could you please try to complete the work …"
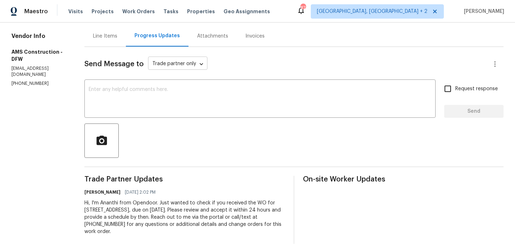
scroll to position [68, 0]
click at [128, 116] on div "x ​" at bounding box center [259, 99] width 351 height 36
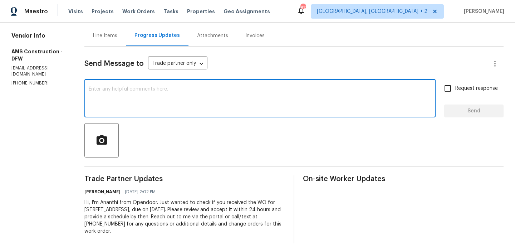
scroll to position [0, 0]
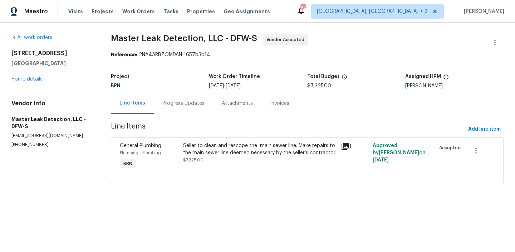
click at [178, 97] on div "Progress Updates" at bounding box center [183, 103] width 59 height 21
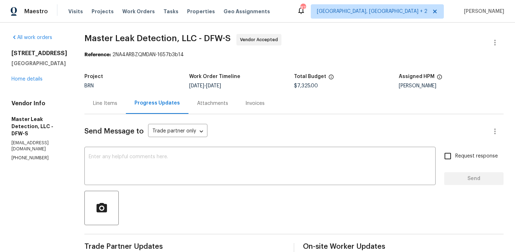
scroll to position [70, 0]
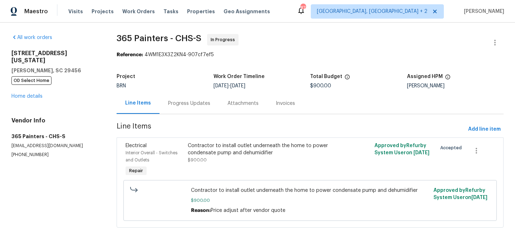
click at [174, 101] on div "Progress Updates" at bounding box center [189, 103] width 42 height 7
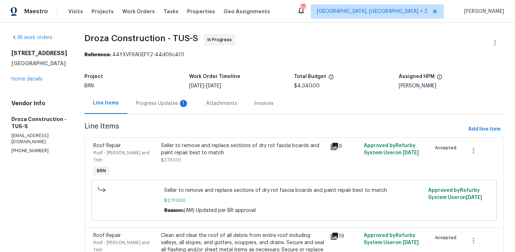
click at [158, 101] on div "Progress Updates 1" at bounding box center [162, 103] width 53 height 7
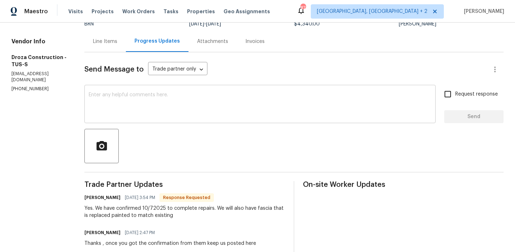
scroll to position [68, 0]
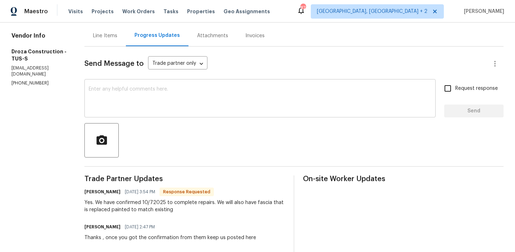
click at [153, 113] on div "x ​" at bounding box center [259, 99] width 351 height 36
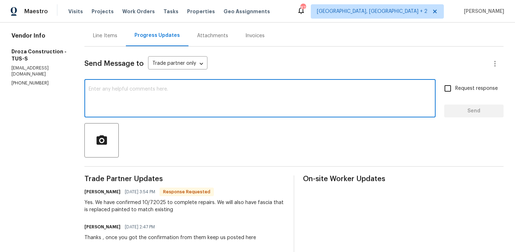
scroll to position [69, 0]
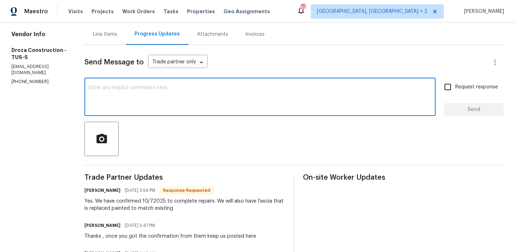
click at [148, 104] on textarea at bounding box center [260, 97] width 342 height 25
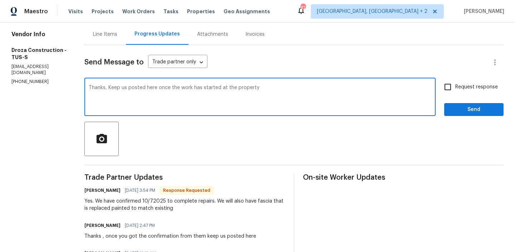
type textarea "Thanks, Keep us posted here once the work has started at the property"
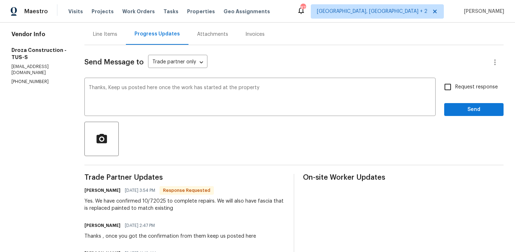
click at [462, 80] on label "Request response" at bounding box center [469, 86] width 58 height 15
click at [455, 80] on input "Request response" at bounding box center [447, 86] width 15 height 15
checkbox input "true"
click at [454, 114] on button "Send" at bounding box center [473, 109] width 59 height 13
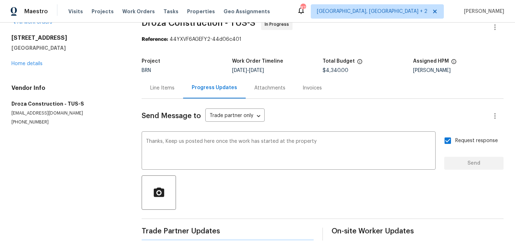
scroll to position [0, 0]
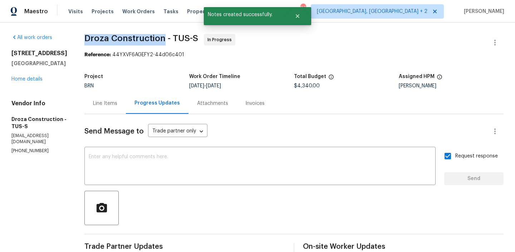
drag, startPoint x: 86, startPoint y: 38, endPoint x: 169, endPoint y: 39, distance: 82.6
copy span "Droza Construction"
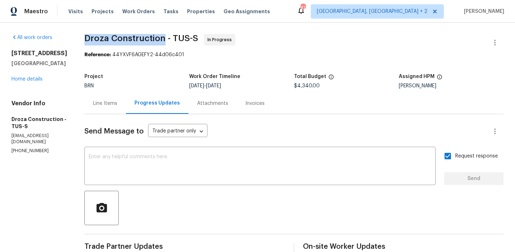
copy span "Droza Construction"
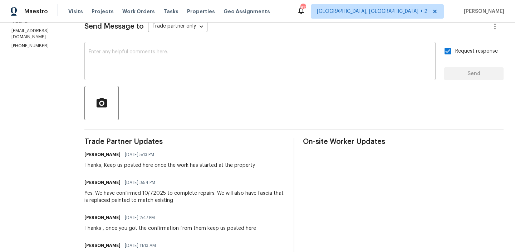
scroll to position [112, 0]
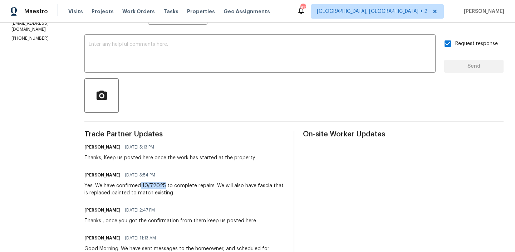
drag, startPoint x: 146, startPoint y: 185, endPoint x: 170, endPoint y: 185, distance: 24.3
click at [170, 185] on div "Yes. We have confirmed 10/72025 to complete repairs. We will also have fascia t…" at bounding box center [184, 189] width 200 height 14
copy div "10/72025"
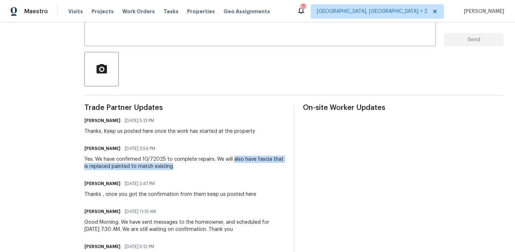
drag, startPoint x: 237, startPoint y: 159, endPoint x: 247, endPoint y: 167, distance: 12.6
click at [247, 167] on div "Yes. We have confirmed 10/72025 to complete repairs. We will also have fascia t…" at bounding box center [184, 162] width 200 height 14
copy div "also have fascia that is replaced painted to match existing"
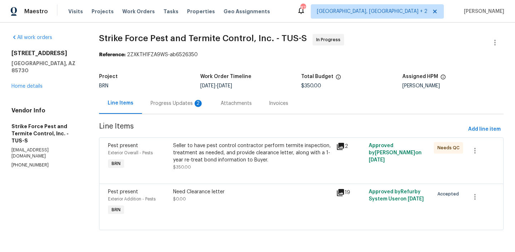
click at [183, 93] on div "Progress Updates 2" at bounding box center [177, 103] width 70 height 21
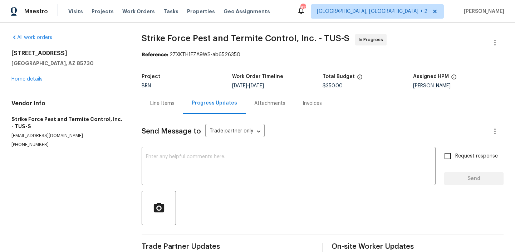
click at [181, 96] on div "Line Items" at bounding box center [162, 103] width 41 height 21
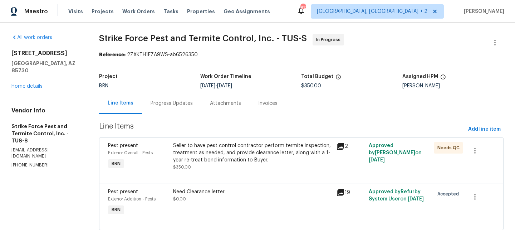
click at [171, 99] on div "Progress Updates" at bounding box center [171, 103] width 59 height 21
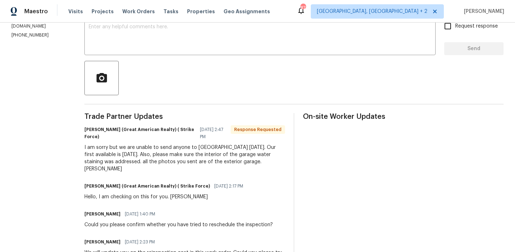
scroll to position [108, 0]
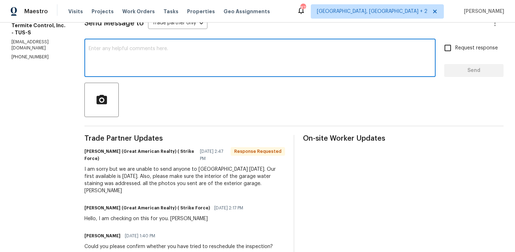
click at [146, 68] on textarea at bounding box center [260, 58] width 342 height 25
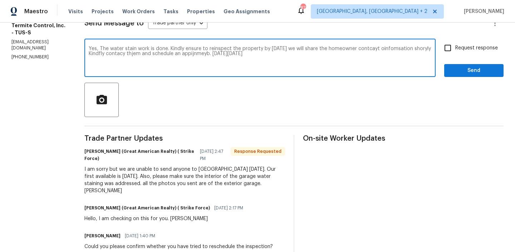
type textarea "Yes, The water stain work is done. Kindly ensure to reinspect the property by […"
click at [105, 53] on textarea "Yes, The water stain work is done. Kindly ensure to reinspect the property by M…" at bounding box center [260, 58] width 342 height 25
click at [104, 53] on textarea "Yes, The water stain work is done. Kindly ensure to reinspect the property by M…" at bounding box center [260, 58] width 342 height 25
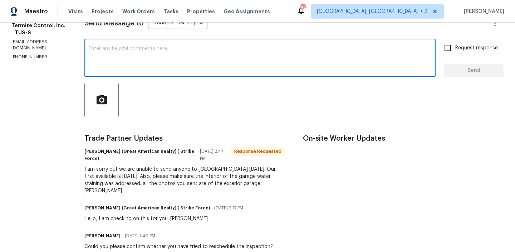
paste textarea "Yes, the water stain work has been completed. Please ensure the property is rei…"
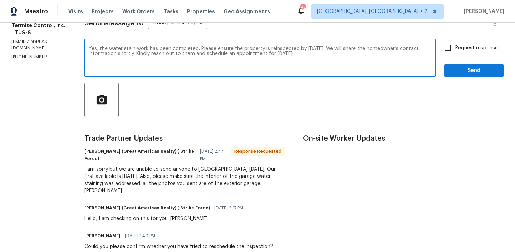
type textarea "Yes, the water stain work has been completed. Please ensure the property is rei…"
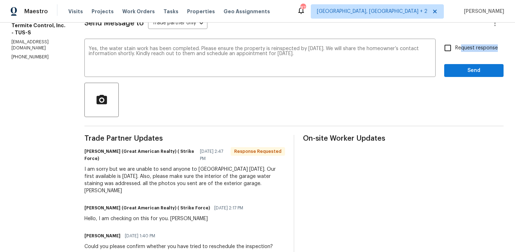
click at [463, 51] on label "Request response" at bounding box center [469, 47] width 58 height 15
click at [461, 67] on span "Send" at bounding box center [474, 70] width 48 height 9
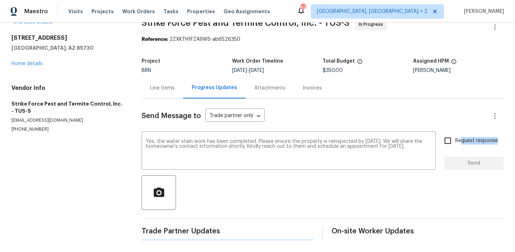
scroll to position [0, 0]
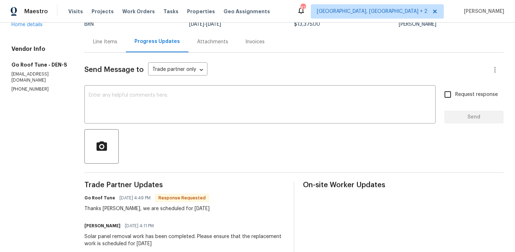
scroll to position [65, 0]
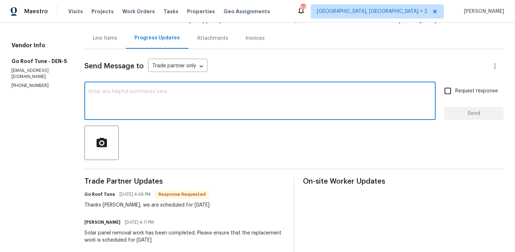
click at [139, 113] on textarea at bounding box center [260, 101] width 342 height 25
type textarea "Thanks for the confirmation"
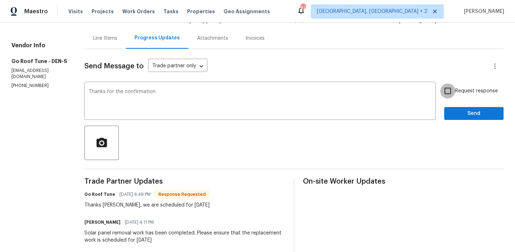
click at [446, 90] on input "Request response" at bounding box center [447, 90] width 15 height 15
checkbox input "true"
click at [455, 114] on span "Send" at bounding box center [474, 113] width 48 height 9
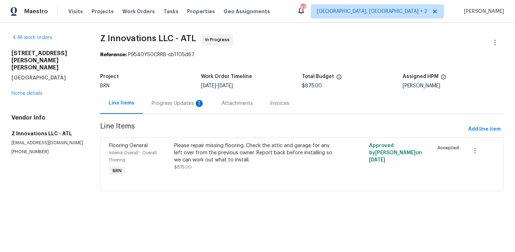
click at [180, 105] on div "Progress Updates 1" at bounding box center [178, 103] width 53 height 7
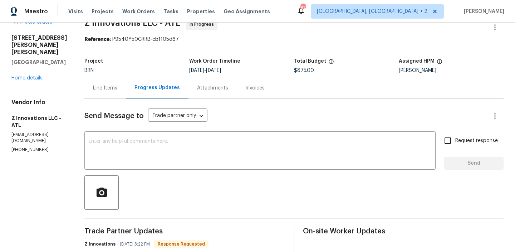
scroll to position [36, 0]
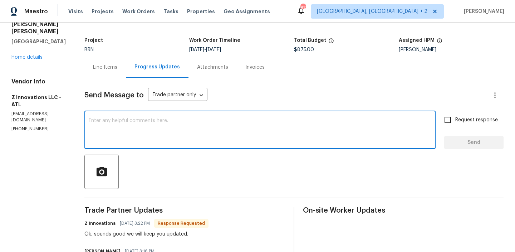
click at [142, 130] on textarea at bounding box center [260, 130] width 342 height 25
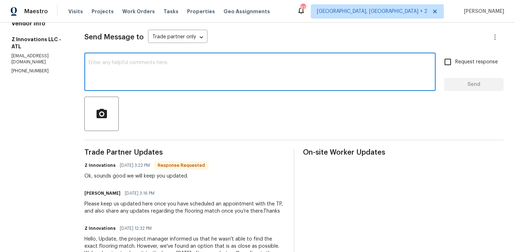
scroll to position [96, 0]
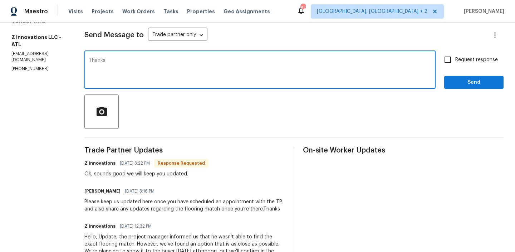
type textarea "Thanks"
click at [449, 60] on input "Request response" at bounding box center [447, 59] width 15 height 15
checkbox input "true"
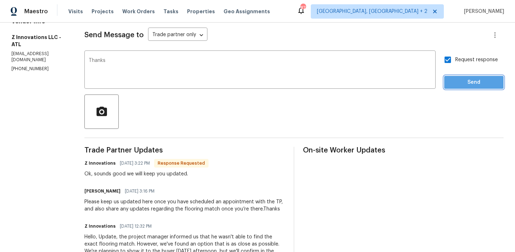
click at [453, 86] on button "Send" at bounding box center [473, 82] width 59 height 13
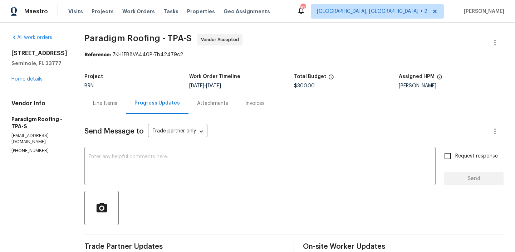
scroll to position [57, 0]
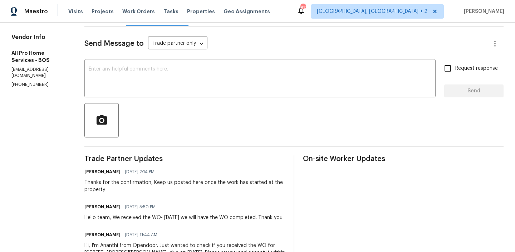
scroll to position [90, 0]
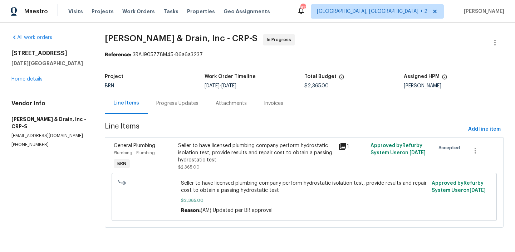
click at [178, 104] on div "Progress Updates" at bounding box center [177, 103] width 42 height 7
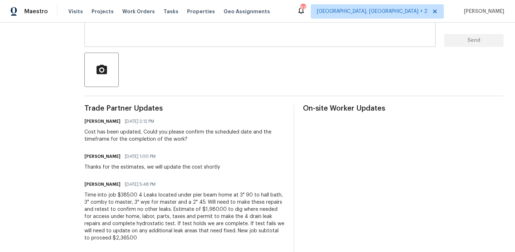
scroll to position [139, 0]
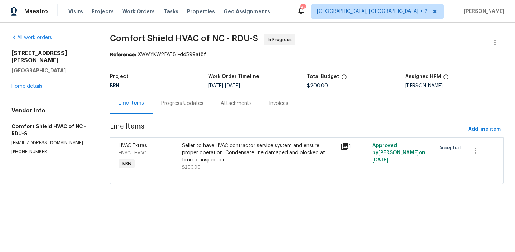
click at [179, 104] on div "Progress Updates" at bounding box center [182, 103] width 42 height 7
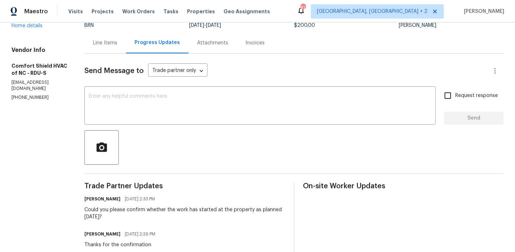
scroll to position [70, 0]
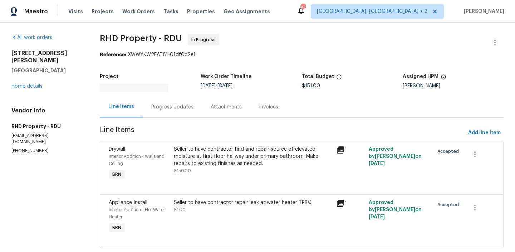
click at [182, 111] on div "Progress Updates" at bounding box center [172, 106] width 59 height 21
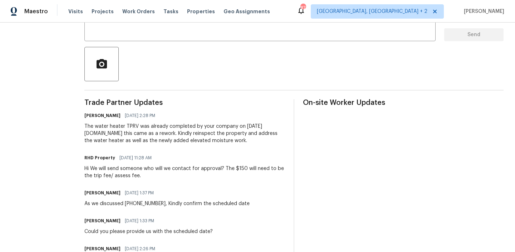
scroll to position [144, 0]
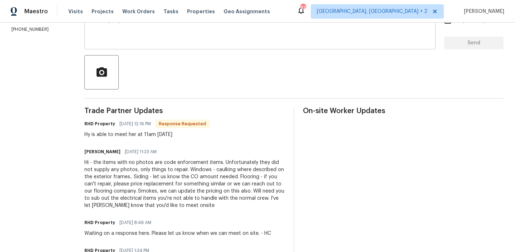
scroll to position [138, 0]
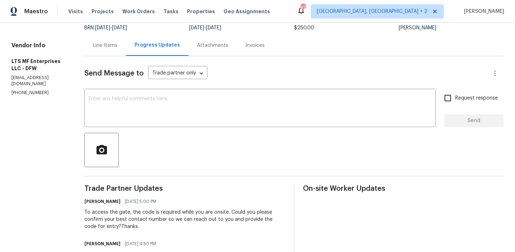
scroll to position [69, 0]
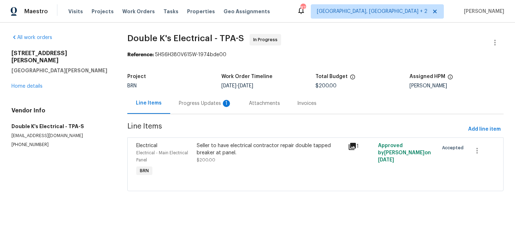
click at [184, 96] on div "Progress Updates 1" at bounding box center [205, 103] width 70 height 21
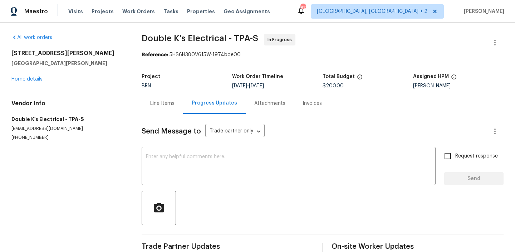
click at [192, 102] on div "Progress Updates" at bounding box center [214, 102] width 45 height 7
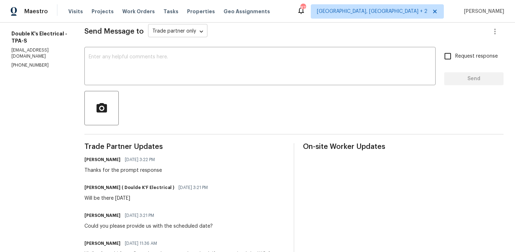
scroll to position [59, 0]
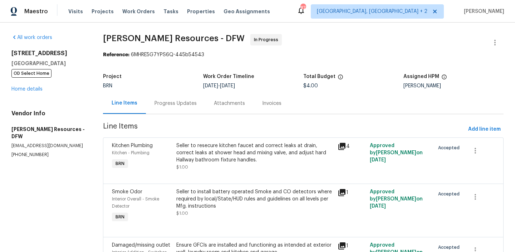
click at [173, 99] on div "Progress Updates" at bounding box center [175, 103] width 59 height 21
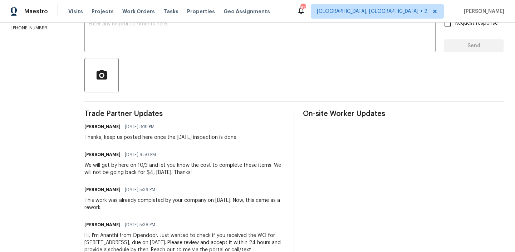
scroll to position [136, 0]
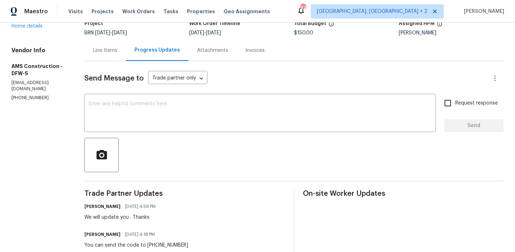
scroll to position [55, 0]
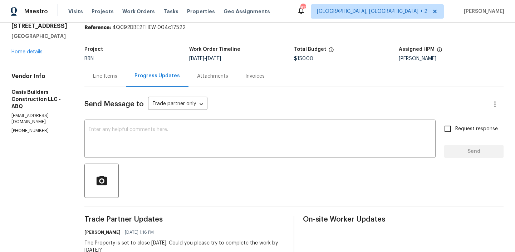
scroll to position [53, 0]
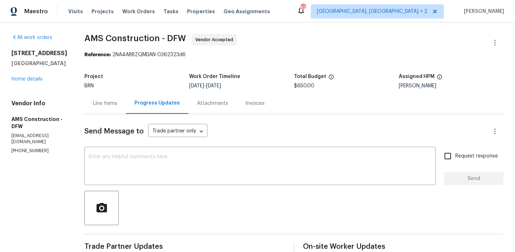
scroll to position [17, 0]
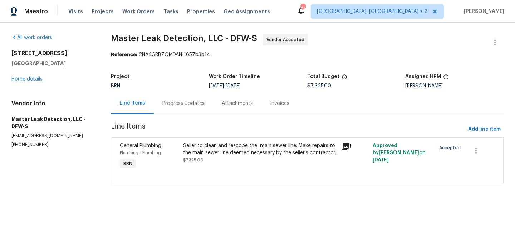
click at [172, 105] on div "Progress Updates" at bounding box center [183, 103] width 42 height 7
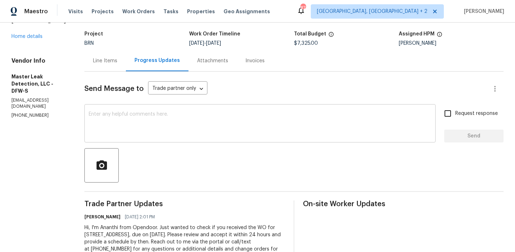
scroll to position [70, 0]
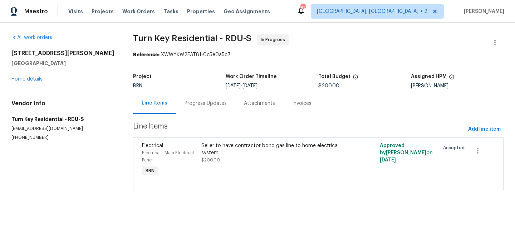
click at [184, 108] on div "Progress Updates" at bounding box center [205, 103] width 59 height 21
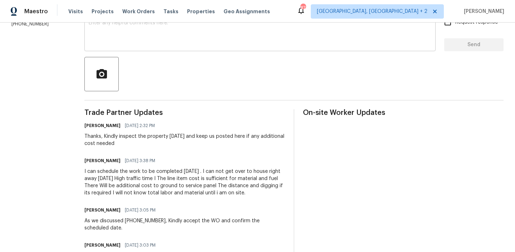
scroll to position [142, 0]
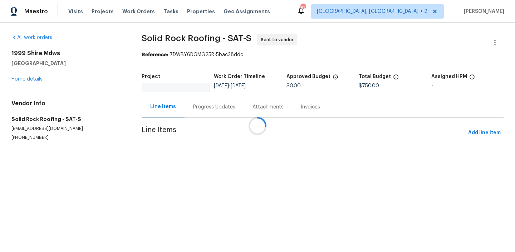
click at [244, 105] on div "Attachments" at bounding box center [268, 106] width 48 height 21
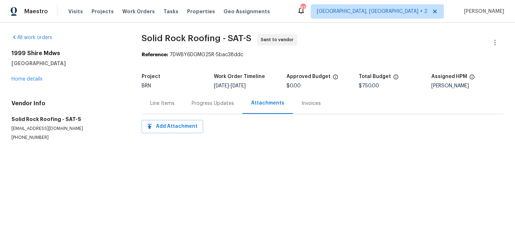
click at [192, 105] on div "Progress Updates" at bounding box center [213, 103] width 42 height 7
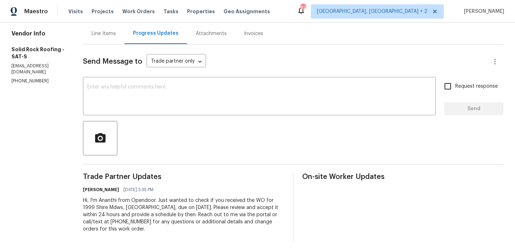
scroll to position [70, 0]
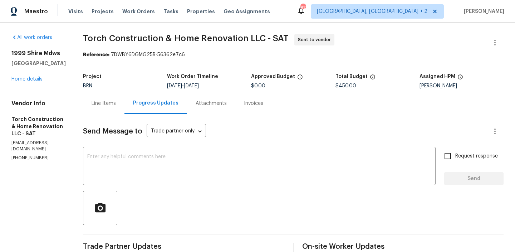
scroll to position [70, 0]
